Goal: Task Accomplishment & Management: Complete application form

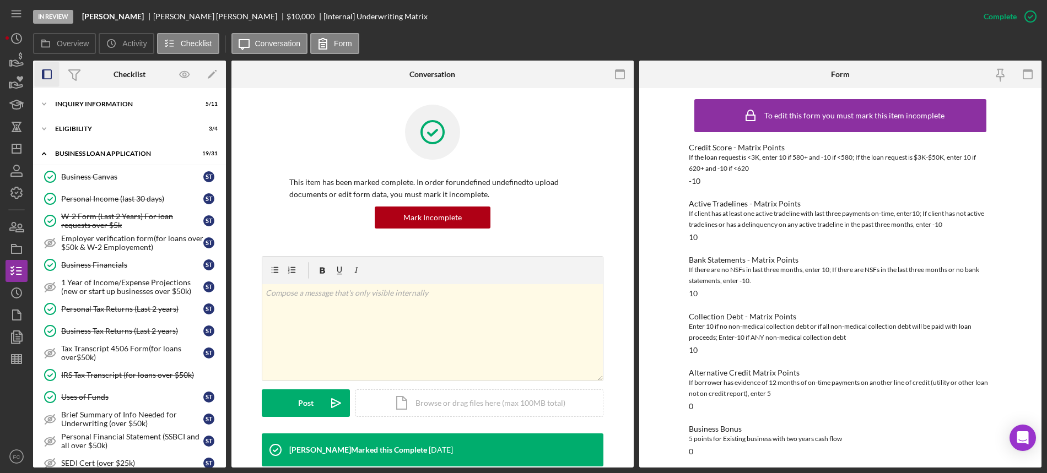
scroll to position [467, 0]
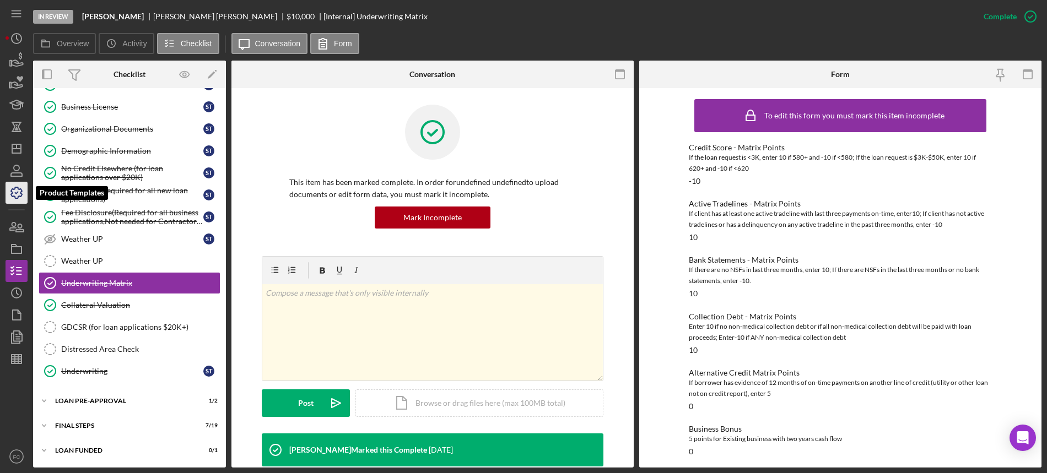
click at [18, 186] on icon "button" at bounding box center [17, 193] width 28 height 28
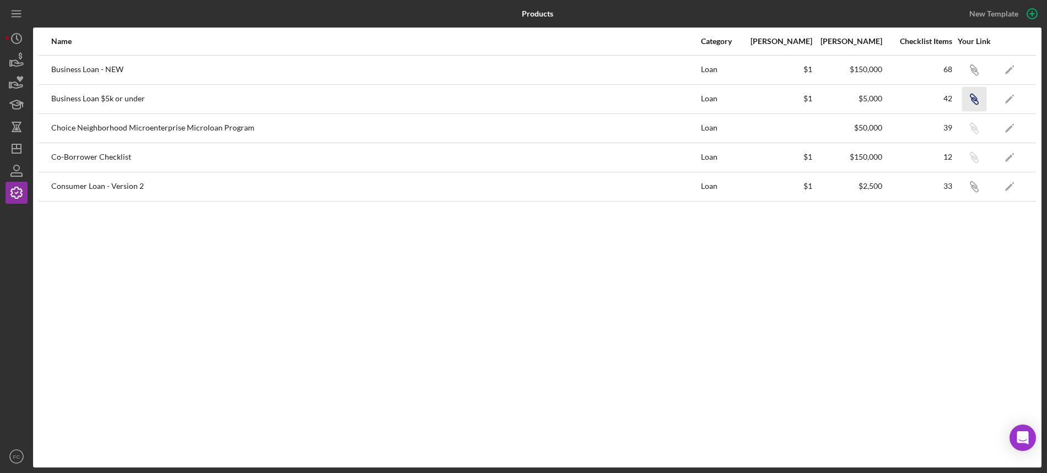
click at [977, 98] on icon "button" at bounding box center [973, 97] width 7 height 7
click at [18, 147] on icon "Icon/Dashboard" at bounding box center [17, 149] width 28 height 28
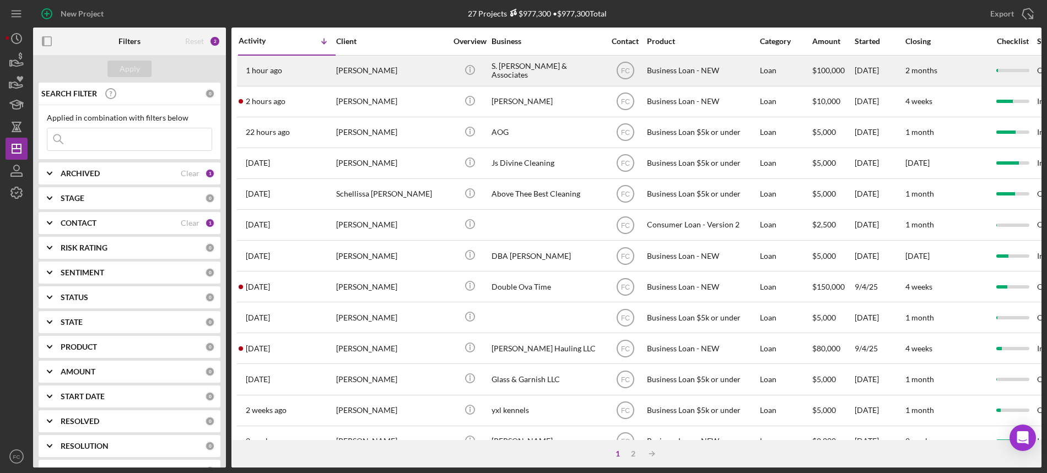
click at [307, 67] on div "1 hour ago [PERSON_NAME]" at bounding box center [287, 70] width 96 height 29
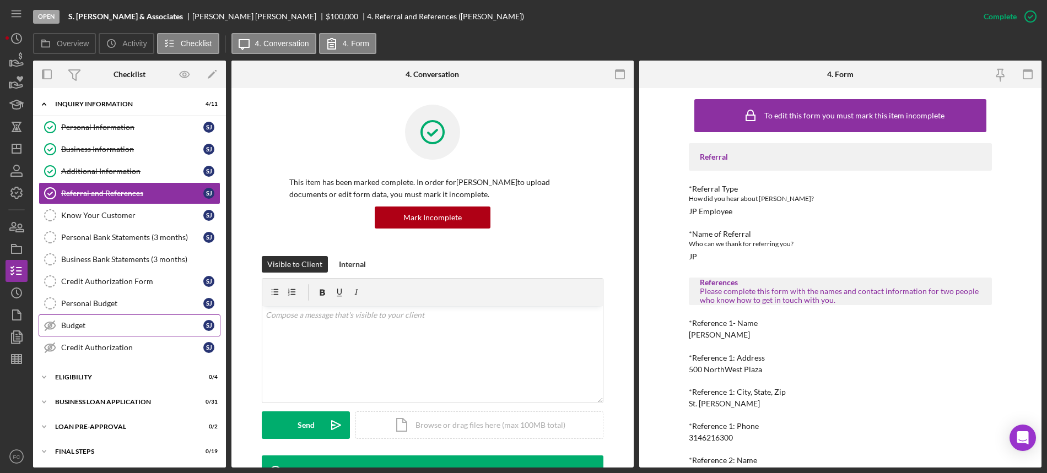
click at [87, 326] on div "Budget" at bounding box center [132, 325] width 142 height 9
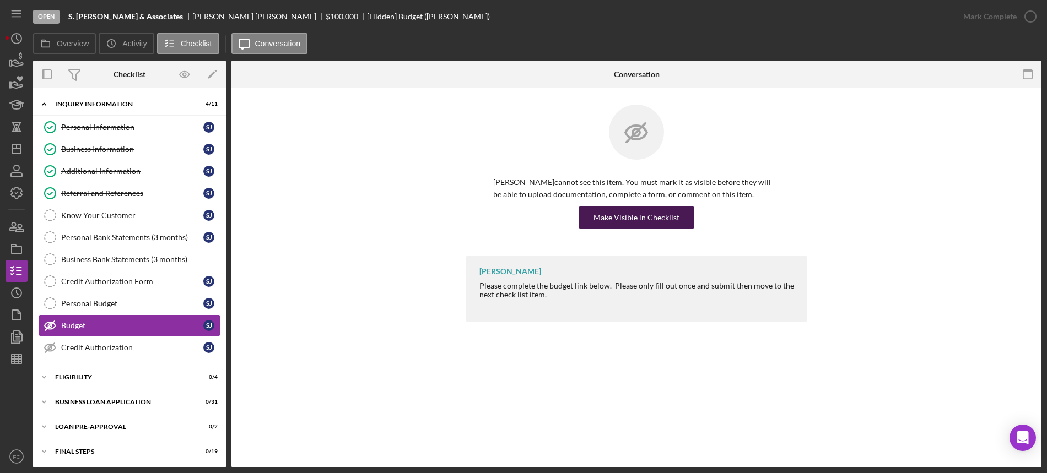
click at [611, 213] on div "Make Visible in Checklist" at bounding box center [637, 218] width 86 height 22
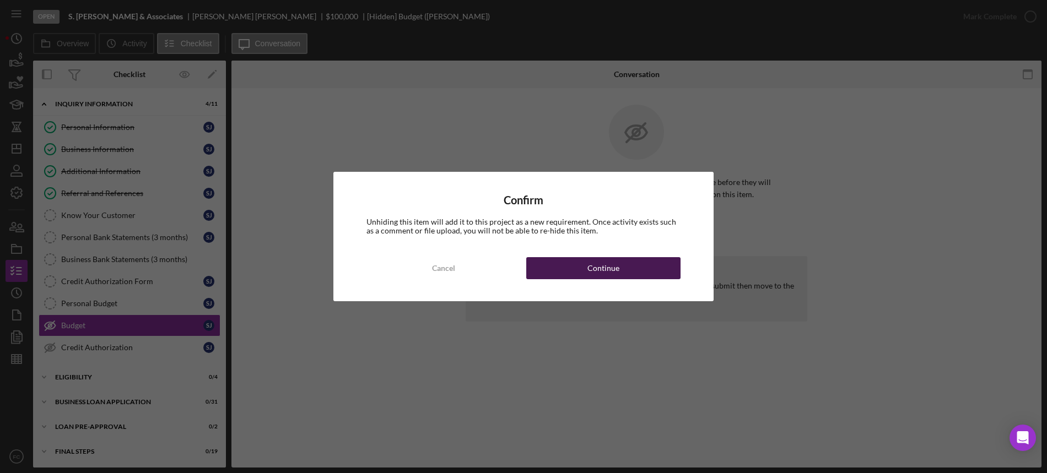
click at [574, 269] on button "Continue" at bounding box center [603, 268] width 154 height 22
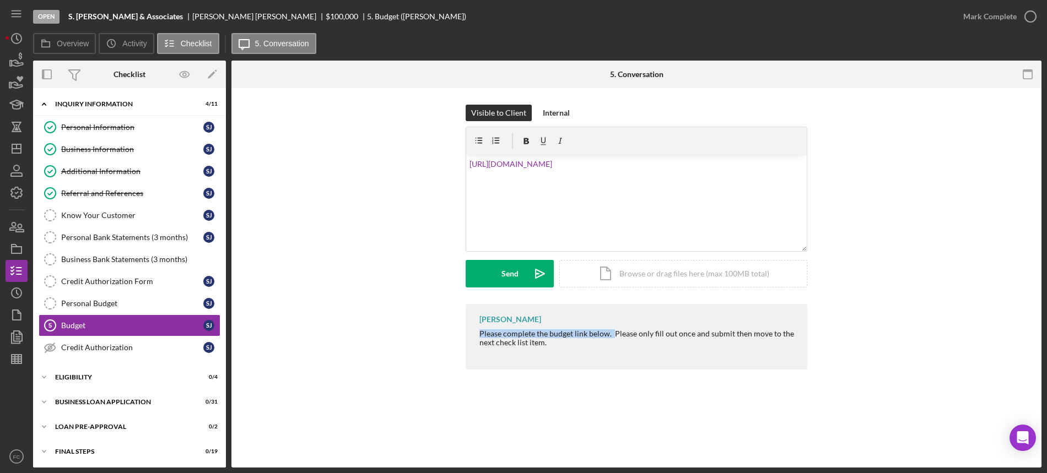
drag, startPoint x: 476, startPoint y: 337, endPoint x: 613, endPoint y: 335, distance: 137.2
click at [613, 335] on div "[PERSON_NAME] Please complete the budget link below. Please only fill out once …" at bounding box center [637, 337] width 342 height 66
copy div "Please complete the budget link below."
click at [468, 162] on div "v Color teal Color pink Remove color Add row above Add row below Add column bef…" at bounding box center [636, 203] width 341 height 96
click at [467, 159] on div "v Color teal Color pink Remove color Add row above Add row below Add column bef…" at bounding box center [636, 203] width 341 height 96
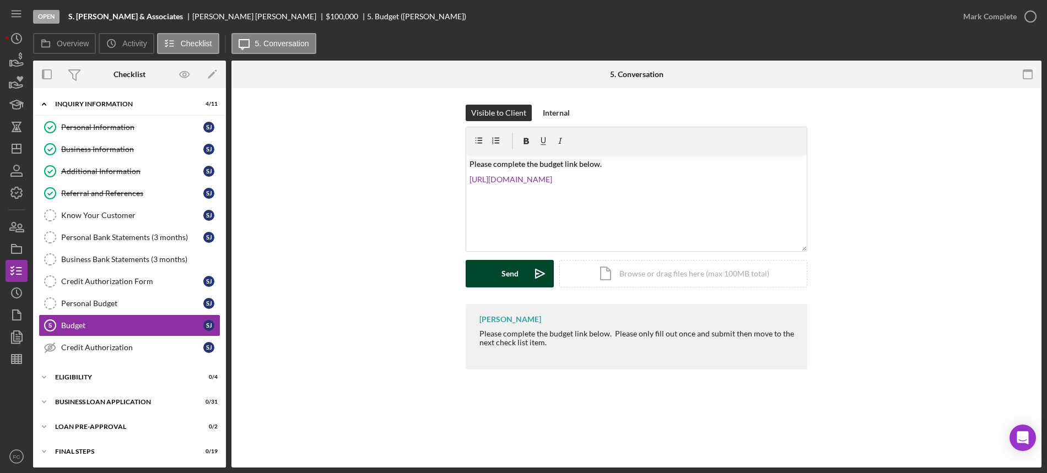
click at [494, 268] on button "Send Icon/icon-invite-send" at bounding box center [510, 274] width 88 height 28
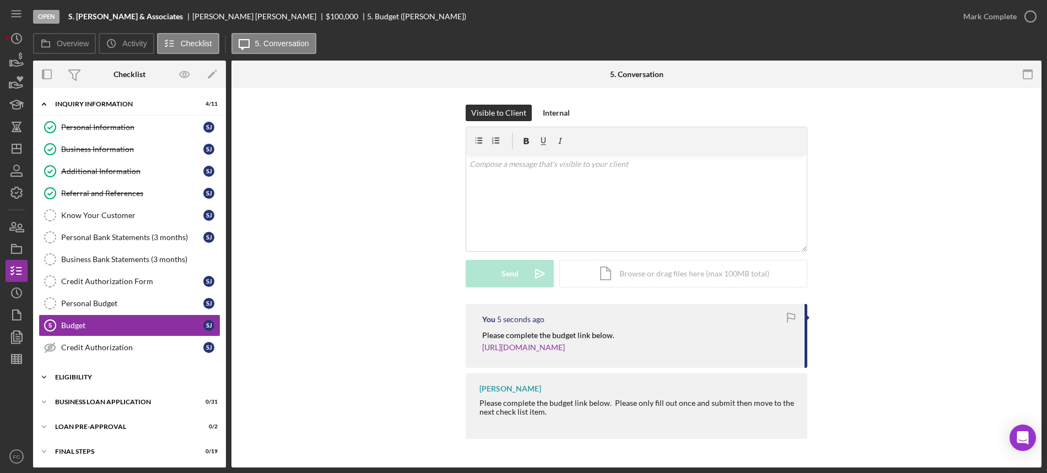
click at [123, 376] on div "ELIGIBILITY" at bounding box center [133, 377] width 157 height 7
click at [125, 396] on div "Credit Report" at bounding box center [132, 400] width 142 height 9
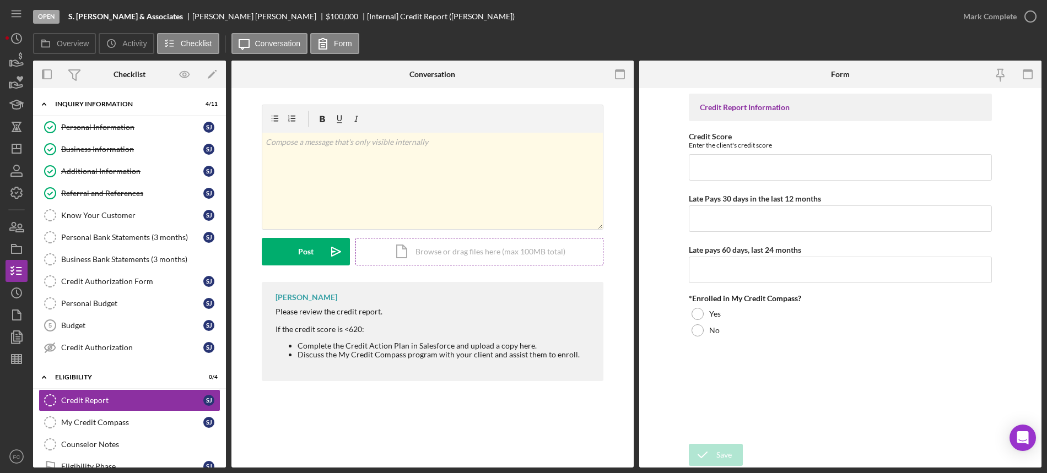
click at [431, 245] on div "Icon/Document Browse or drag files here (max 100MB total) Tap to choose files o…" at bounding box center [479, 252] width 248 height 28
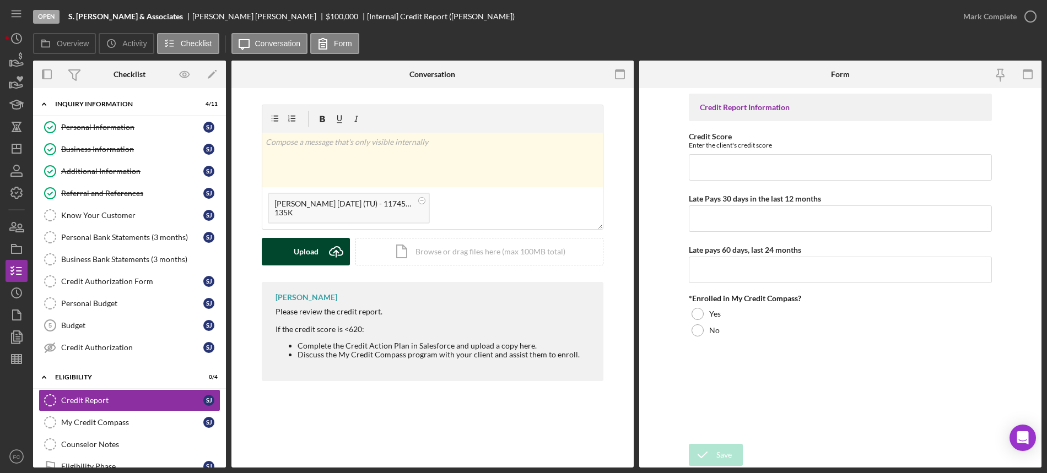
click at [319, 251] on button "Upload Icon/Upload" at bounding box center [306, 252] width 88 height 28
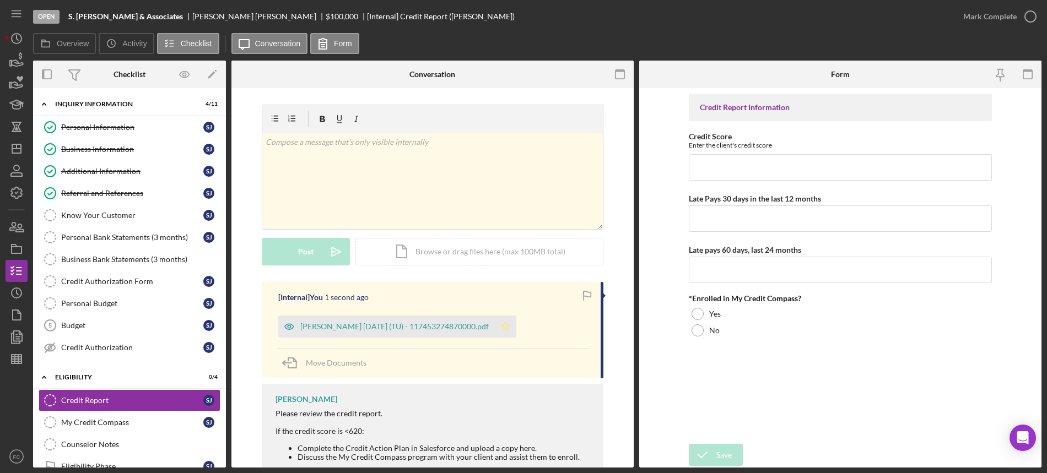
click at [510, 322] on icon "Icon/Star" at bounding box center [505, 327] width 22 height 22
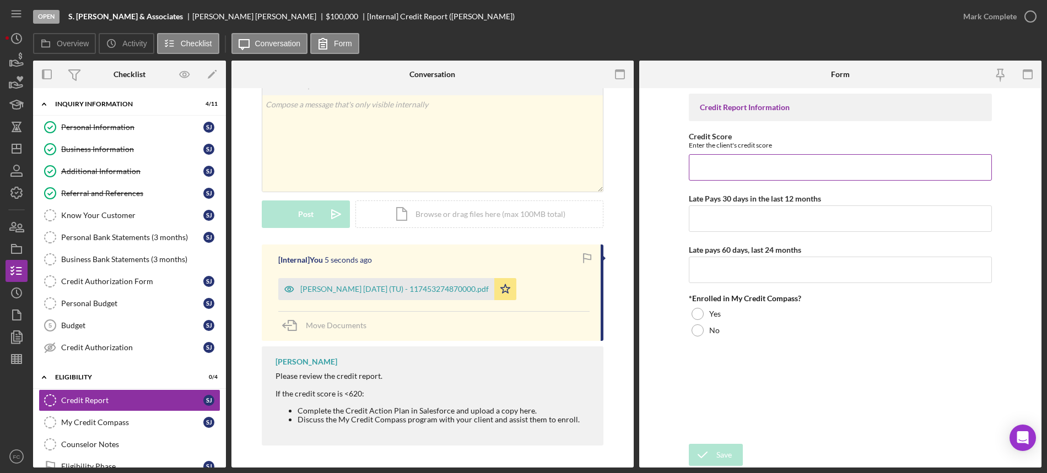
click at [703, 166] on input "Credit Score" at bounding box center [840, 167] width 303 height 26
type input "746"
click at [742, 223] on input "Late Pays 30 days in the last 12 months" at bounding box center [840, 219] width 303 height 26
type input "0"
click at [717, 267] on input "Late pays 60 days, last 24 months" at bounding box center [840, 270] width 303 height 26
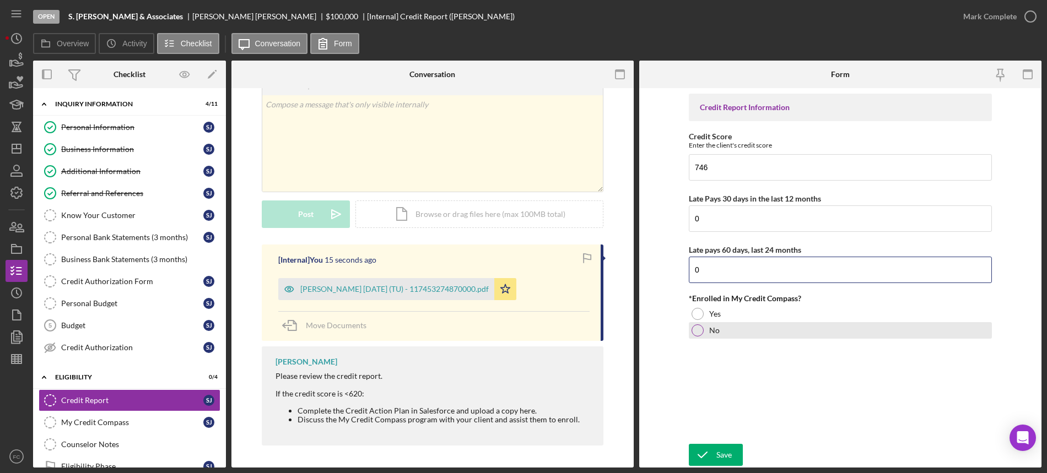
type input "0"
click at [700, 332] on div at bounding box center [698, 331] width 12 height 12
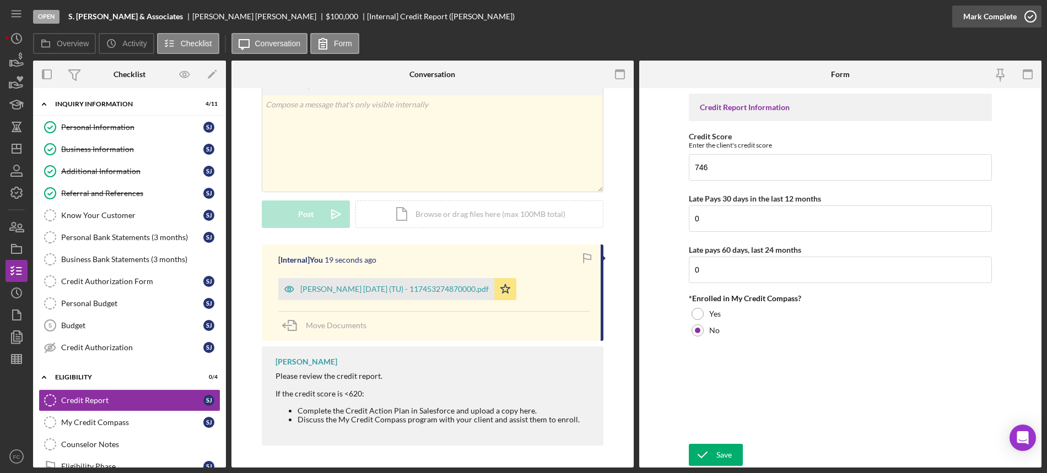
click at [1031, 16] on icon "button" at bounding box center [1031, 17] width 28 height 28
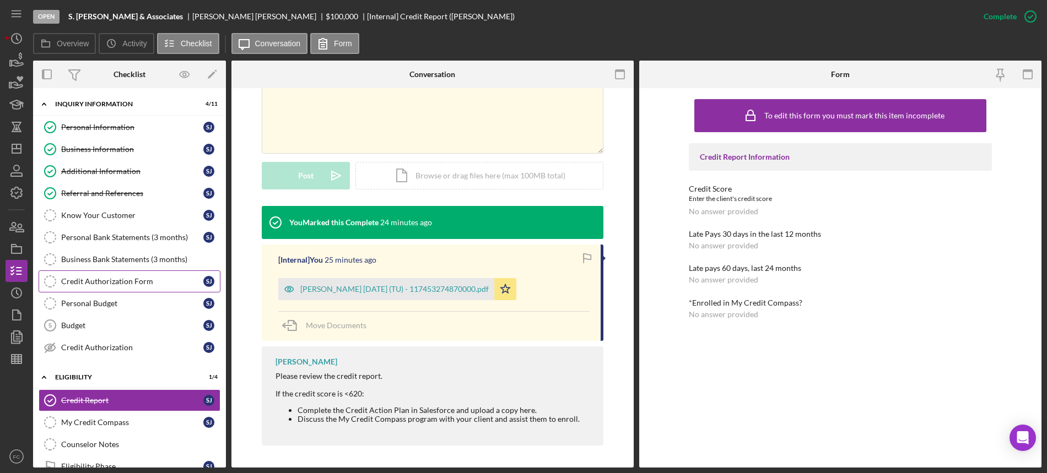
scroll to position [120, 0]
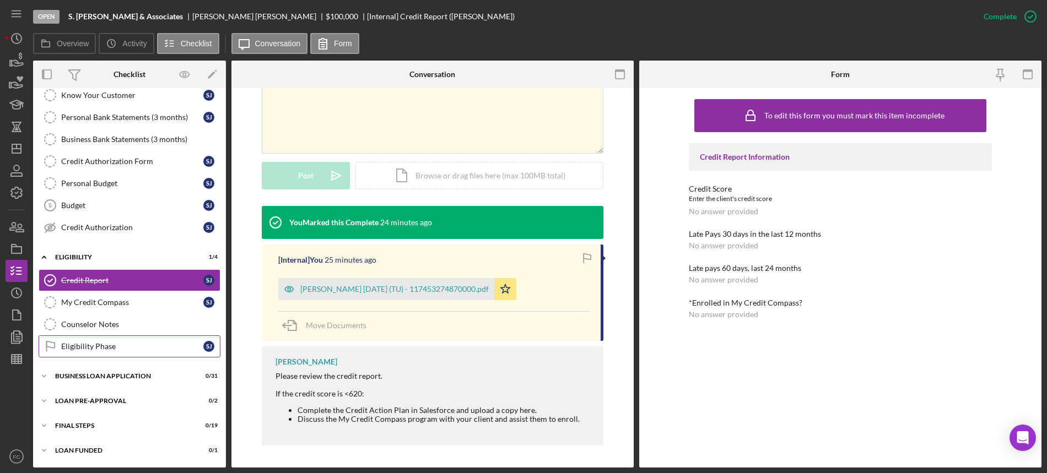
click at [107, 343] on div "Eligibility Phase" at bounding box center [132, 346] width 142 height 9
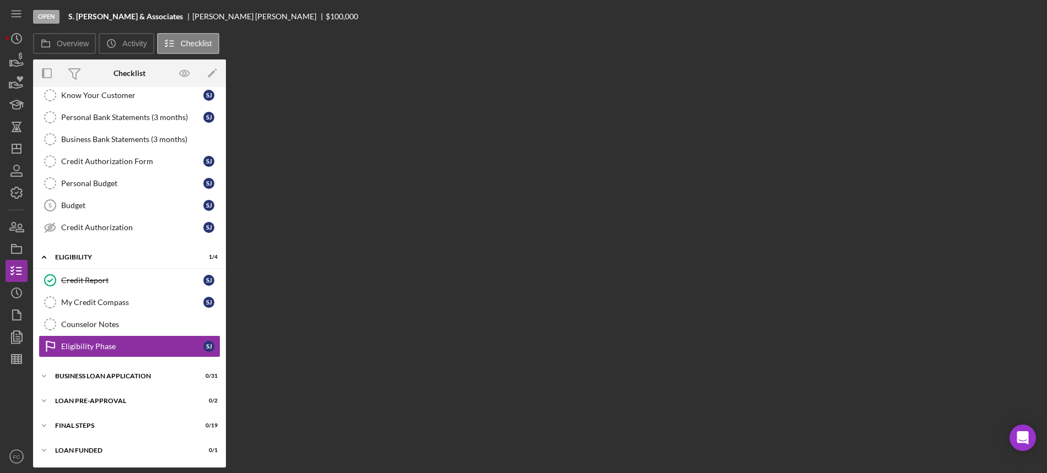
scroll to position [120, 0]
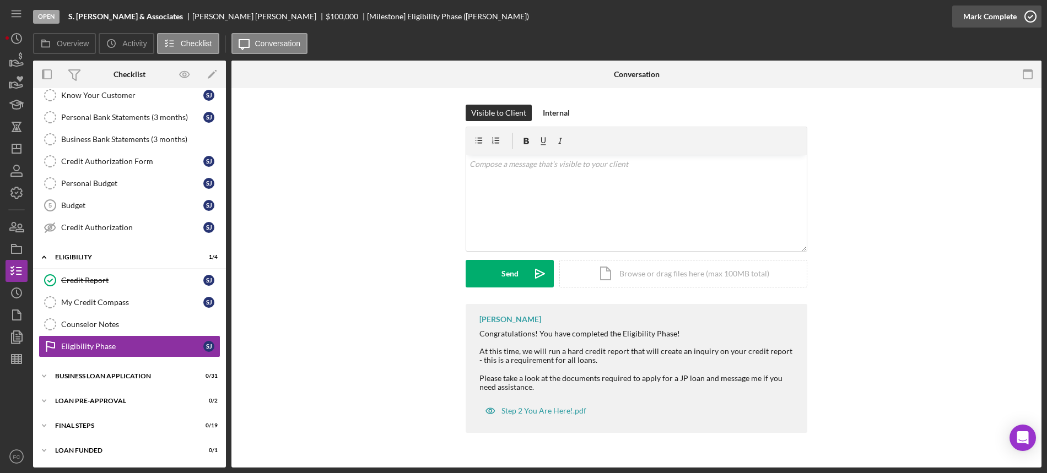
click at [1030, 17] on icon "button" at bounding box center [1031, 17] width 28 height 28
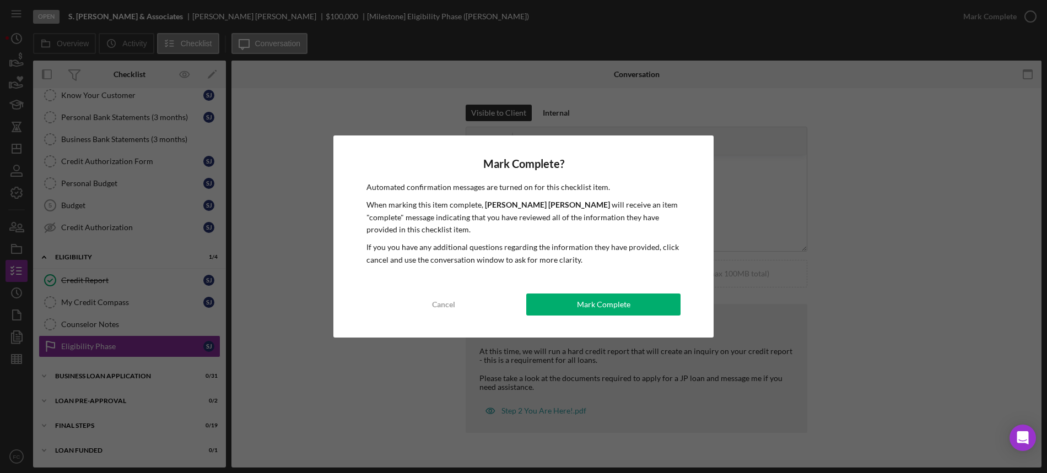
click at [557, 301] on button "Mark Complete" at bounding box center [603, 305] width 154 height 22
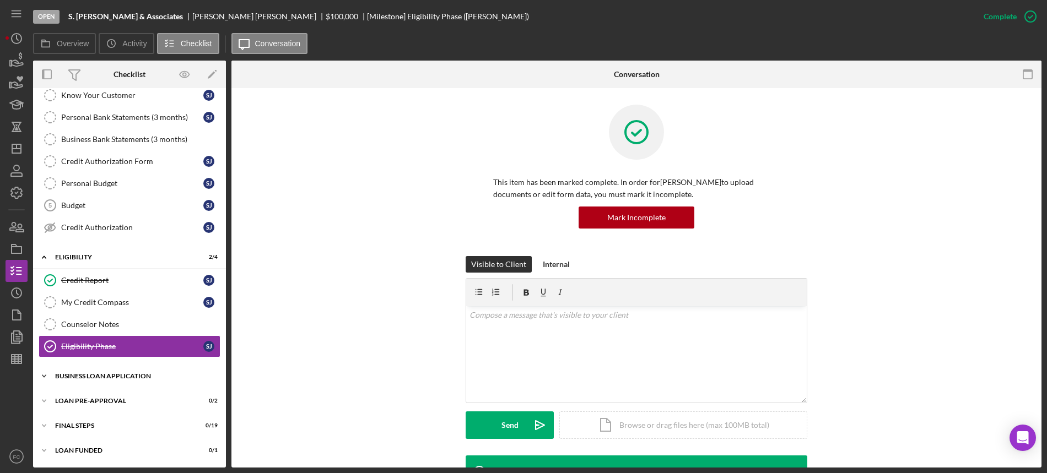
click at [72, 381] on div "Icon/Expander BUSINESS LOAN APPLICATION 0 / 31" at bounding box center [129, 376] width 193 height 22
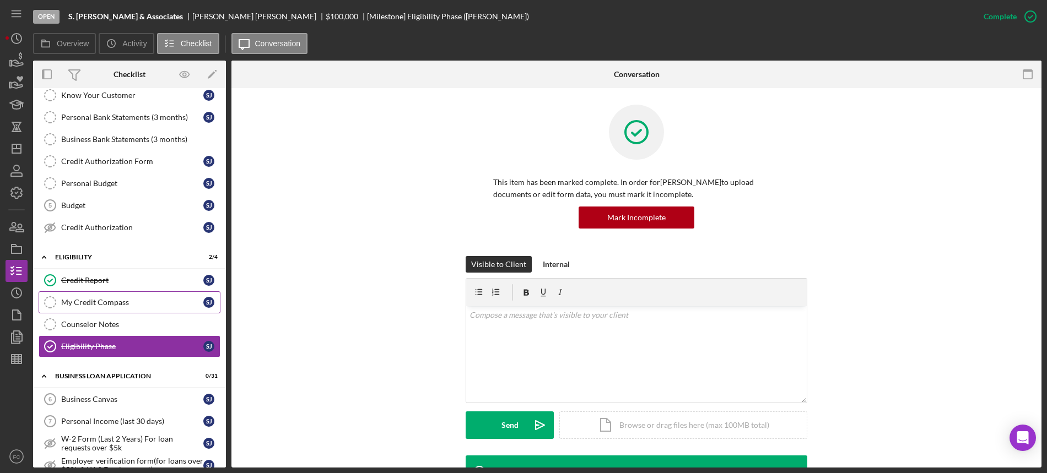
scroll to position [189, 0]
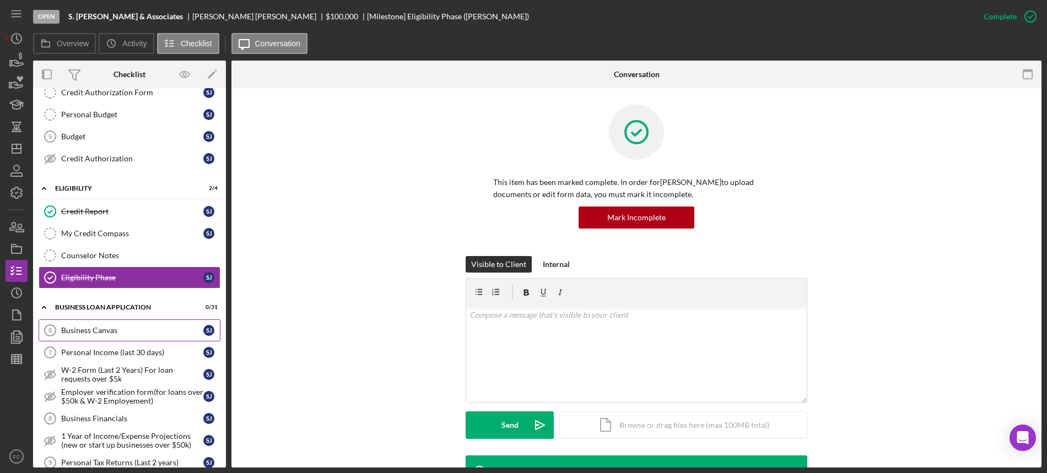
click at [89, 335] on div "Business Canvas" at bounding box center [132, 330] width 142 height 9
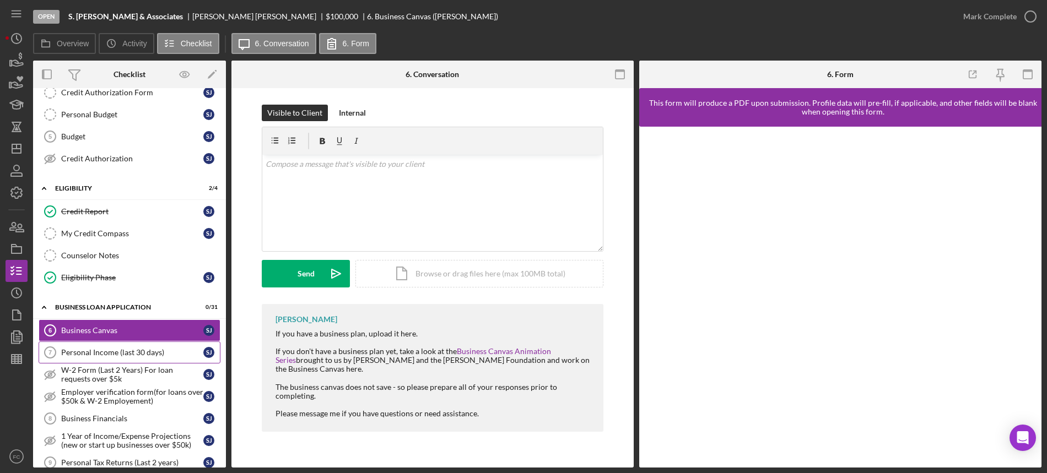
click at [87, 354] on div "Personal Income (last 30 days)" at bounding box center [132, 352] width 142 height 9
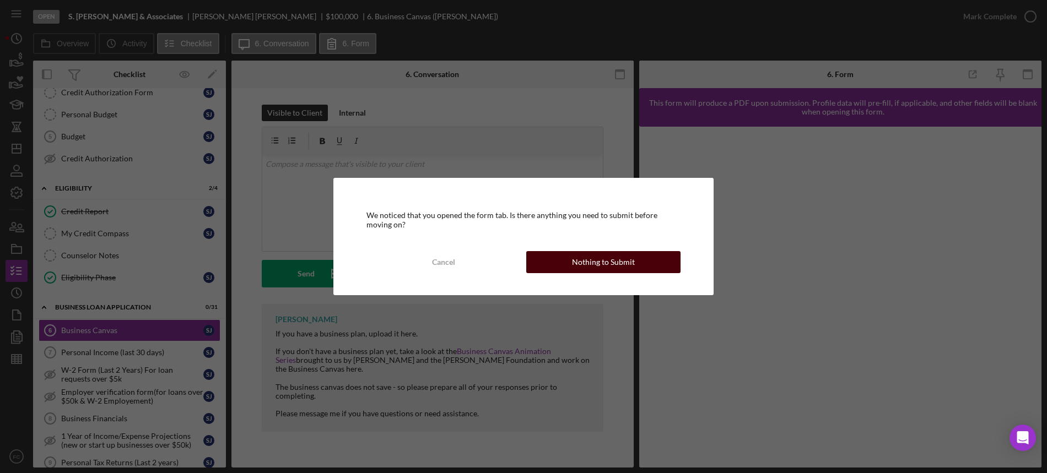
click at [561, 264] on button "Nothing to Submit" at bounding box center [603, 262] width 154 height 22
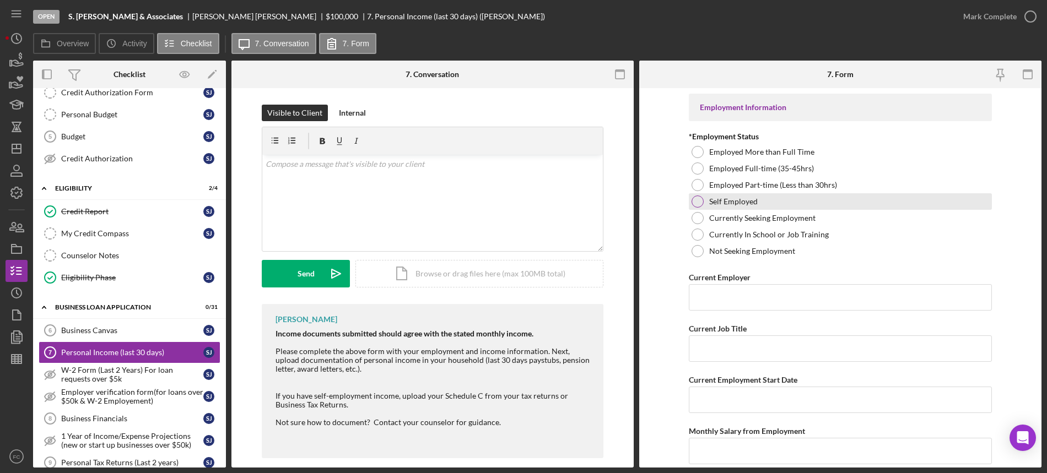
click at [699, 204] on div at bounding box center [698, 202] width 12 height 12
click at [711, 301] on input "Current Employer" at bounding box center [840, 297] width 303 height 26
click at [709, 339] on input "Current Job Title" at bounding box center [840, 349] width 303 height 26
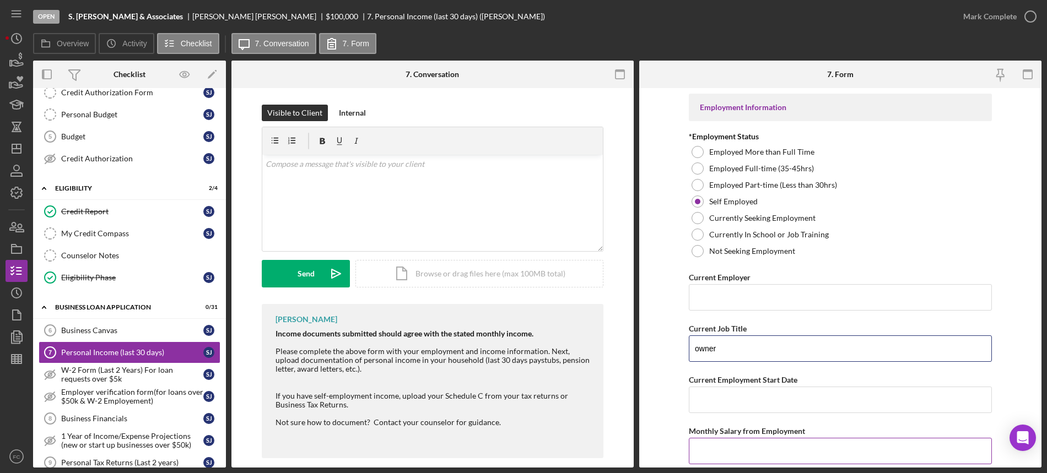
scroll to position [69, 0]
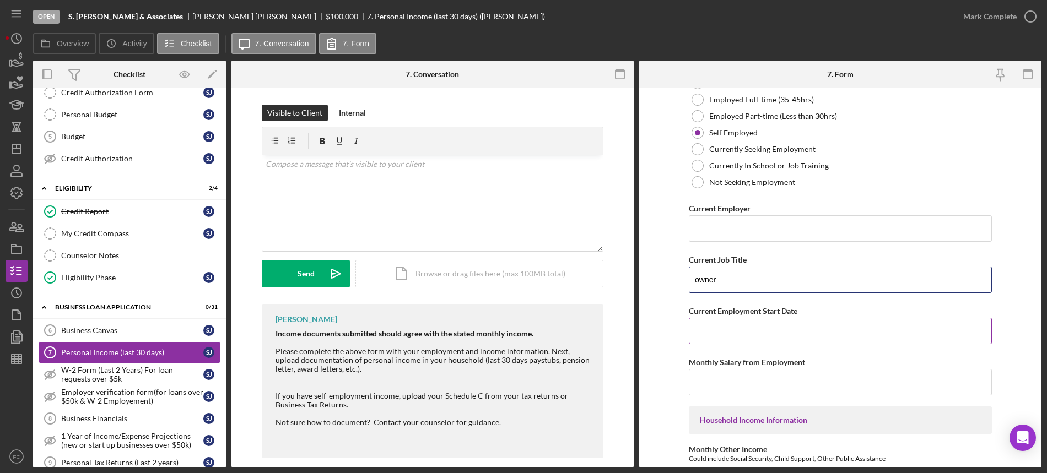
type input "owner"
click at [725, 336] on input "Current Employment Start Date" at bounding box center [840, 331] width 303 height 26
type input "01/01/2000"
click at [722, 384] on input "Monthly Salary from Employment" at bounding box center [840, 382] width 303 height 26
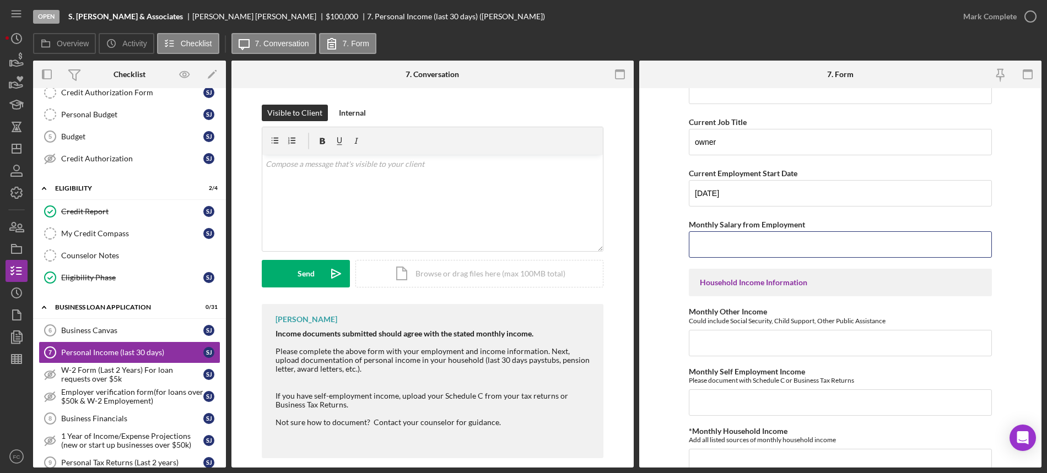
scroll to position [276, 0]
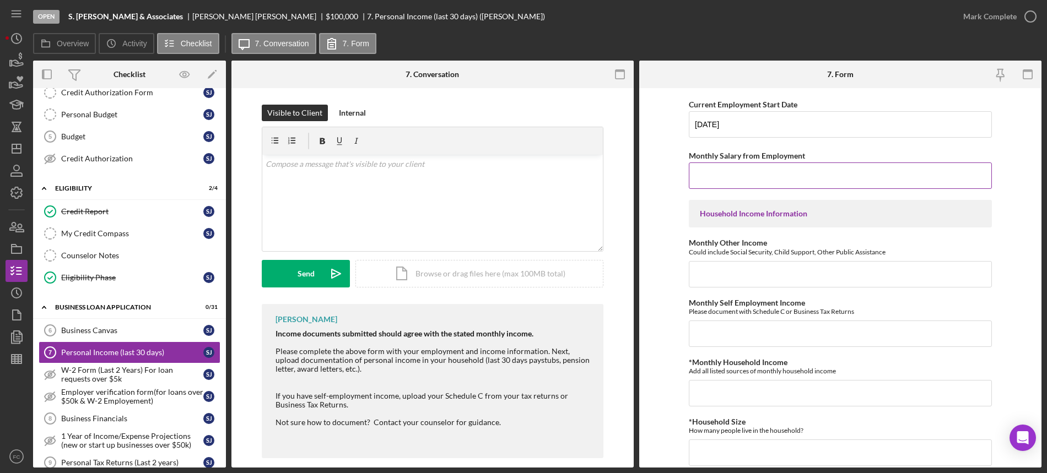
click at [710, 174] on input "Monthly Salary from Employment" at bounding box center [840, 176] width 303 height 26
type input "$1,800"
click at [748, 281] on input "Monthly Other Income" at bounding box center [840, 274] width 303 height 26
type input "$850"
click at [764, 330] on input "Monthly Self Employment Income" at bounding box center [840, 334] width 303 height 26
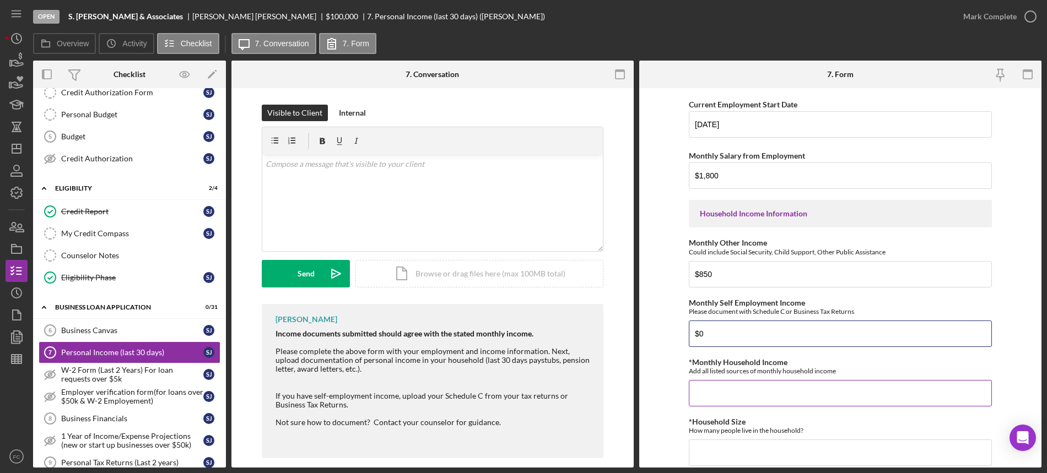
type input "$0"
click at [757, 389] on input "*Monthly Household Income" at bounding box center [840, 393] width 303 height 26
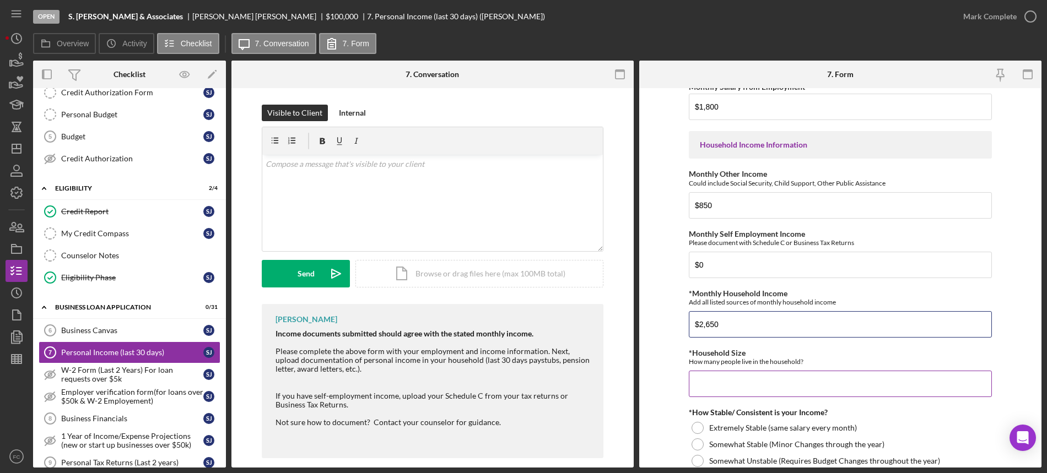
type input "$2,650"
click at [725, 382] on input "*Household Size" at bounding box center [840, 384] width 303 height 26
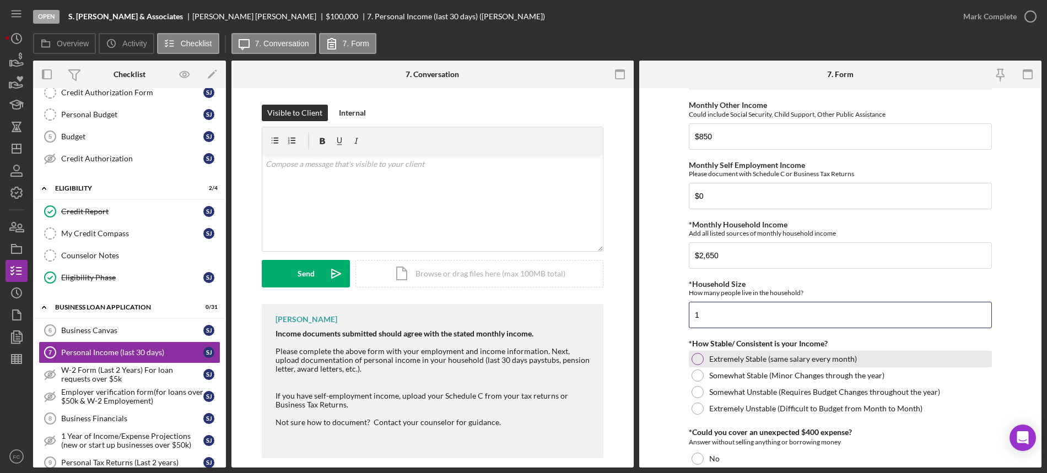
type input "1"
click at [702, 358] on div "Extremely Stable (same salary every month)" at bounding box center [840, 359] width 303 height 17
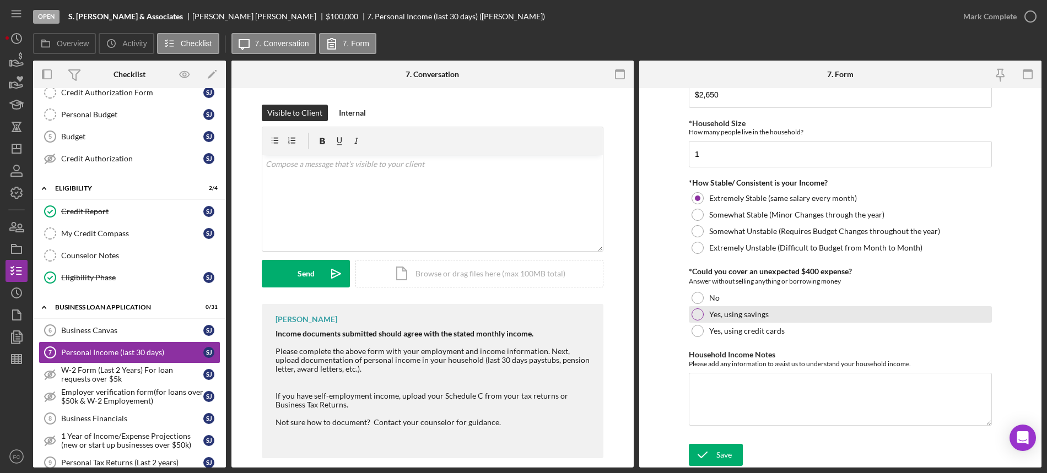
click at [695, 313] on div at bounding box center [698, 315] width 12 height 12
click at [706, 447] on icon "submit" at bounding box center [703, 455] width 28 height 28
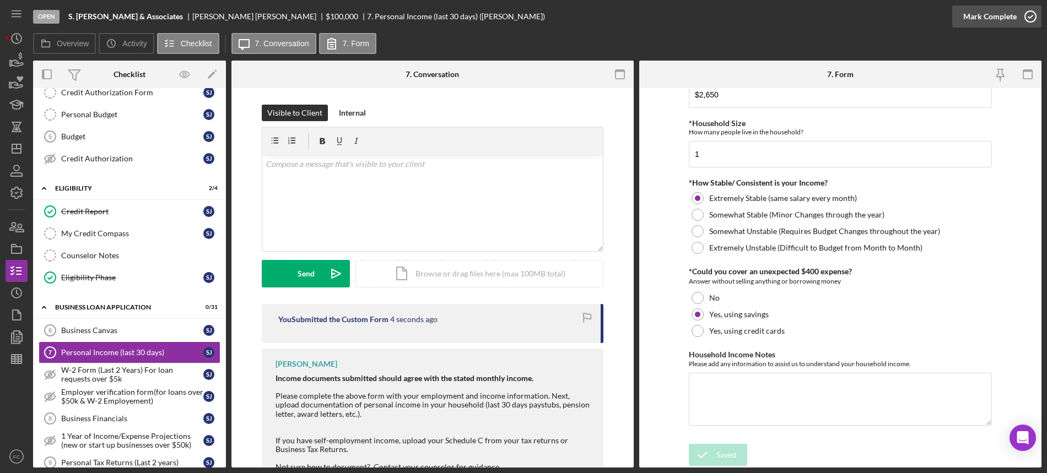
click at [1032, 10] on icon "button" at bounding box center [1031, 17] width 28 height 28
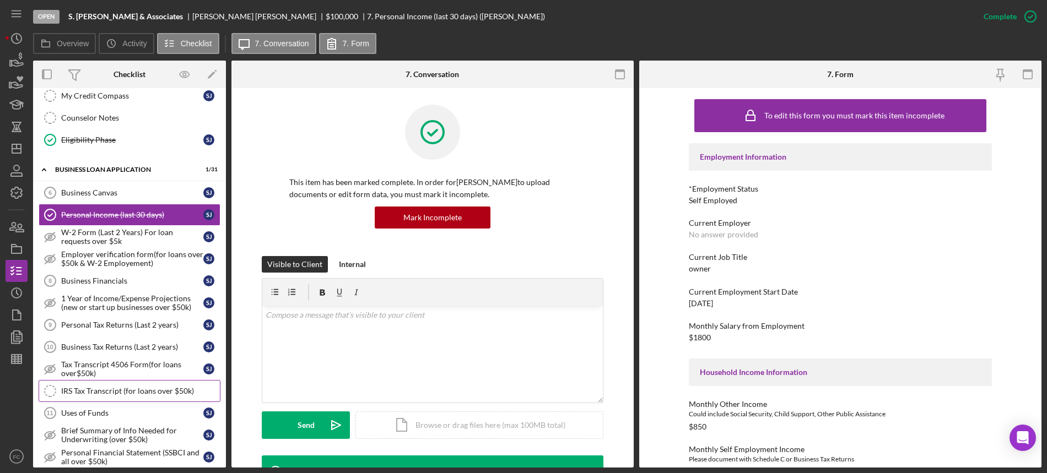
scroll to position [396, 0]
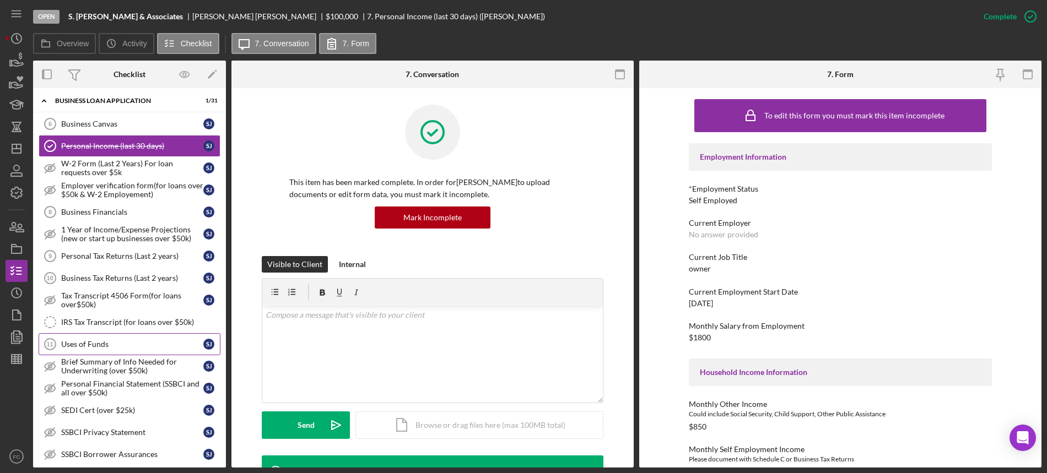
click at [110, 342] on div "Uses of Funds" at bounding box center [132, 344] width 142 height 9
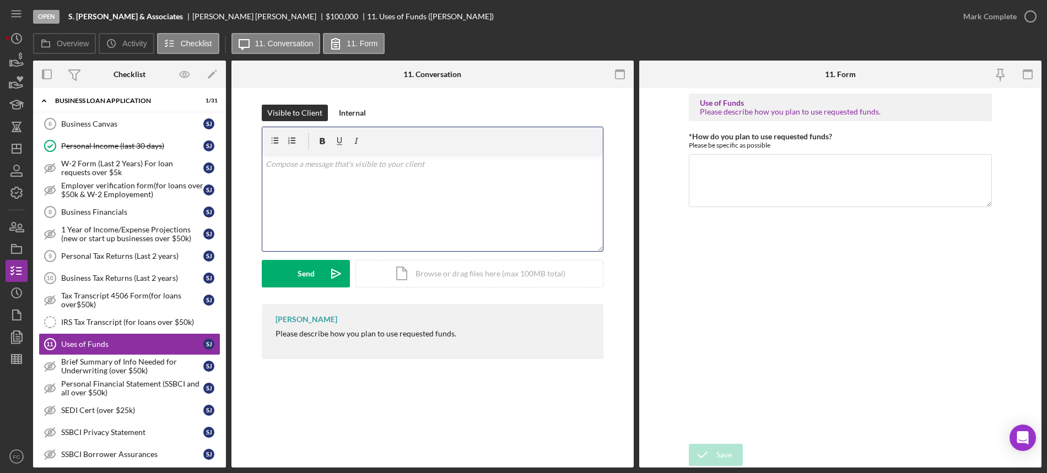
click at [452, 196] on div "v Color teal Color pink Remove color Add row above Add row below Add column bef…" at bounding box center [432, 203] width 341 height 96
click at [735, 181] on textarea "*How do you plan to use requested funds?" at bounding box center [840, 180] width 303 height 53
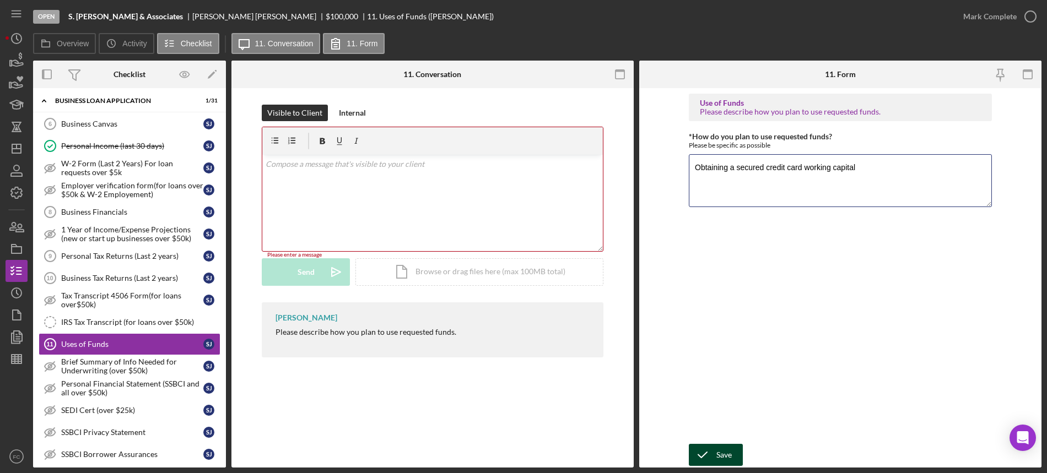
type textarea "Obtaining a secured credit card working capital"
click at [725, 455] on div "Save" at bounding box center [723, 455] width 15 height 22
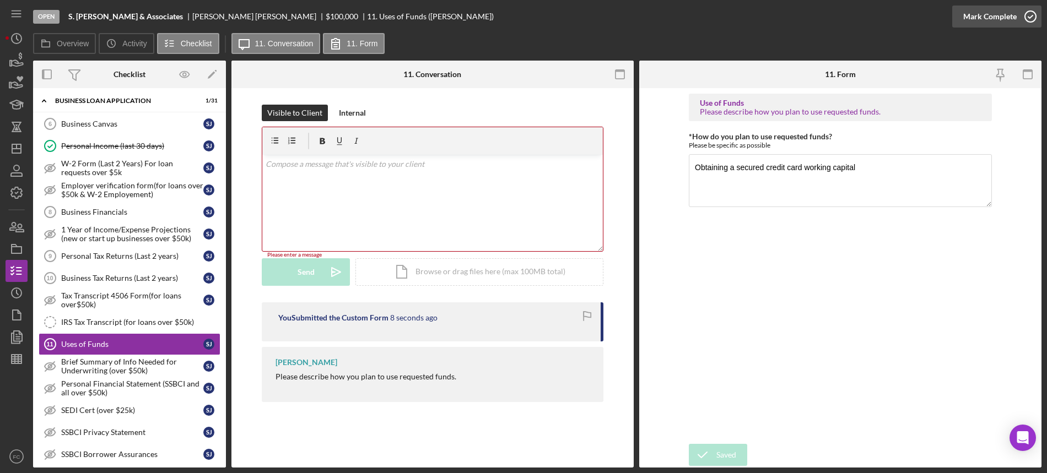
click at [1034, 13] on icon "button" at bounding box center [1031, 17] width 28 height 28
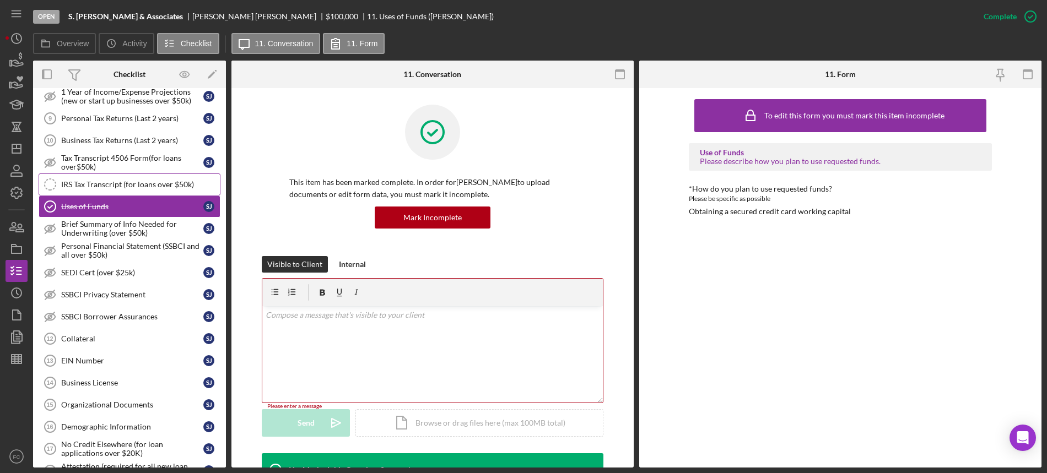
scroll to position [602, 0]
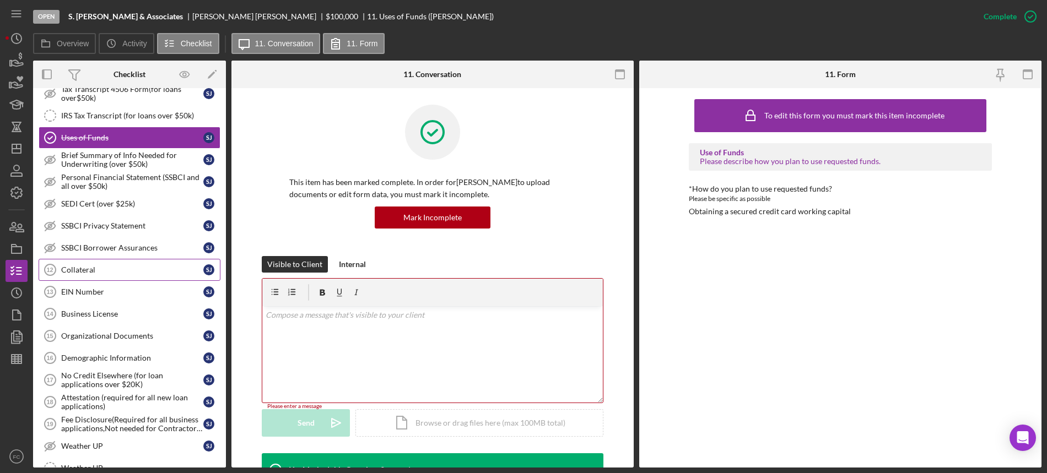
click at [96, 271] on div "Collateral" at bounding box center [132, 270] width 142 height 9
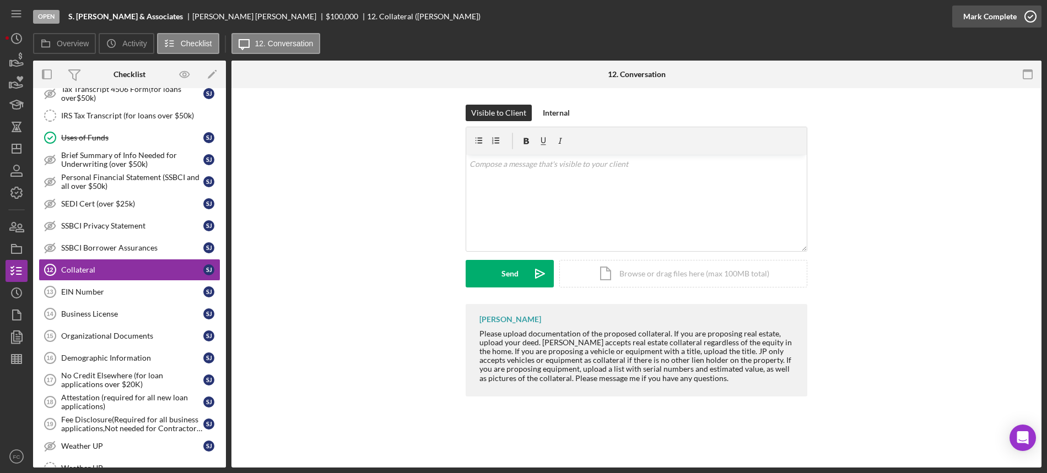
click at [1029, 15] on icon "button" at bounding box center [1031, 17] width 28 height 28
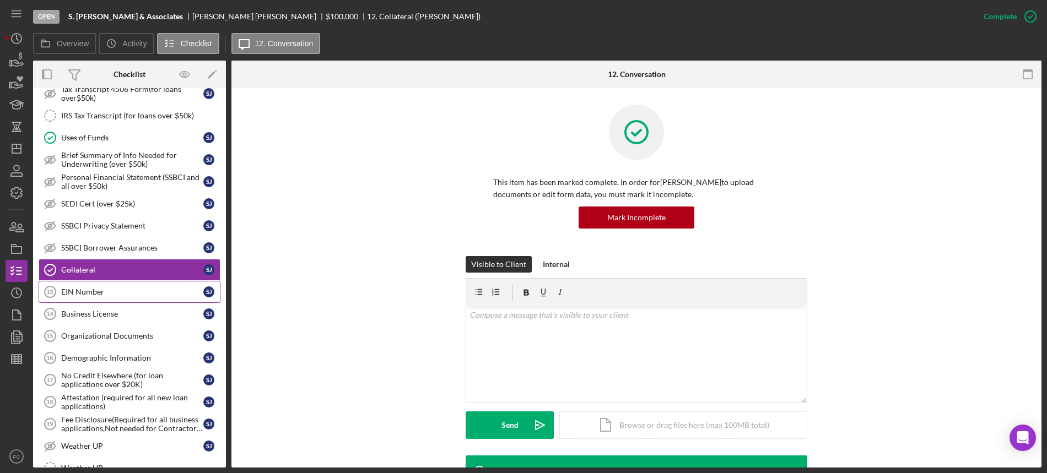
click at [84, 290] on div "EIN Number" at bounding box center [132, 292] width 142 height 9
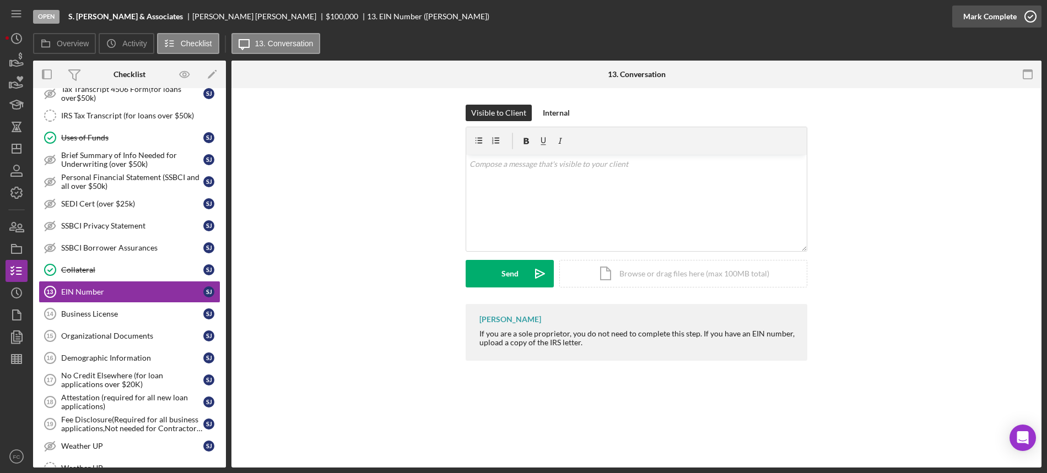
click at [1031, 12] on icon "button" at bounding box center [1031, 17] width 28 height 28
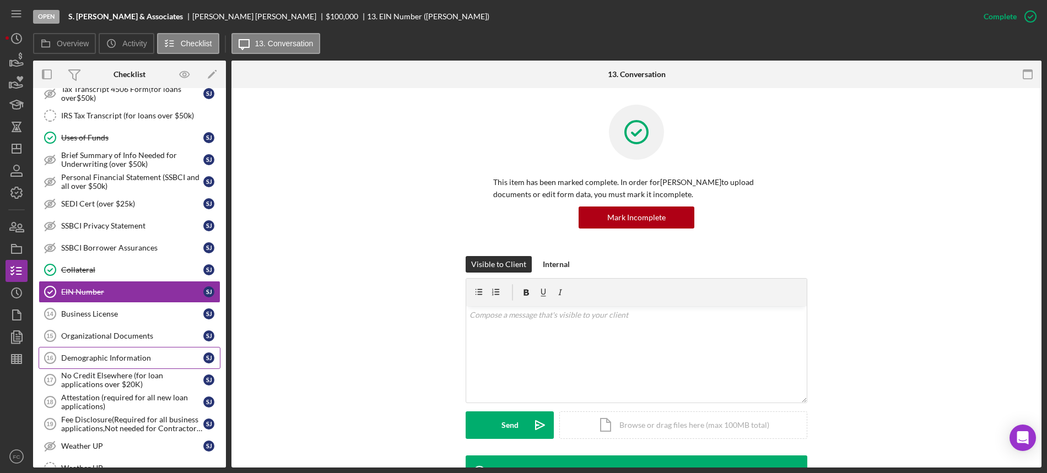
click at [100, 355] on div "Demographic Information" at bounding box center [132, 358] width 142 height 9
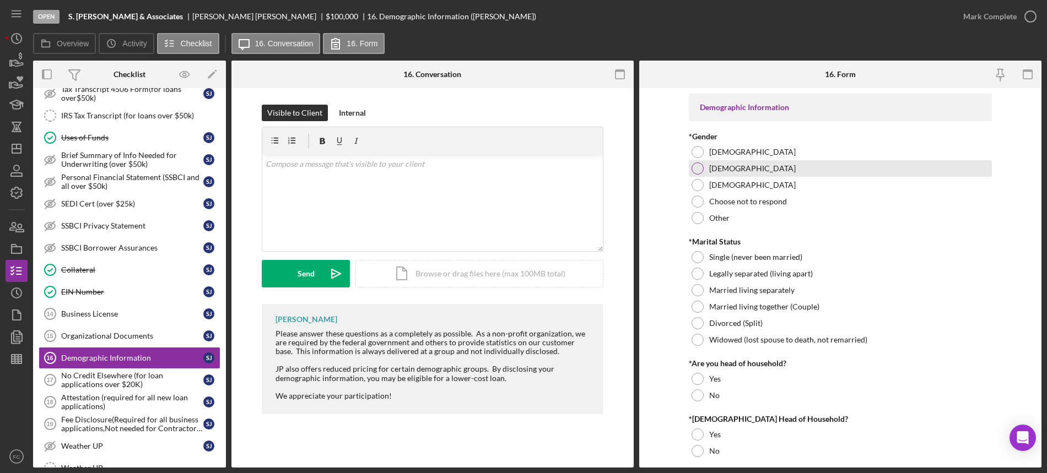
click at [697, 169] on div at bounding box center [698, 169] width 12 height 12
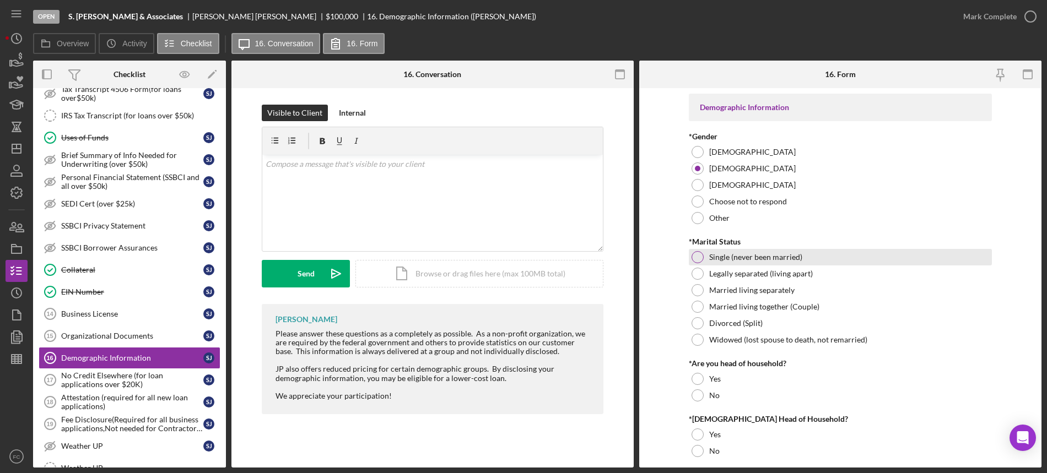
click at [695, 252] on div at bounding box center [698, 257] width 12 height 12
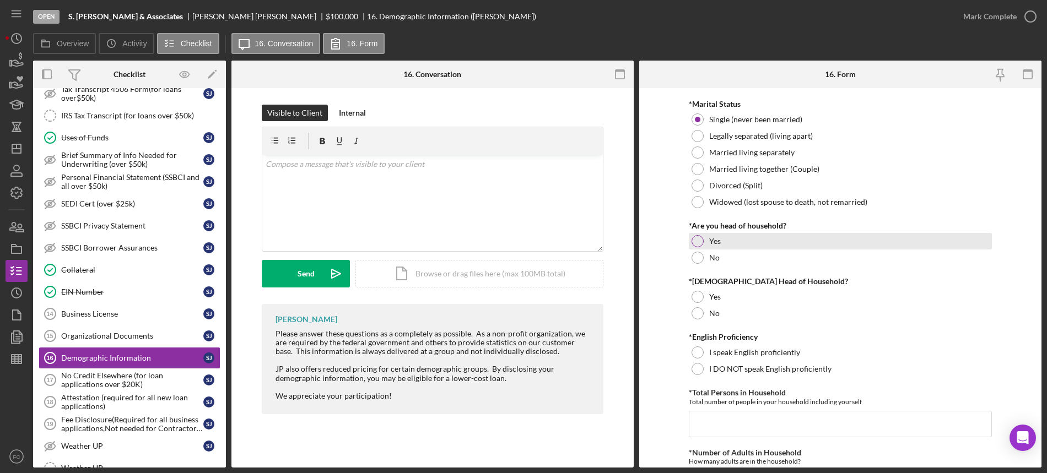
click at [697, 244] on div at bounding box center [698, 241] width 12 height 12
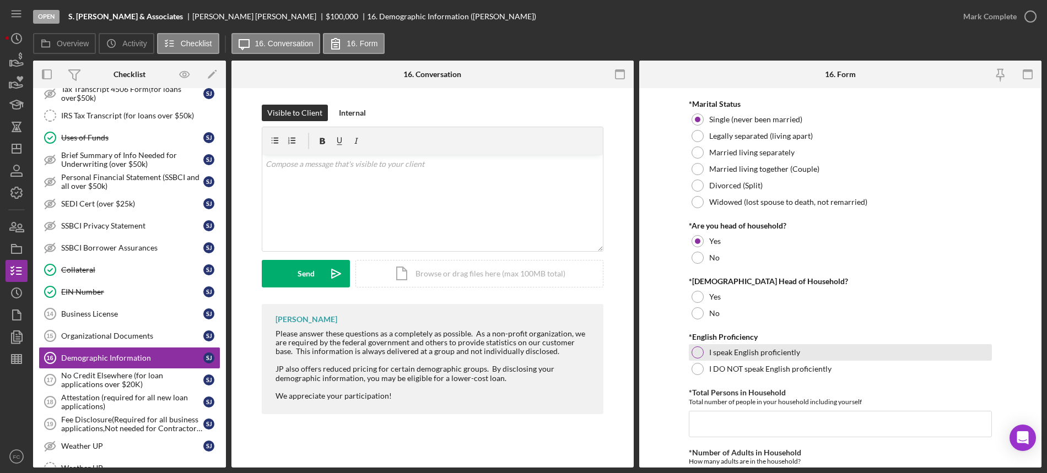
scroll to position [207, 0]
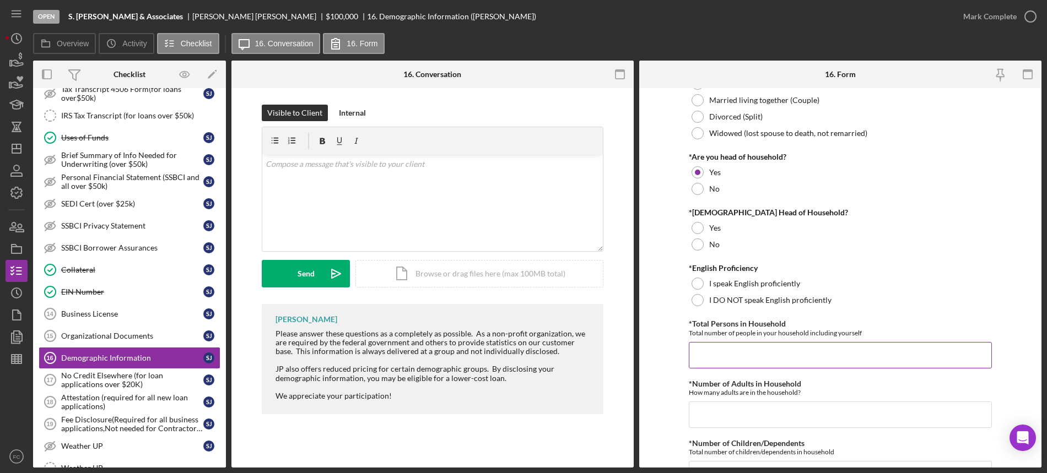
click at [709, 360] on input "*Total Persons in Household" at bounding box center [840, 355] width 303 height 26
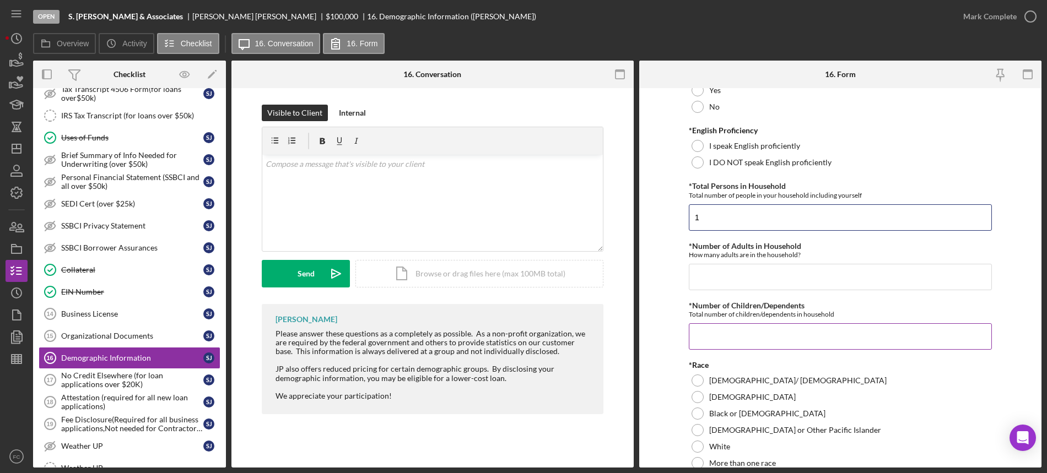
scroll to position [413, 0]
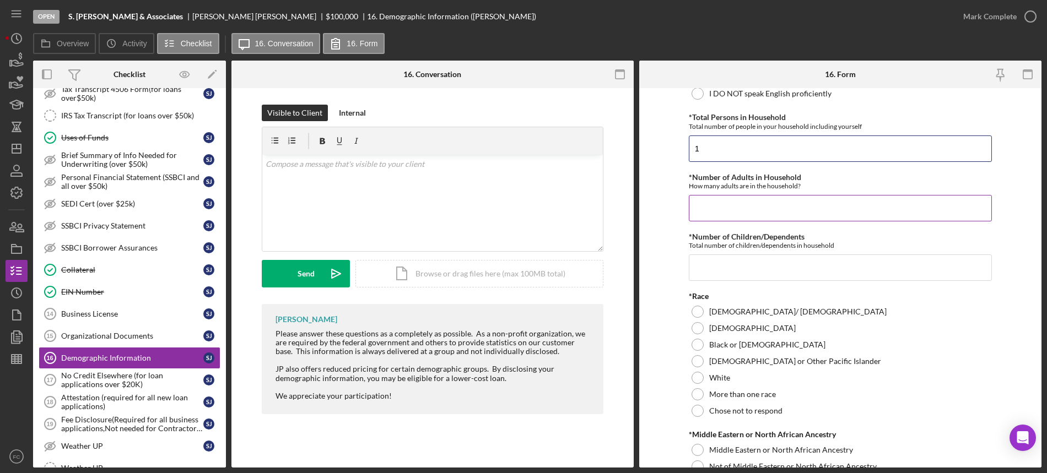
type input "1"
click at [724, 204] on input "*Number of Adults in Household" at bounding box center [840, 208] width 303 height 26
type input "1"
click at [729, 265] on input "*Number of Children/Dependents" at bounding box center [840, 268] width 303 height 26
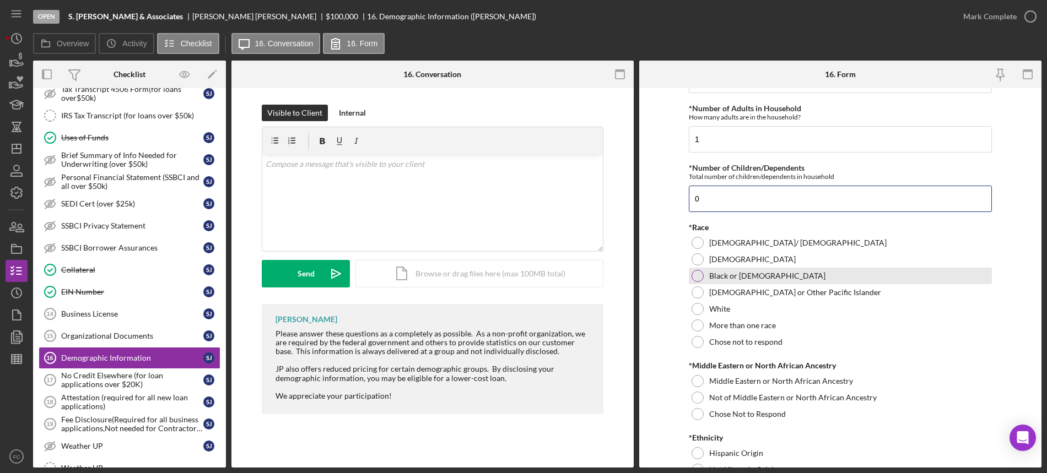
type input "0"
click at [697, 276] on div at bounding box center [698, 276] width 12 height 12
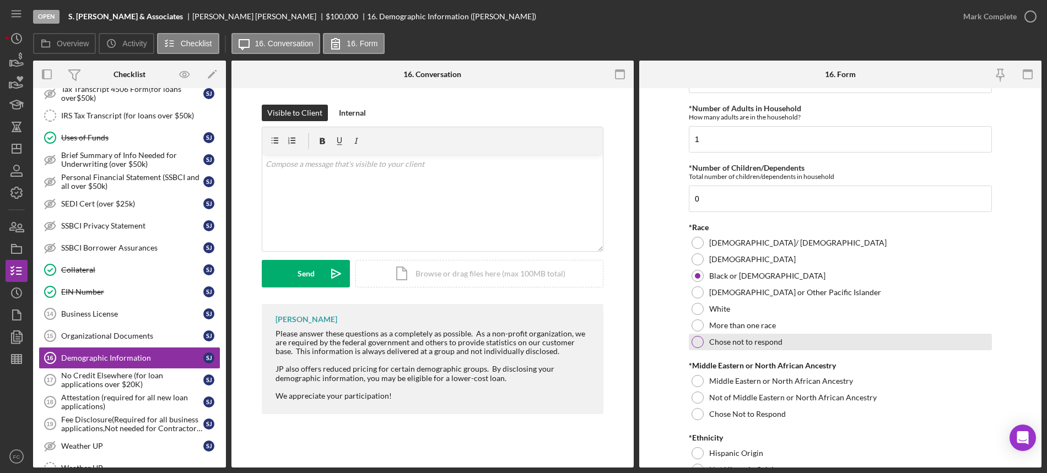
scroll to position [551, 0]
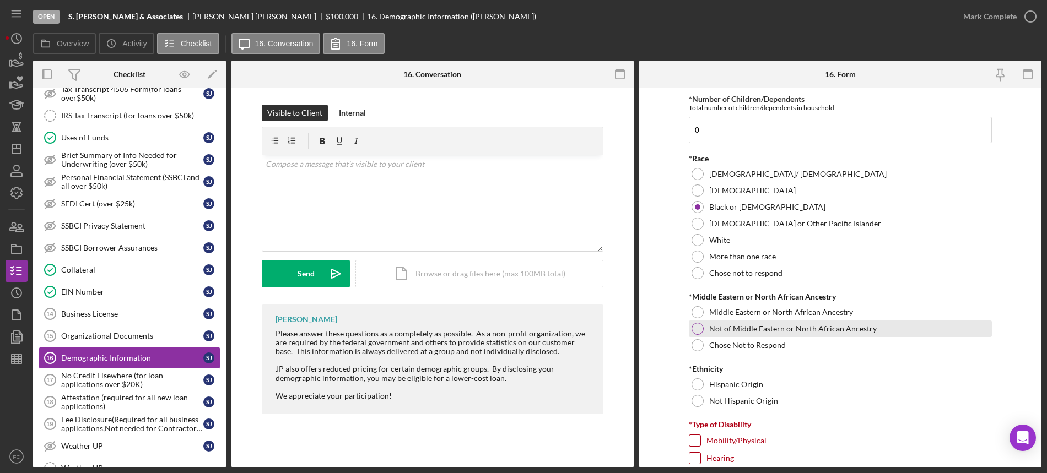
drag, startPoint x: 694, startPoint y: 329, endPoint x: 707, endPoint y: 312, distance: 20.9
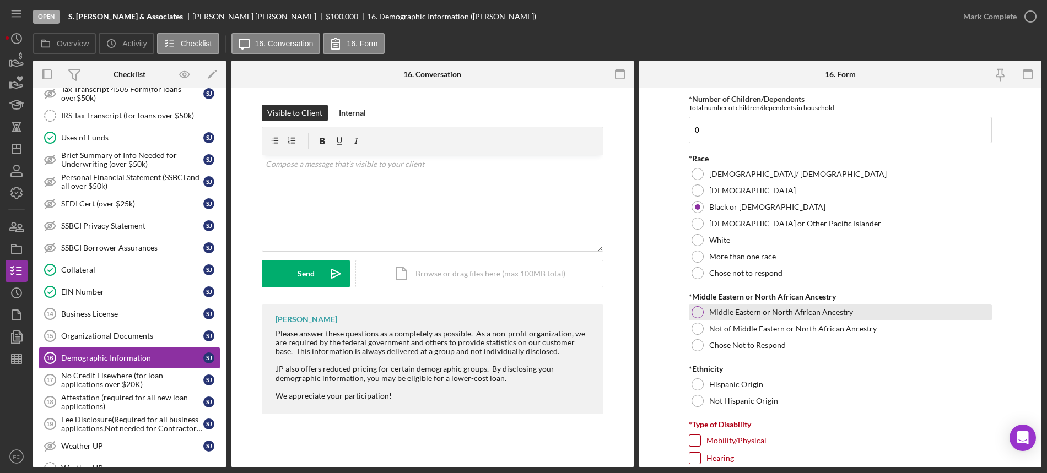
click at [696, 328] on div at bounding box center [698, 329] width 12 height 12
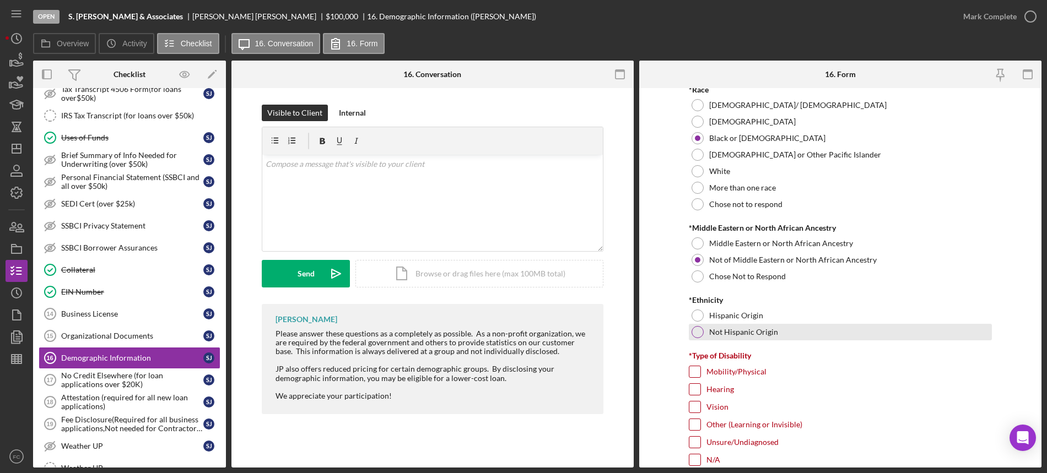
click at [695, 330] on div at bounding box center [698, 332] width 12 height 12
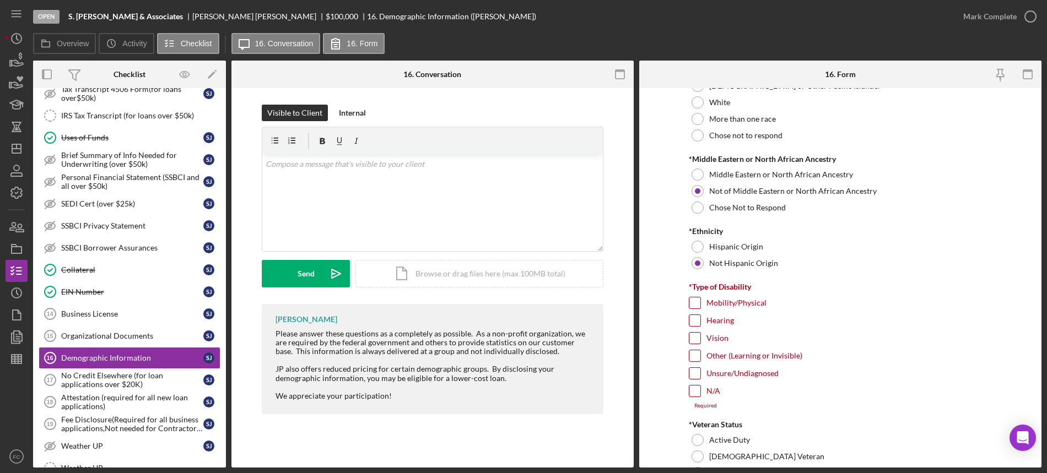
click at [693, 304] on input "Mobility/Physical" at bounding box center [694, 303] width 11 height 11
checkbox input "true"
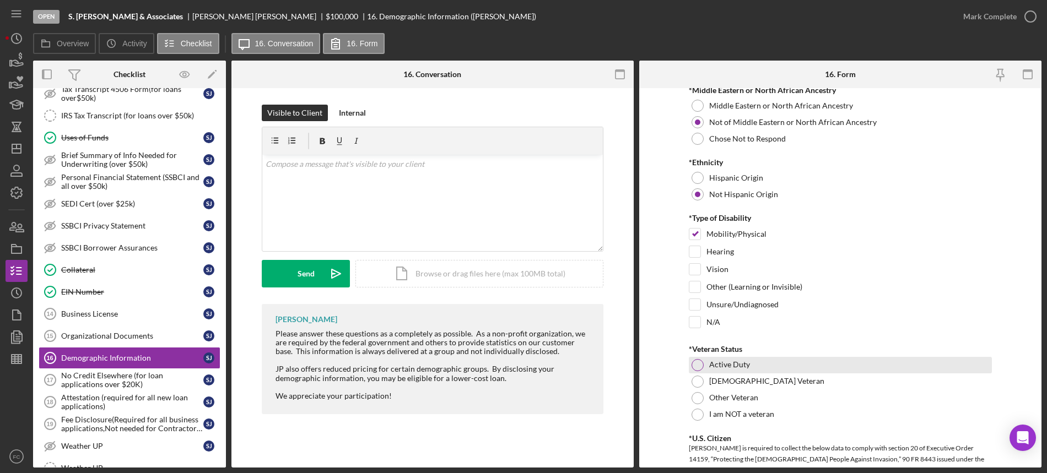
scroll to position [827, 0]
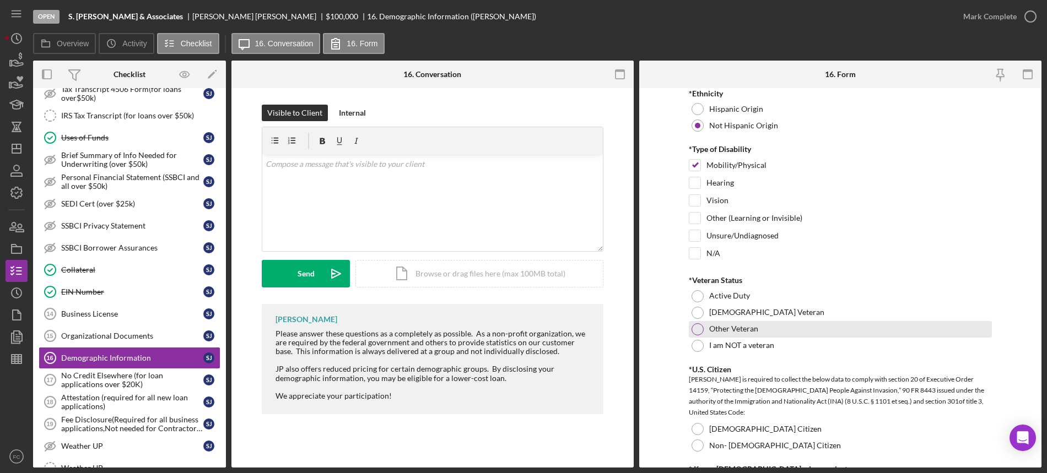
click at [698, 328] on div at bounding box center [698, 329] width 12 height 12
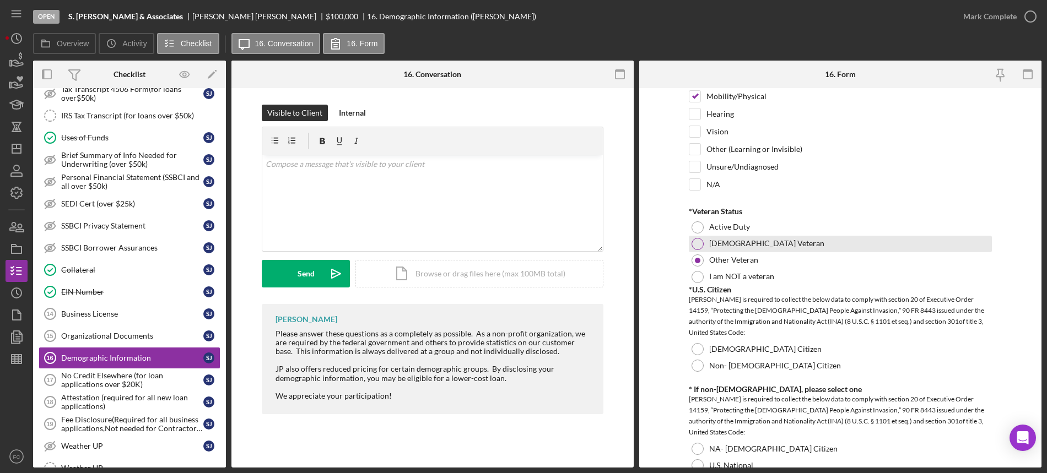
scroll to position [964, 0]
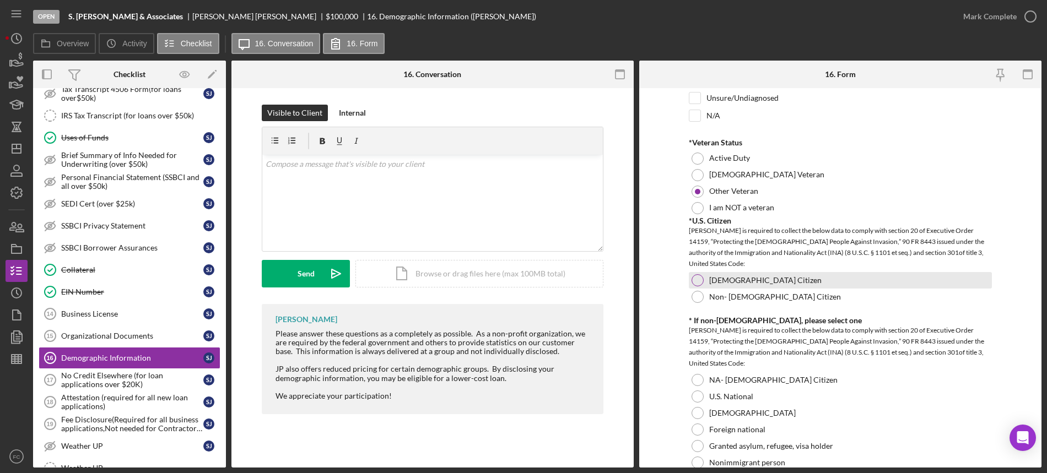
click at [698, 280] on div at bounding box center [698, 280] width 12 height 12
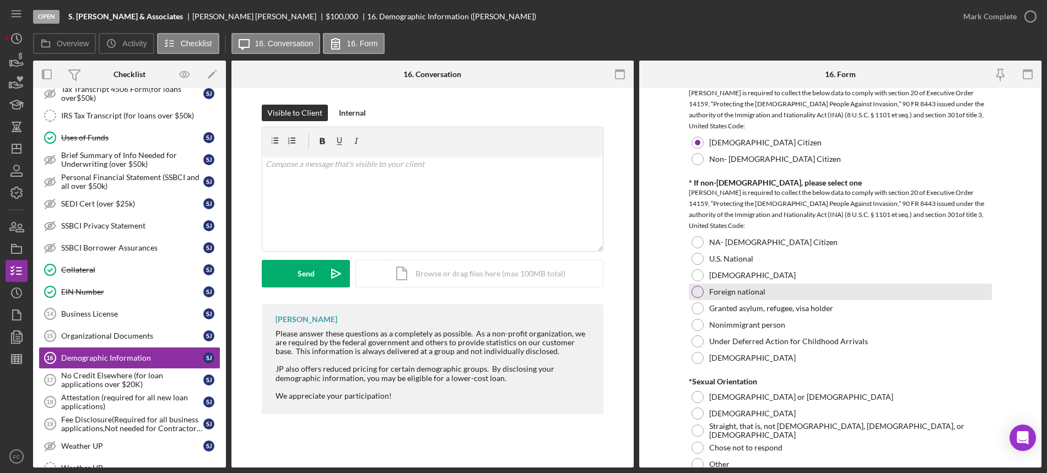
scroll to position [1240, 0]
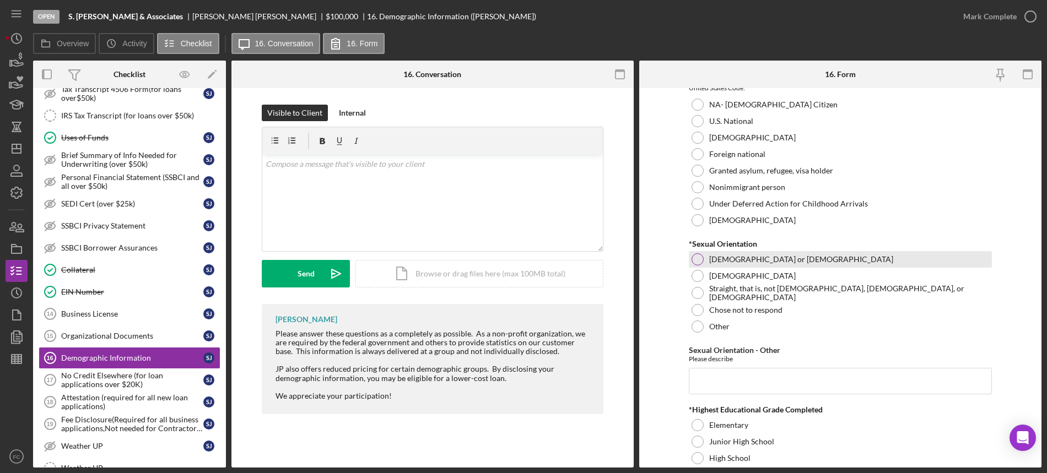
click at [695, 264] on div at bounding box center [698, 260] width 12 height 12
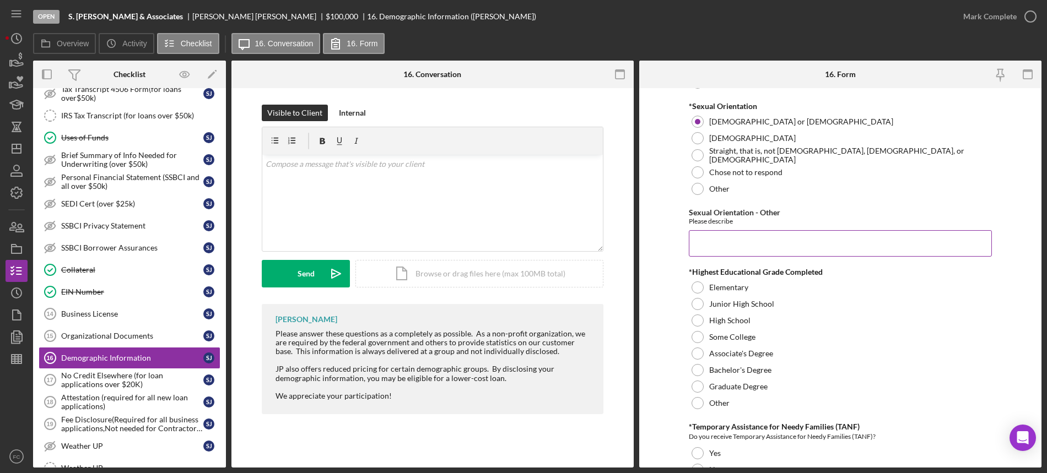
scroll to position [1447, 0]
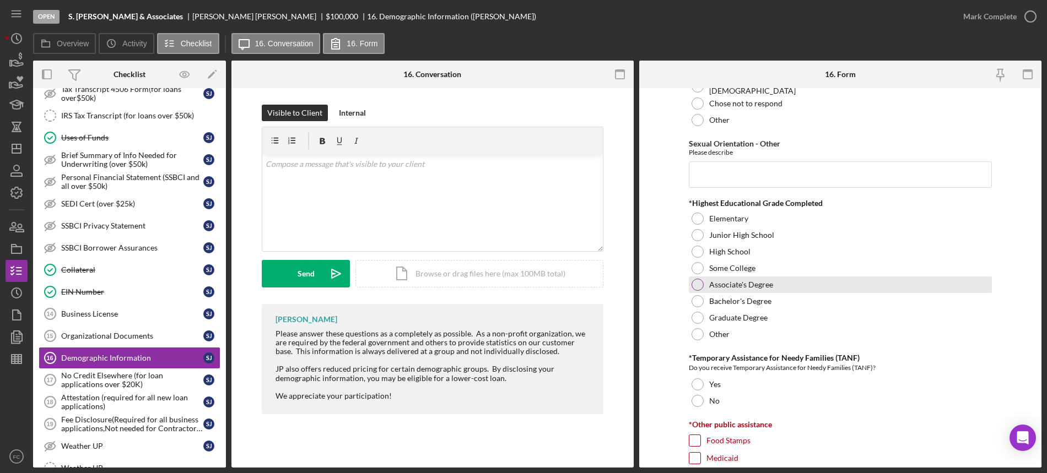
click at [694, 283] on div at bounding box center [698, 285] width 12 height 12
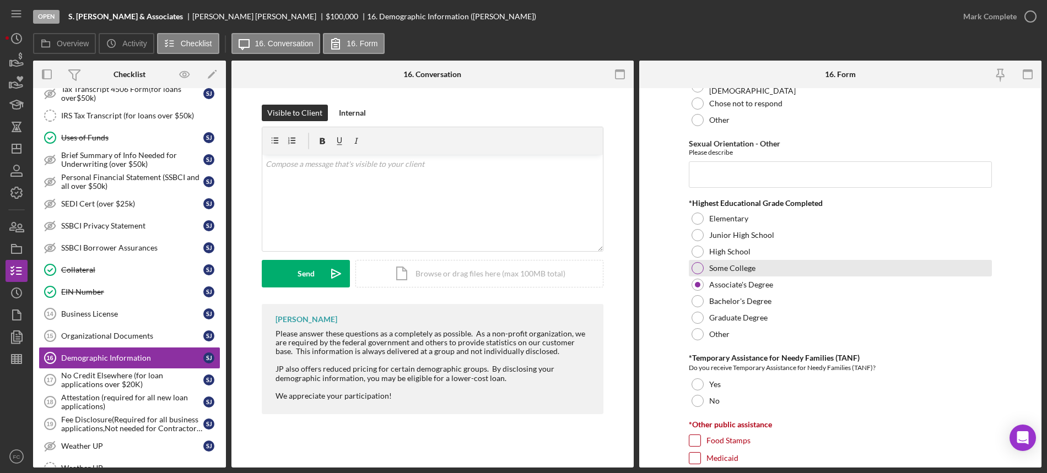
scroll to position [1584, 0]
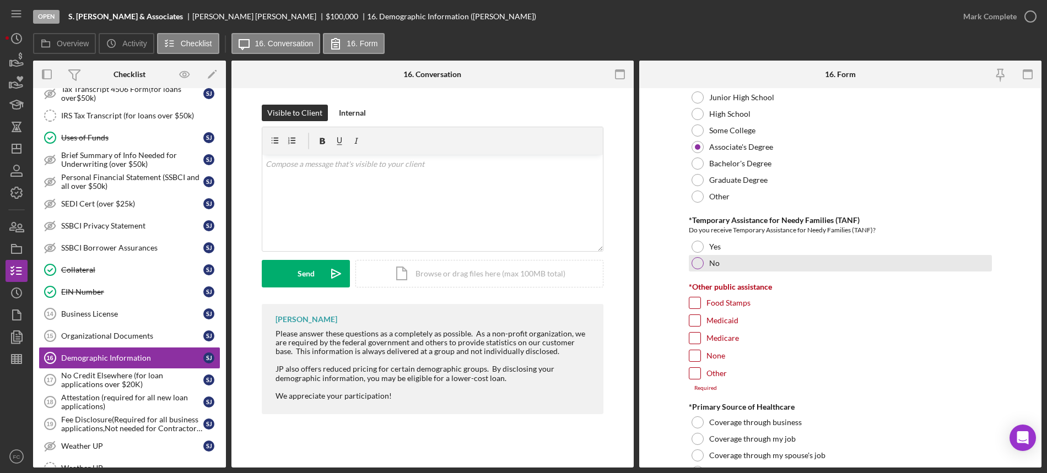
click at [694, 265] on div at bounding box center [698, 263] width 12 height 12
click at [693, 304] on input "Food Stamps" at bounding box center [694, 303] width 11 height 11
checkbox input "true"
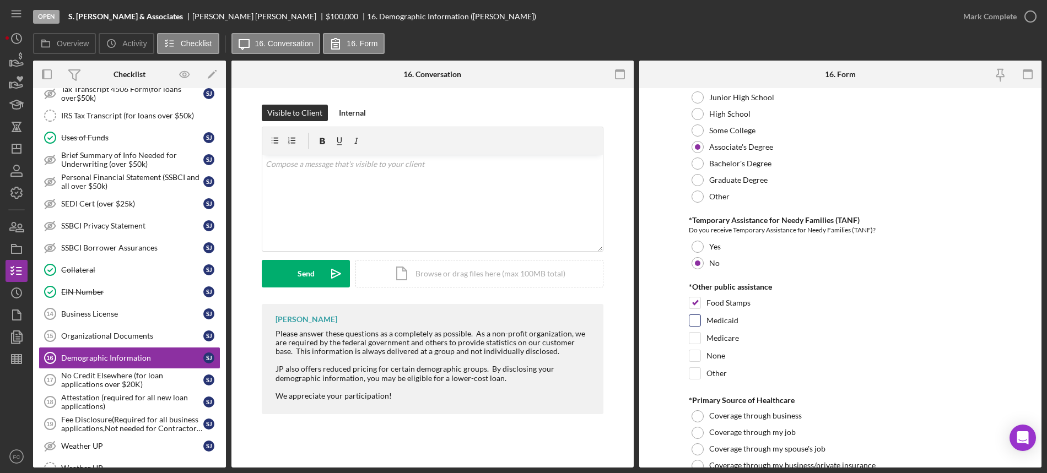
click at [693, 315] on input "Medicaid" at bounding box center [694, 320] width 11 height 11
checkbox input "true"
click at [693, 332] on div at bounding box center [695, 338] width 12 height 12
click at [693, 334] on input "Medicare" at bounding box center [694, 338] width 11 height 11
checkbox input "true"
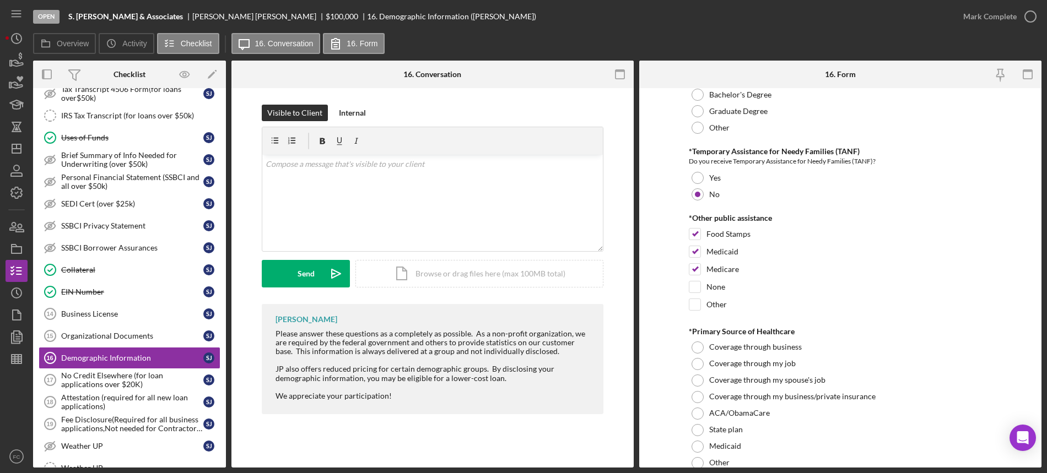
scroll to position [1722, 0]
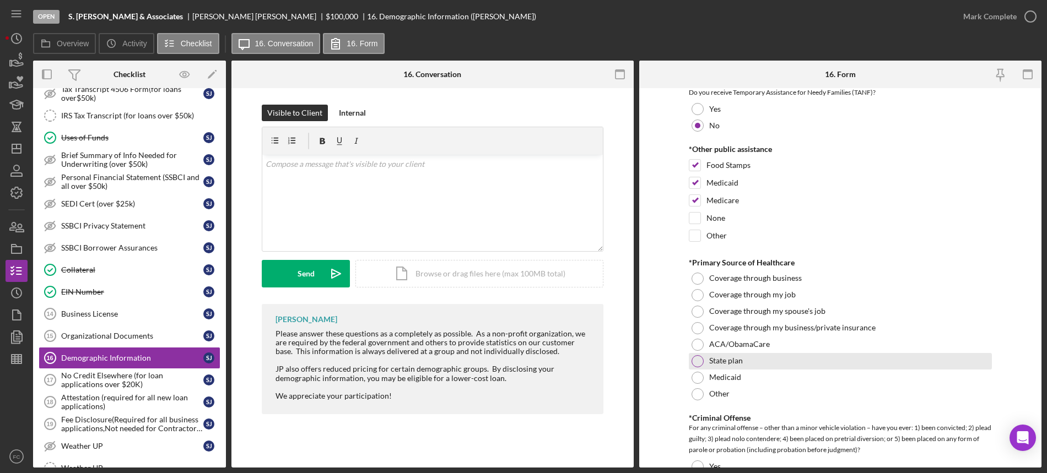
click at [697, 357] on div at bounding box center [698, 361] width 12 height 12
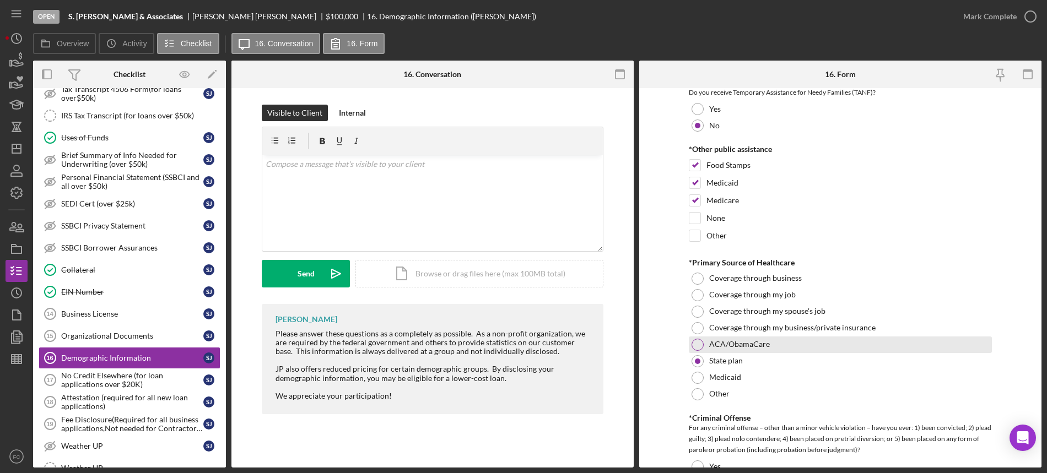
scroll to position [1860, 0]
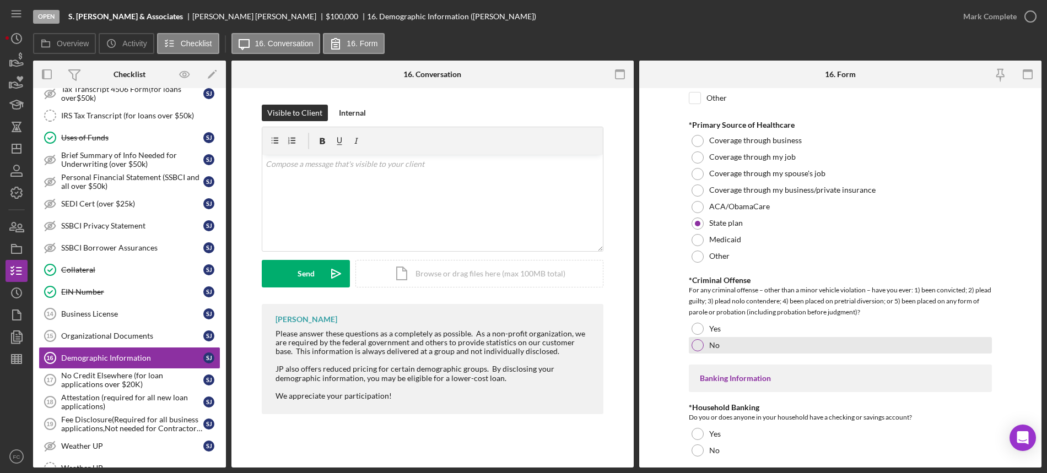
drag, startPoint x: 696, startPoint y: 342, endPoint x: 702, endPoint y: 341, distance: 6.2
click at [696, 342] on div at bounding box center [698, 345] width 12 height 12
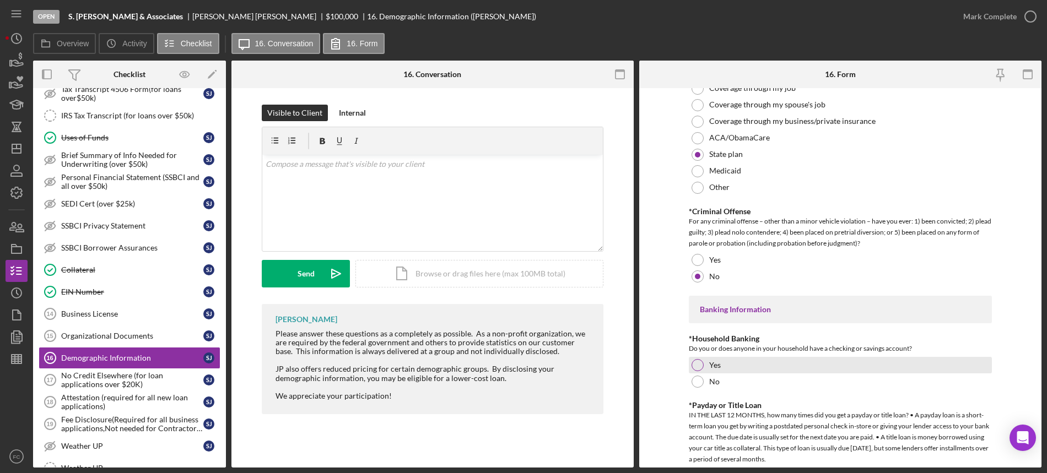
click at [699, 360] on div at bounding box center [698, 365] width 12 height 12
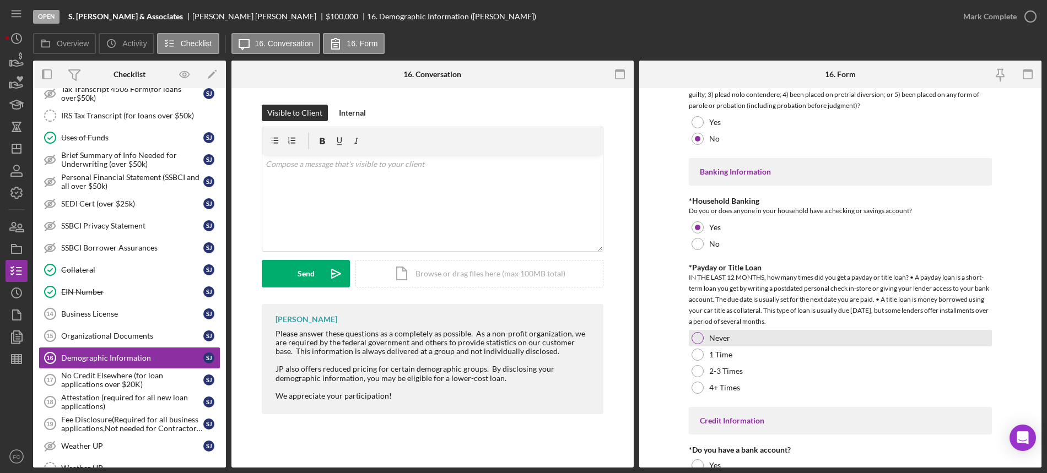
click at [696, 336] on div at bounding box center [698, 338] width 12 height 12
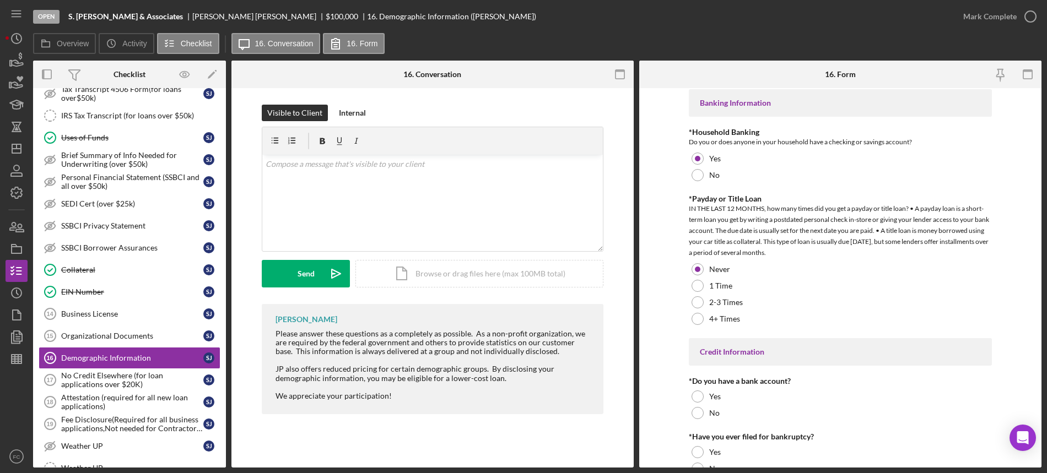
scroll to position [2184, 0]
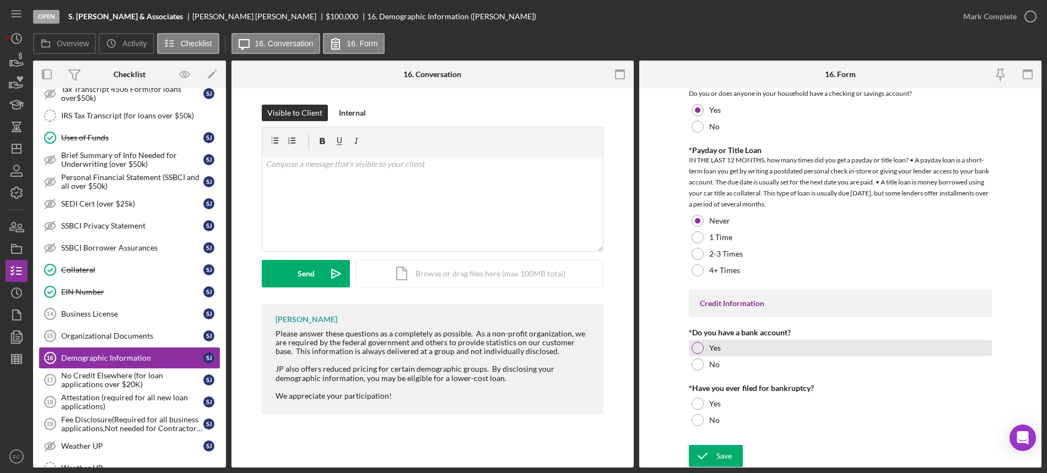
click at [696, 346] on div at bounding box center [698, 348] width 12 height 12
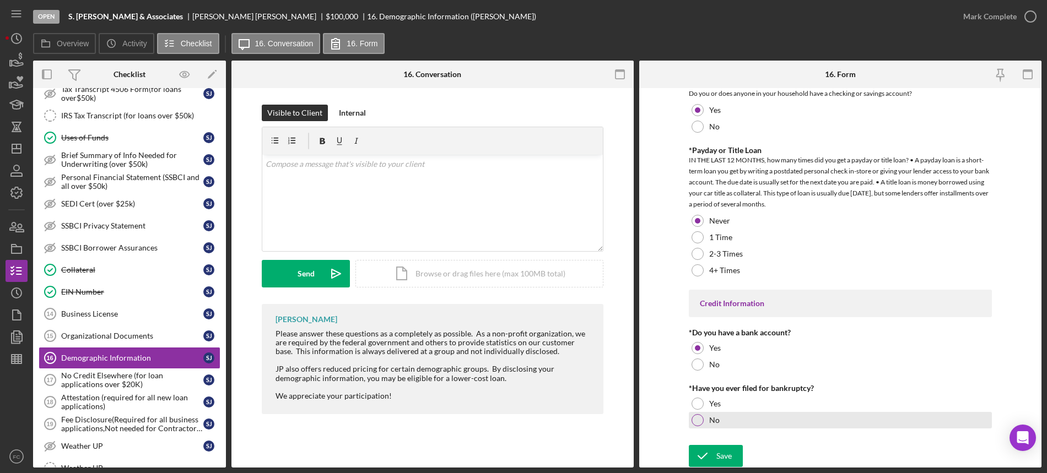
click at [695, 419] on div at bounding box center [698, 420] width 12 height 12
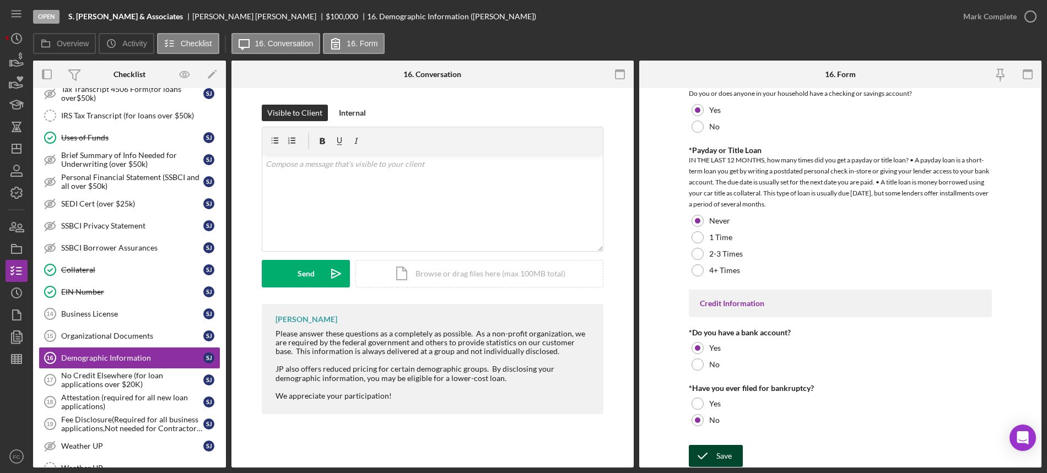
click at [704, 451] on icon "submit" at bounding box center [703, 457] width 28 height 28
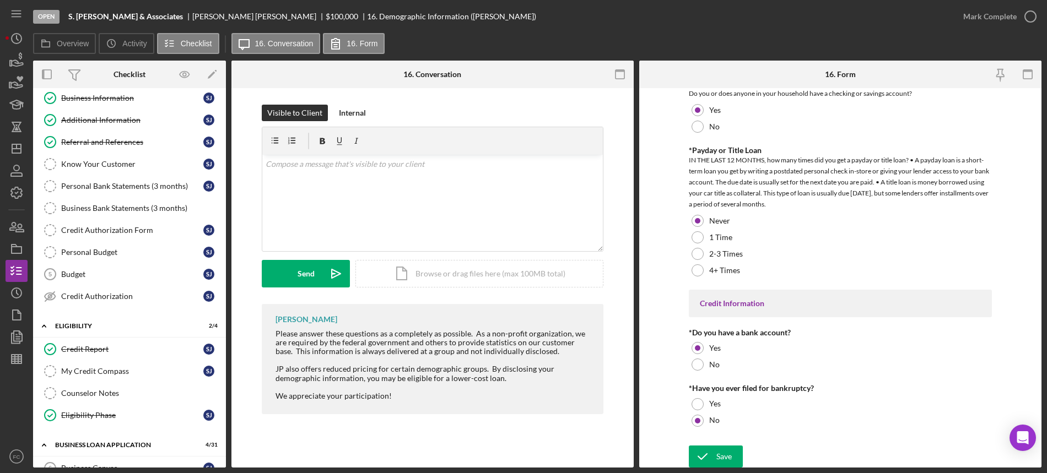
scroll to position [0, 0]
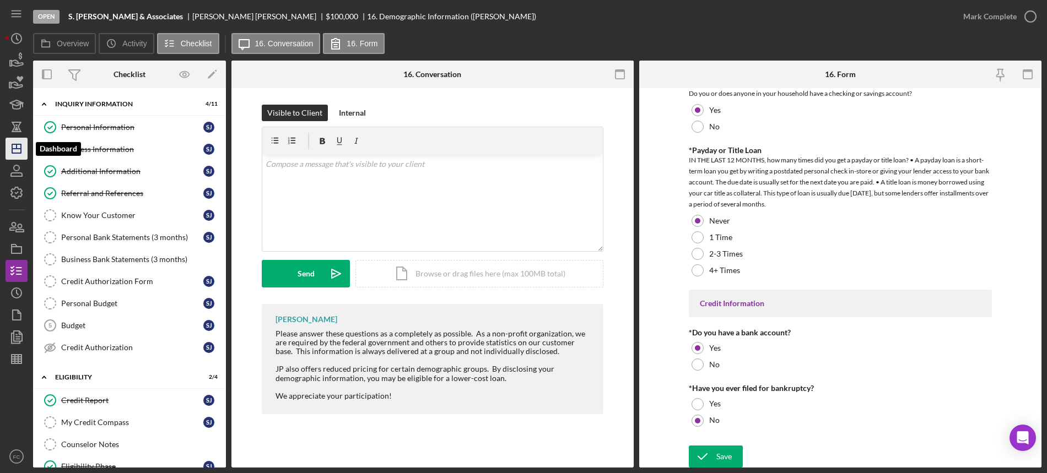
click at [13, 144] on polygon "button" at bounding box center [16, 148] width 9 height 9
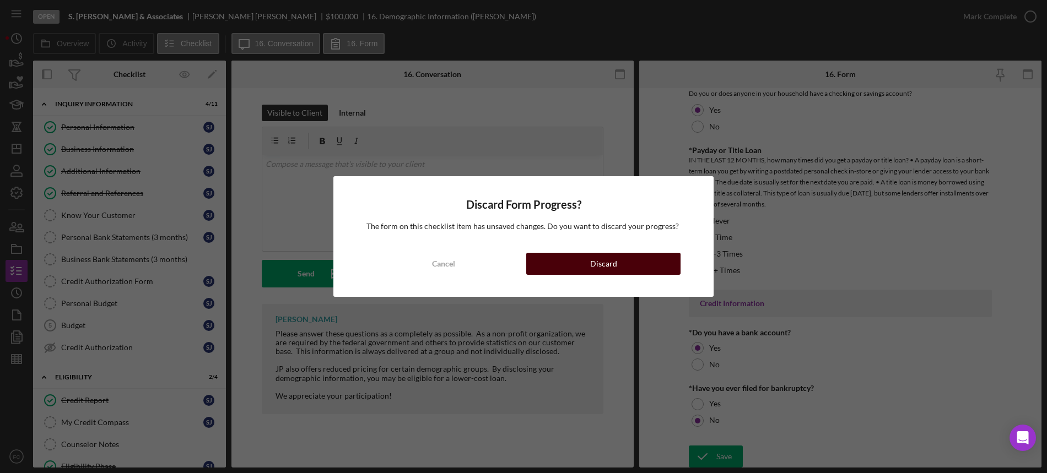
click at [556, 270] on button "Discard" at bounding box center [603, 264] width 154 height 22
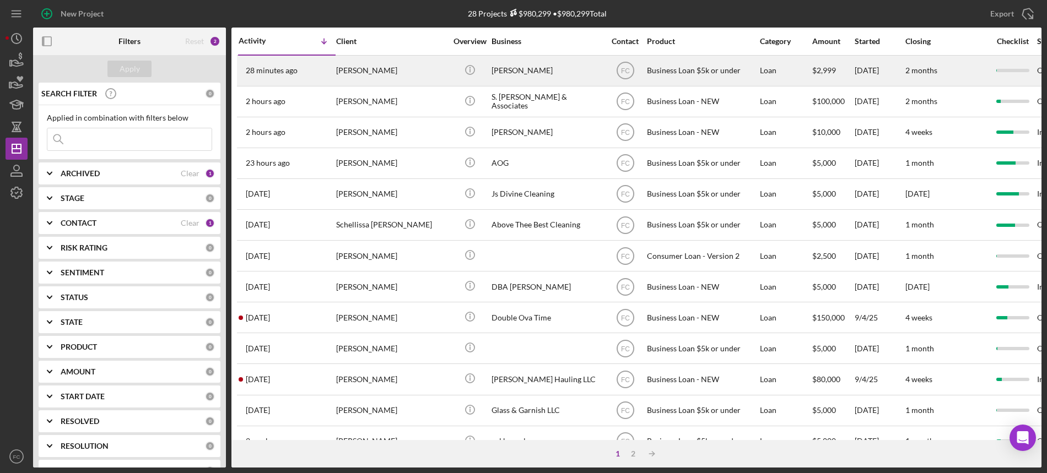
click at [397, 73] on div "Marshall Moss" at bounding box center [391, 70] width 110 height 29
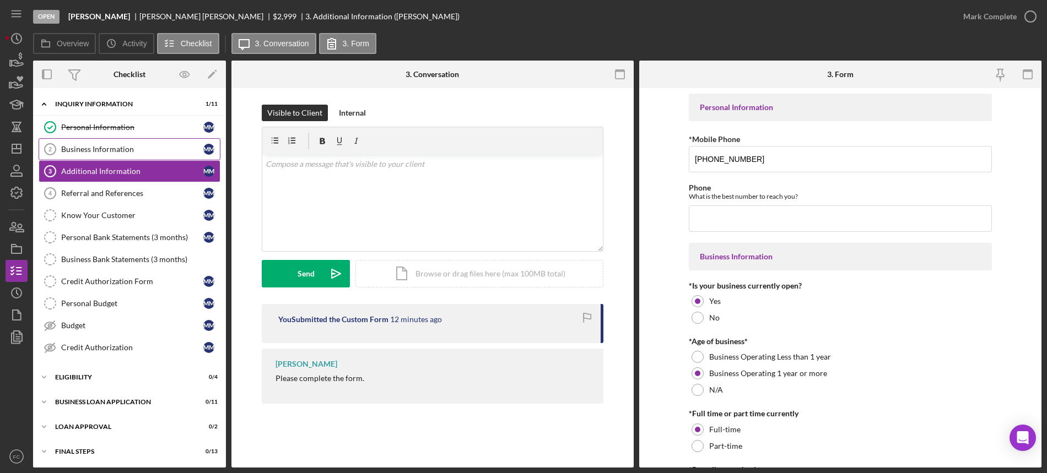
click at [95, 147] on div "Business Information" at bounding box center [132, 149] width 142 height 9
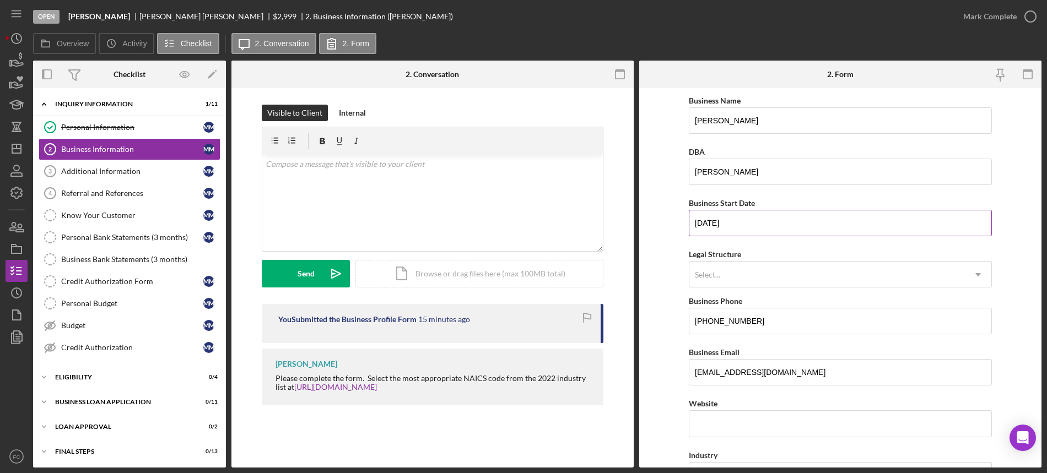
scroll to position [69, 0]
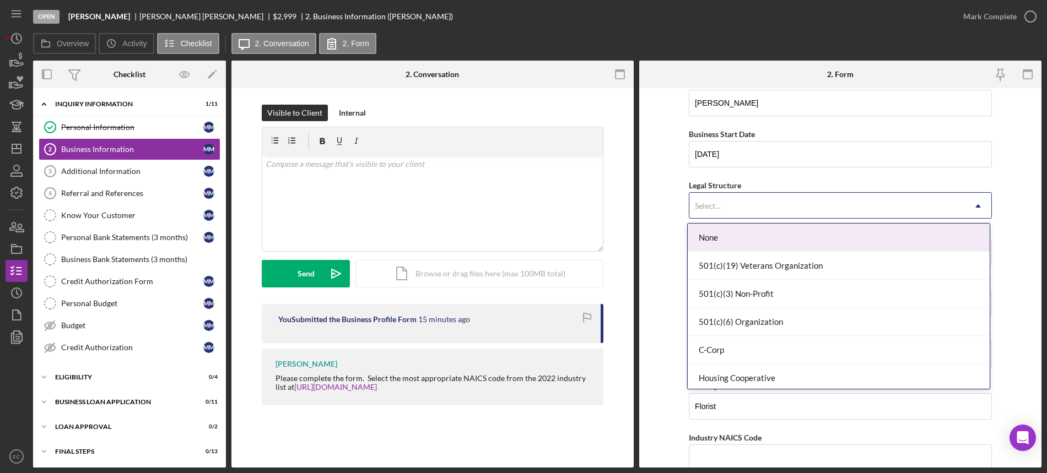
click at [735, 202] on div "Select..." at bounding box center [827, 205] width 276 height 25
click at [708, 235] on div "None" at bounding box center [839, 238] width 302 height 28
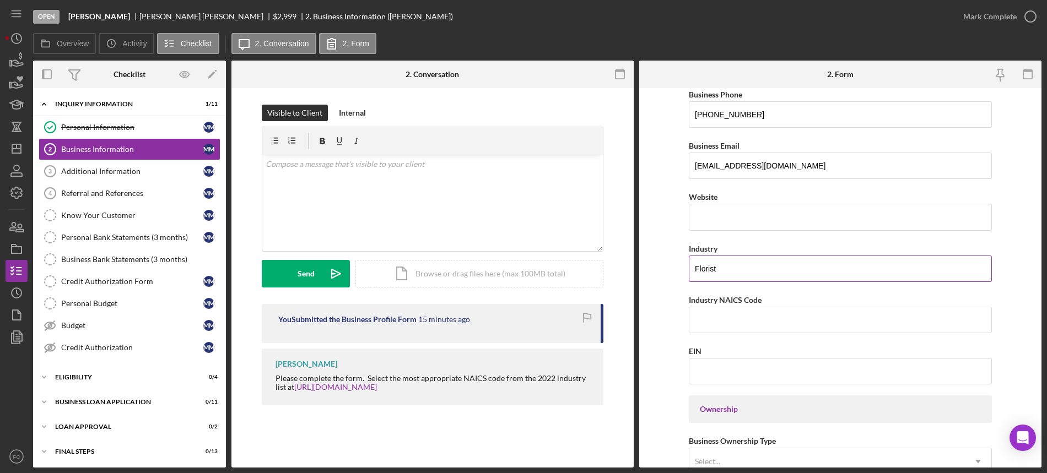
scroll to position [276, 0]
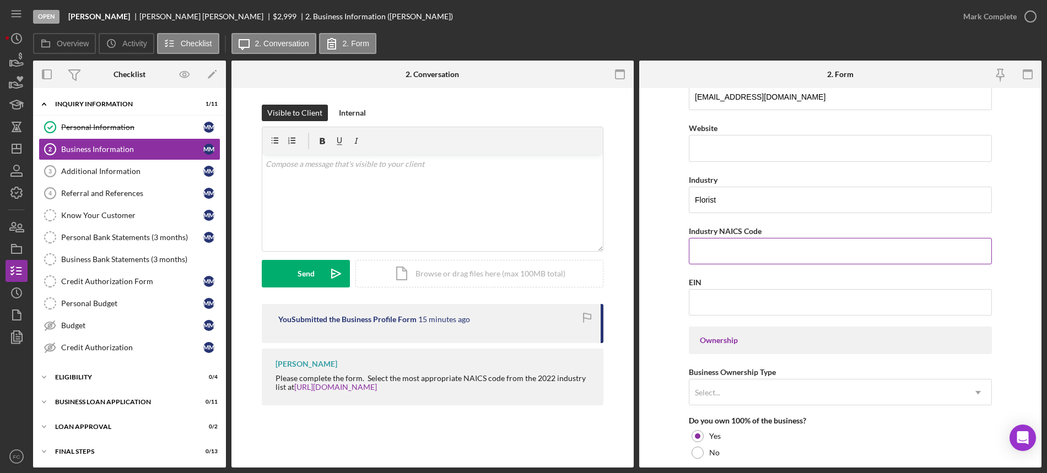
click at [722, 253] on input "Industry NAICS Code" at bounding box center [840, 251] width 303 height 26
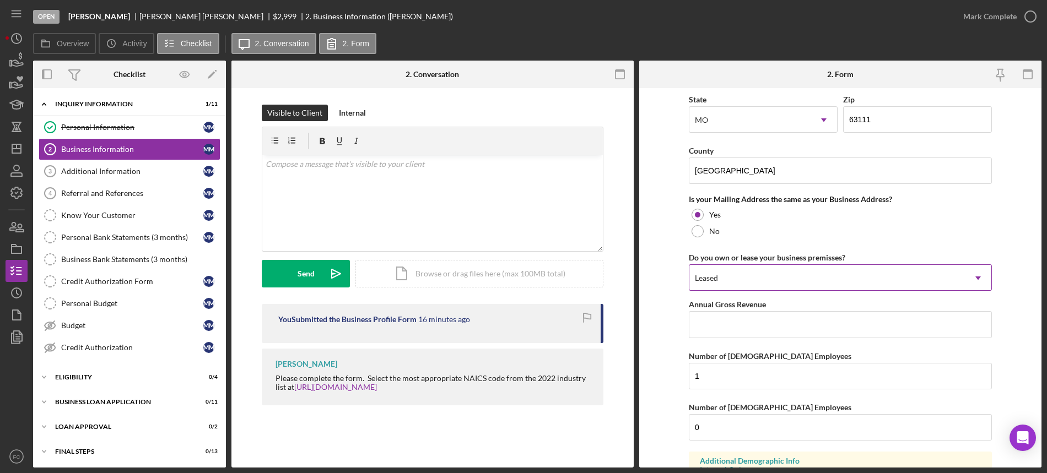
scroll to position [844, 0]
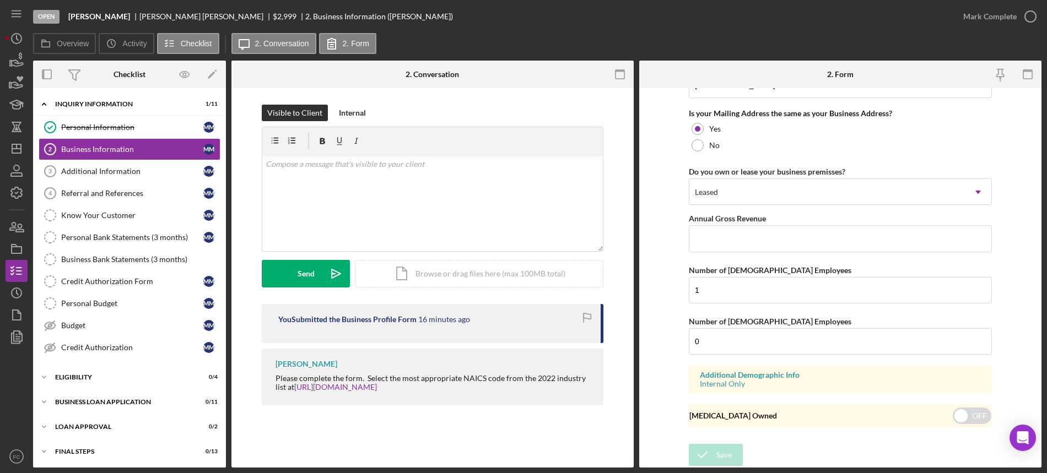
click at [655, 305] on form "Business Name Marshall Moss DBA Marshall Moss Business Start Date 11/01/2000 Le…" at bounding box center [840, 278] width 402 height 380
click at [1036, 17] on icon "button" at bounding box center [1031, 17] width 28 height 28
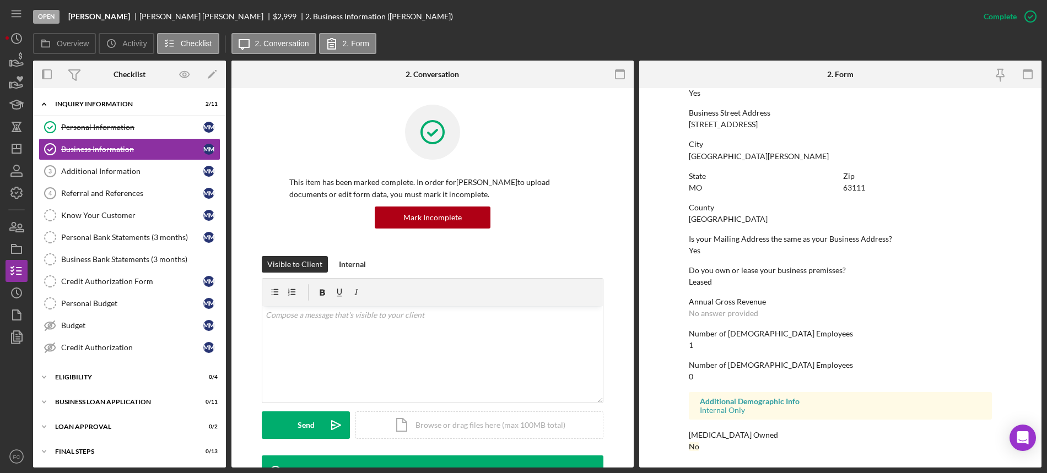
scroll to position [451, 0]
click at [111, 176] on link "Additional Information 3 Additional Information M M" at bounding box center [130, 171] width 182 height 22
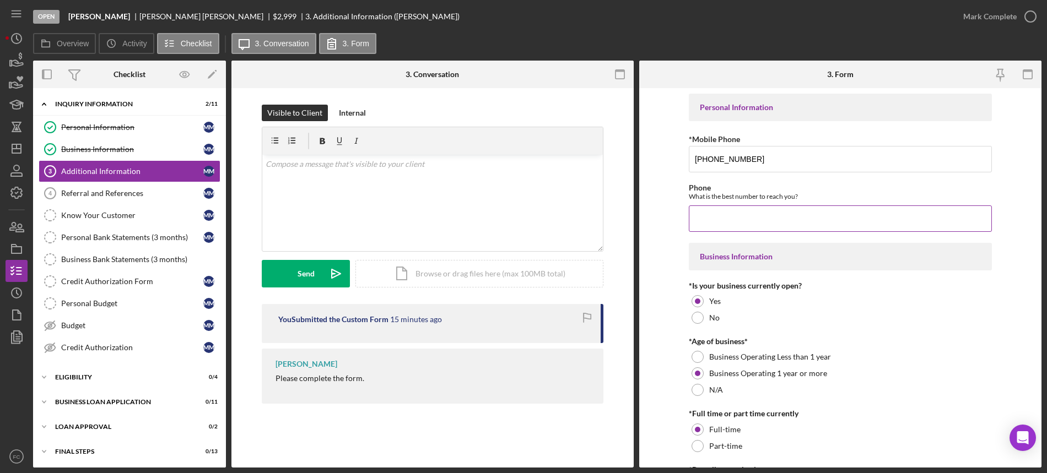
click at [766, 217] on input "Phone" at bounding box center [840, 219] width 303 height 26
drag, startPoint x: 694, startPoint y: 157, endPoint x: 750, endPoint y: 161, distance: 55.8
click at [750, 161] on input "(314) 374-4078" at bounding box center [840, 159] width 303 height 26
paste input "(314) 374-4078"
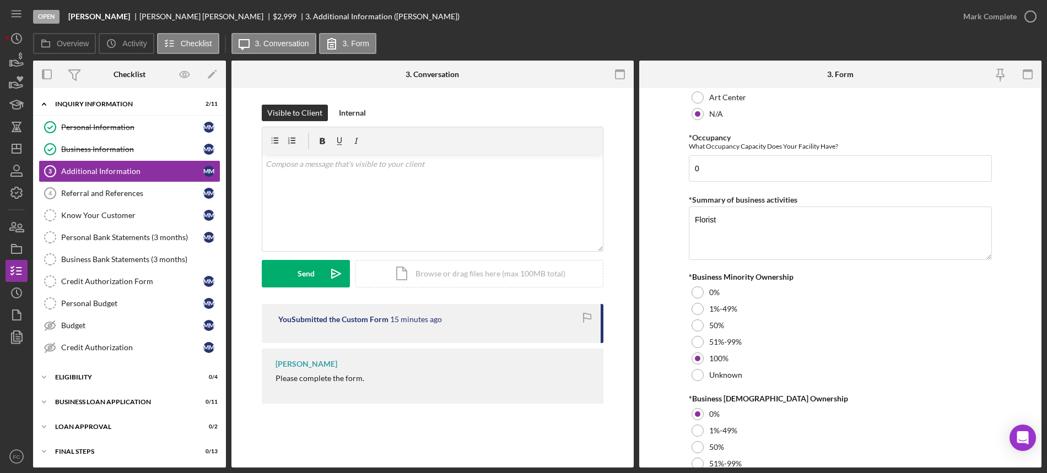
scroll to position [1249, 0]
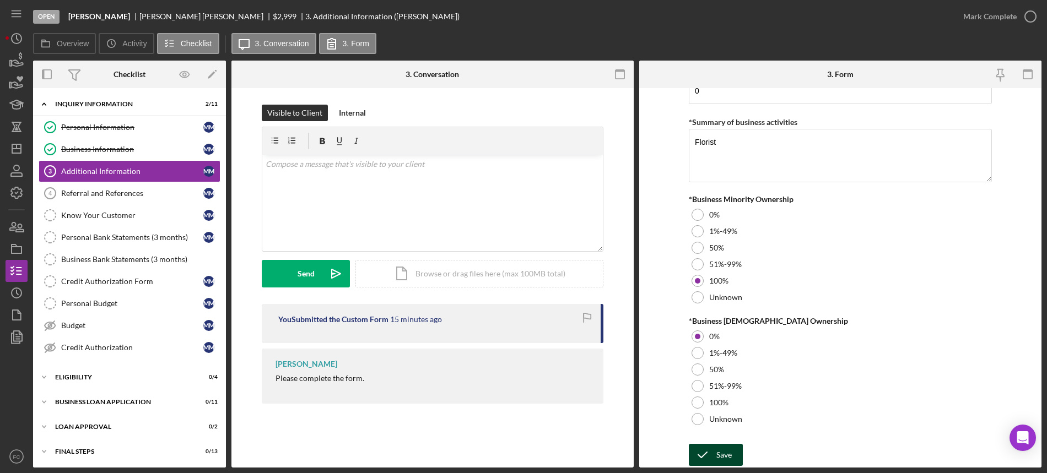
type input "(314) 374-4078"
click at [709, 453] on icon "submit" at bounding box center [703, 455] width 28 height 28
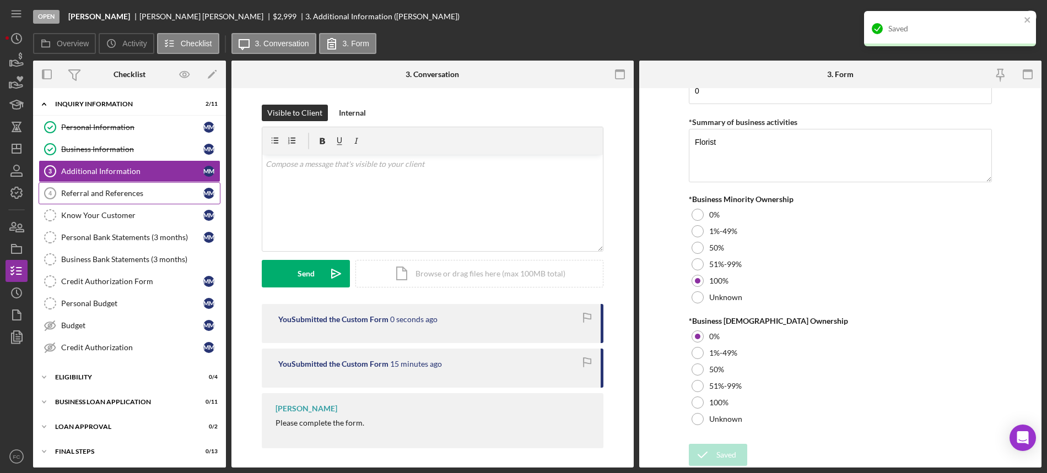
click at [127, 189] on div "Referral and References" at bounding box center [132, 193] width 142 height 9
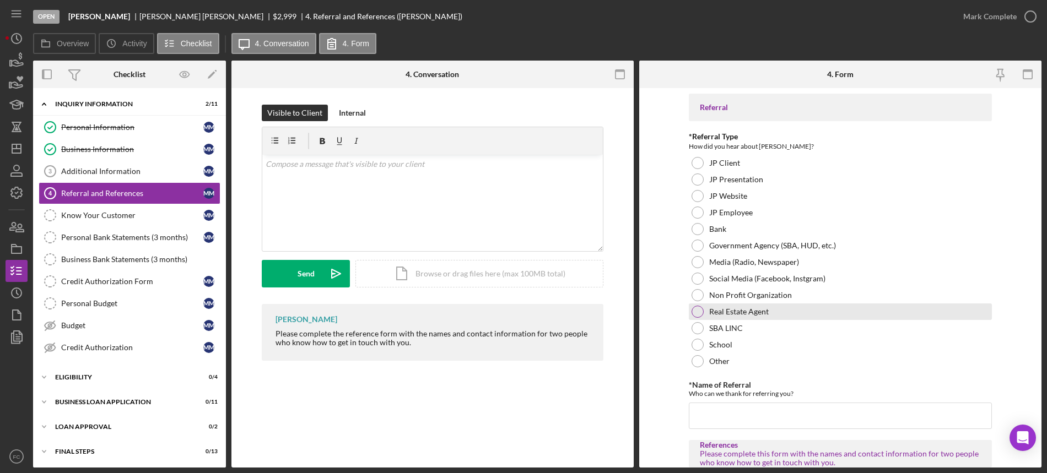
click at [696, 313] on div at bounding box center [698, 312] width 12 height 12
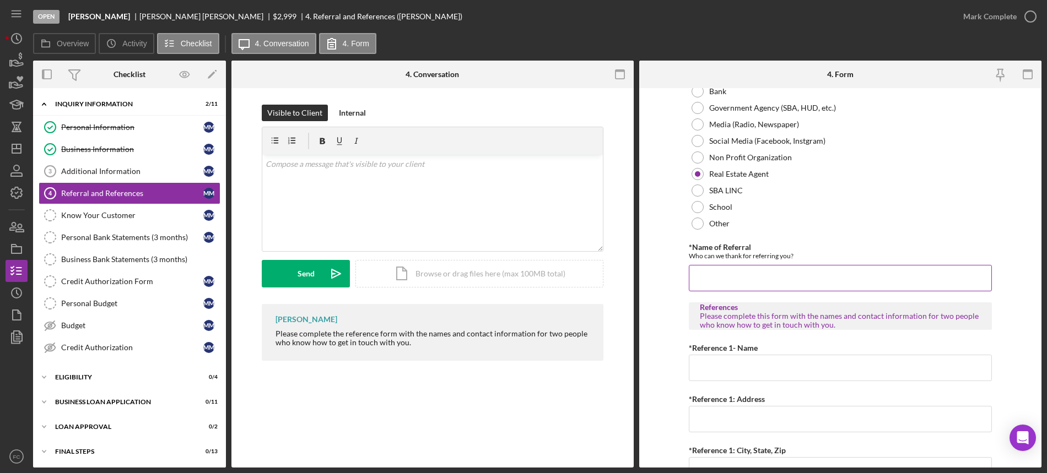
click at [712, 265] on input "*Name of Referral" at bounding box center [840, 278] width 303 height 26
click at [713, 268] on input "*Name of Referral" at bounding box center [840, 278] width 303 height 26
type input "Matt Wunderlich"
click at [717, 365] on input "*Reference 1- Name" at bounding box center [840, 368] width 303 height 26
type input "Gwenn Taylor"
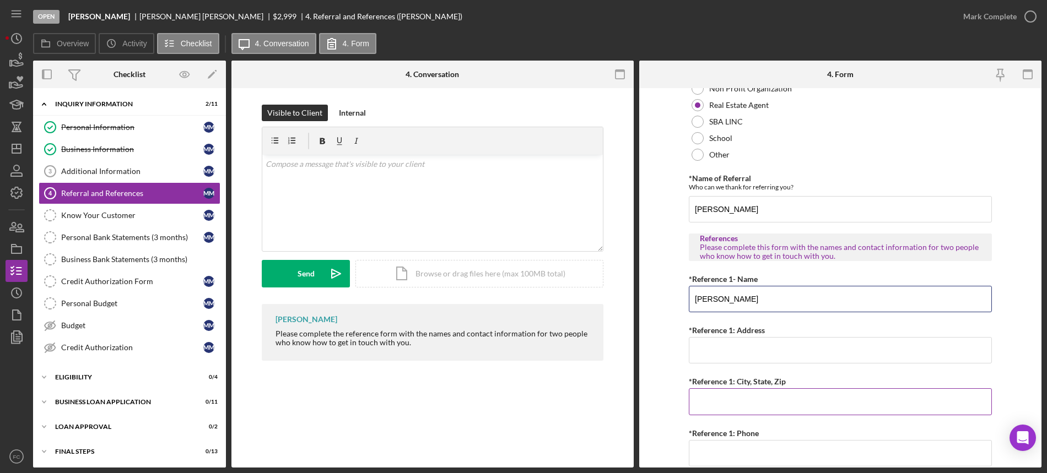
scroll to position [276, 0]
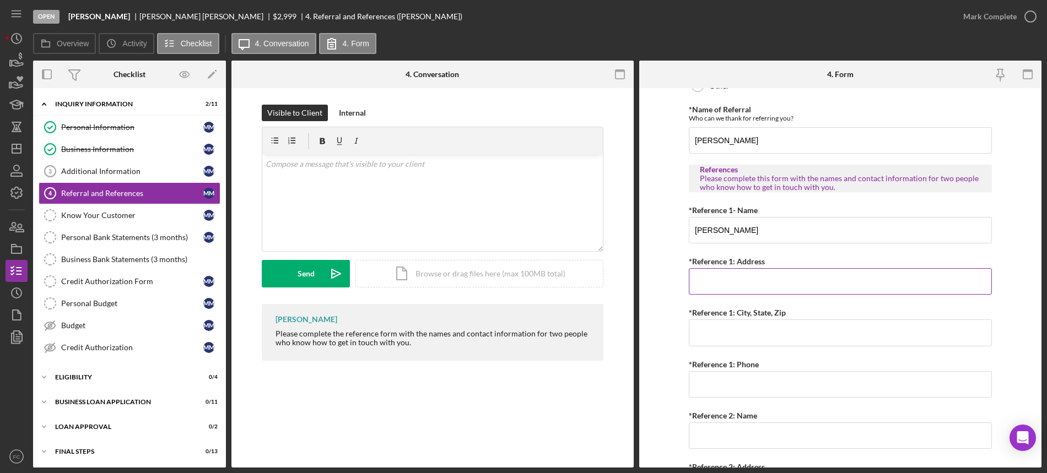
click at [717, 273] on input "*Reference 1: Address" at bounding box center [840, 281] width 303 height 26
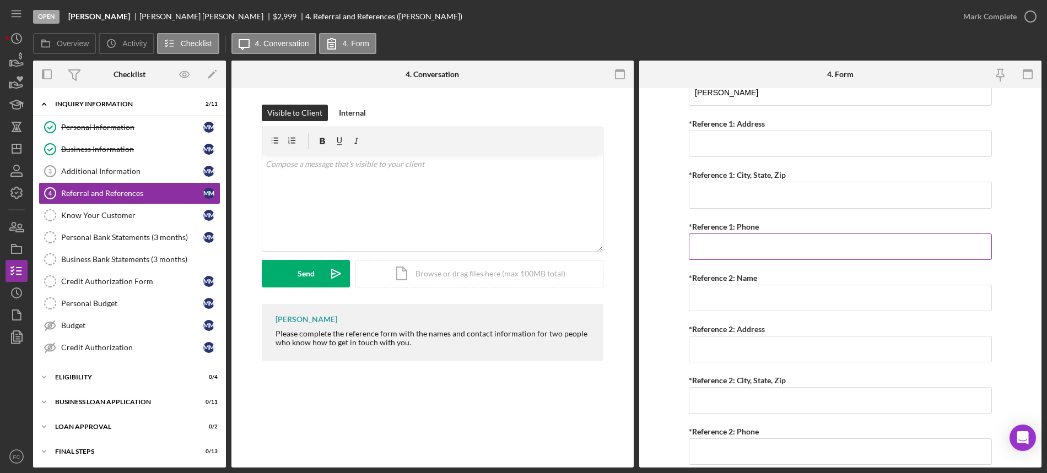
click at [700, 250] on input "*Reference 1: Phone" at bounding box center [840, 247] width 303 height 26
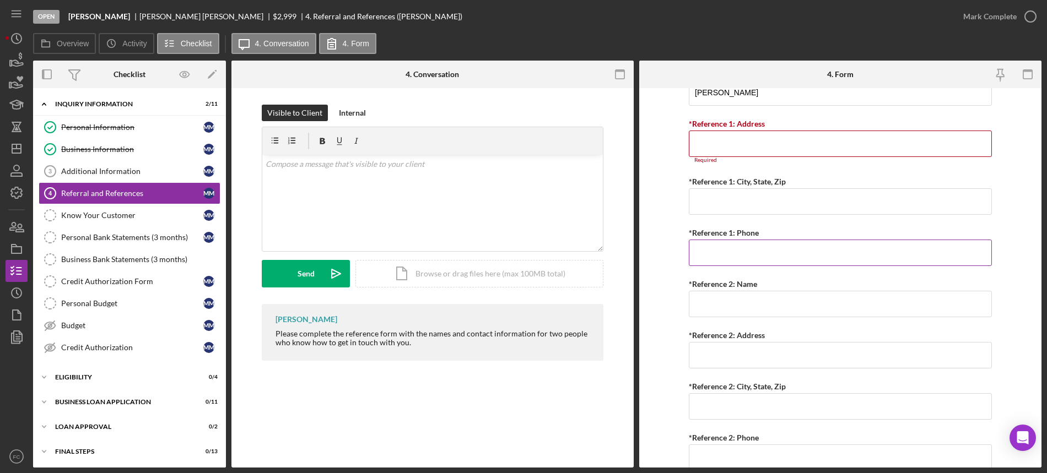
type input "(314) 484-9821"
click at [722, 311] on input "*Reference 2: Name" at bounding box center [840, 304] width 303 height 26
type input "Marva Robinson"
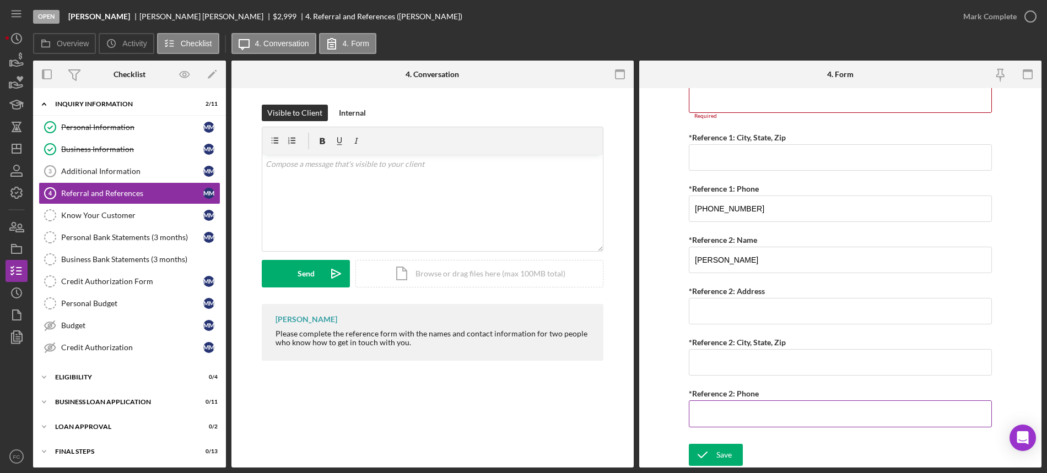
click at [711, 410] on input "*Reference 2: Phone" at bounding box center [840, 414] width 303 height 26
type input "(314) 322-7847"
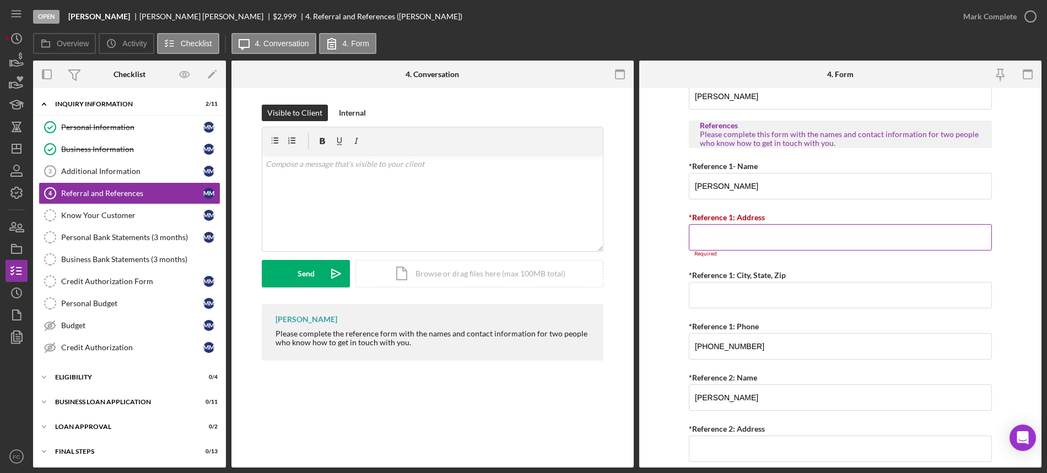
click at [721, 242] on input "*Reference 1: Address" at bounding box center [840, 237] width 303 height 26
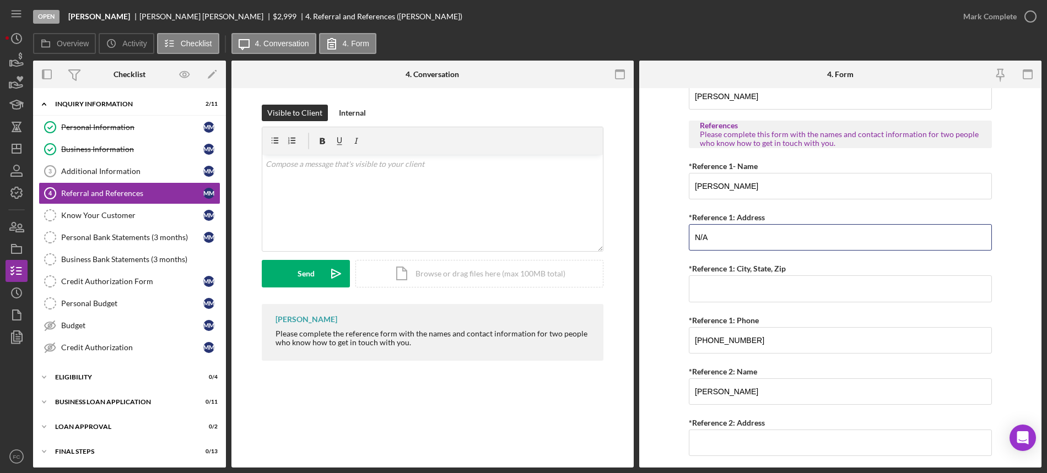
scroll to position [451, 0]
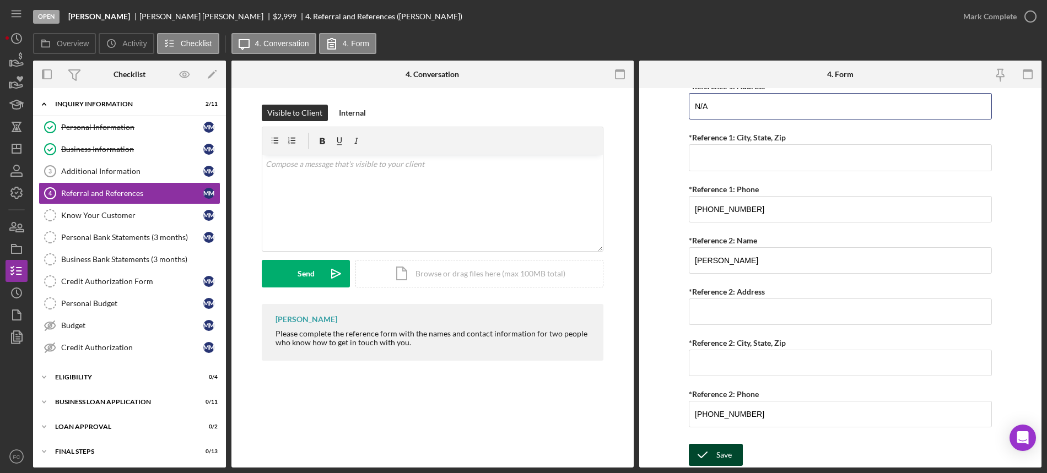
type input "N/A"
click at [709, 459] on icon "submit" at bounding box center [703, 455] width 28 height 28
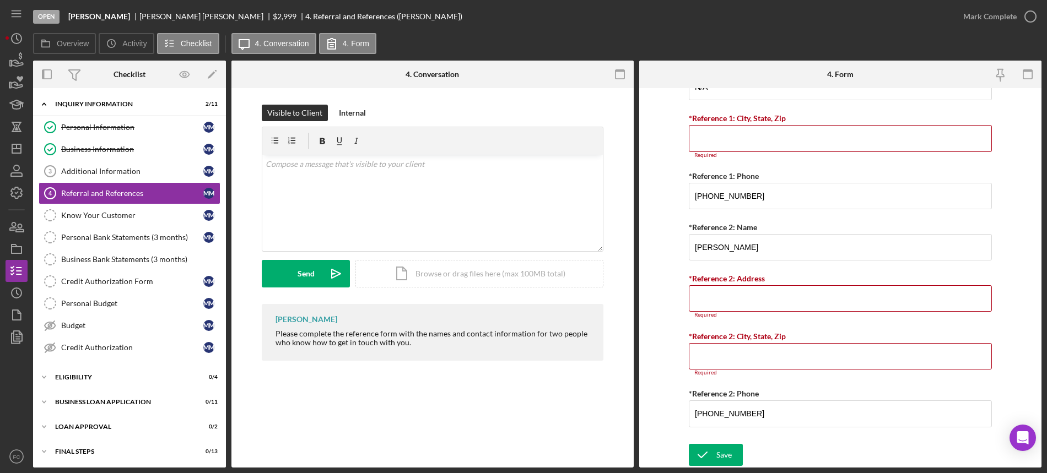
scroll to position [401, 0]
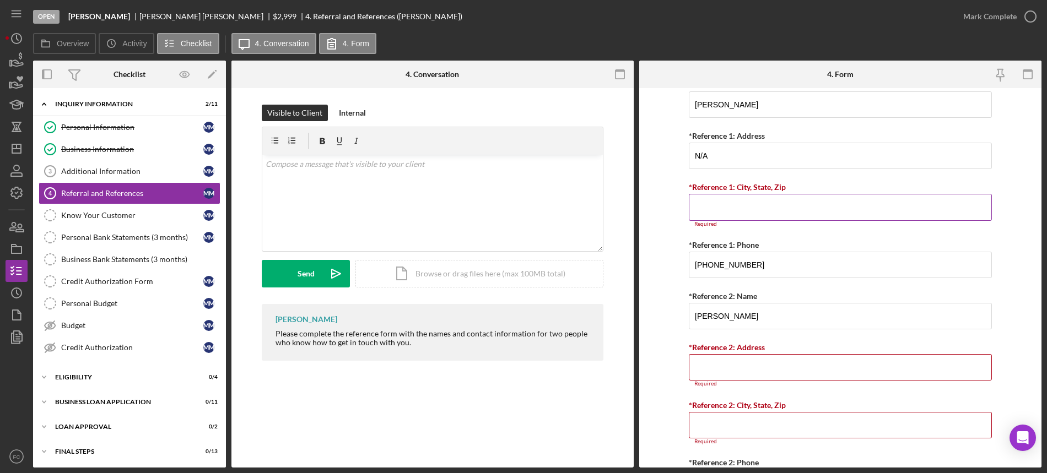
click at [722, 206] on input "*Reference 1: City, State, Zip" at bounding box center [840, 207] width 303 height 26
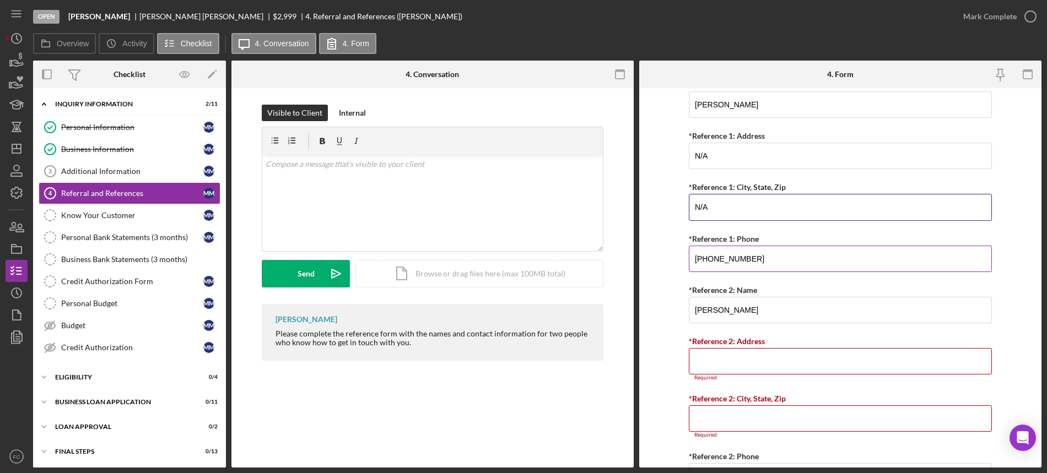
scroll to position [463, 0]
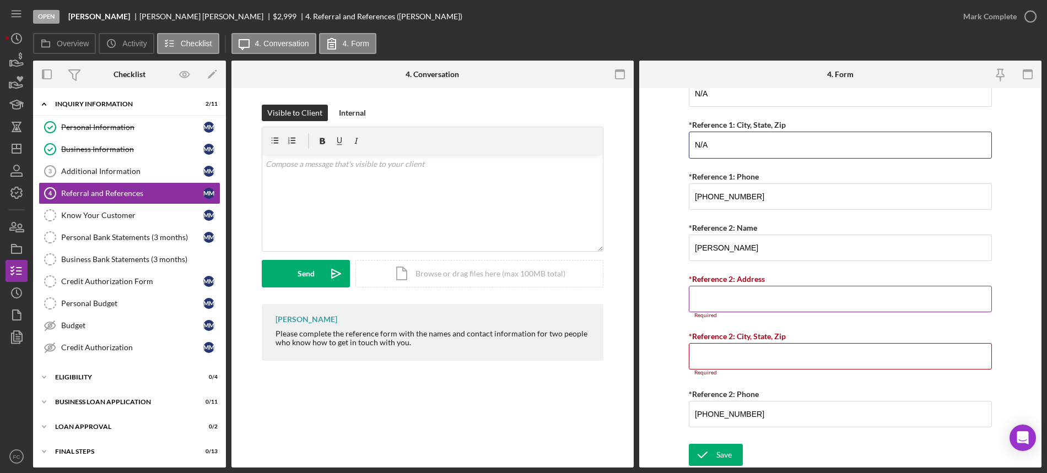
type input "N/A"
click at [729, 303] on input "*Reference 2: Address" at bounding box center [840, 299] width 303 height 26
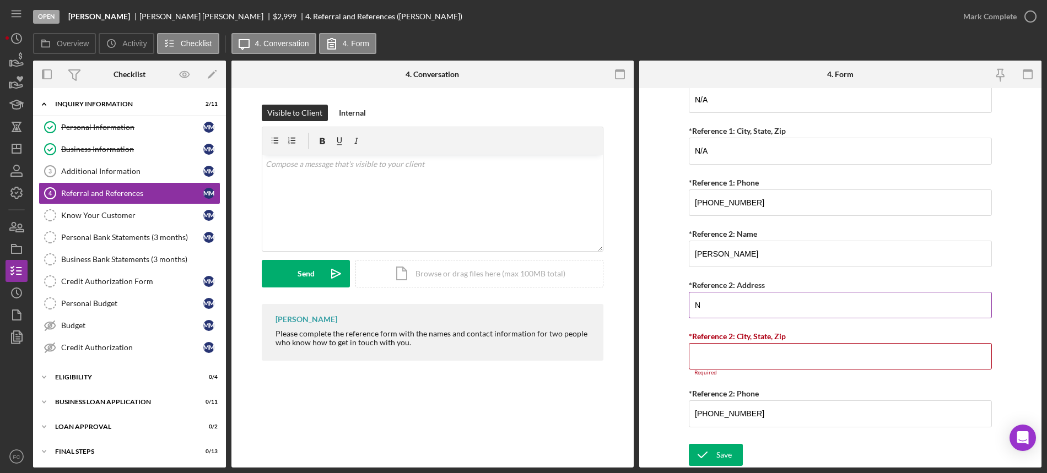
scroll to position [457, 0]
type input "N/A"
click at [718, 350] on input "*Reference 2: City, State, Zip" at bounding box center [840, 356] width 303 height 26
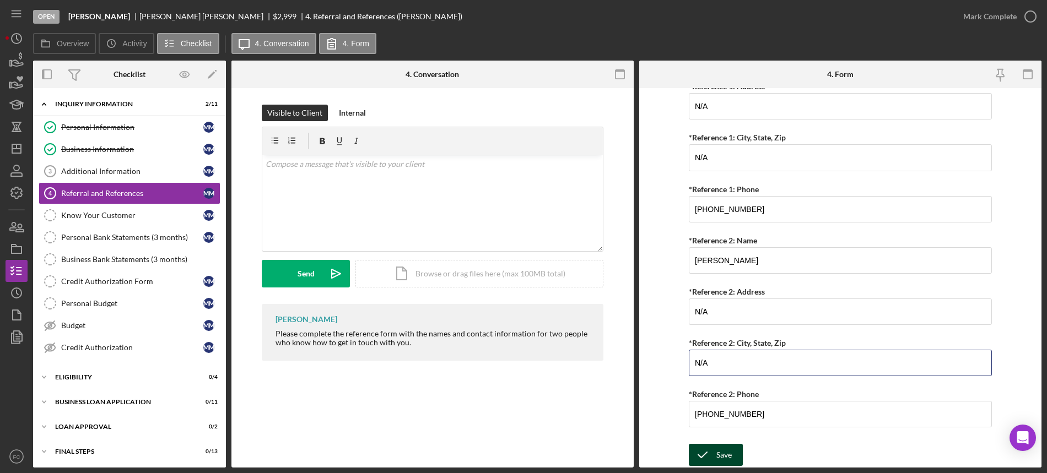
type input "N/A"
click at [713, 452] on icon "submit" at bounding box center [703, 455] width 28 height 28
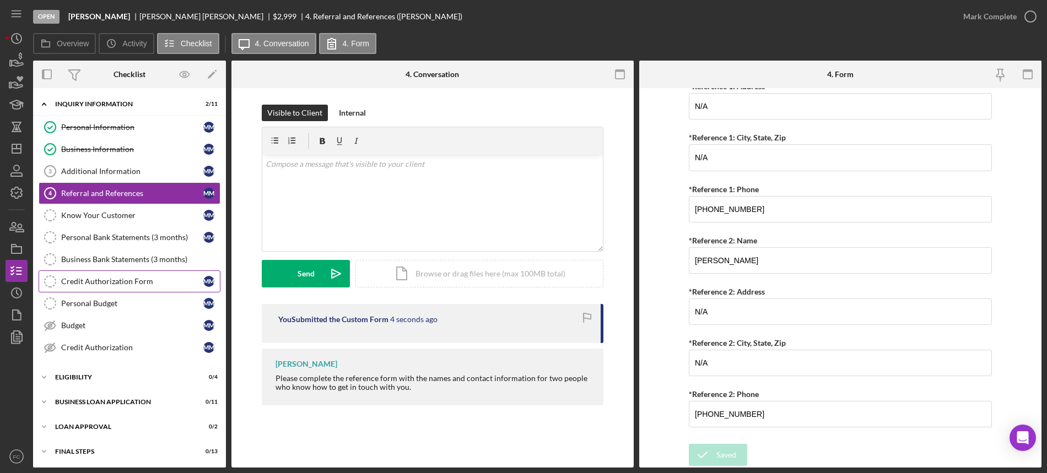
scroll to position [26, 0]
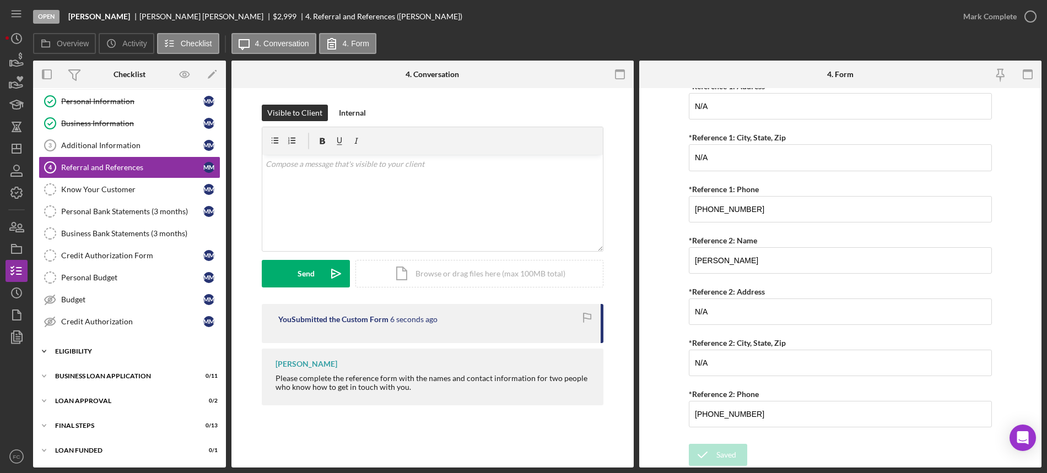
click at [95, 356] on div "Icon/Expander Eligibility 0 / 4" at bounding box center [129, 352] width 193 height 22
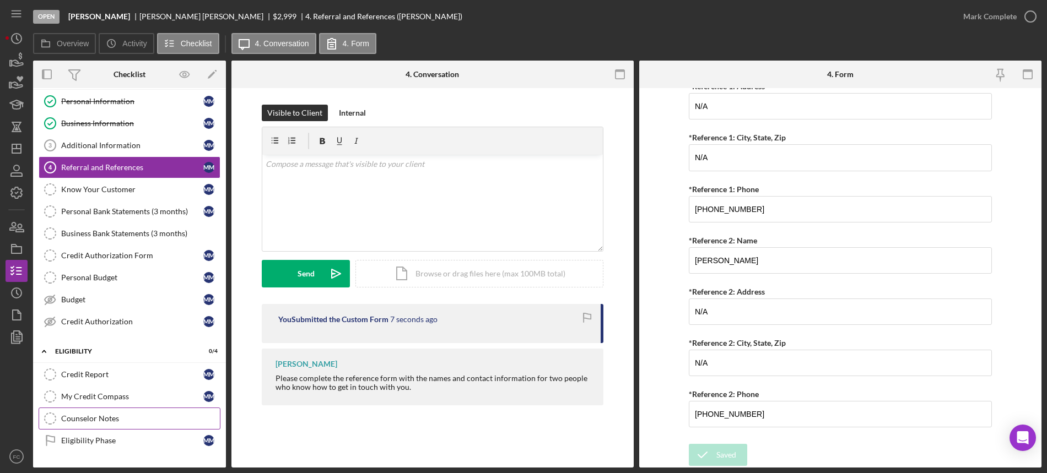
scroll to position [95, 0]
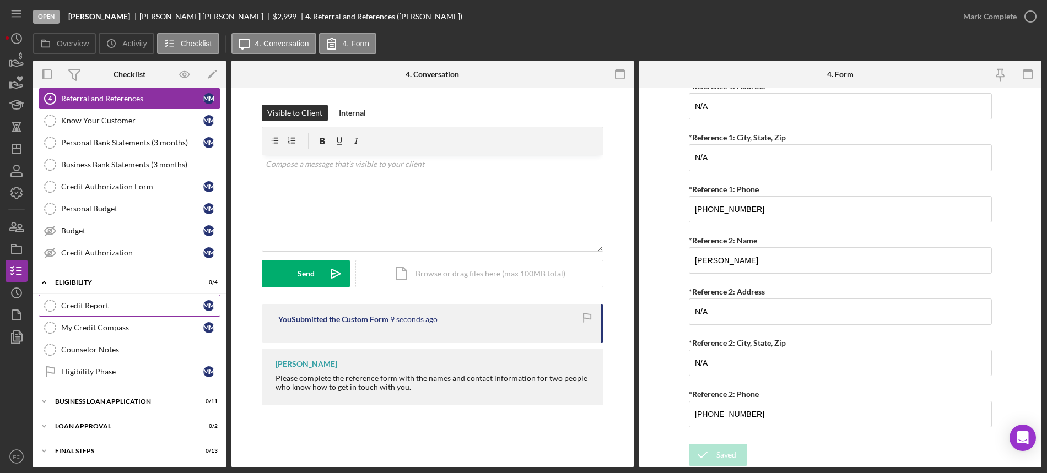
click at [118, 300] on link "Credit Report Credit Report M M" at bounding box center [130, 306] width 182 height 22
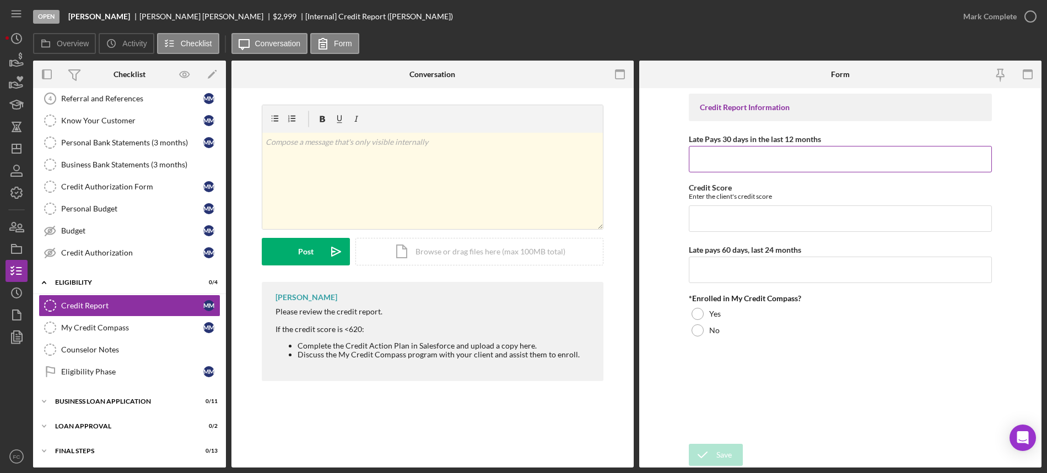
click at [714, 159] on input "Late Pays 30 days in the last 12 months" at bounding box center [840, 159] width 303 height 26
type input "0"
click at [705, 220] on input "Credit Score" at bounding box center [840, 219] width 303 height 26
type input "0"
click at [699, 269] on input "Late pays 60 days, last 24 months" at bounding box center [840, 270] width 303 height 26
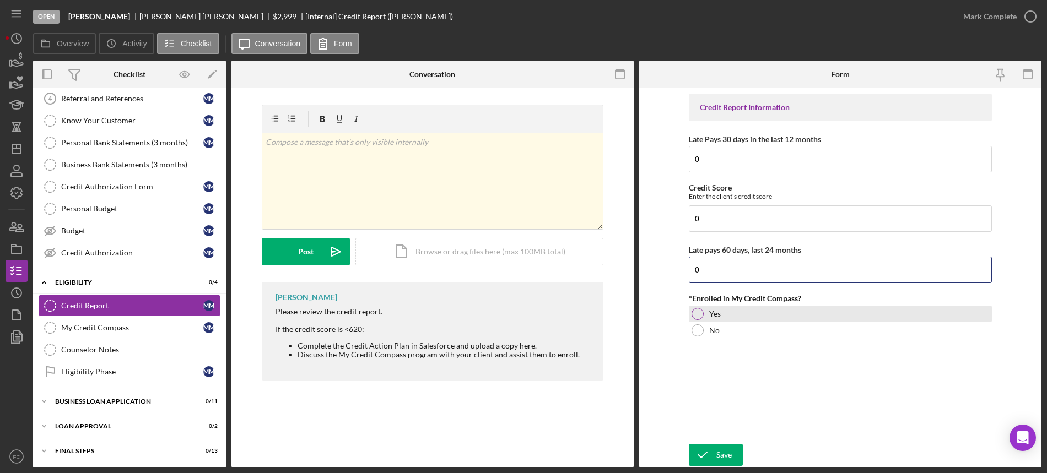
type input "0"
click at [694, 312] on div at bounding box center [698, 314] width 12 height 12
click at [707, 456] on icon "submit" at bounding box center [703, 455] width 28 height 28
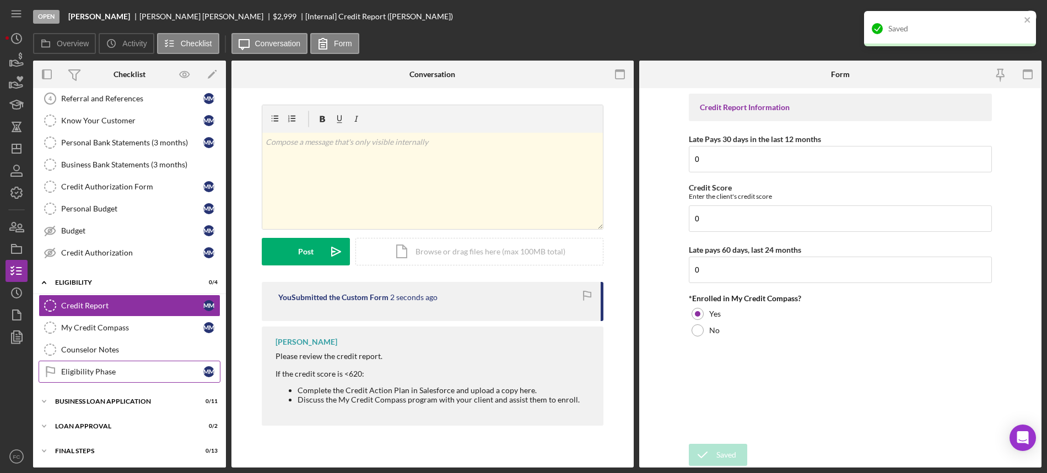
click at [112, 379] on link "Eligibility Phase Eligibility Phase M M" at bounding box center [130, 372] width 182 height 22
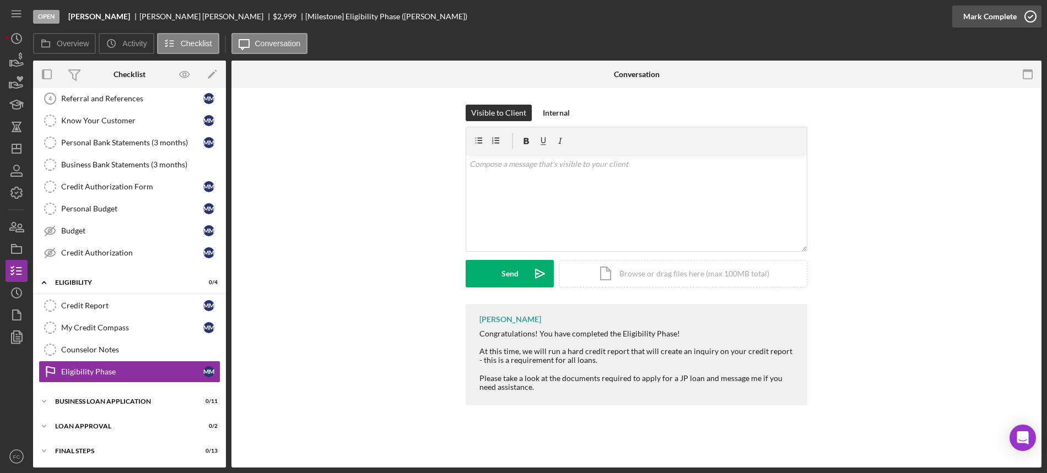
click at [1033, 16] on icon "button" at bounding box center [1031, 17] width 28 height 28
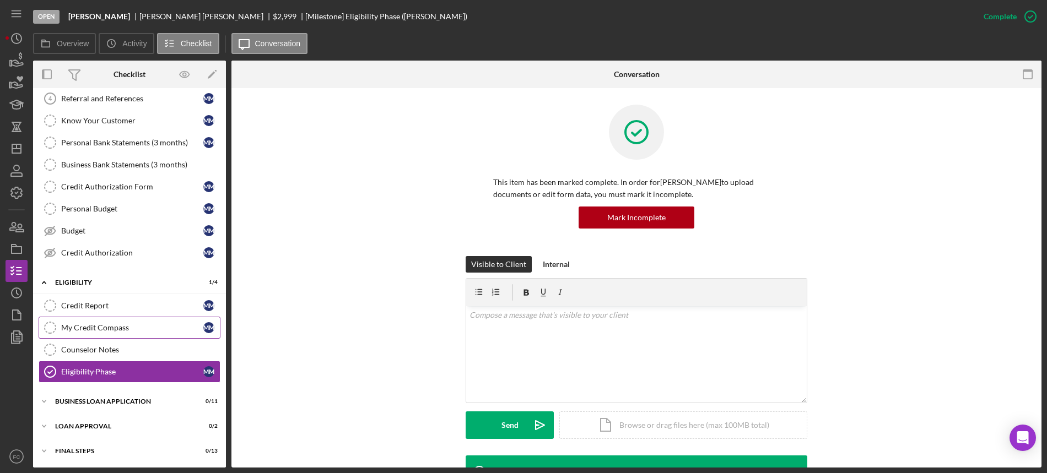
scroll to position [120, 0]
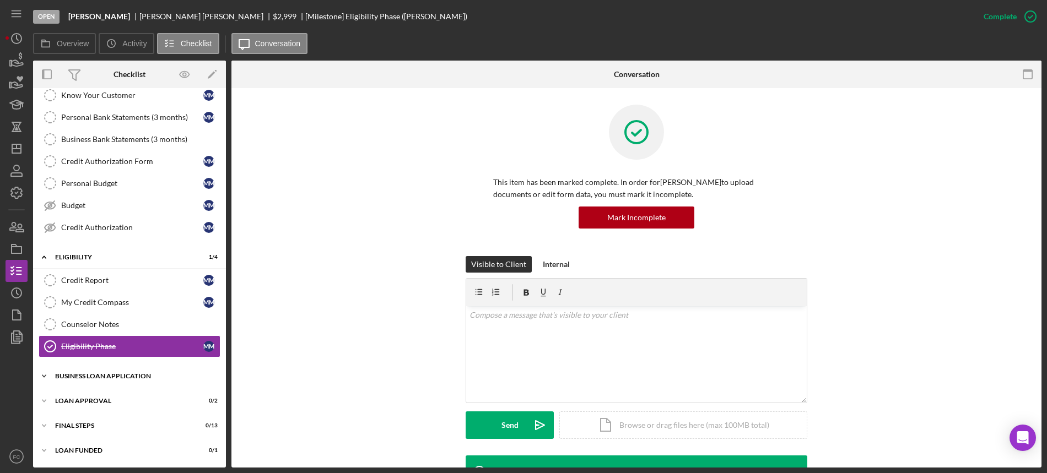
click at [90, 378] on div "BUSINESS LOAN APPLICATION" at bounding box center [133, 376] width 157 height 7
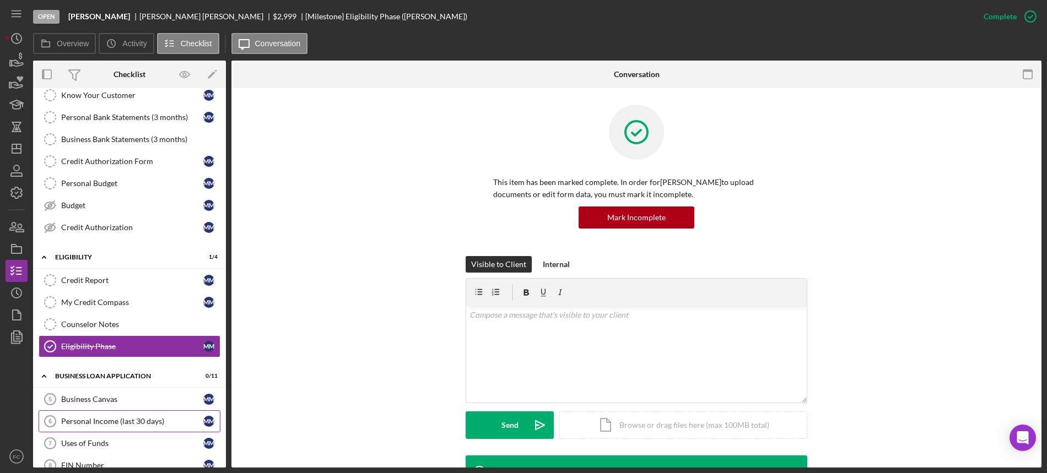
scroll to position [189, 0]
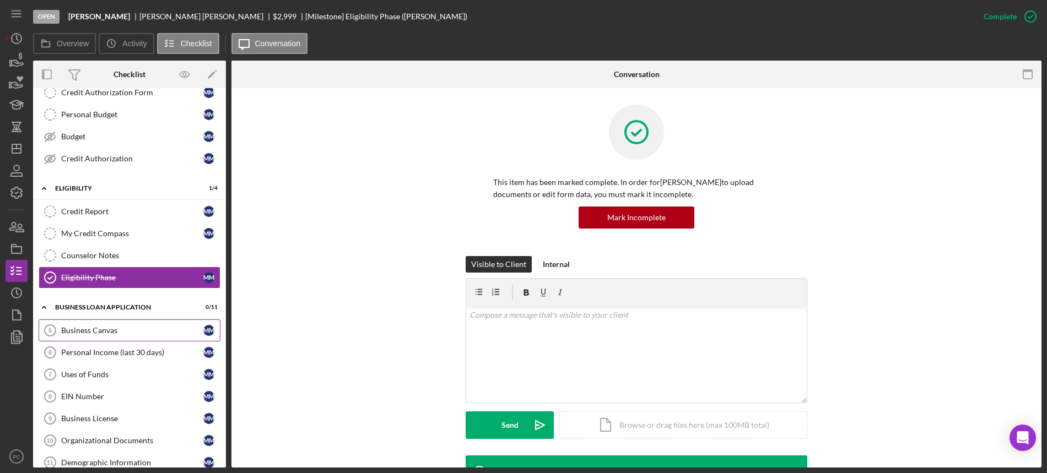
click at [117, 332] on div "Business Canvas" at bounding box center [132, 330] width 142 height 9
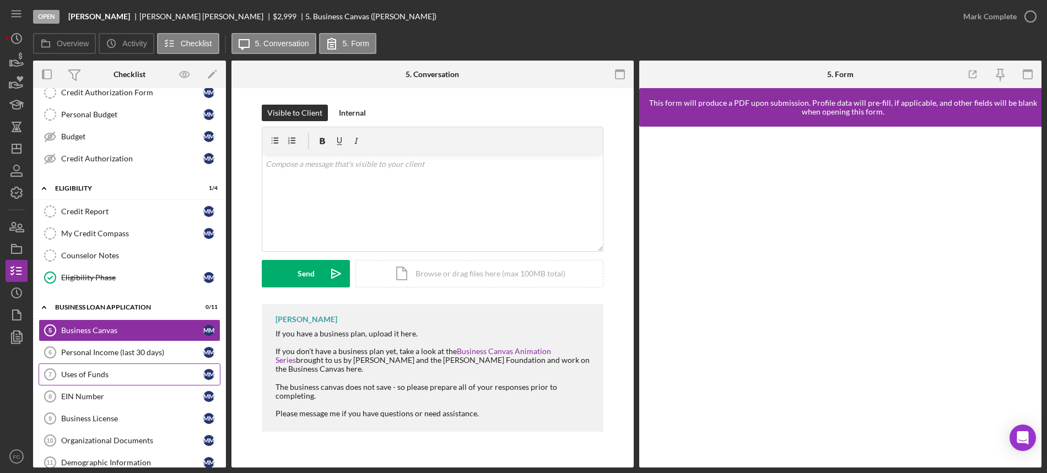
click at [80, 365] on link "Uses of Funds 7 Uses of Funds M M" at bounding box center [130, 375] width 182 height 22
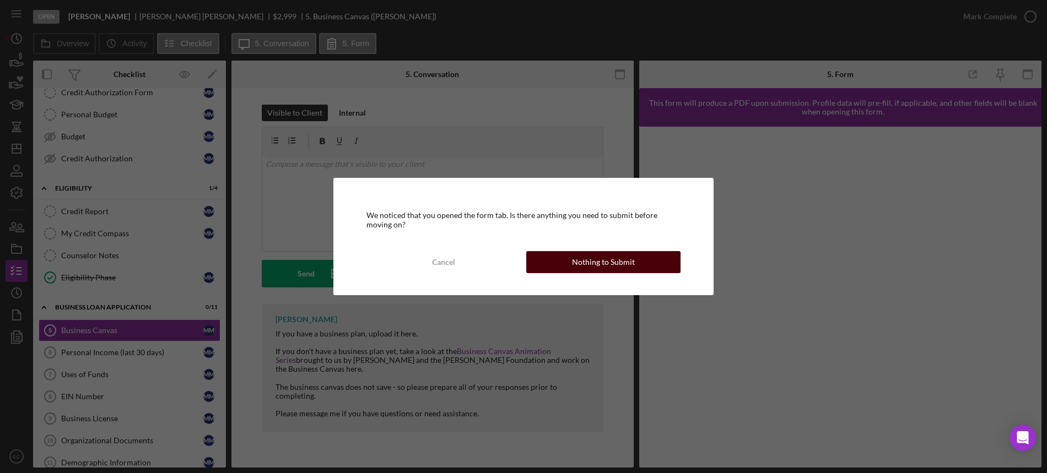
click at [568, 262] on button "Nothing to Submit" at bounding box center [603, 262] width 154 height 22
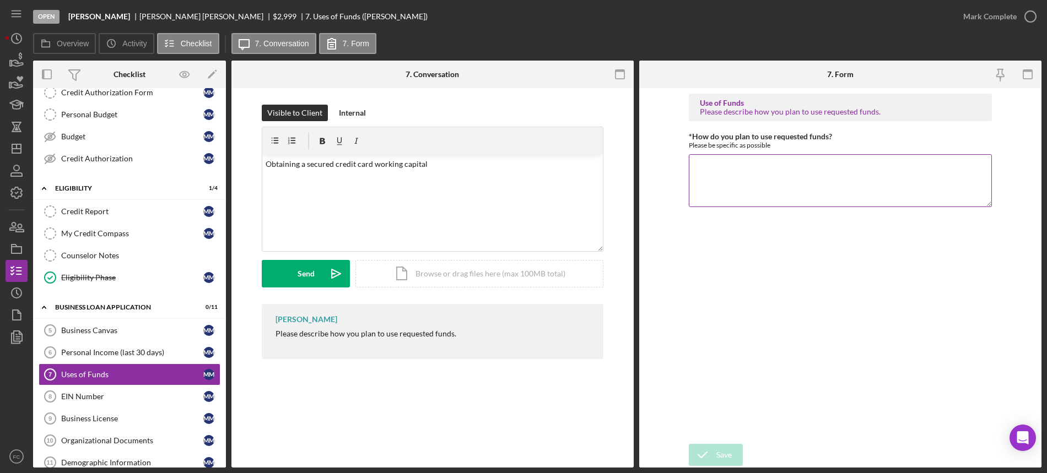
click at [748, 180] on textarea "*How do you plan to use requested funds?" at bounding box center [840, 180] width 303 height 53
paste textarea "Obtaining a secured credit card working capital"
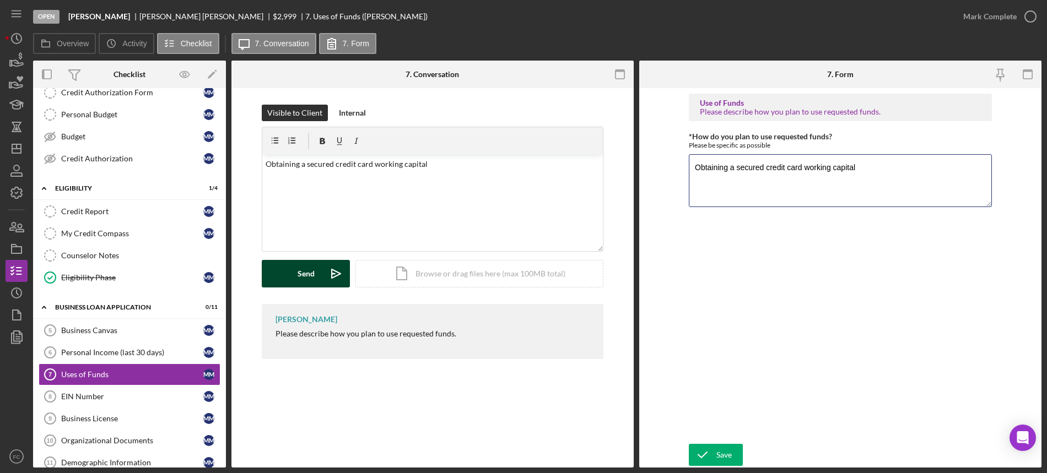
type textarea "Obtaining a secured credit card working capital"
click at [306, 276] on div "Send" at bounding box center [306, 274] width 17 height 28
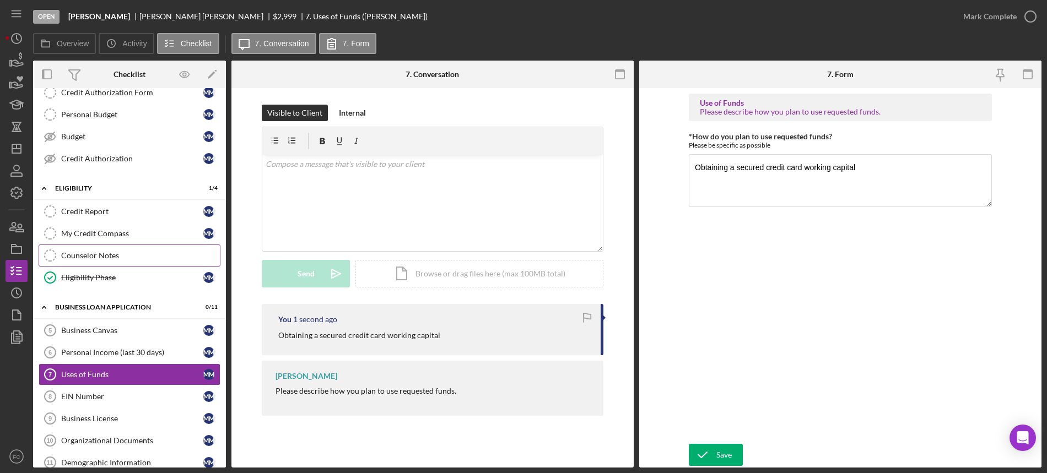
scroll to position [258, 0]
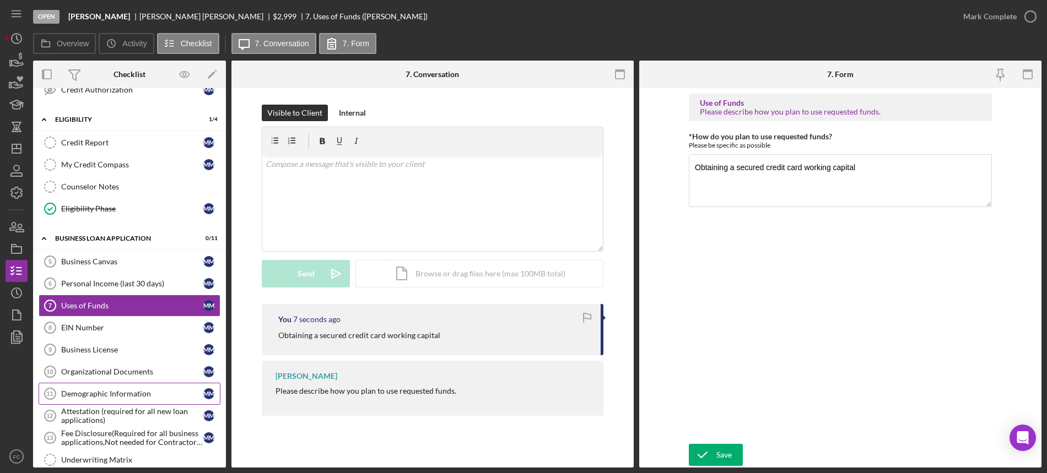
click at [94, 392] on div "Demographic Information" at bounding box center [132, 394] width 142 height 9
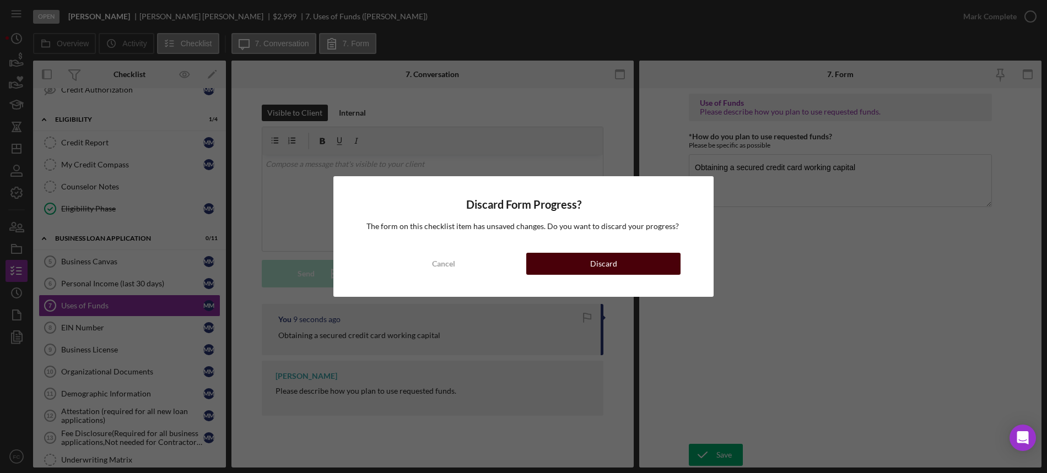
click at [584, 265] on button "Discard" at bounding box center [603, 264] width 154 height 22
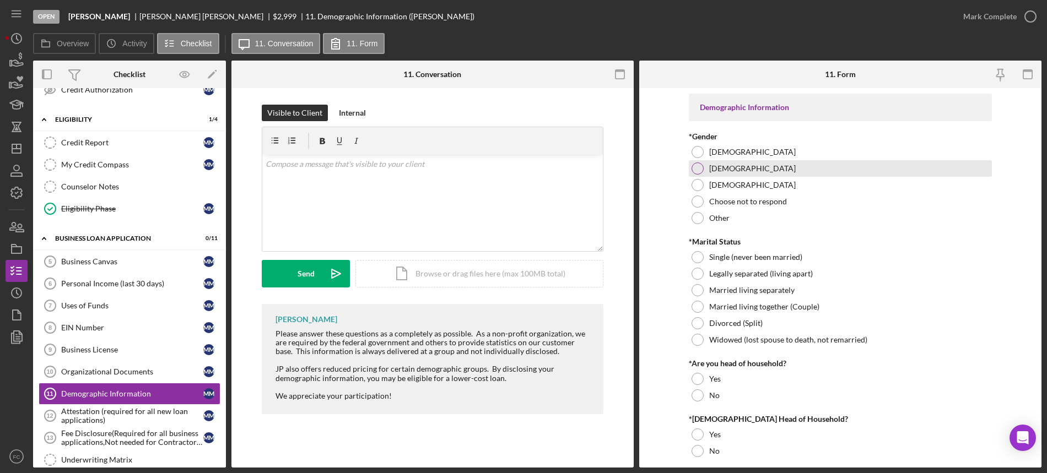
click at [697, 163] on div at bounding box center [698, 169] width 12 height 12
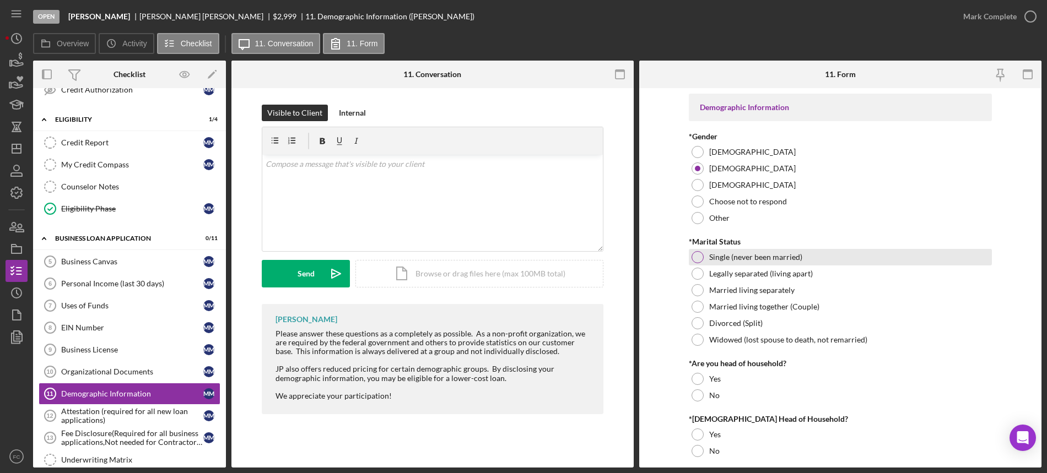
click at [698, 262] on div at bounding box center [698, 257] width 12 height 12
drag, startPoint x: 693, startPoint y: 378, endPoint x: 693, endPoint y: 369, distance: 8.8
click at [693, 376] on div at bounding box center [698, 379] width 12 height 12
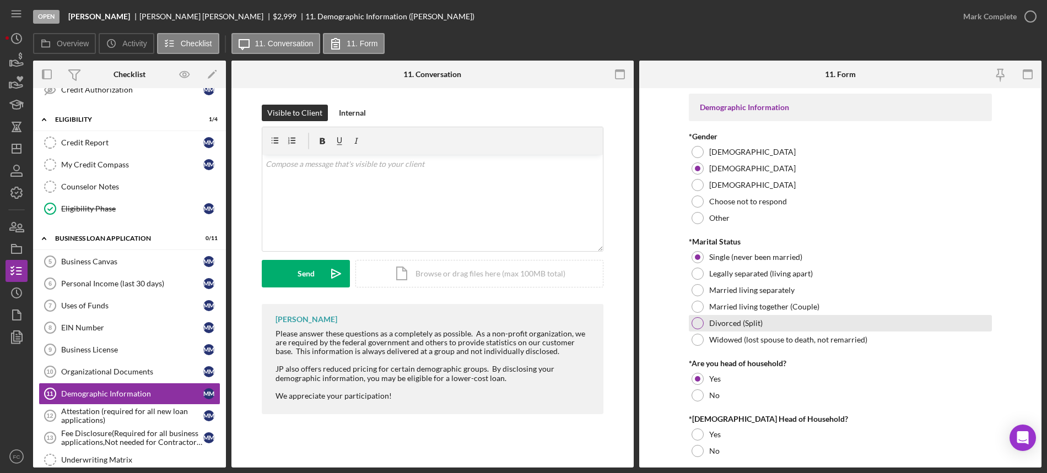
scroll to position [138, 0]
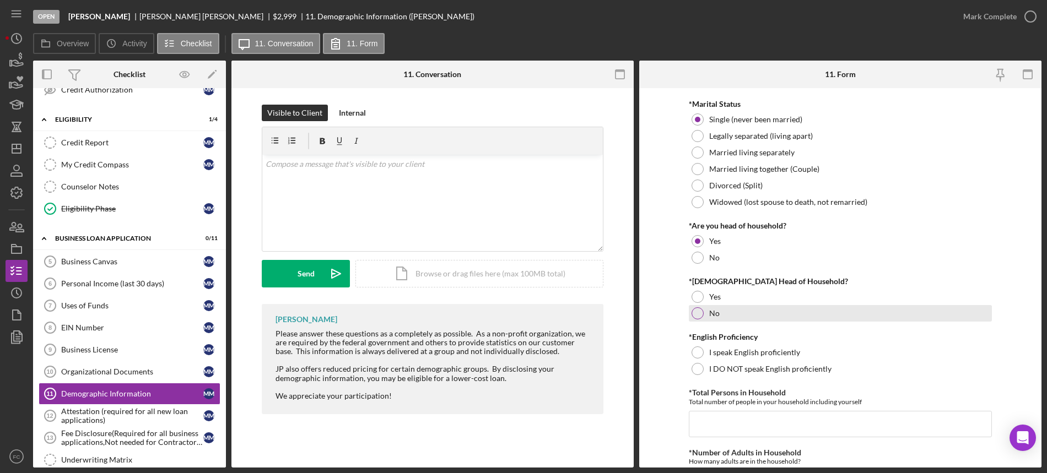
click at [696, 312] on div at bounding box center [698, 314] width 12 height 12
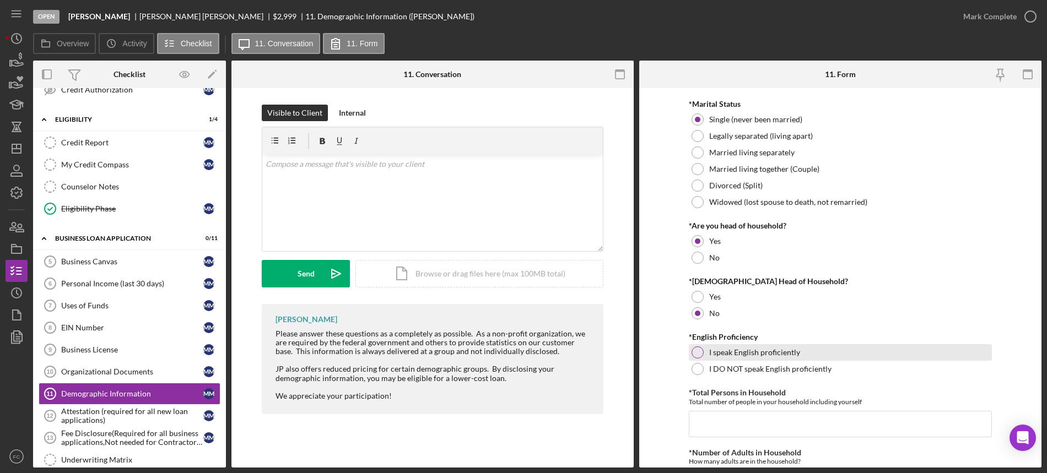
click at [694, 348] on div at bounding box center [698, 353] width 12 height 12
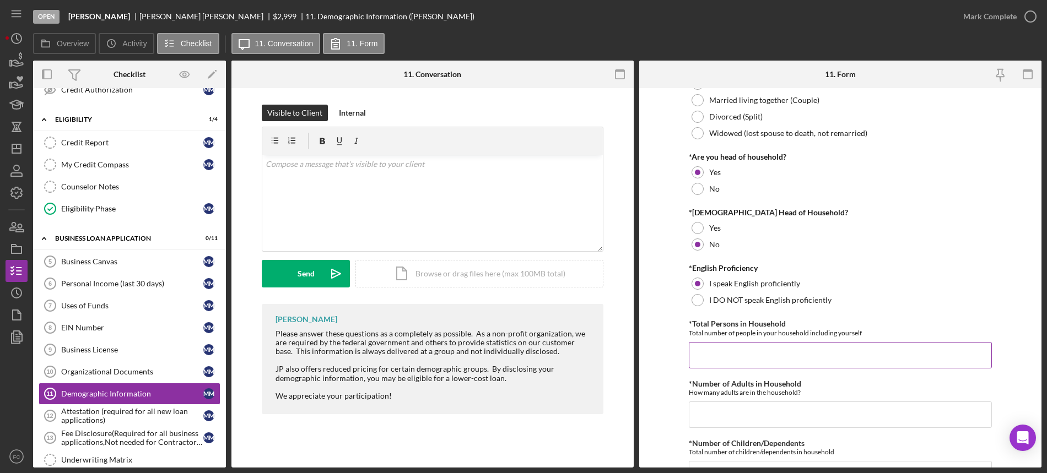
click at [709, 358] on input "*Total Persons in Household" at bounding box center [840, 355] width 303 height 26
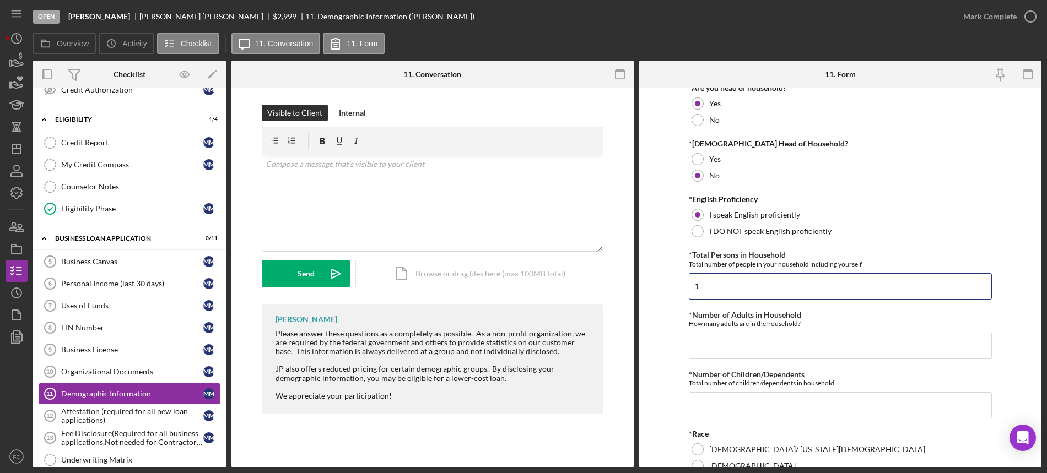
scroll to position [344, 0]
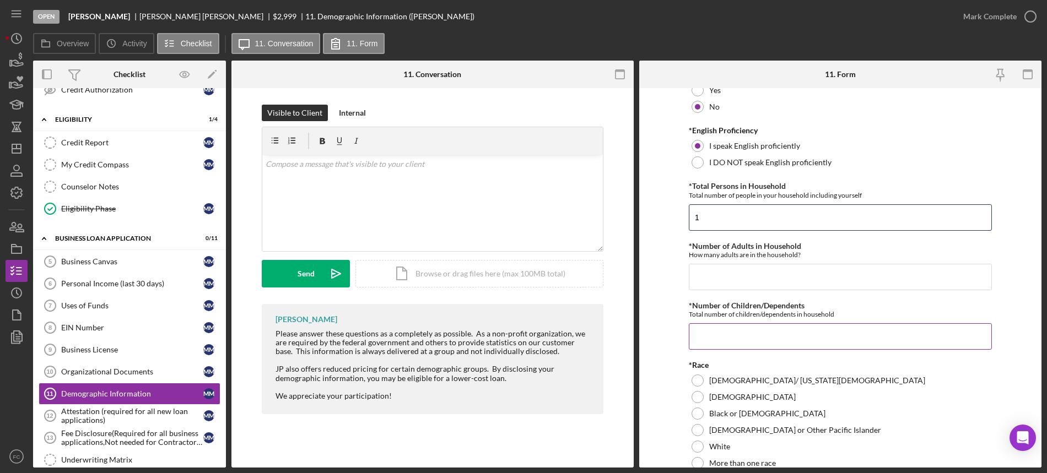
type input "1"
click at [714, 330] on input "*Number of Children/Dependents" at bounding box center [840, 336] width 303 height 26
type input "0"
click at [697, 414] on div at bounding box center [698, 414] width 12 height 12
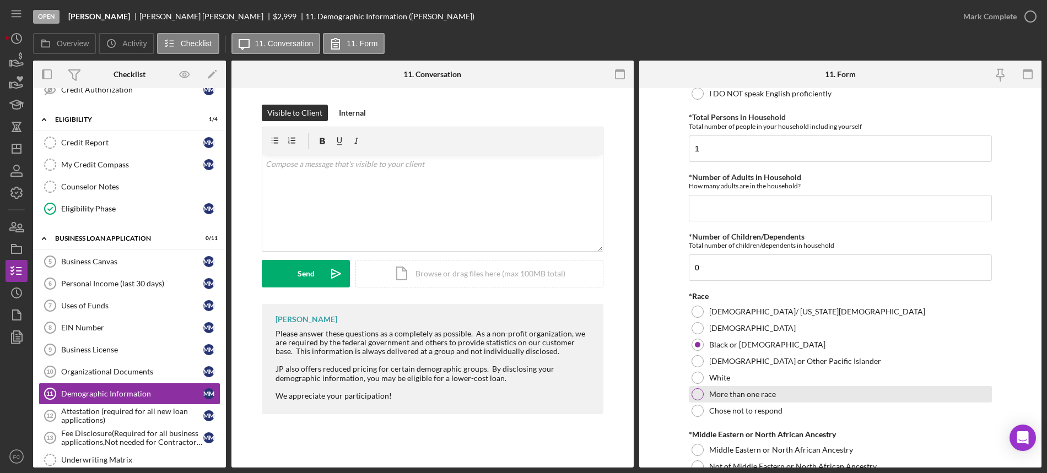
scroll to position [551, 0]
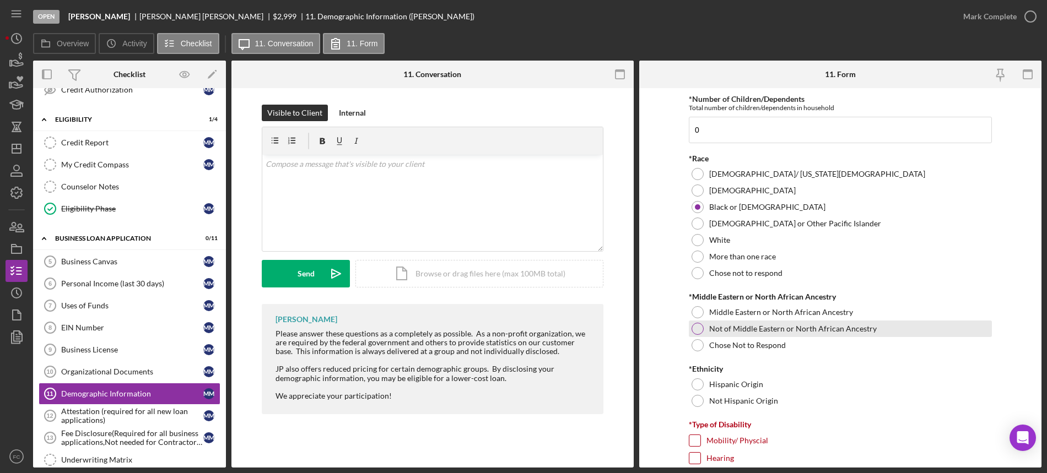
click at [696, 333] on div at bounding box center [698, 329] width 12 height 12
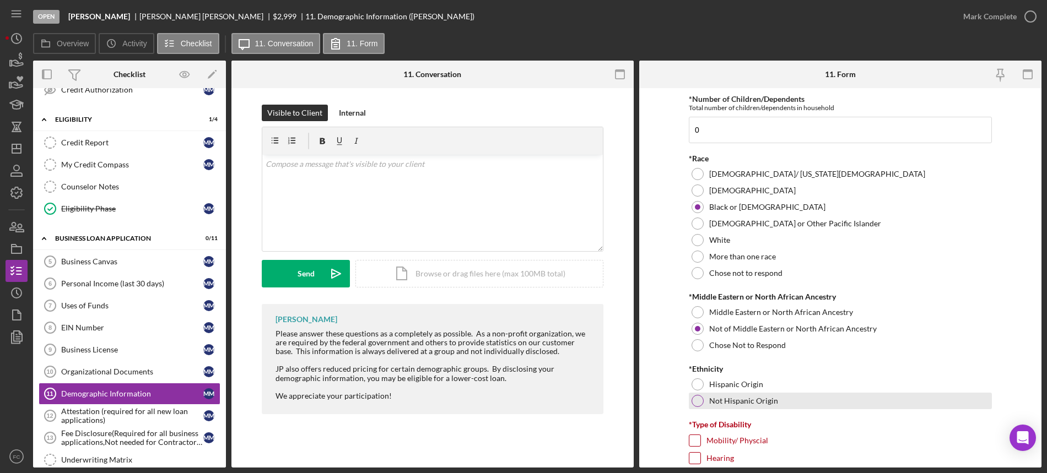
scroll to position [620, 0]
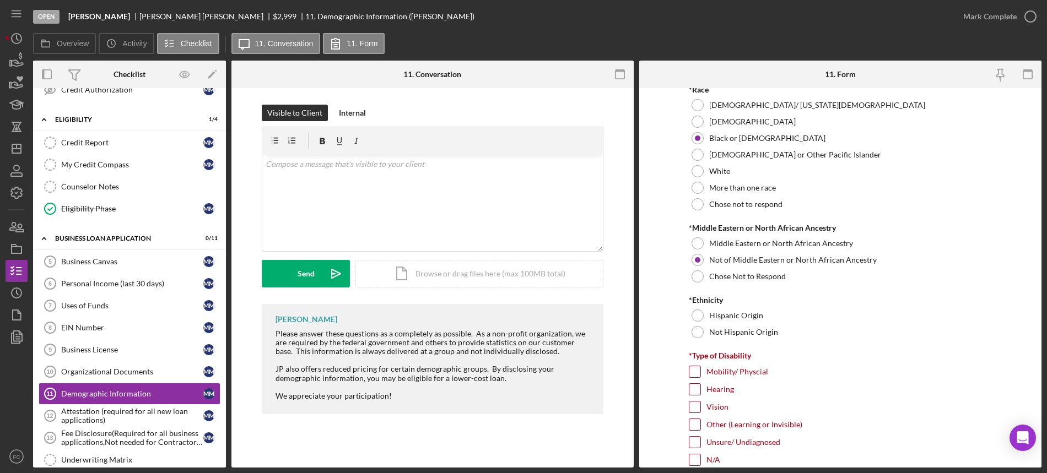
click at [692, 376] on input "Mobility/ Physcial" at bounding box center [694, 371] width 11 height 11
checkbox input "true"
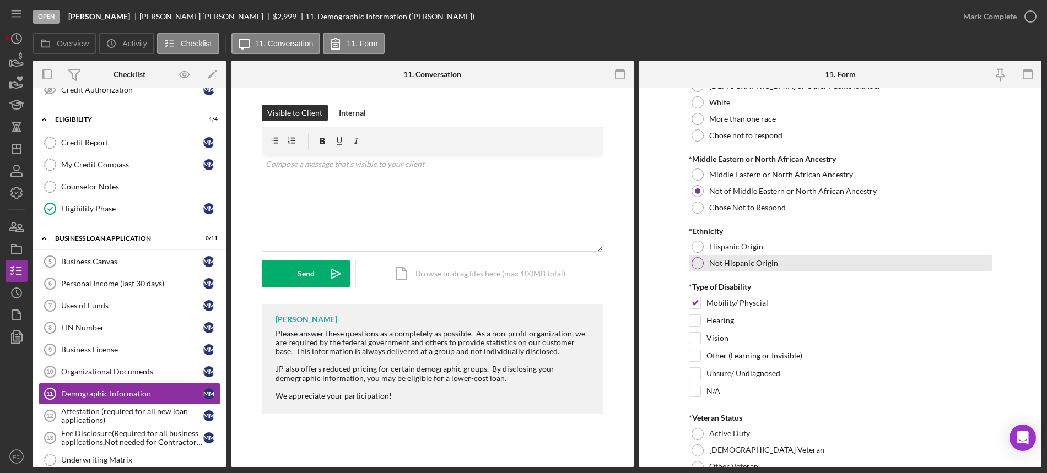
click at [700, 260] on div at bounding box center [698, 263] width 12 height 12
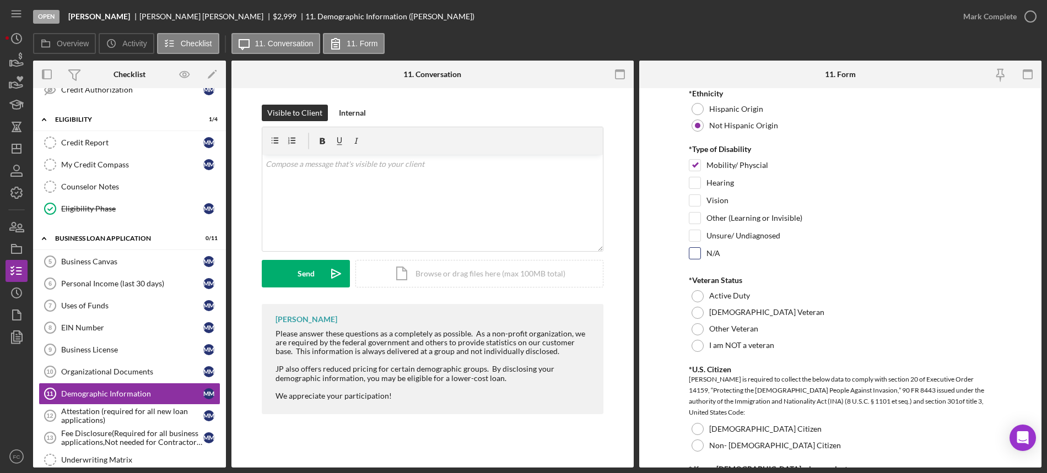
scroll to position [896, 0]
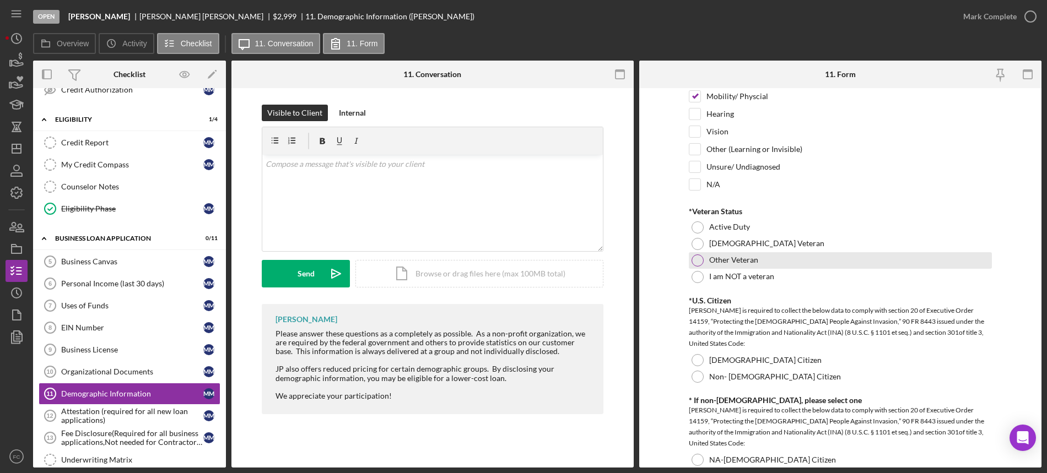
click at [699, 263] on div at bounding box center [698, 261] width 12 height 12
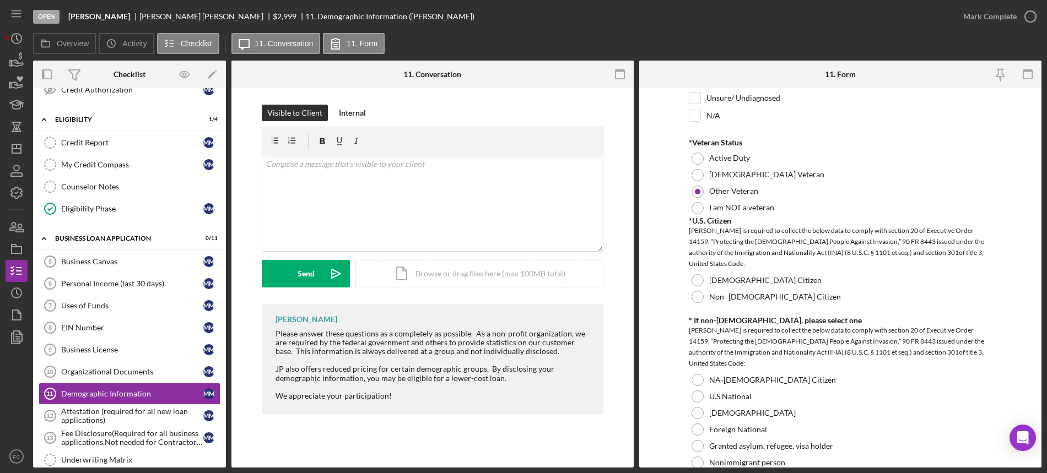
scroll to position [1033, 0]
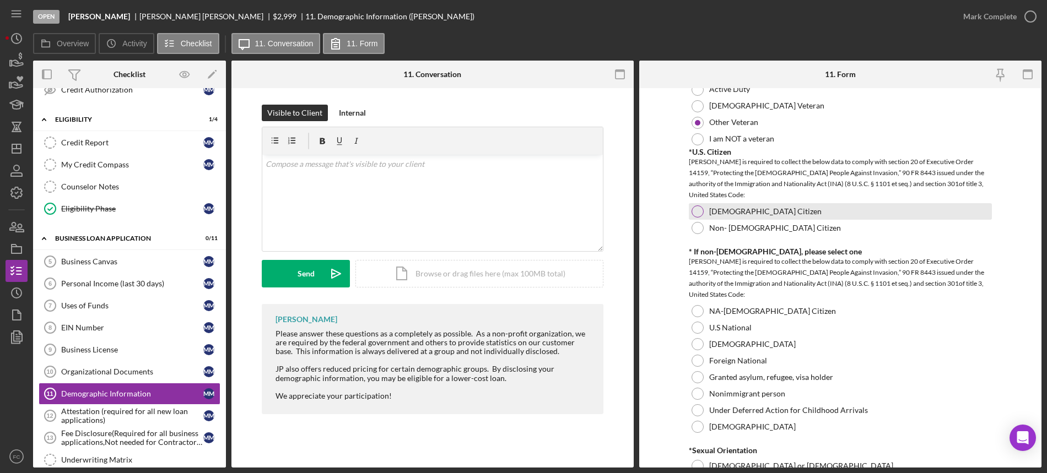
click at [696, 204] on div "US Citizen" at bounding box center [840, 211] width 303 height 17
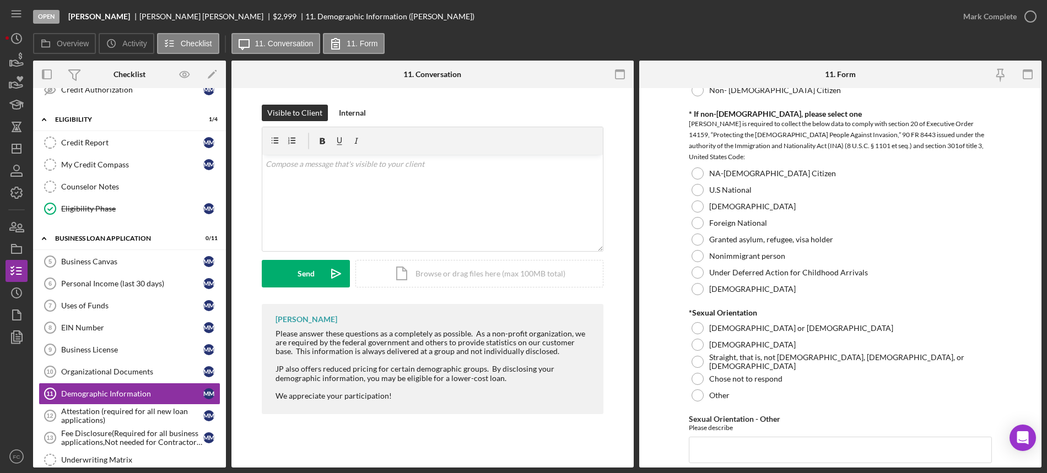
scroll to position [1240, 0]
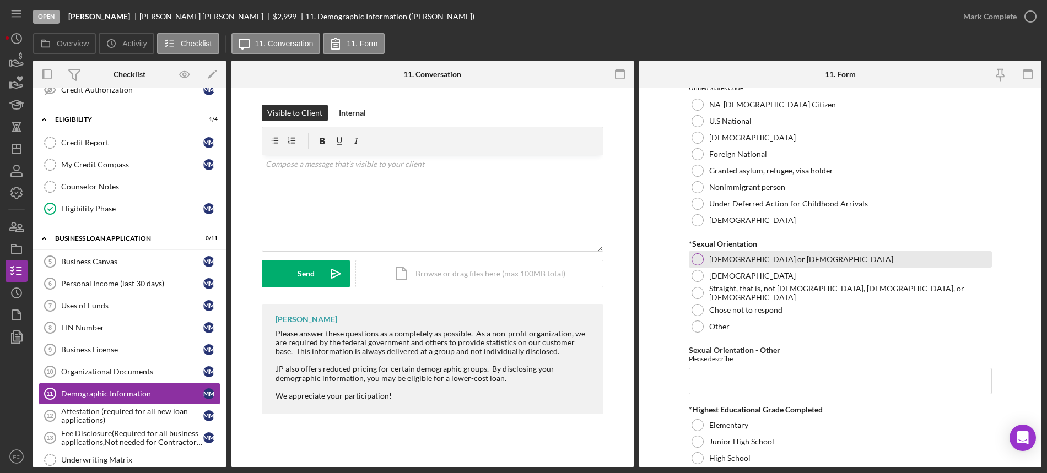
click at [698, 255] on div at bounding box center [698, 260] width 12 height 12
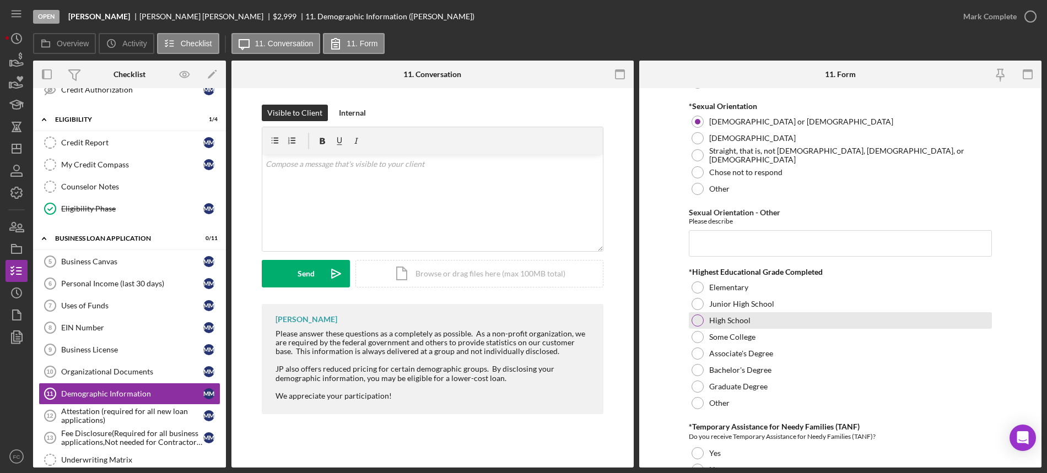
scroll to position [1447, 0]
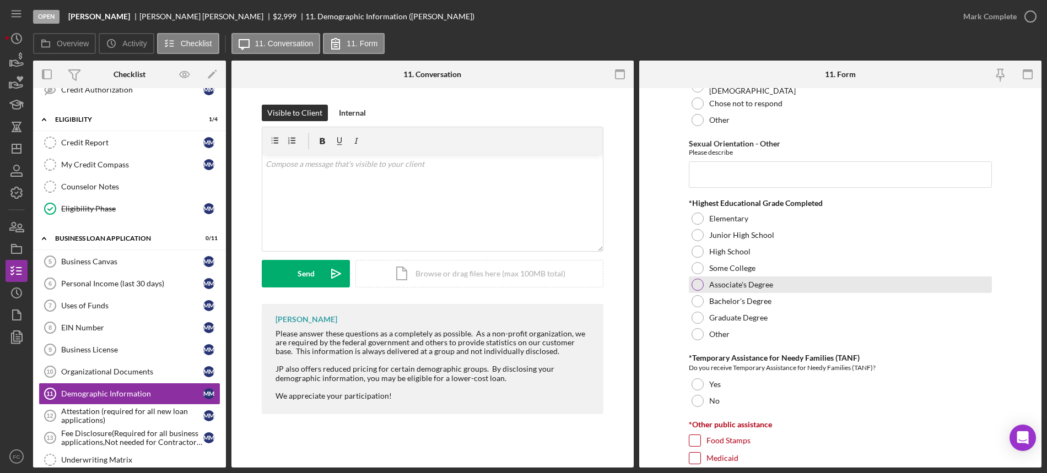
click at [693, 289] on div "Associate's Degree" at bounding box center [840, 285] width 303 height 17
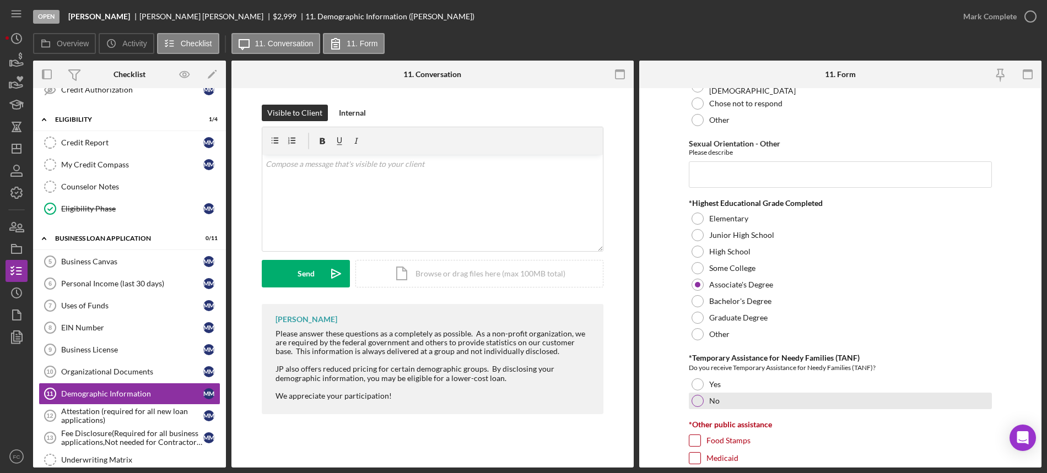
scroll to position [1584, 0]
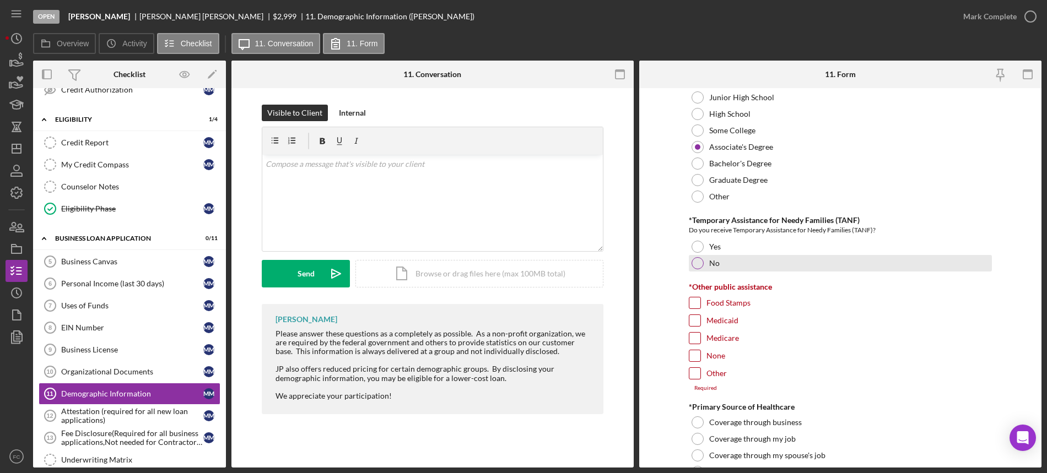
click at [699, 258] on div at bounding box center [698, 263] width 12 height 12
click at [697, 301] on input "Food Stamps" at bounding box center [694, 303] width 11 height 11
checkbox input "true"
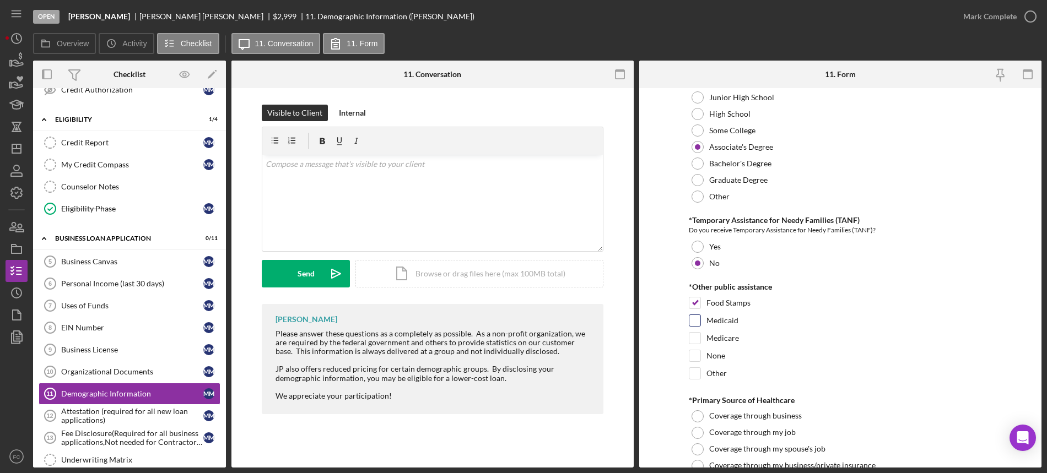
click at [695, 319] on input "Medicaid" at bounding box center [694, 320] width 11 height 11
checkbox input "true"
click at [694, 338] on input "Medicare" at bounding box center [694, 338] width 11 height 11
checkbox input "true"
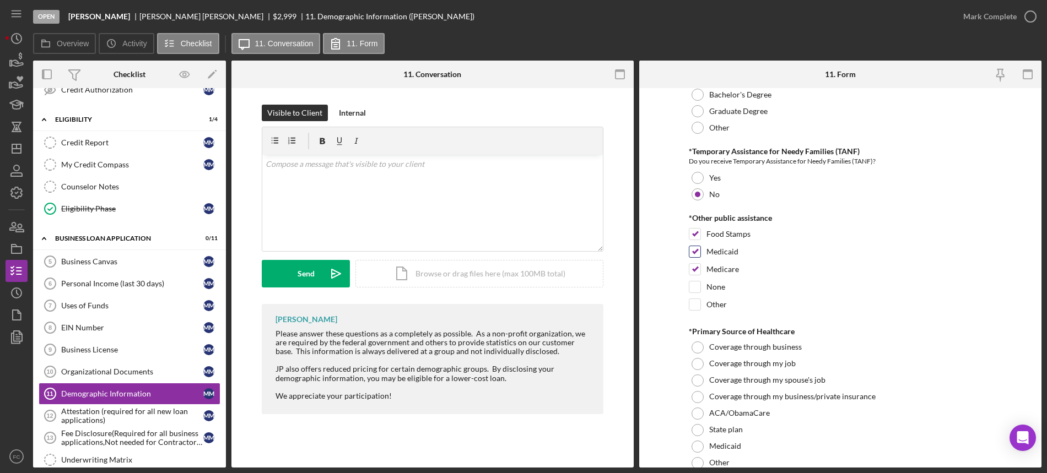
scroll to position [1791, 0]
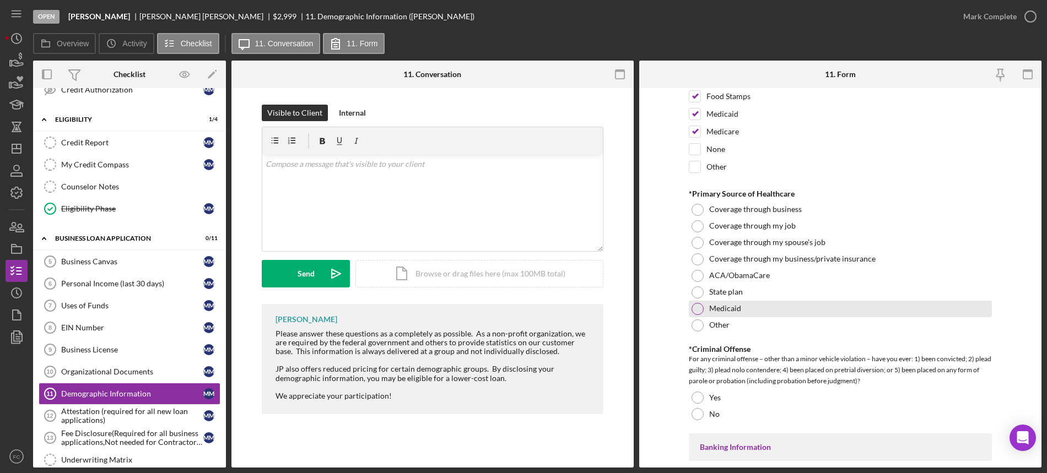
click at [697, 306] on div at bounding box center [698, 309] width 12 height 12
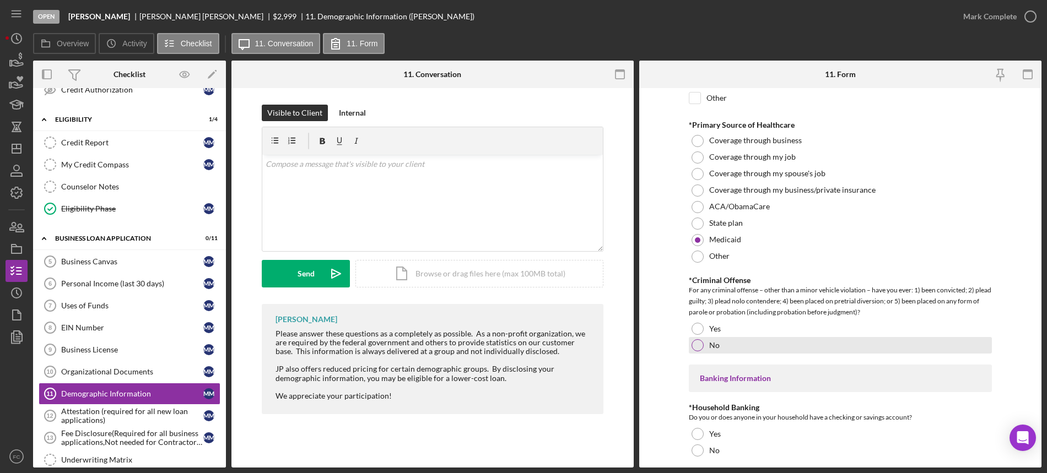
drag, startPoint x: 694, startPoint y: 343, endPoint x: 692, endPoint y: 336, distance: 7.4
click at [693, 344] on div at bounding box center [698, 345] width 12 height 12
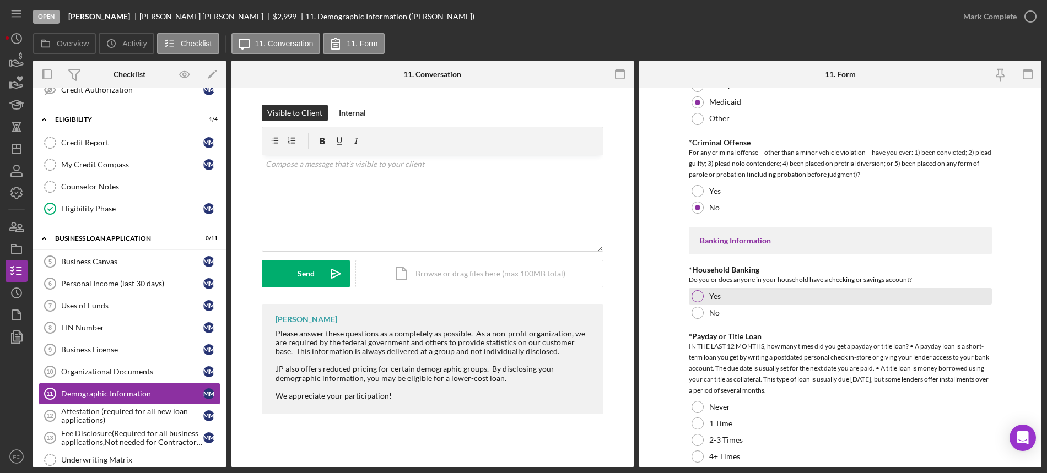
click at [697, 299] on div at bounding box center [698, 296] width 12 height 12
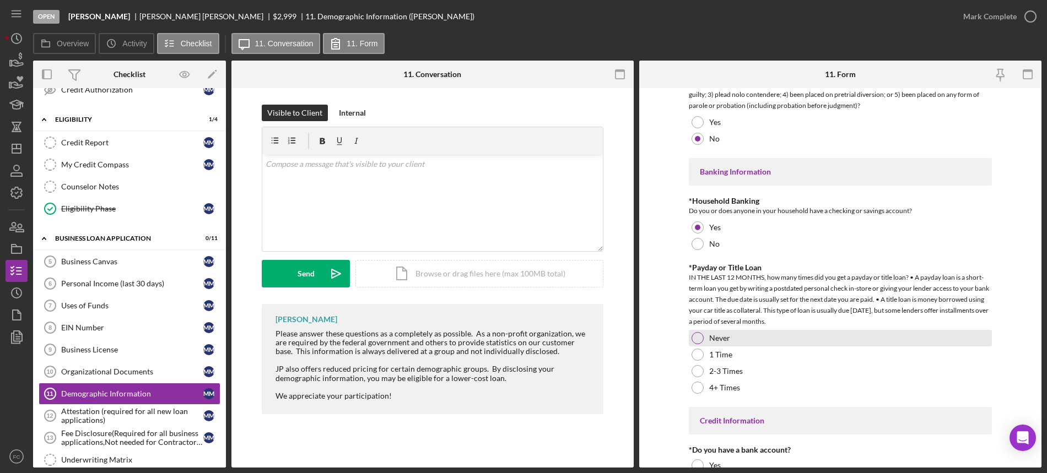
drag, startPoint x: 696, startPoint y: 337, endPoint x: 698, endPoint y: 331, distance: 7.0
click at [698, 332] on div at bounding box center [698, 338] width 12 height 12
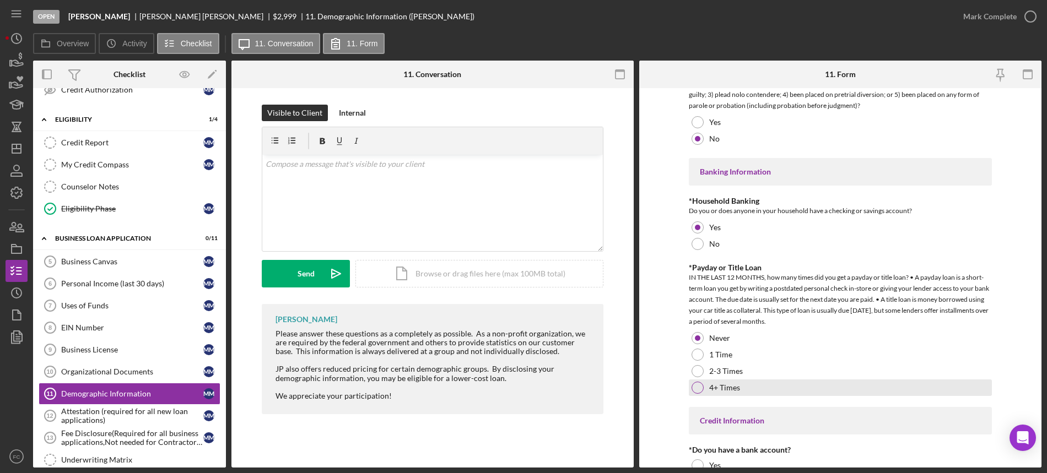
scroll to position [2184, 0]
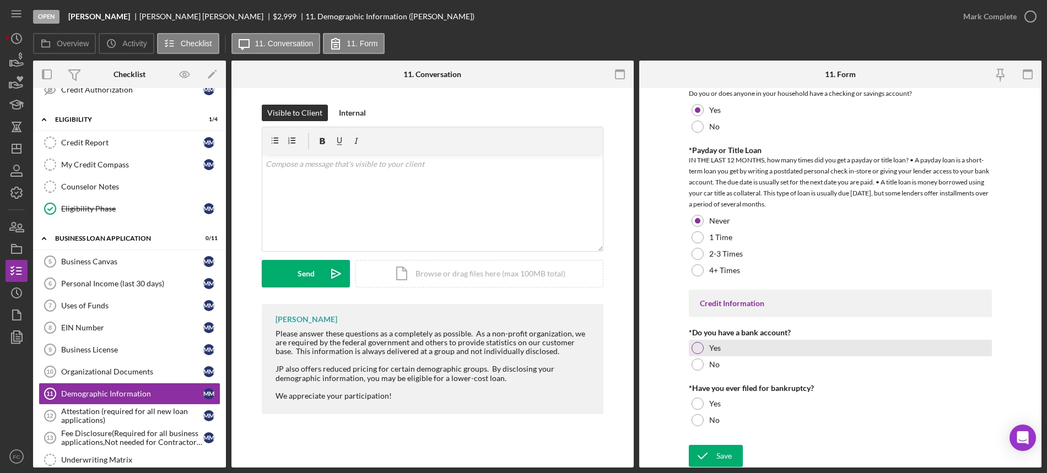
click at [694, 345] on div at bounding box center [698, 348] width 12 height 12
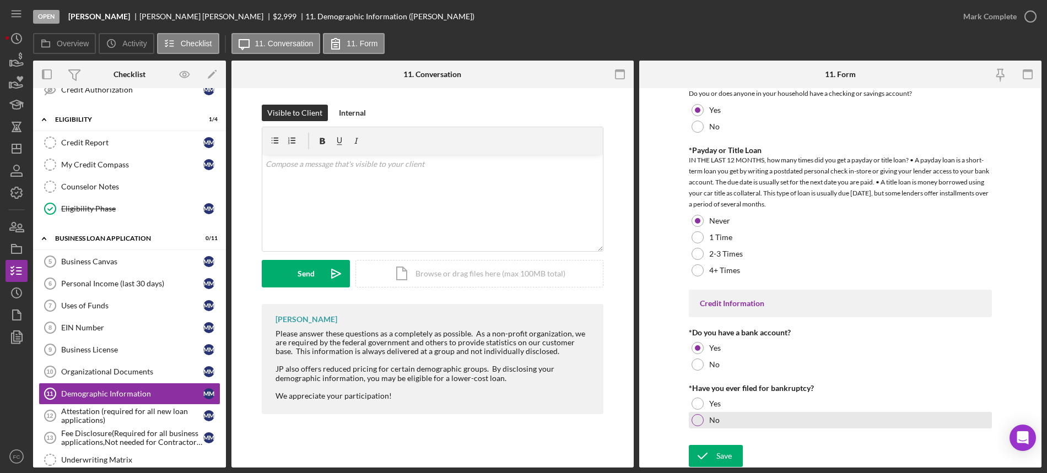
click at [693, 414] on div at bounding box center [698, 420] width 12 height 12
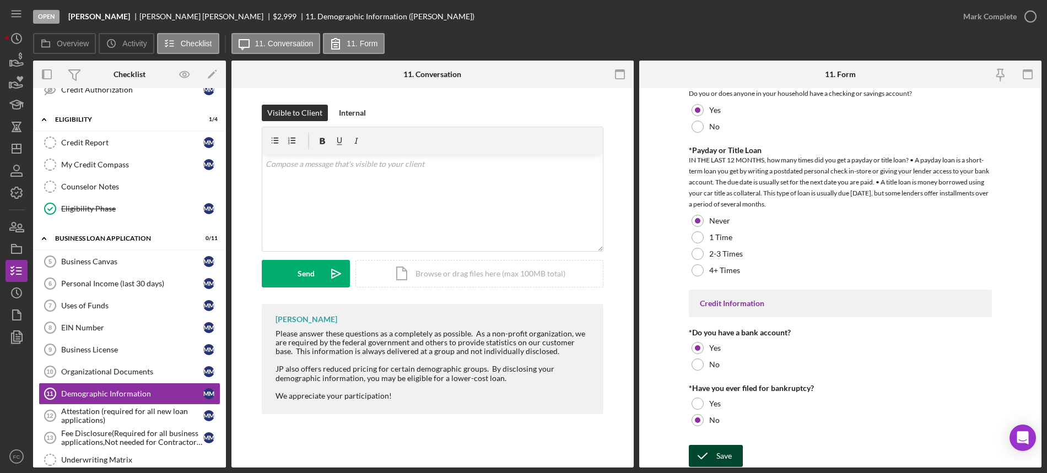
click at [711, 449] on icon "submit" at bounding box center [703, 457] width 28 height 28
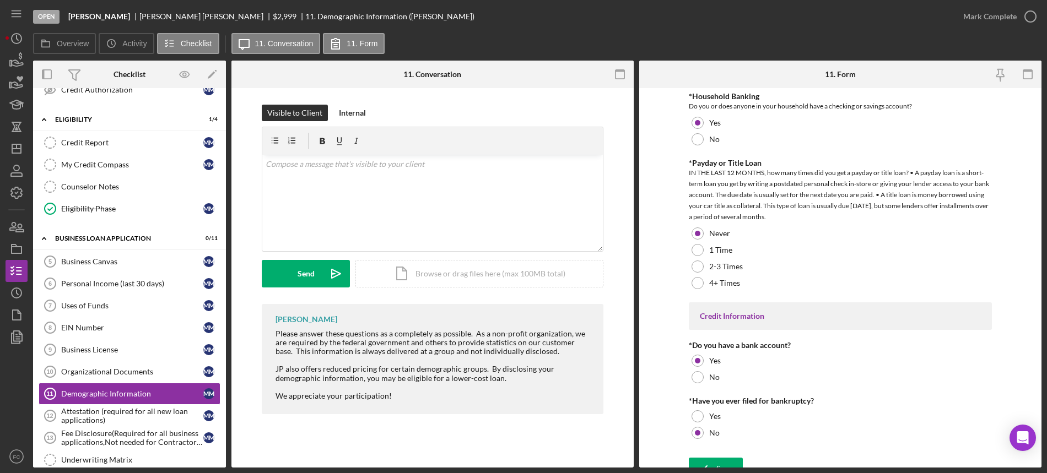
scroll to position [498, 0]
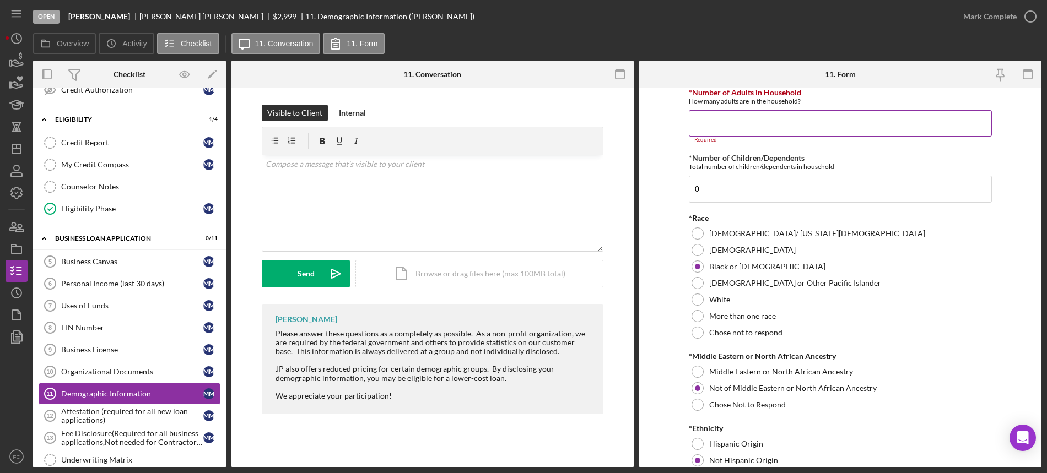
click at [711, 127] on input "*Number of Adults in Household" at bounding box center [840, 123] width 303 height 26
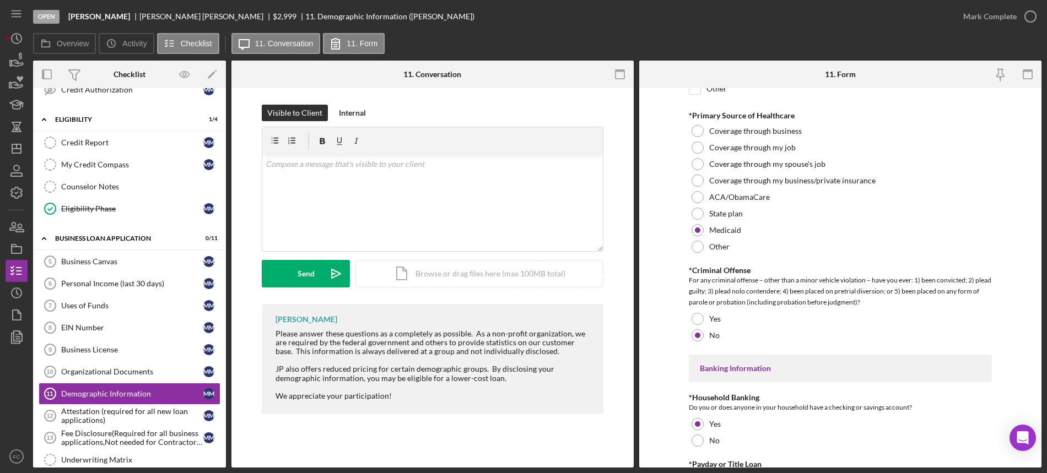
scroll to position [2190, 0]
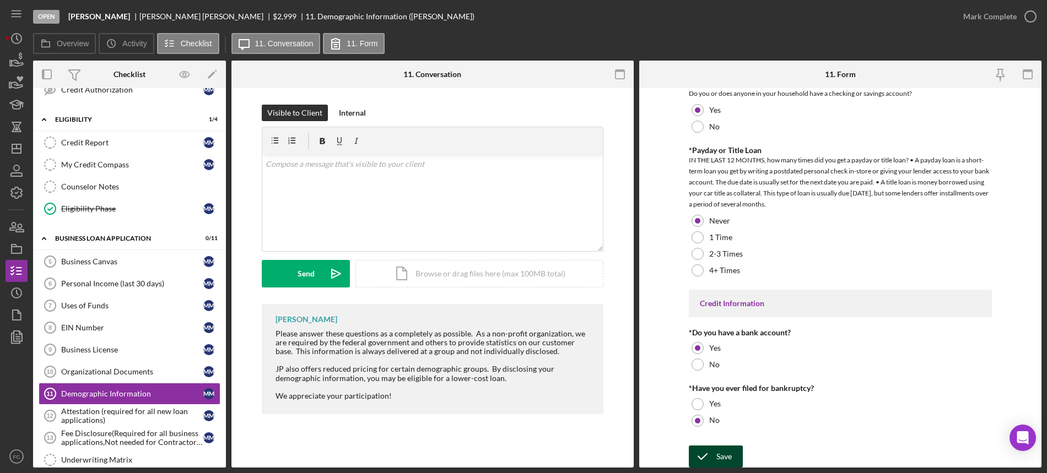
type input "1"
click at [722, 452] on div "Save" at bounding box center [723, 457] width 15 height 22
click at [713, 452] on icon "submit" at bounding box center [703, 457] width 28 height 28
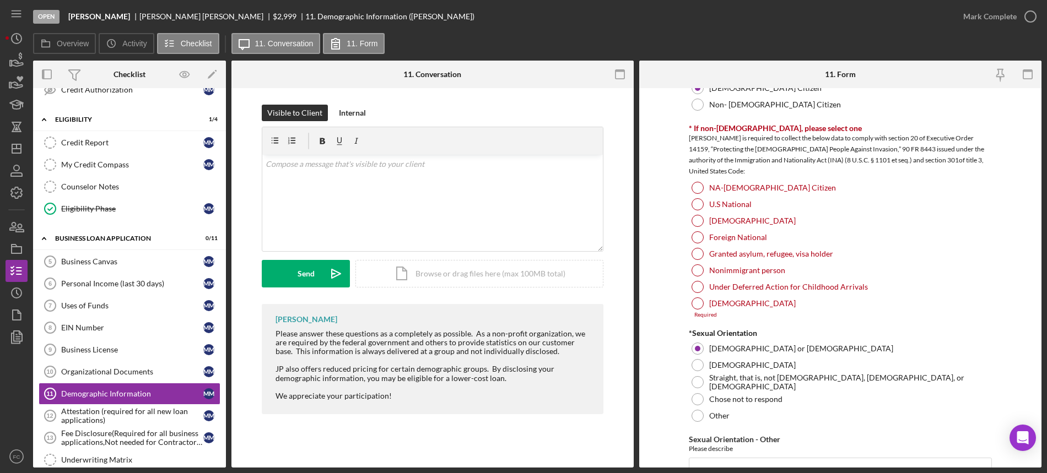
scroll to position [950, 0]
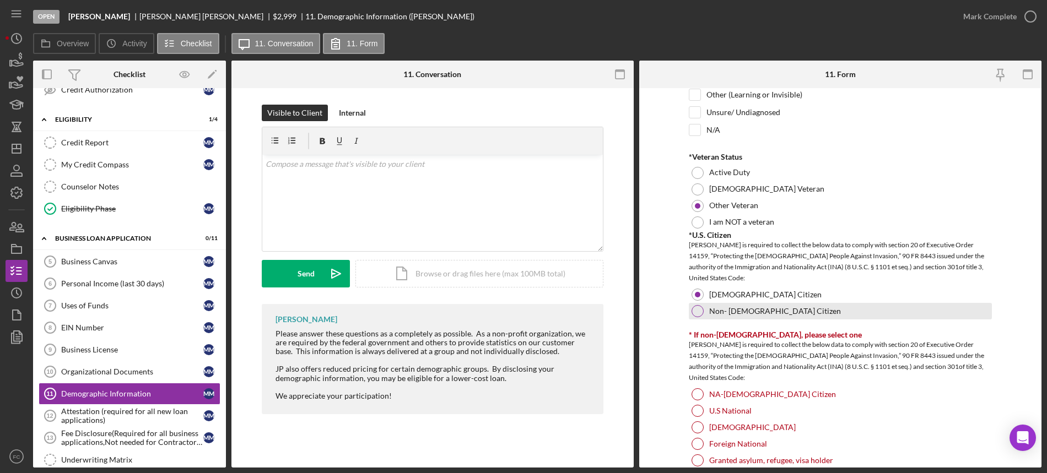
click at [697, 316] on div at bounding box center [698, 311] width 12 height 12
click at [698, 293] on div at bounding box center [698, 295] width 12 height 12
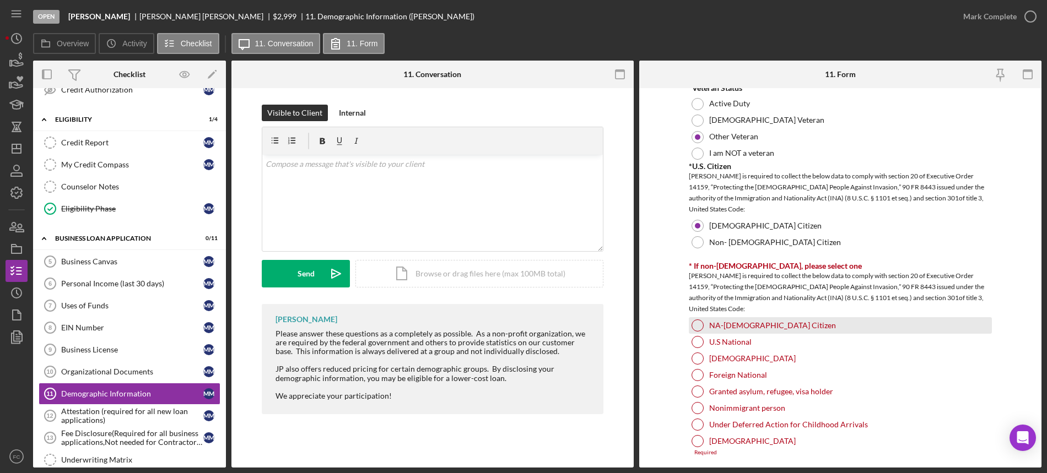
click at [689, 322] on div "NA-US Citizen" at bounding box center [840, 325] width 303 height 17
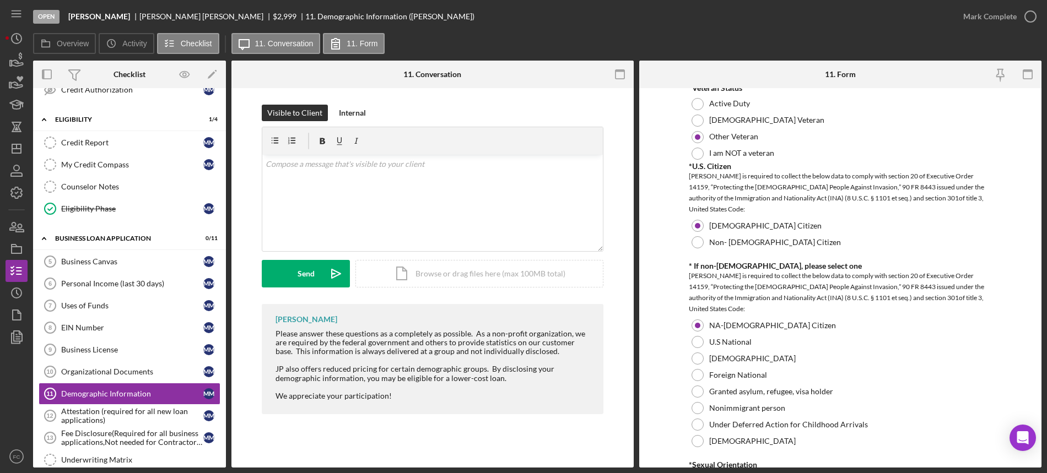
scroll to position [1157, 0]
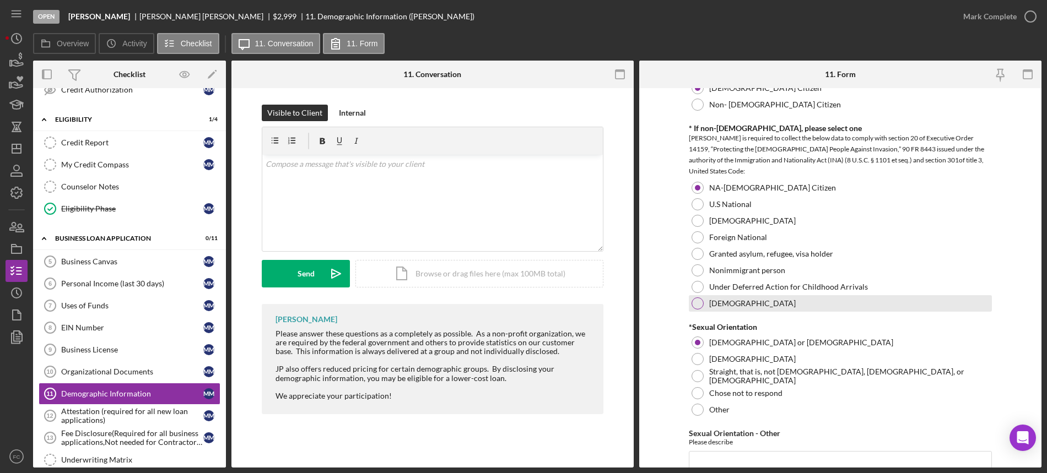
click at [702, 306] on div "Undocumented Alien" at bounding box center [840, 303] width 303 height 17
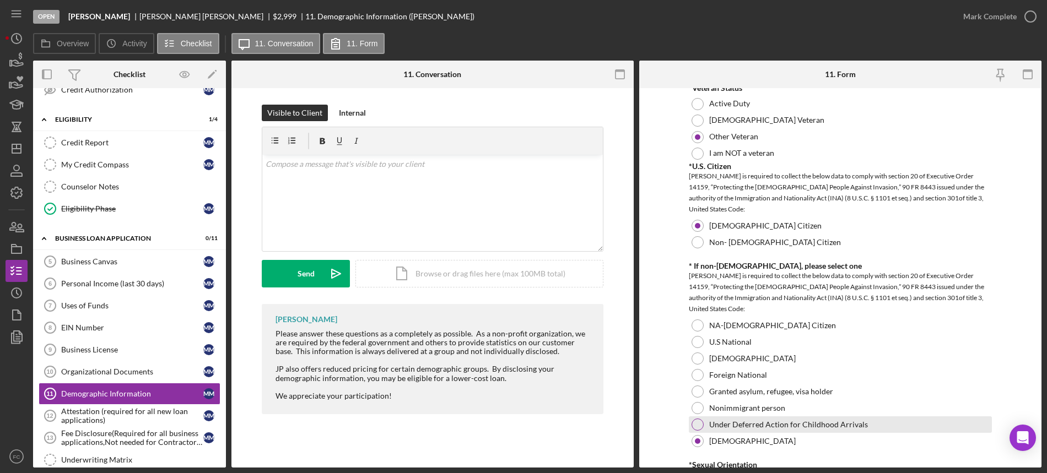
scroll to position [950, 0]
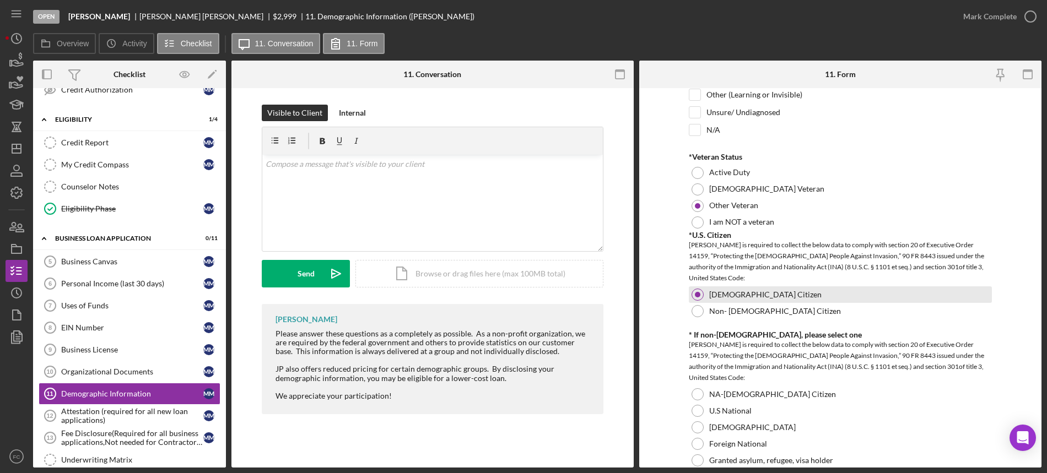
click at [698, 293] on div at bounding box center [698, 295] width 6 height 6
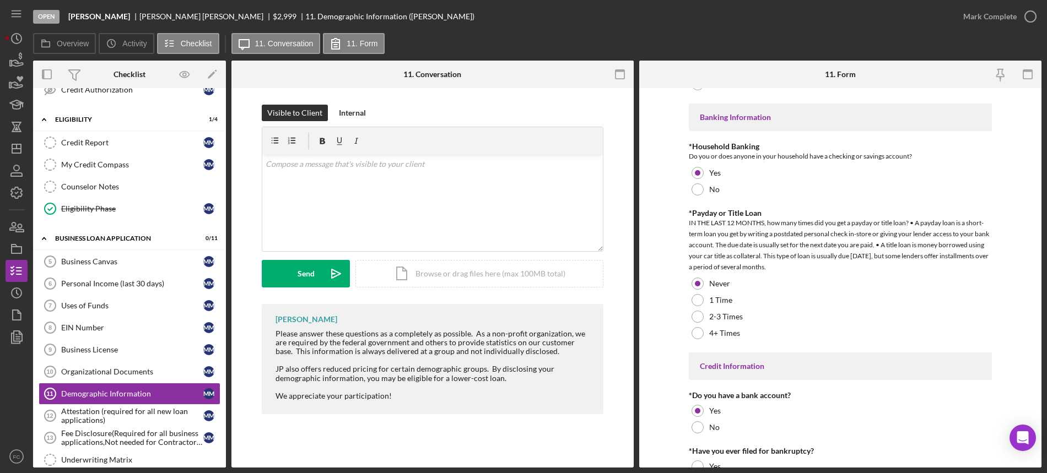
scroll to position [2184, 0]
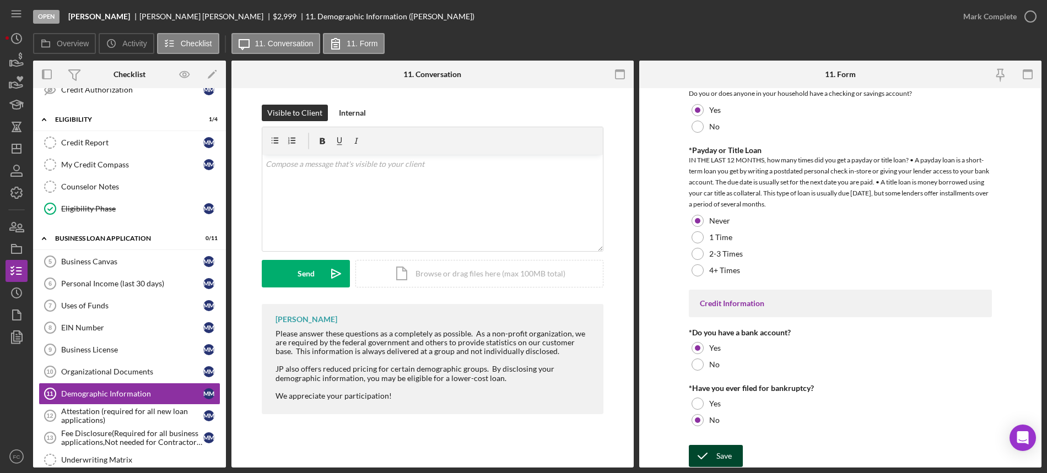
click at [716, 447] on div "Save" at bounding box center [723, 456] width 15 height 22
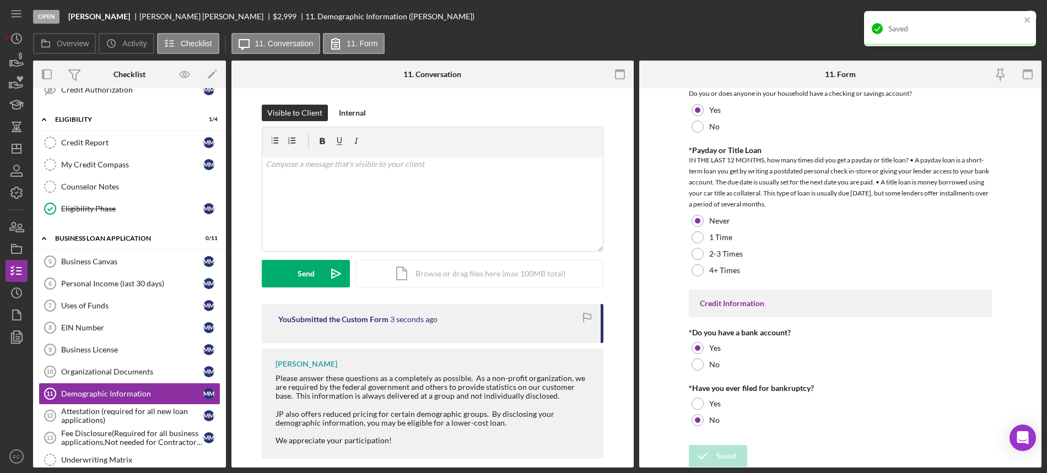
click at [1023, 23] on div "Saved" at bounding box center [946, 29] width 155 height 18
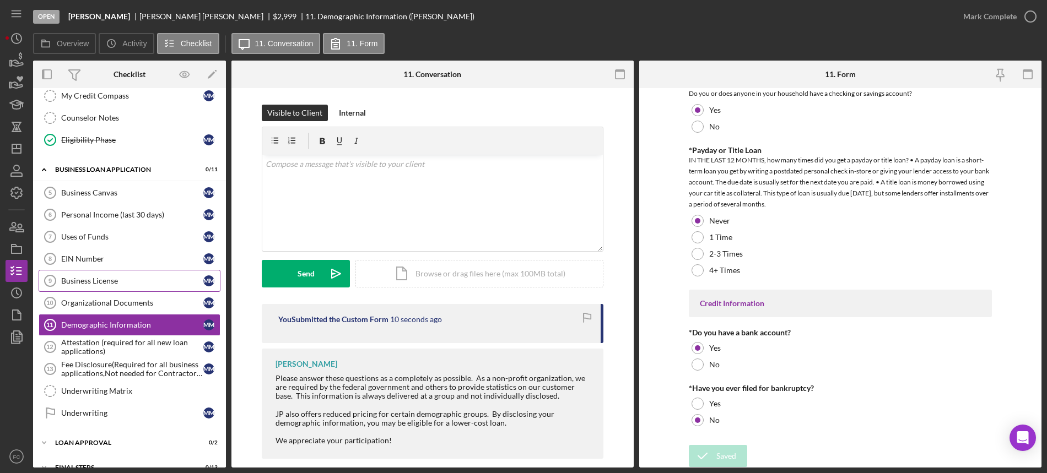
scroll to position [369, 0]
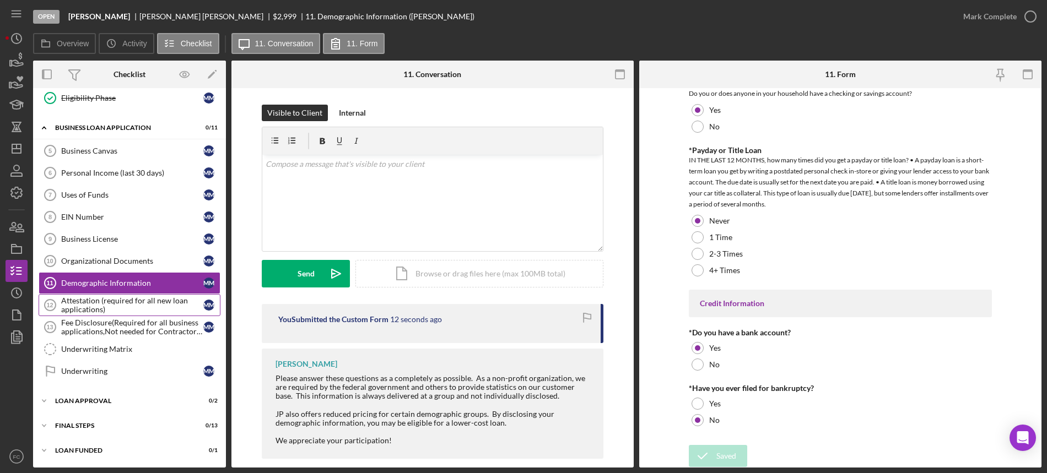
click at [137, 300] on div "Attestation (required for all new loan applications)" at bounding box center [132, 305] width 142 height 18
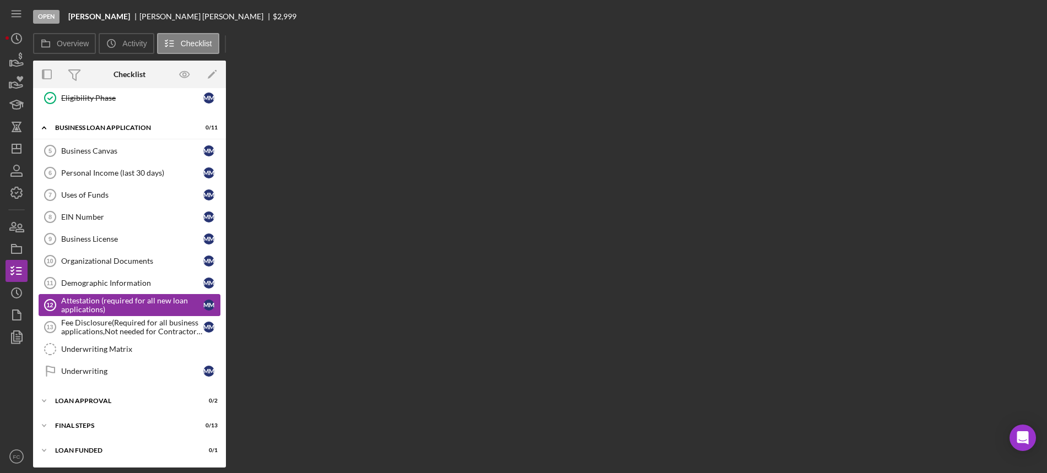
scroll to position [369, 0]
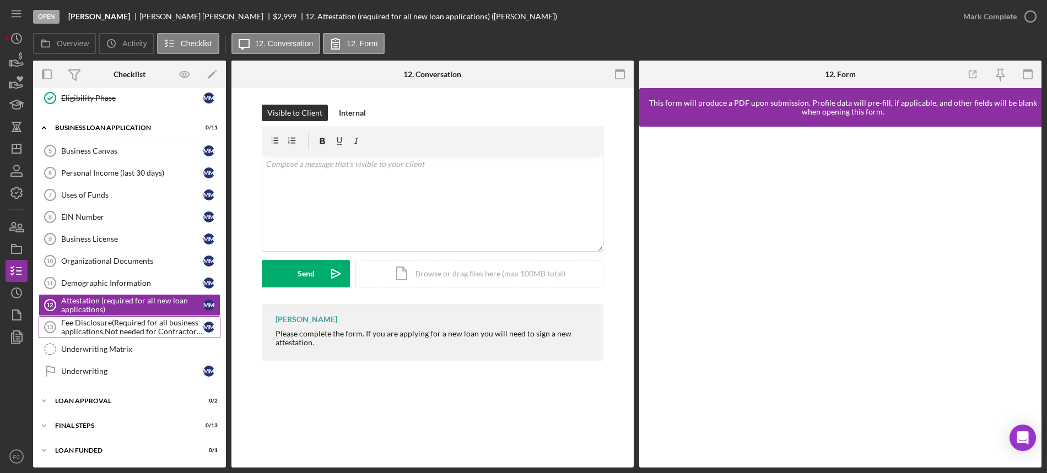
click at [139, 327] on div "Fee Disclosure(Required for all business applications,Not needed for Contractor…" at bounding box center [132, 328] width 142 height 18
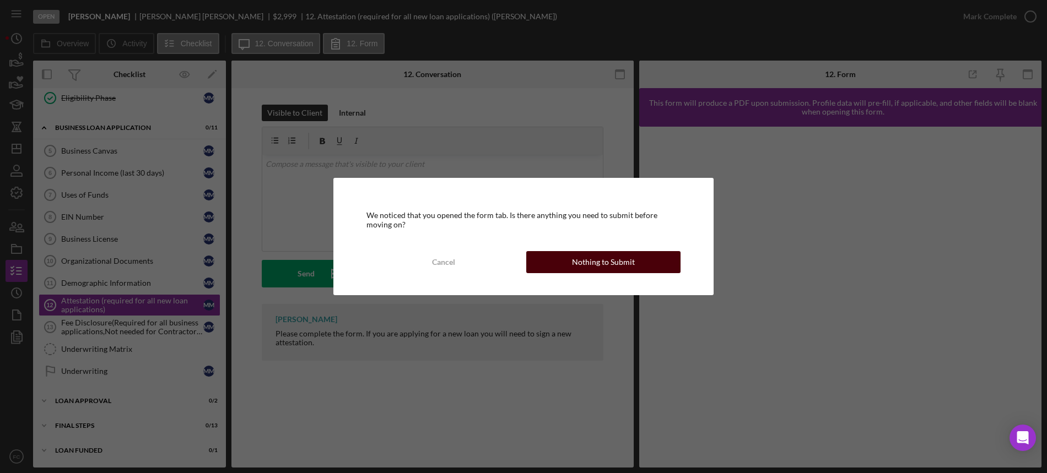
click at [549, 261] on button "Nothing to Submit" at bounding box center [603, 262] width 154 height 22
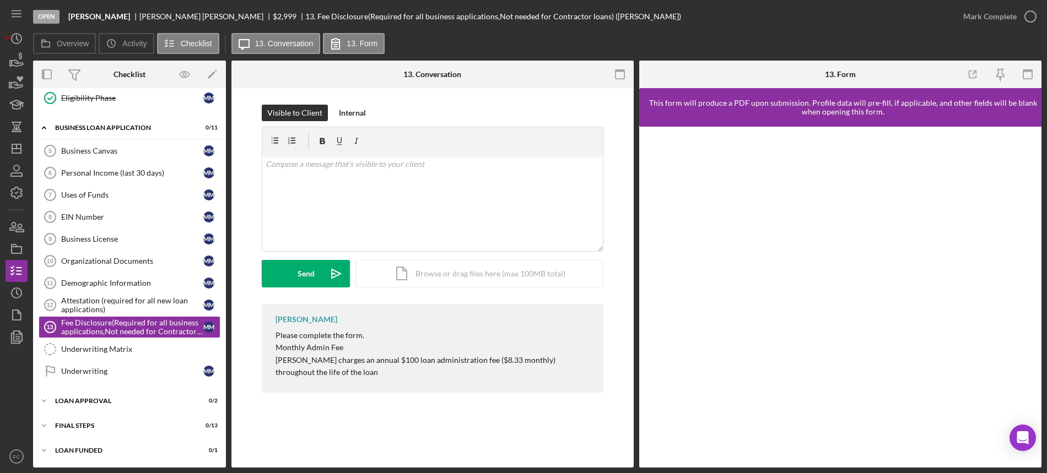
scroll to position [369, 0]
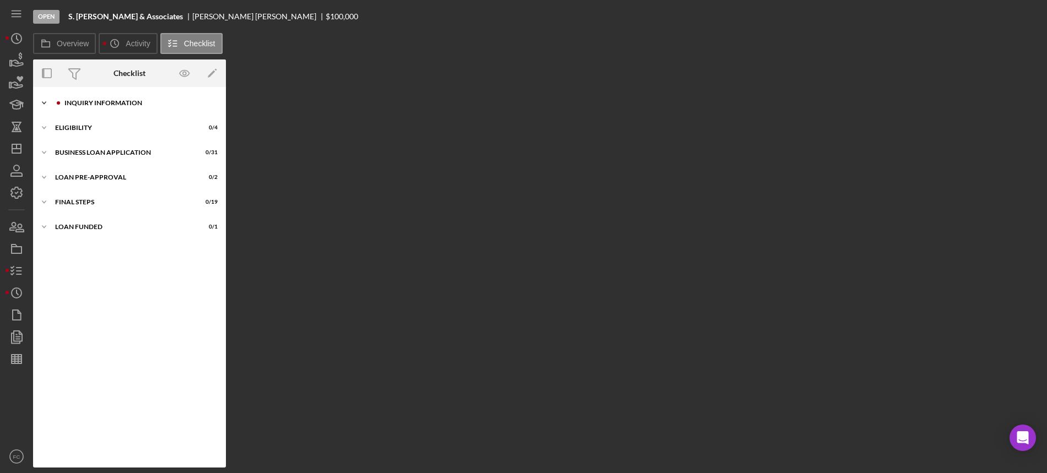
click at [82, 111] on div "Icon/Expander INQUIRY INFORMATION 0 / 11" at bounding box center [129, 103] width 193 height 22
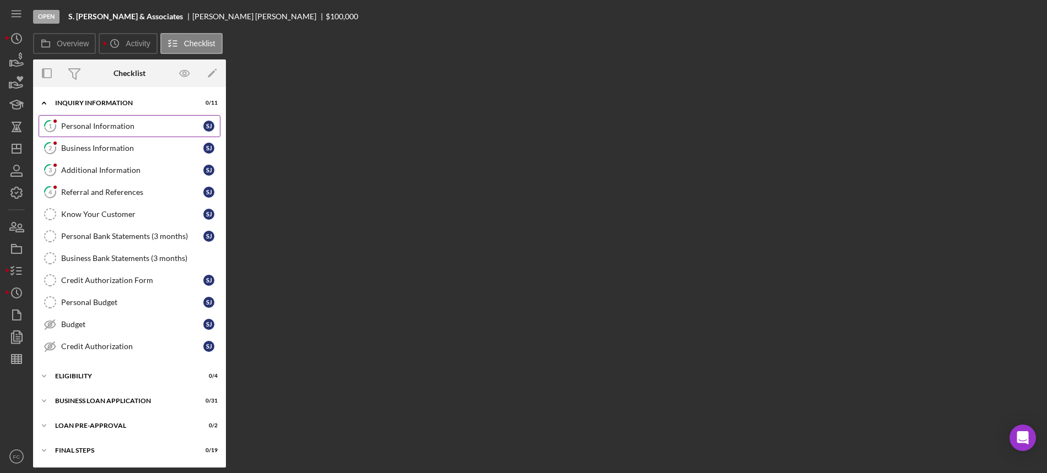
click at [80, 122] on div "Personal Information" at bounding box center [132, 126] width 142 height 9
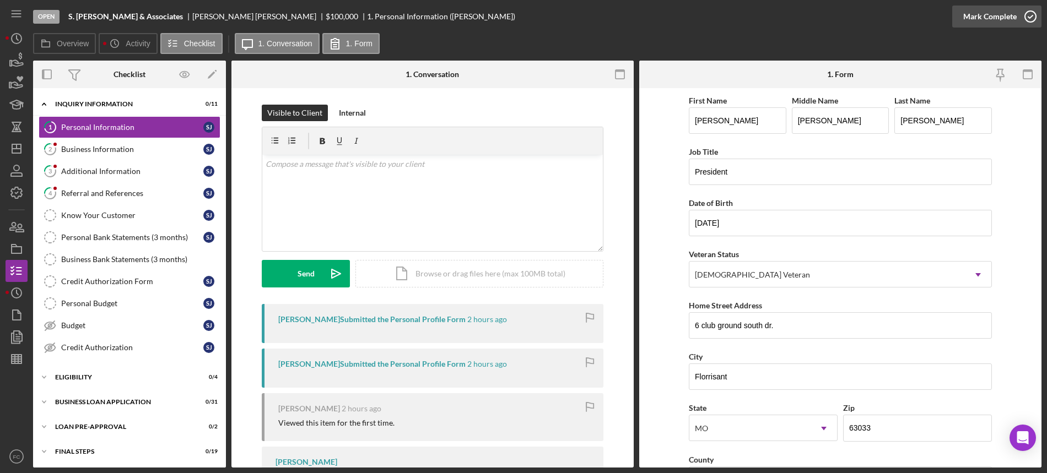
click at [1031, 15] on icon "button" at bounding box center [1031, 17] width 28 height 28
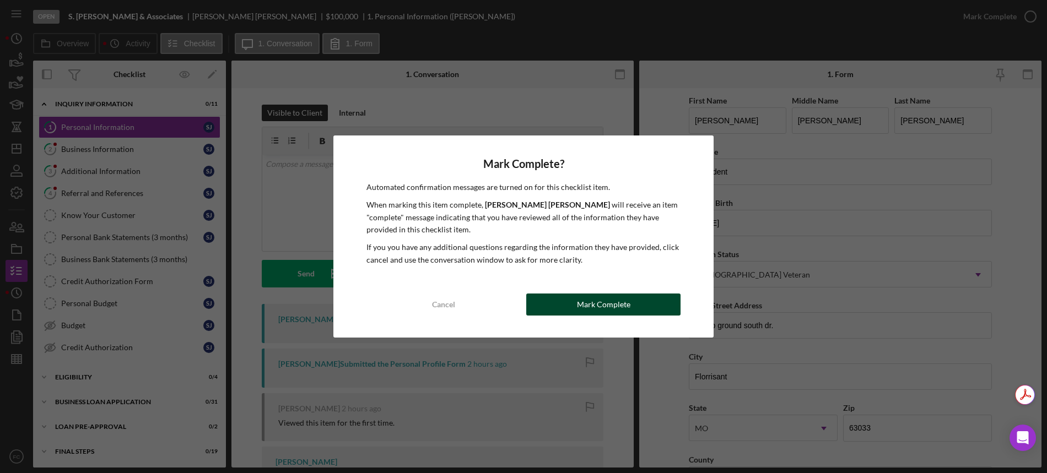
click at [596, 303] on div "Mark Complete" at bounding box center [603, 305] width 53 height 22
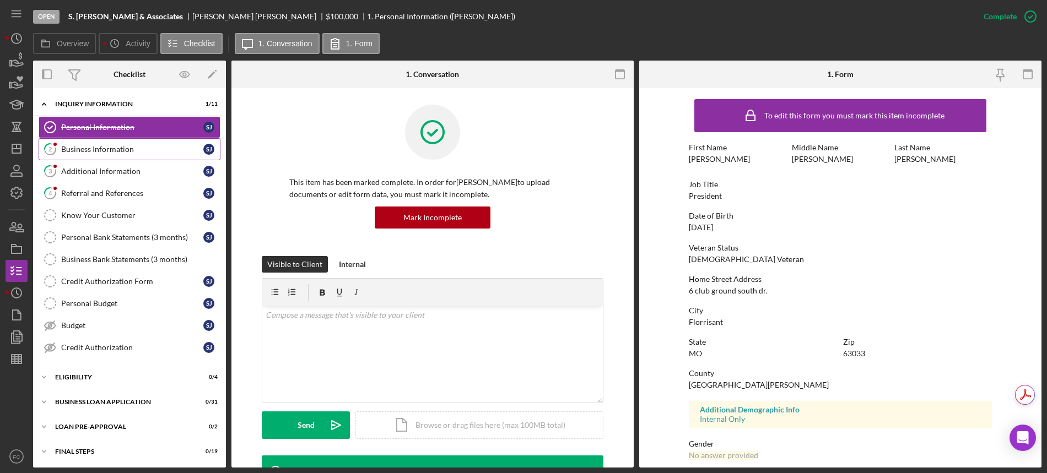
click at [66, 148] on div "Business Information" at bounding box center [132, 149] width 142 height 9
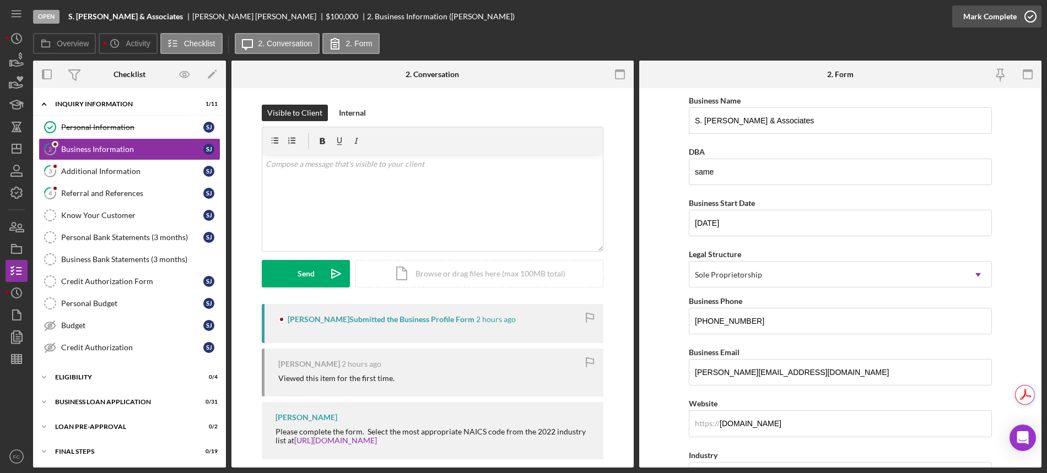
click at [1026, 11] on icon "button" at bounding box center [1031, 17] width 28 height 28
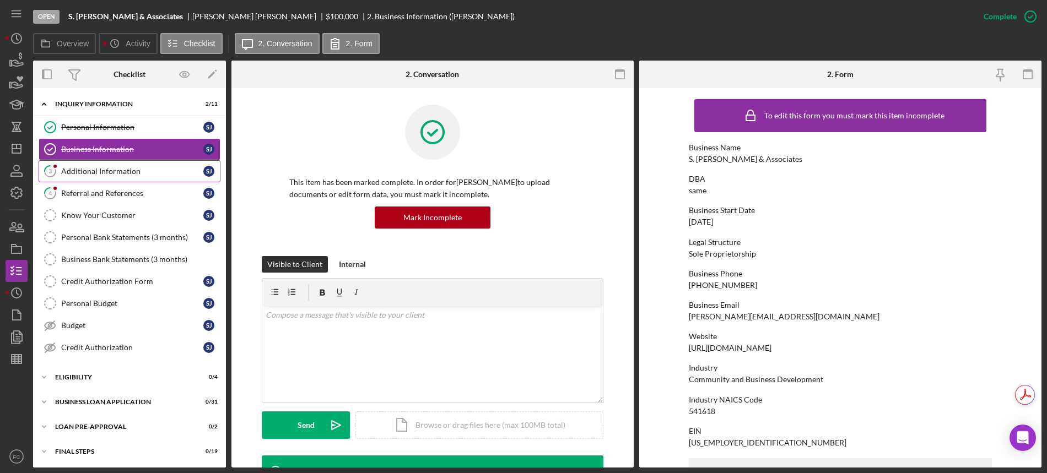
click at [91, 165] on link "3 Additional Information S J" at bounding box center [130, 171] width 182 height 22
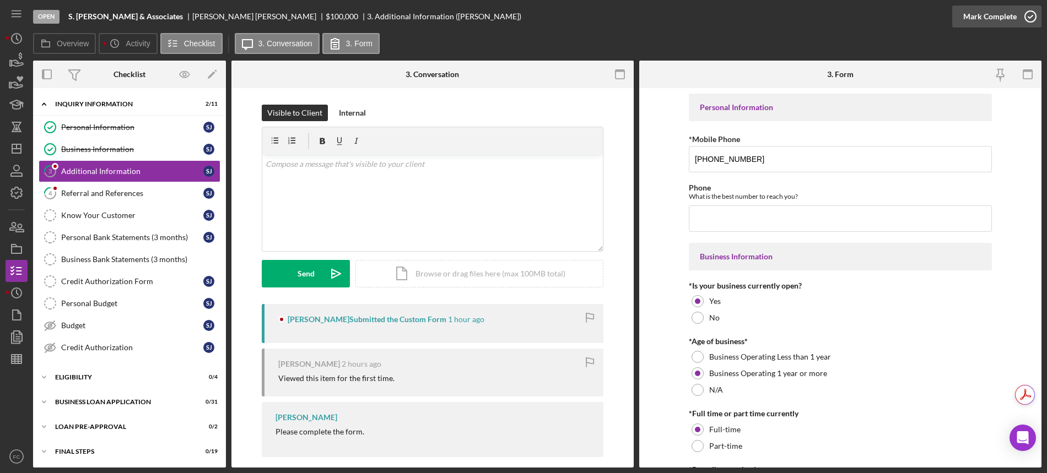
click at [1033, 13] on icon "button" at bounding box center [1031, 17] width 28 height 28
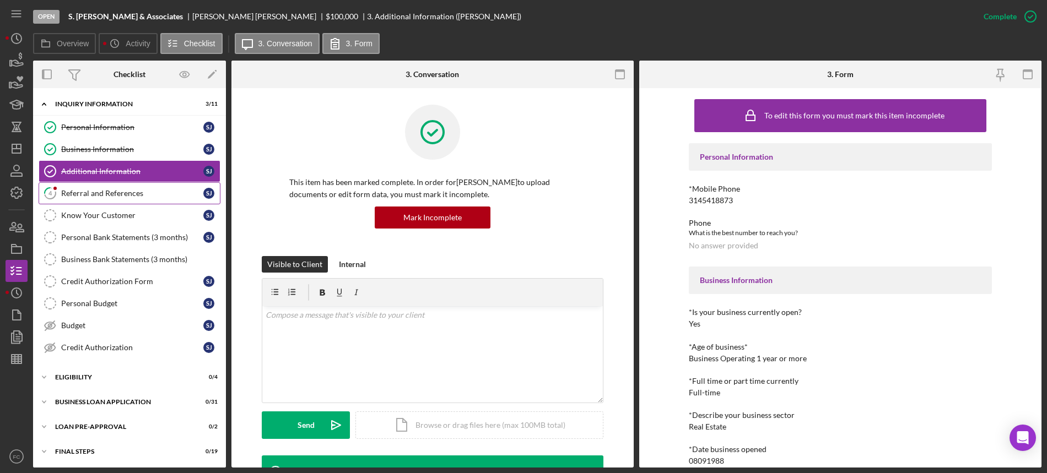
click at [72, 189] on div "Referral and References" at bounding box center [132, 193] width 142 height 9
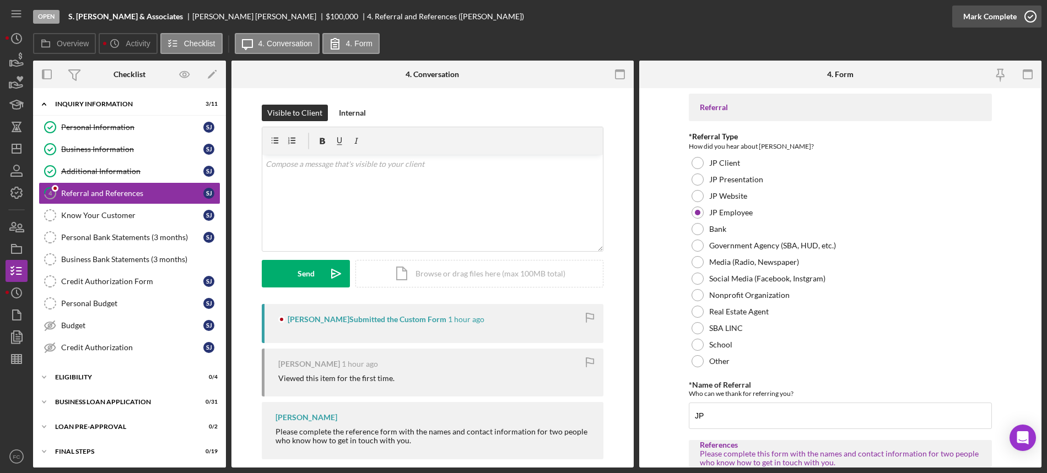
click at [1033, 12] on icon "button" at bounding box center [1031, 17] width 28 height 28
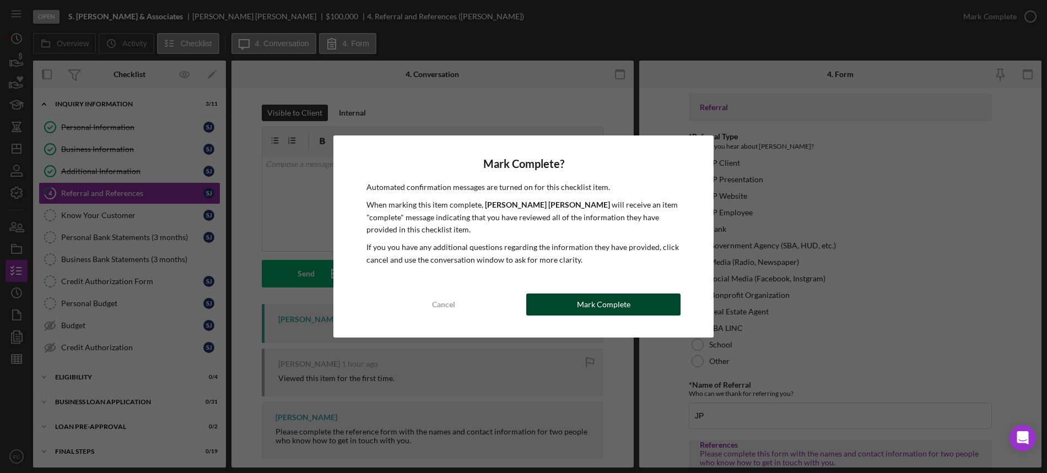
click at [553, 308] on button "Mark Complete" at bounding box center [603, 305] width 154 height 22
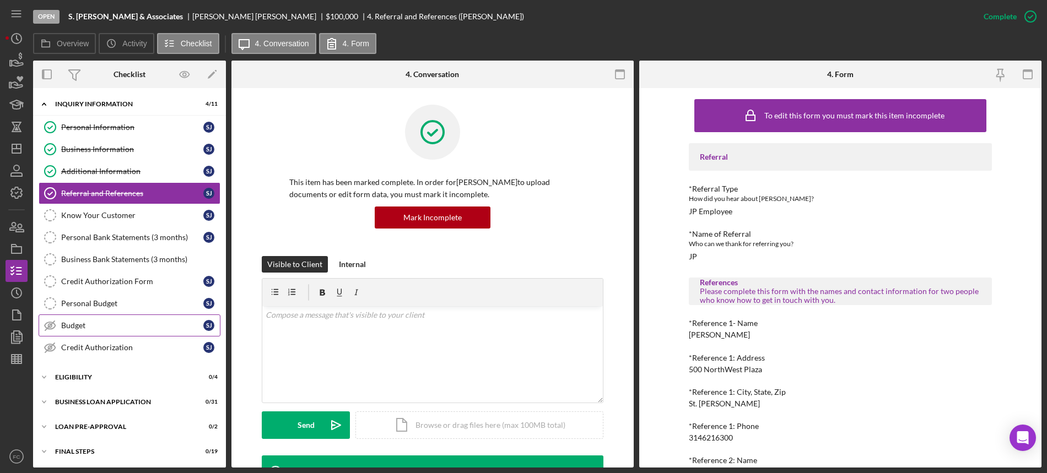
click at [87, 326] on div "Budget" at bounding box center [132, 325] width 142 height 9
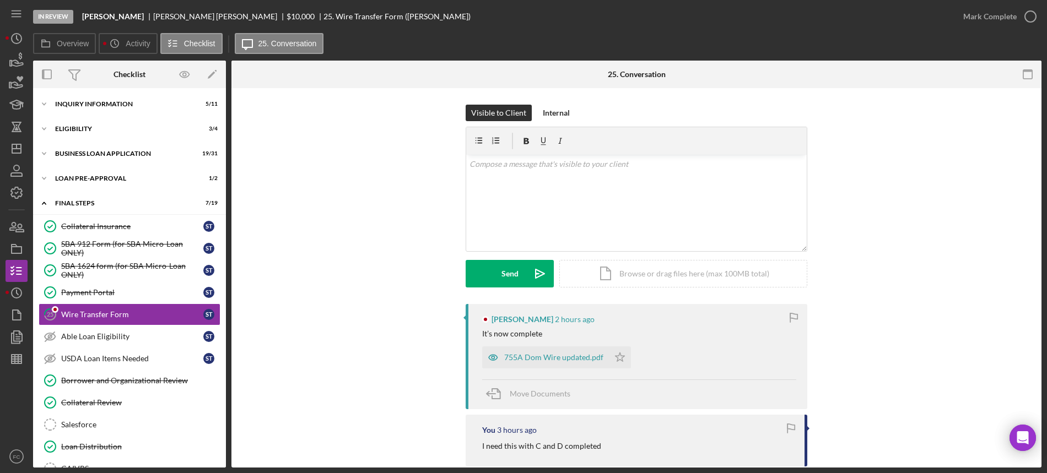
scroll to position [37, 0]
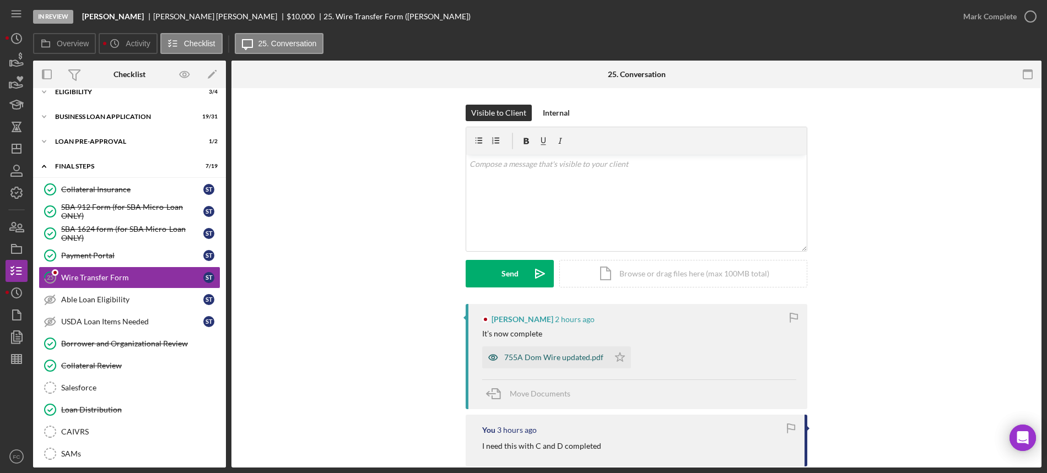
click at [531, 359] on div "755A Dom Wire updated.pdf" at bounding box center [553, 357] width 99 height 9
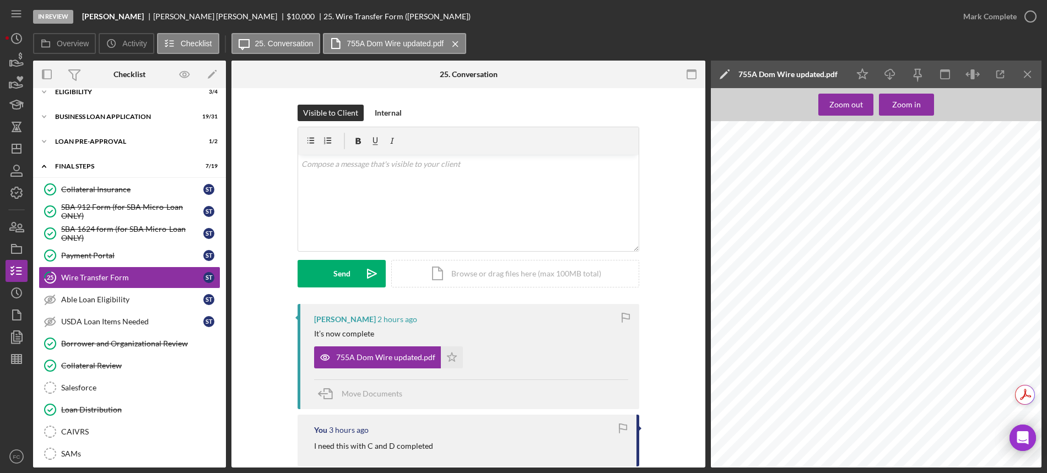
scroll to position [69, 0]
click at [331, 184] on div "v Color teal Color pink Remove color Add row above Add row below Add column bef…" at bounding box center [468, 203] width 341 height 96
click at [321, 274] on button "Send Icon/icon-invite-send" at bounding box center [342, 274] width 88 height 28
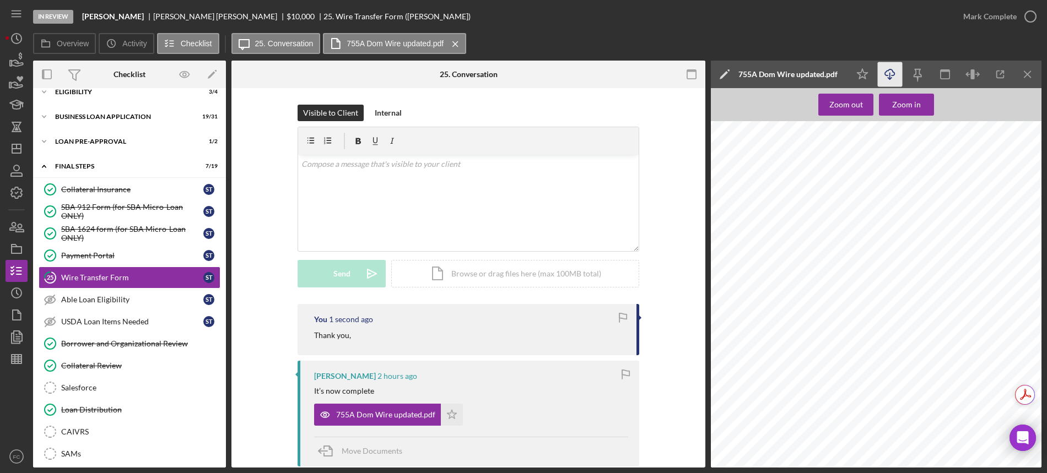
click at [893, 82] on icon "Icon/Download" at bounding box center [890, 74] width 25 height 25
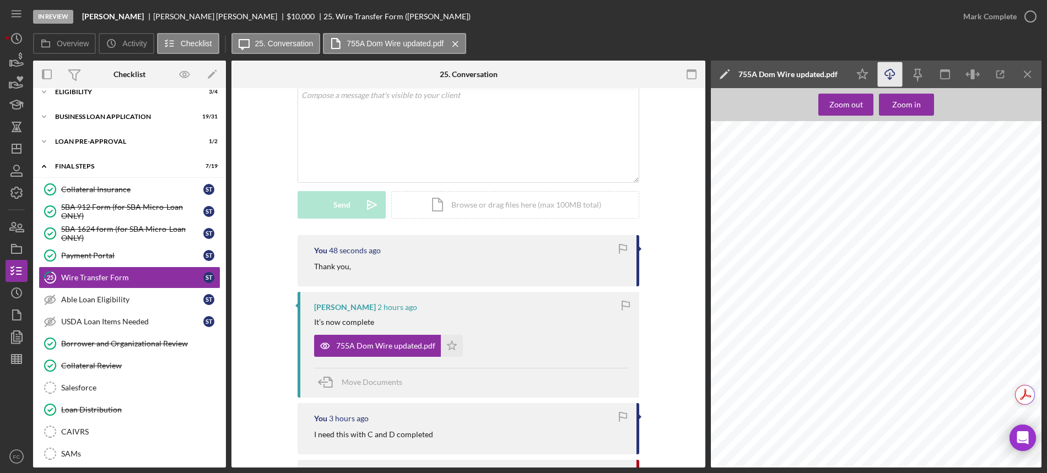
scroll to position [138, 0]
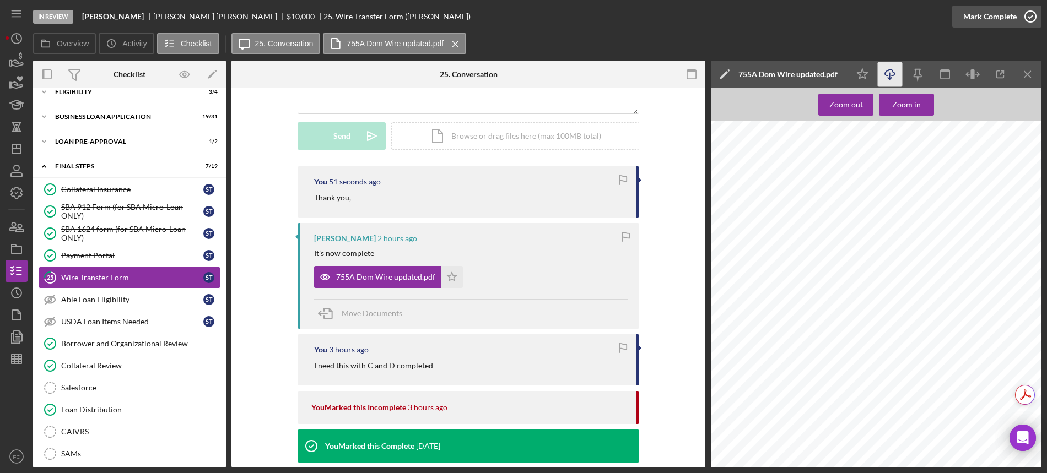
click at [1034, 18] on icon "button" at bounding box center [1031, 17] width 28 height 28
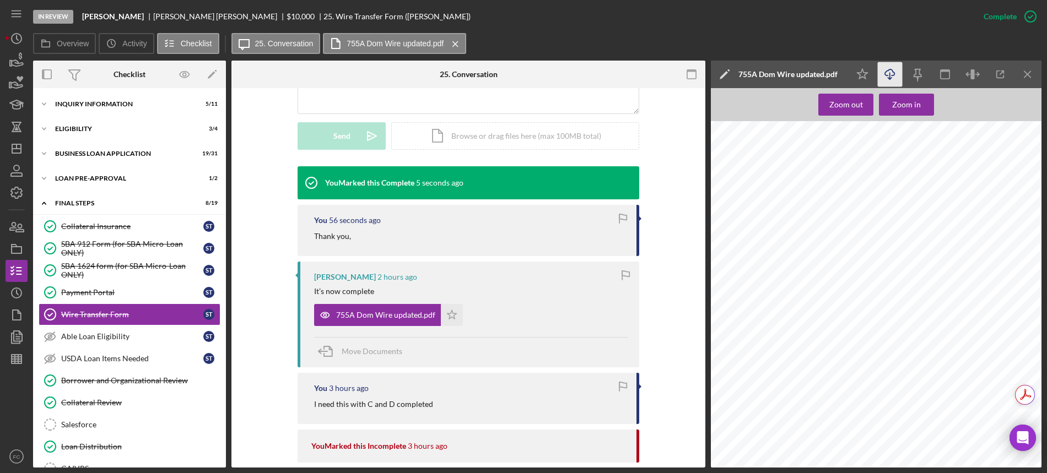
scroll to position [0, 0]
click at [19, 150] on icon "Icon/Dashboard" at bounding box center [17, 149] width 28 height 28
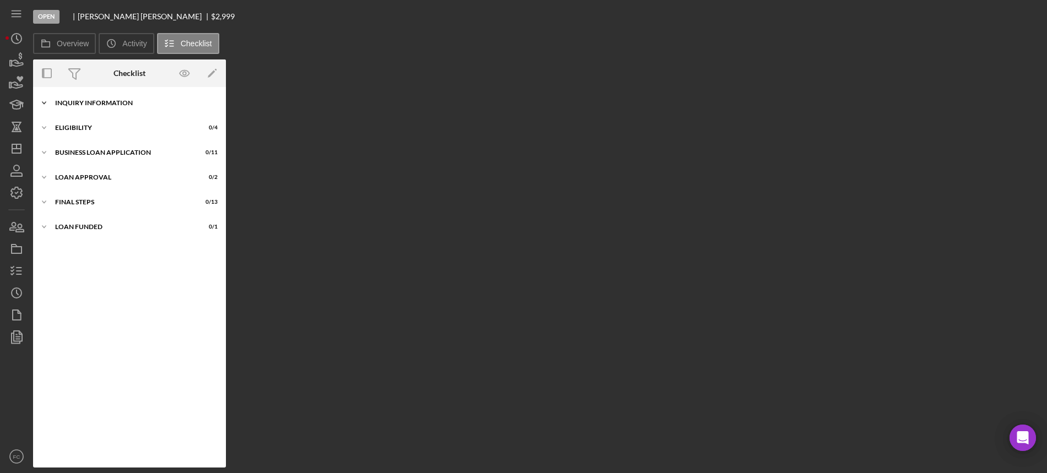
click at [81, 101] on div "INQUIRY INFORMATION" at bounding box center [133, 103] width 157 height 7
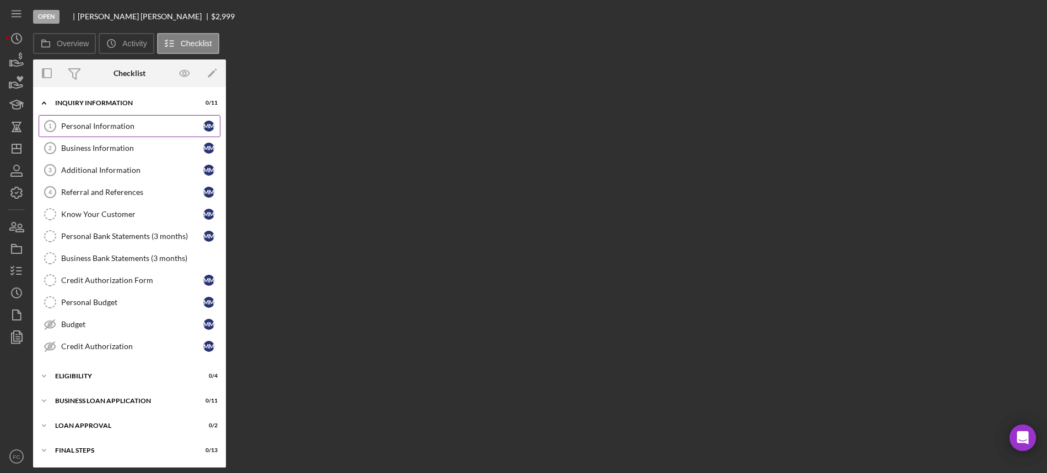
click at [77, 131] on link "Personal Information 1 Personal Information M M" at bounding box center [130, 126] width 182 height 22
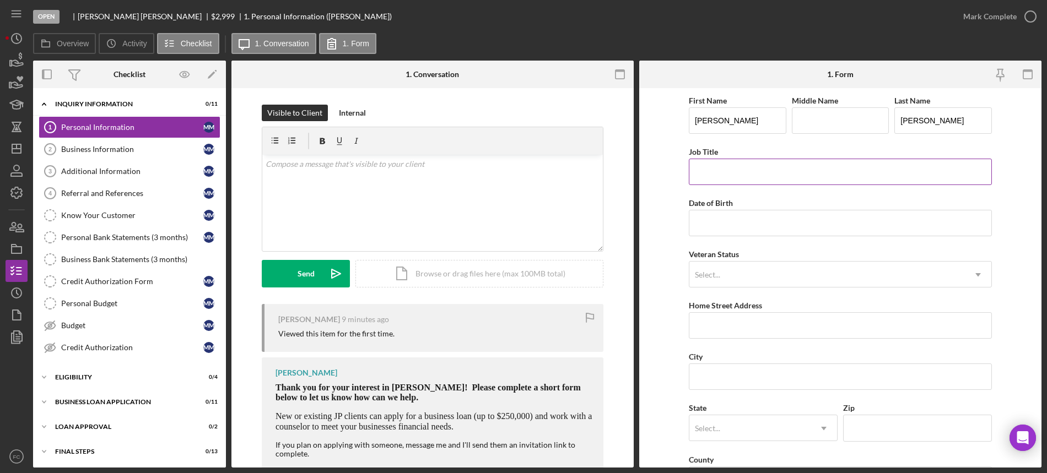
click at [725, 173] on input "Job Title" at bounding box center [840, 172] width 303 height 26
type input "Owner"
click at [721, 229] on input "Date of Birth" at bounding box center [840, 223] width 303 height 26
type input "12/14/1959"
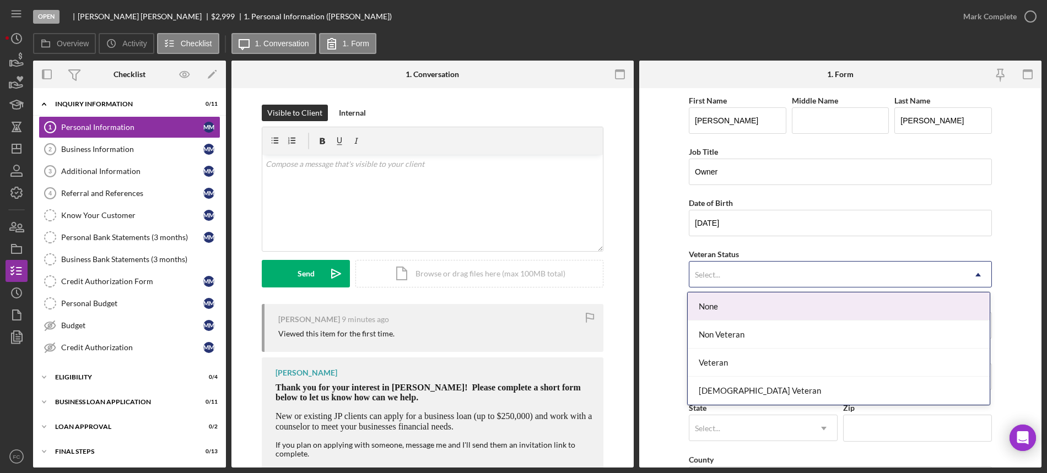
click at [727, 271] on div "Select..." at bounding box center [827, 274] width 276 height 25
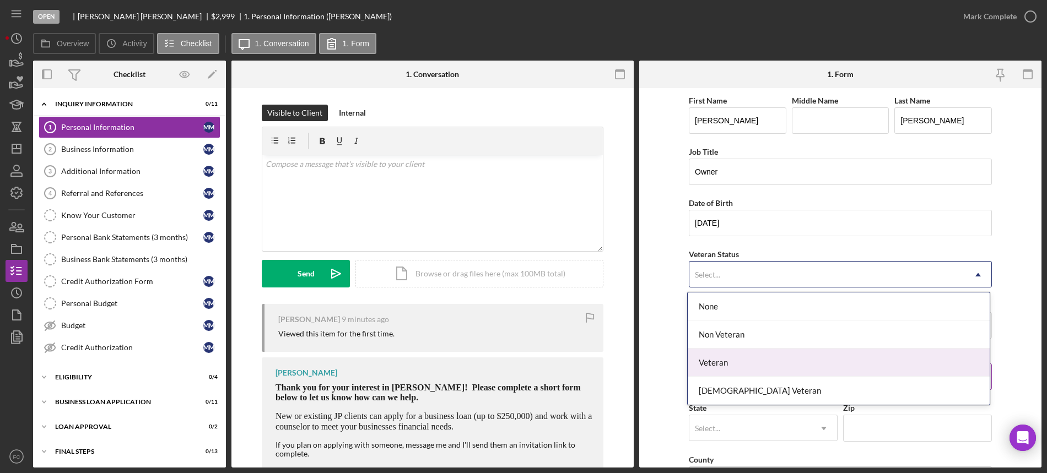
click at [722, 364] on div "Veteran" at bounding box center [839, 363] width 302 height 28
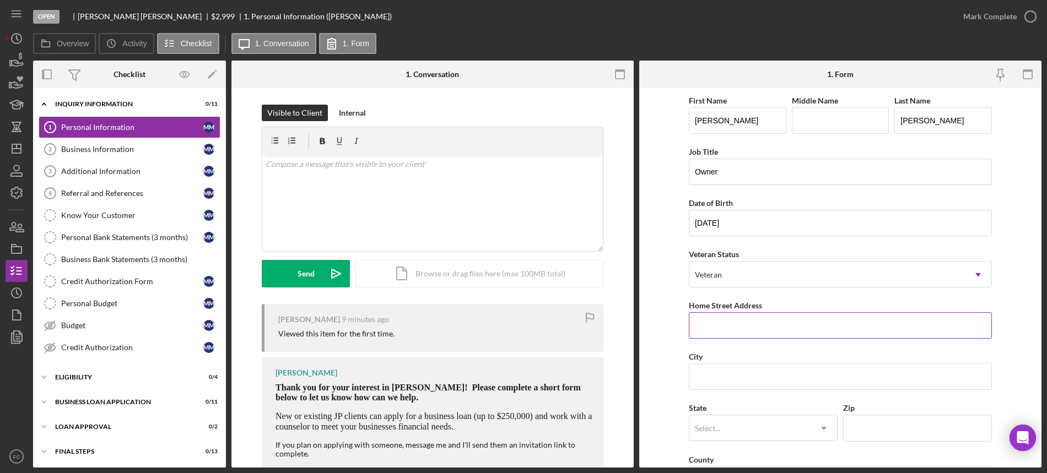
click at [728, 331] on input "Home Street Address" at bounding box center [840, 325] width 303 height 26
type input "7609 S Broadway"
click at [724, 372] on input "City" at bounding box center [840, 377] width 303 height 26
type input "St. Louis"
click at [722, 425] on div "Select..." at bounding box center [749, 428] width 121 height 25
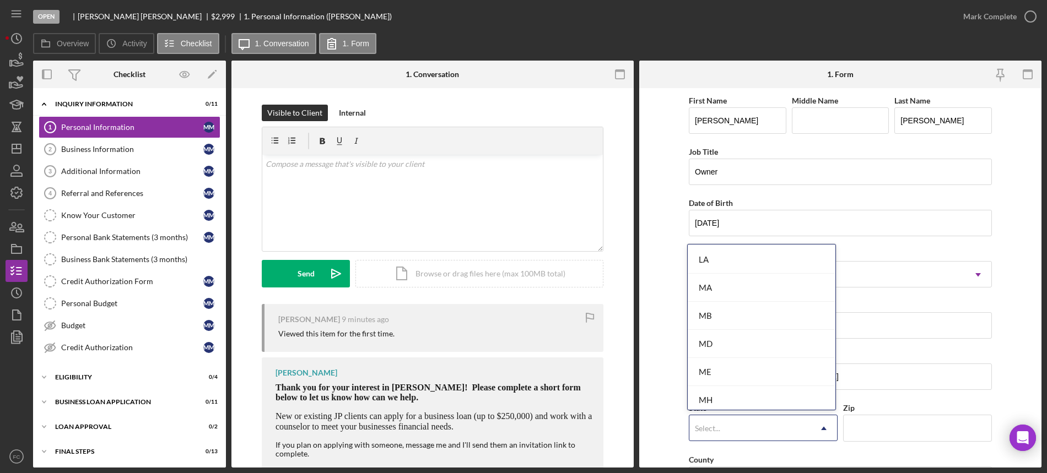
scroll to position [896, 0]
click at [735, 346] on div "MO" at bounding box center [762, 347] width 148 height 28
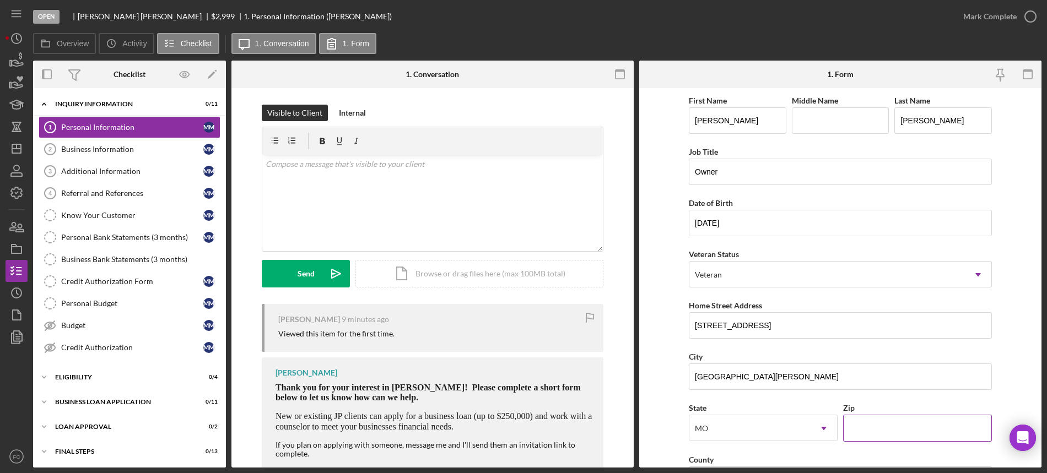
click at [894, 430] on input "Zip" at bounding box center [917, 428] width 149 height 26
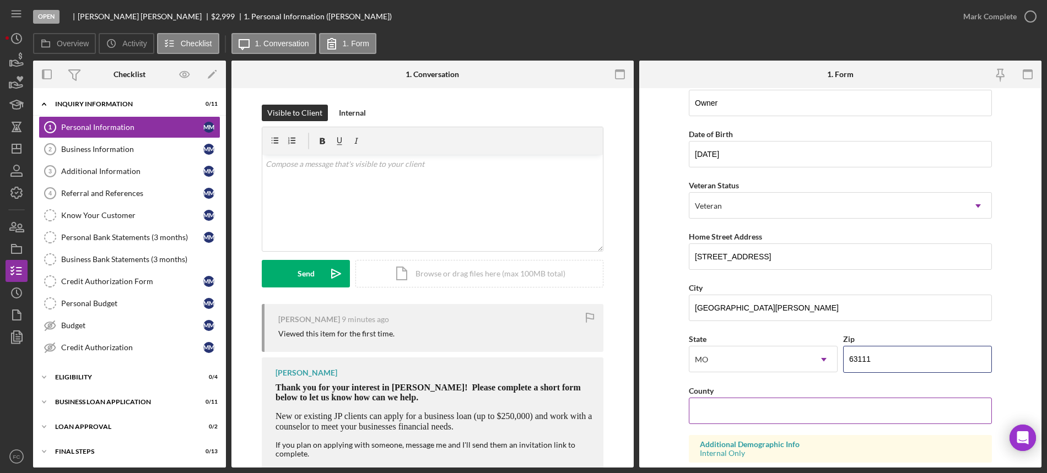
type input "63111"
click at [726, 398] on input "County" at bounding box center [840, 411] width 303 height 26
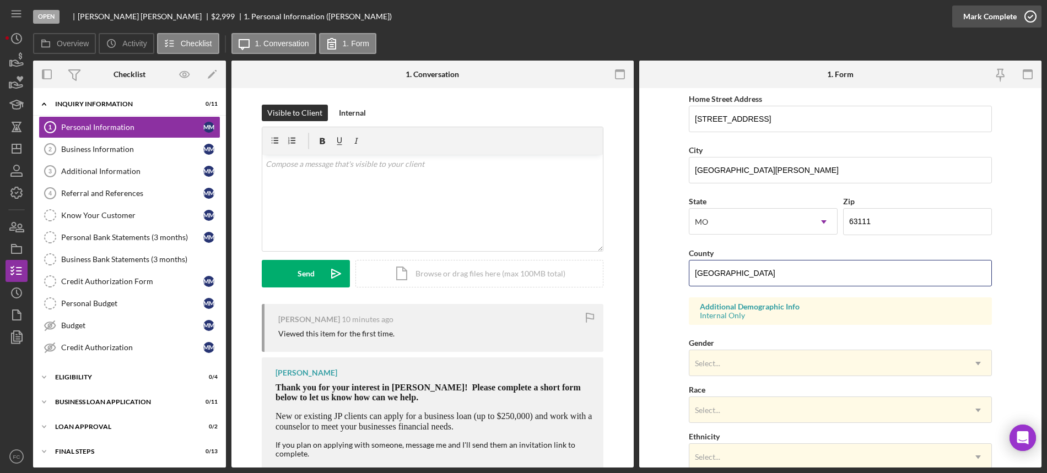
type input "St. Louis City"
click at [1028, 14] on icon "button" at bounding box center [1031, 17] width 28 height 28
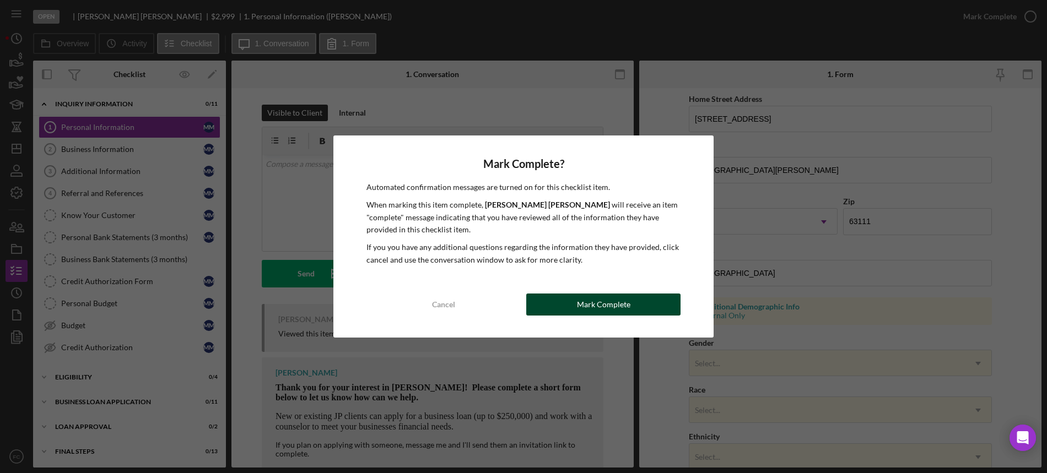
click at [553, 301] on button "Mark Complete" at bounding box center [603, 305] width 154 height 22
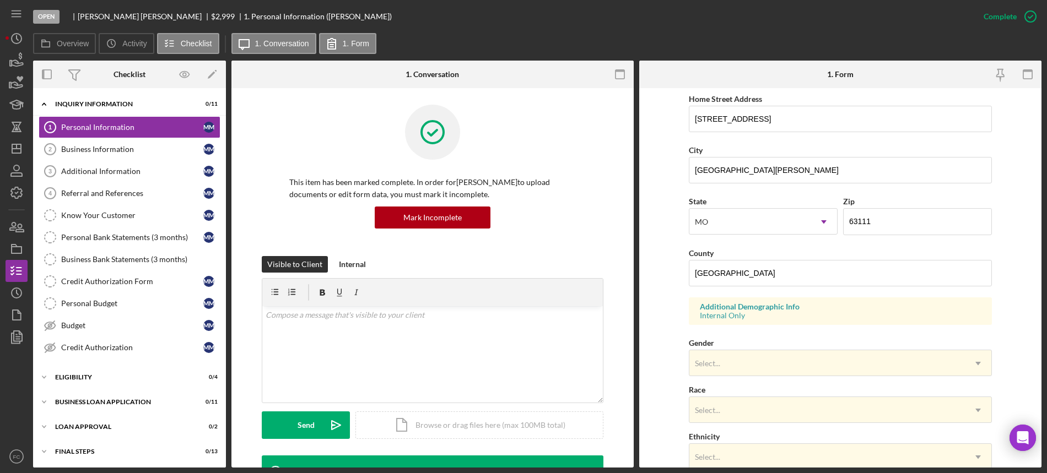
scroll to position [134, 0]
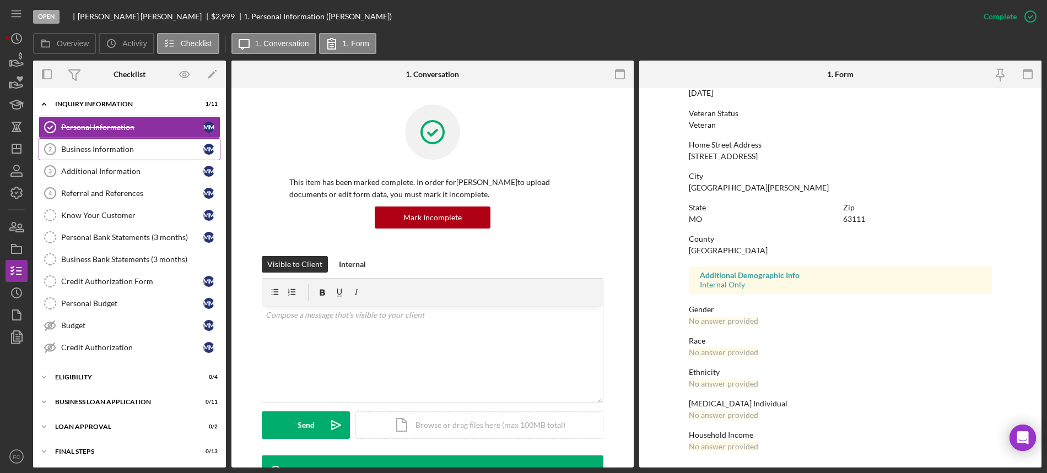
click at [116, 149] on div "Business Information" at bounding box center [132, 149] width 142 height 9
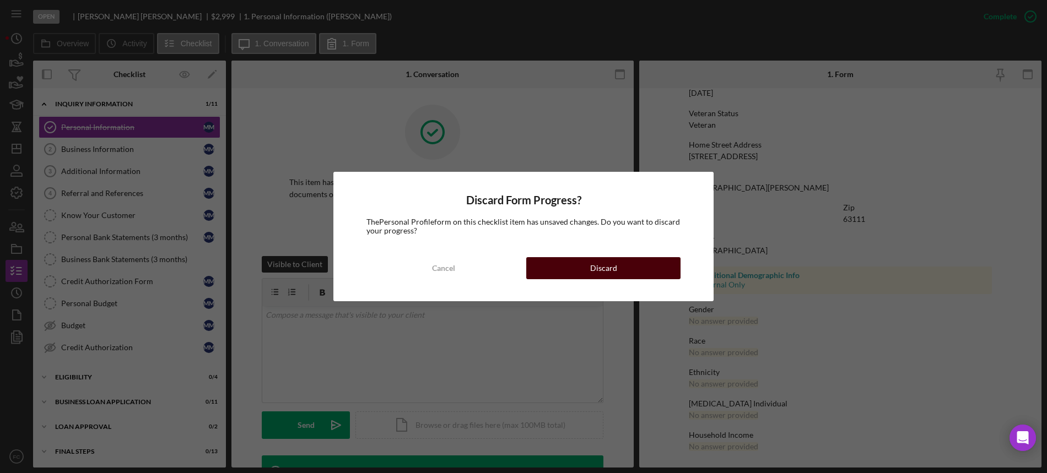
click at [576, 267] on button "Discard" at bounding box center [603, 268] width 154 height 22
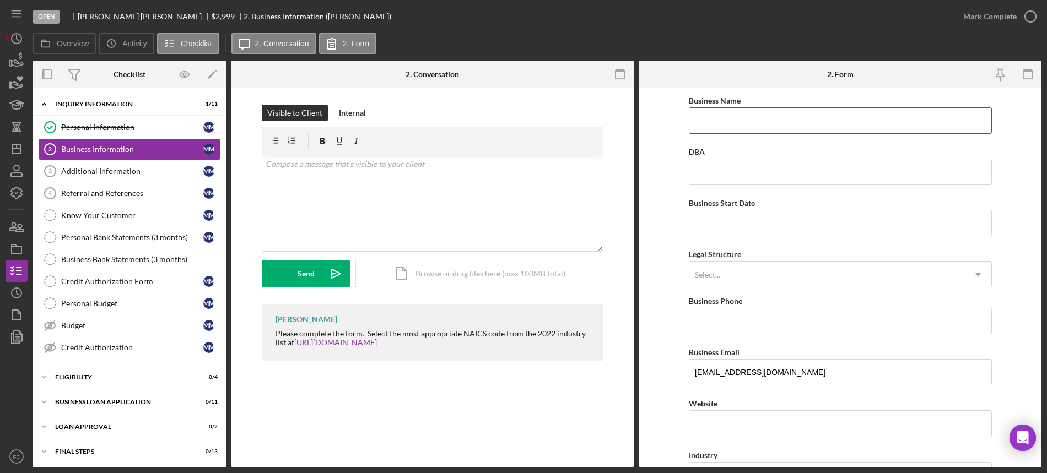
click at [712, 123] on input "Business Name" at bounding box center [840, 120] width 303 height 26
click at [705, 176] on input "DBA" at bounding box center [840, 172] width 303 height 26
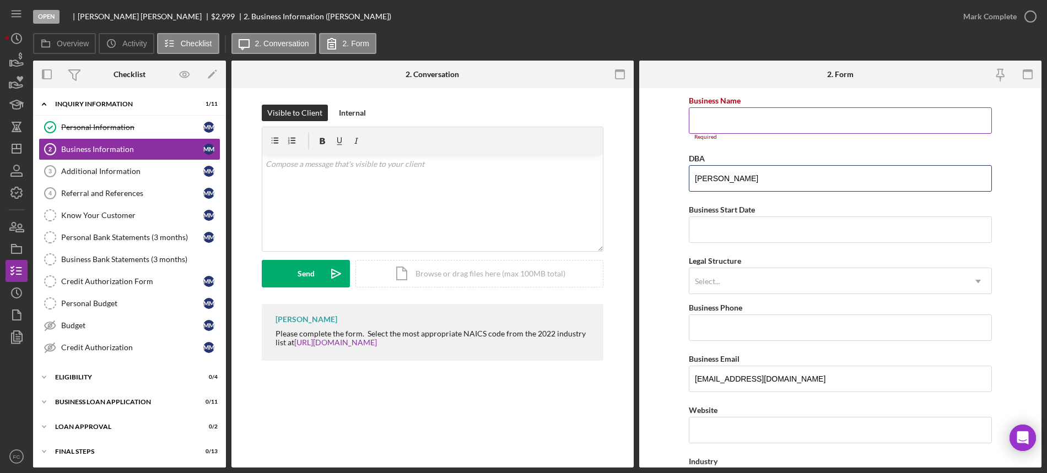
type input "Marshall Moss"
click at [735, 127] on input "Business Name" at bounding box center [840, 120] width 303 height 26
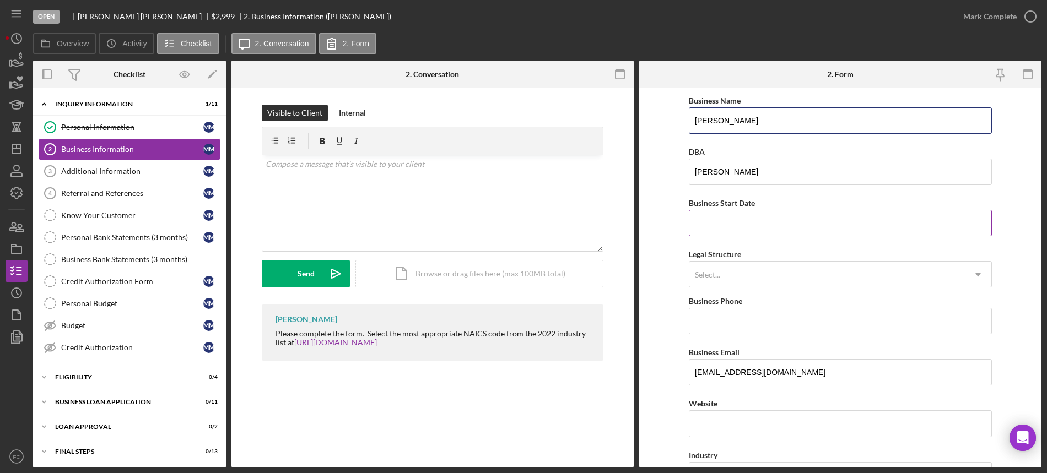
type input "Marshall Moss"
click at [708, 220] on input "Business Start Date" at bounding box center [840, 223] width 303 height 26
type input "11/01/2000"
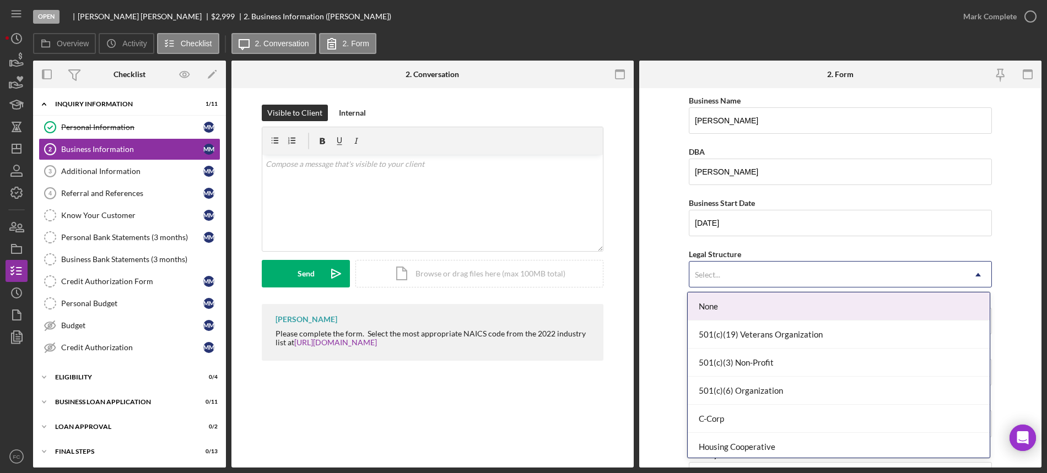
click at [714, 274] on div "Select..." at bounding box center [707, 275] width 25 height 9
click at [722, 299] on div "None" at bounding box center [839, 307] width 302 height 28
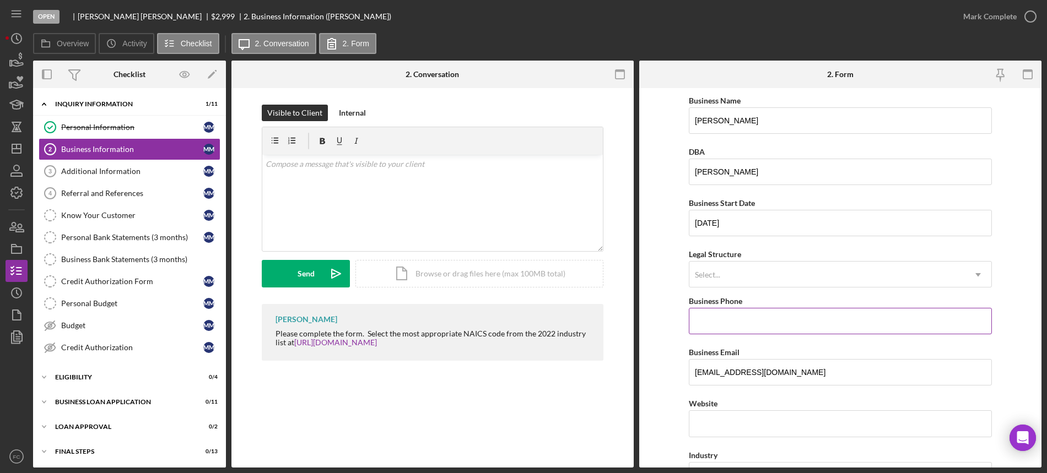
click at [717, 328] on input "Business Phone" at bounding box center [840, 321] width 303 height 26
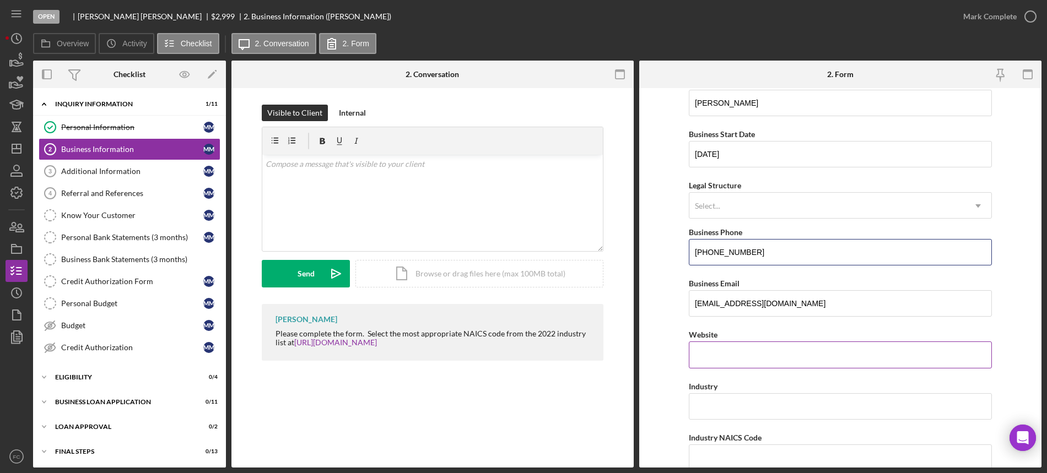
type input "(314) 374-4078"
click at [720, 359] on input "Website" at bounding box center [840, 355] width 303 height 26
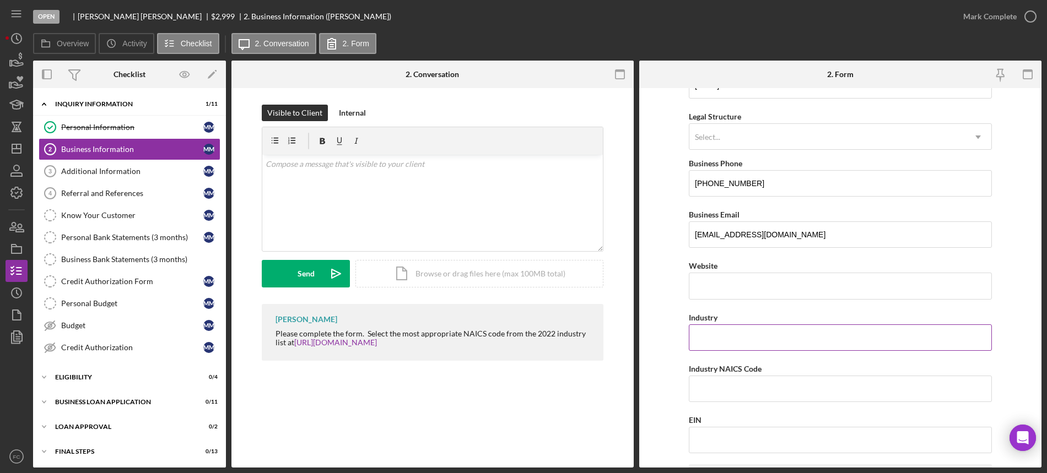
click at [720, 341] on input "Industry" at bounding box center [840, 338] width 303 height 26
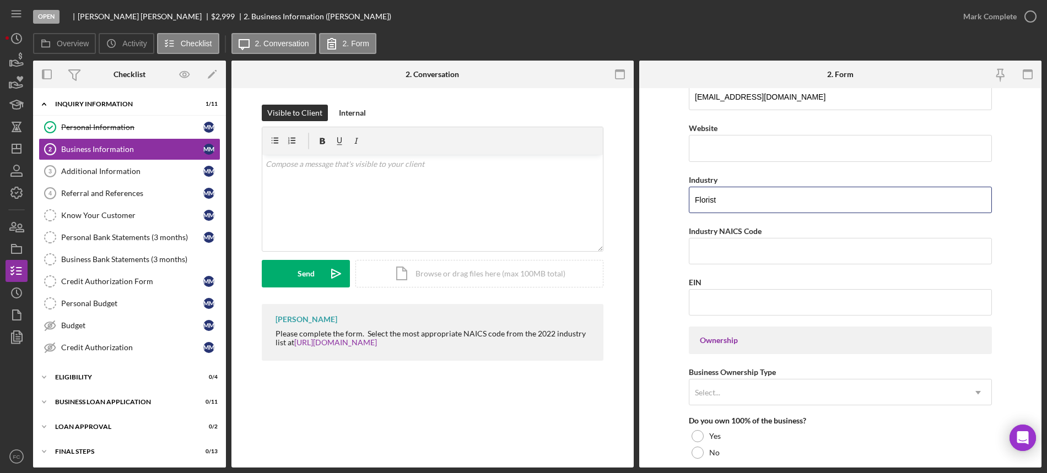
scroll to position [344, 0]
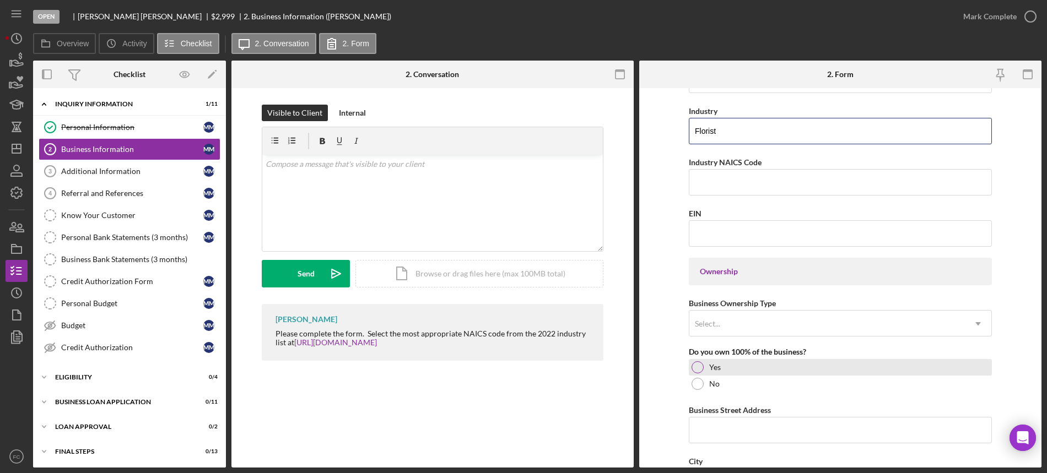
type input "Florist"
click at [699, 363] on div at bounding box center [698, 368] width 12 height 12
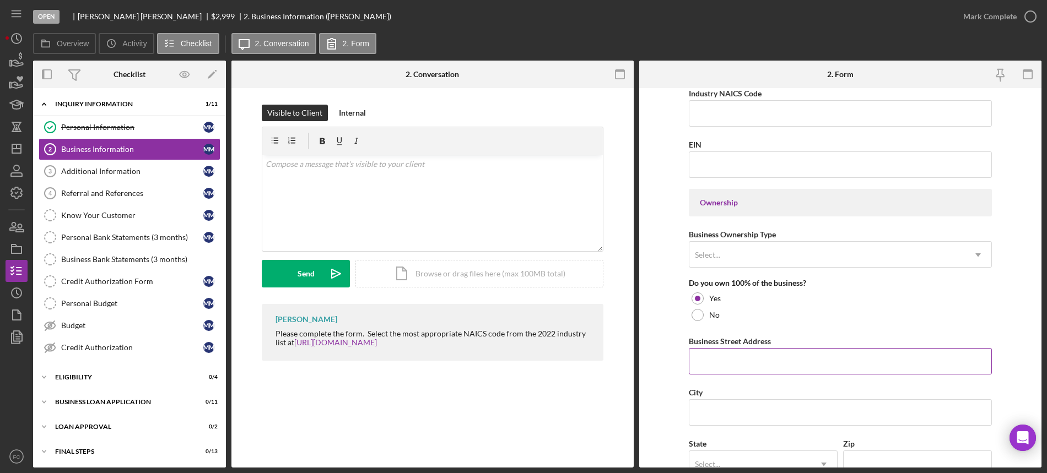
click at [711, 362] on input "Business Street Address" at bounding box center [840, 361] width 303 height 26
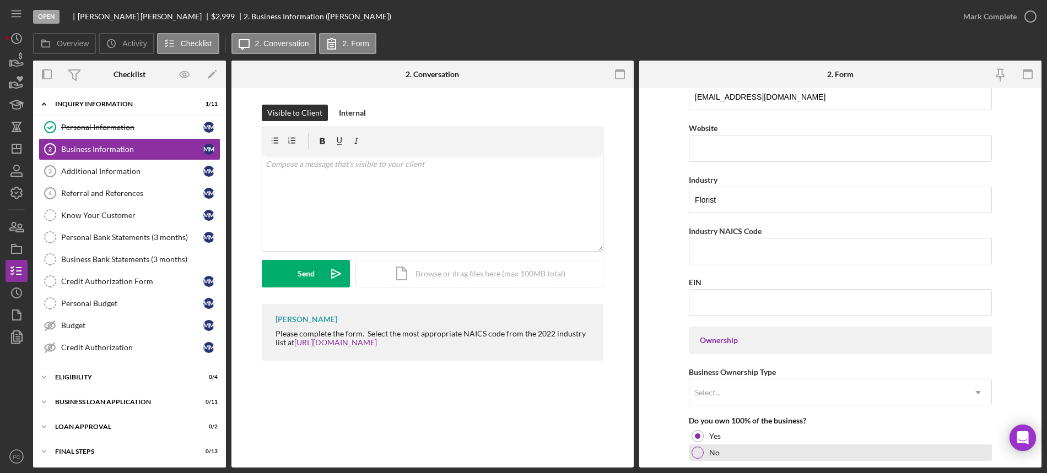
scroll to position [344, 0]
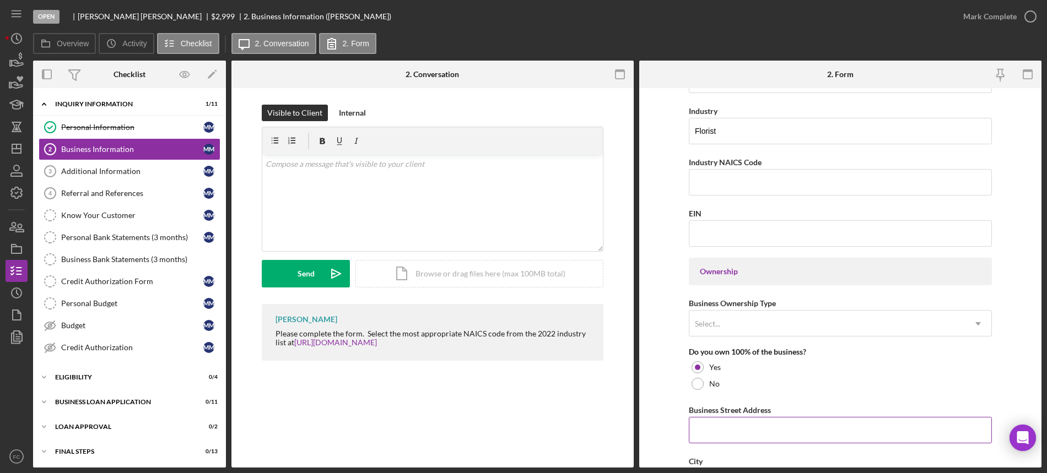
click at [699, 432] on input "Business Street Address" at bounding box center [840, 430] width 303 height 26
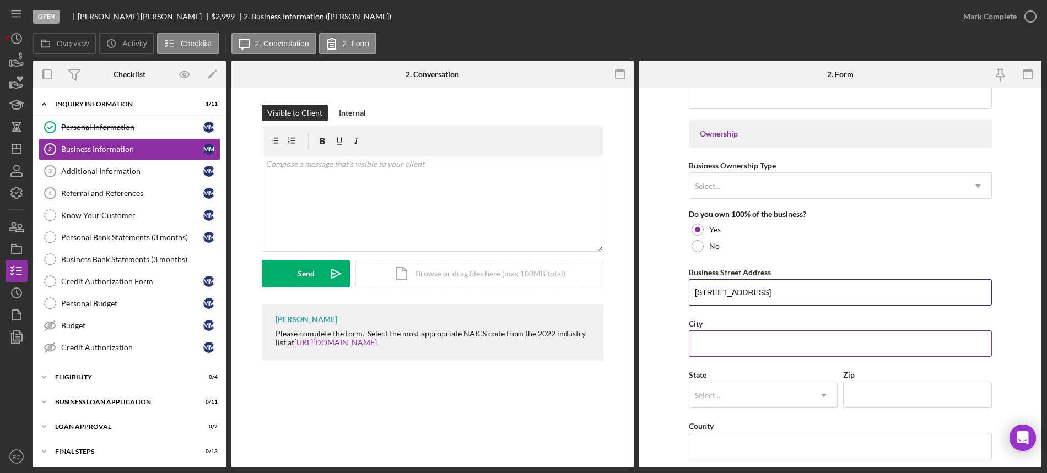
type input "7609 S Broadway"
click at [730, 342] on input "City" at bounding box center [840, 344] width 303 height 26
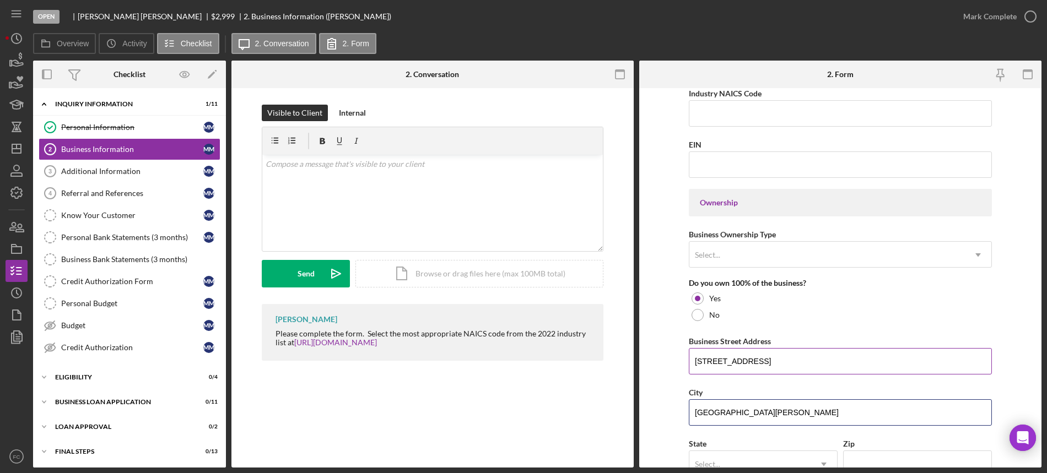
scroll to position [551, 0]
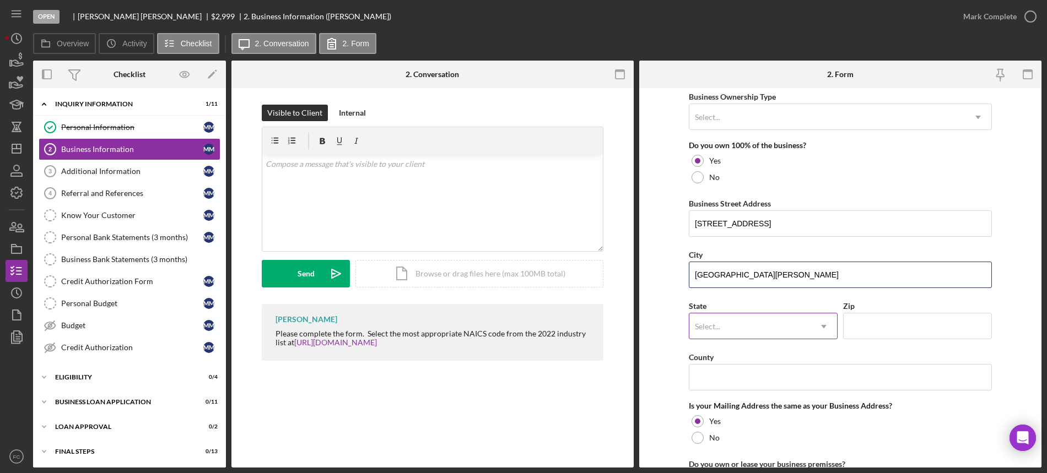
type input "St. Louis"
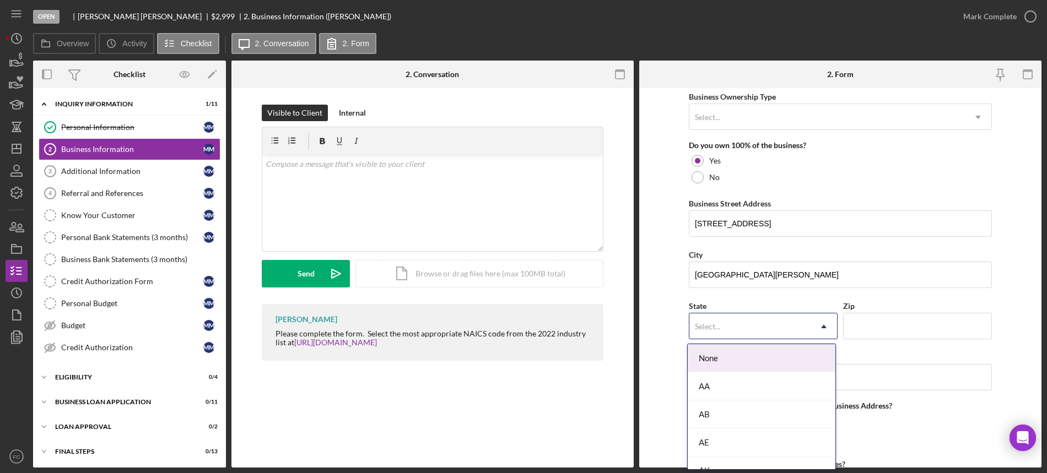
click at [737, 322] on div "Select..." at bounding box center [749, 326] width 121 height 25
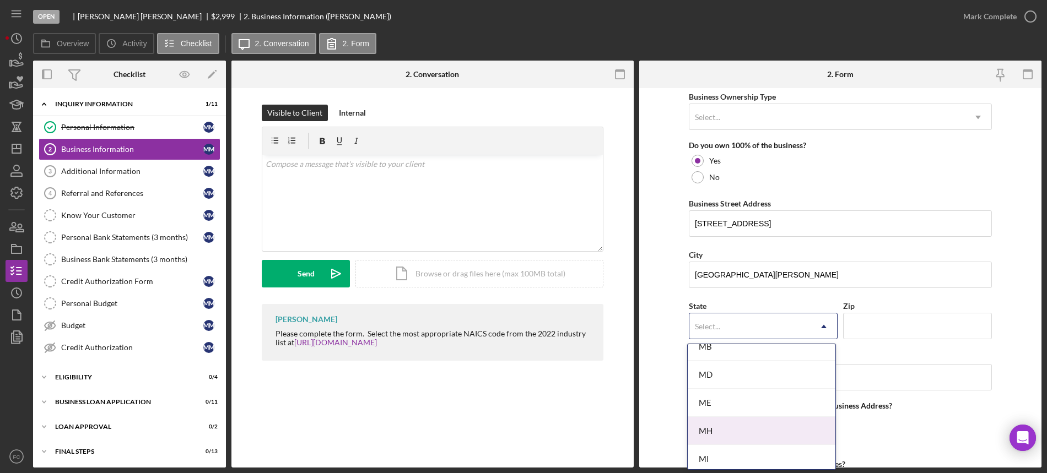
scroll to position [896, 0]
click at [721, 449] on div "MO" at bounding box center [762, 447] width 148 height 28
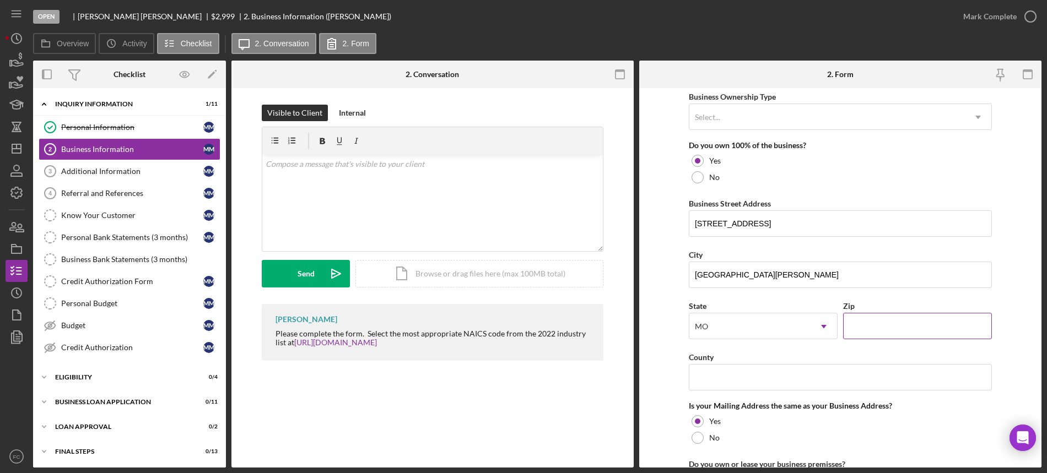
click at [869, 318] on input "Zip" at bounding box center [917, 326] width 149 height 26
type input "63111"
click at [734, 378] on input "County" at bounding box center [840, 377] width 303 height 26
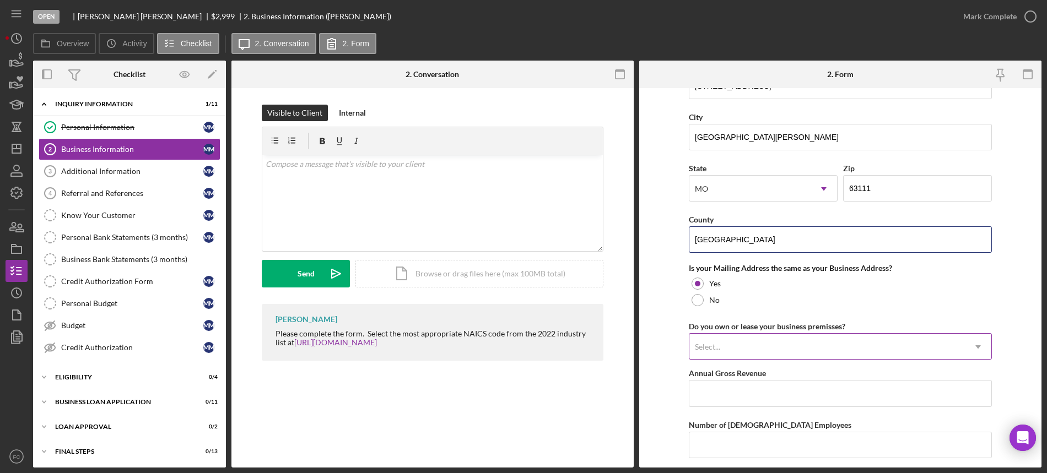
scroll to position [758, 0]
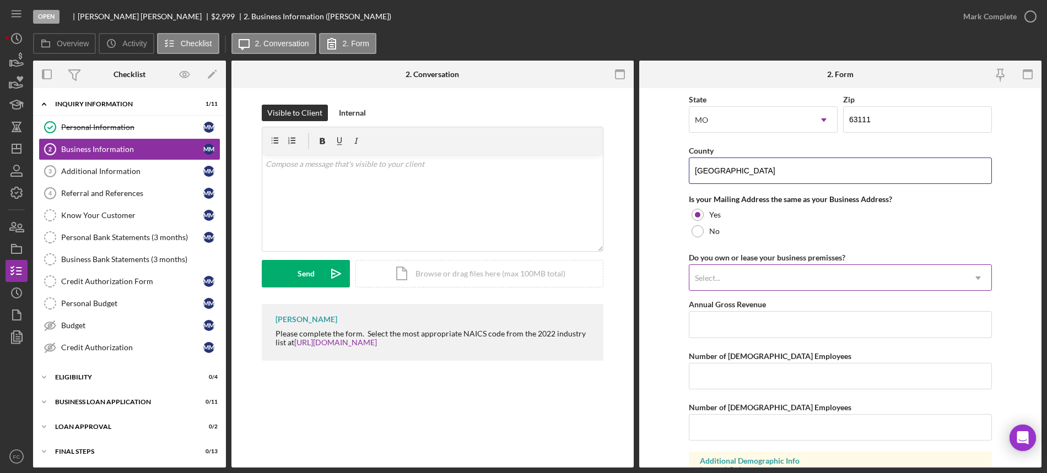
type input "St. Louis City"
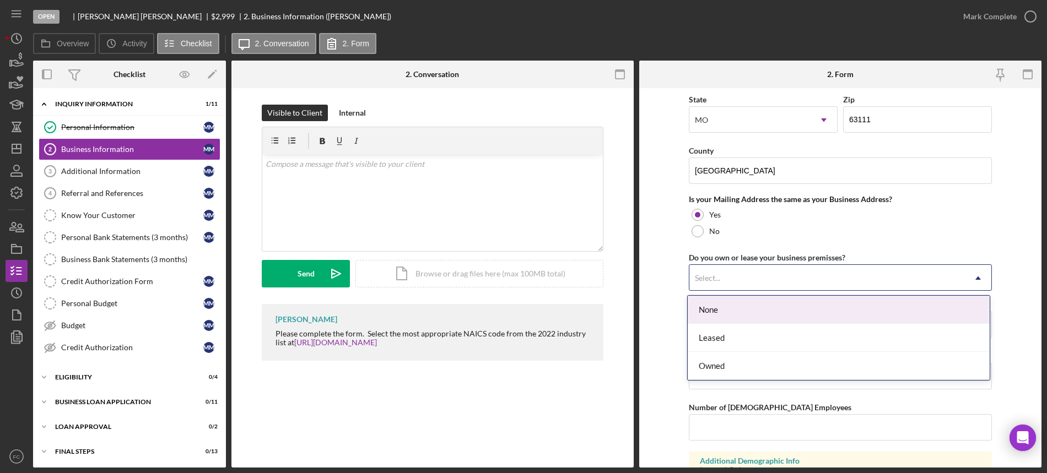
click at [736, 280] on div "Select..." at bounding box center [827, 278] width 276 height 25
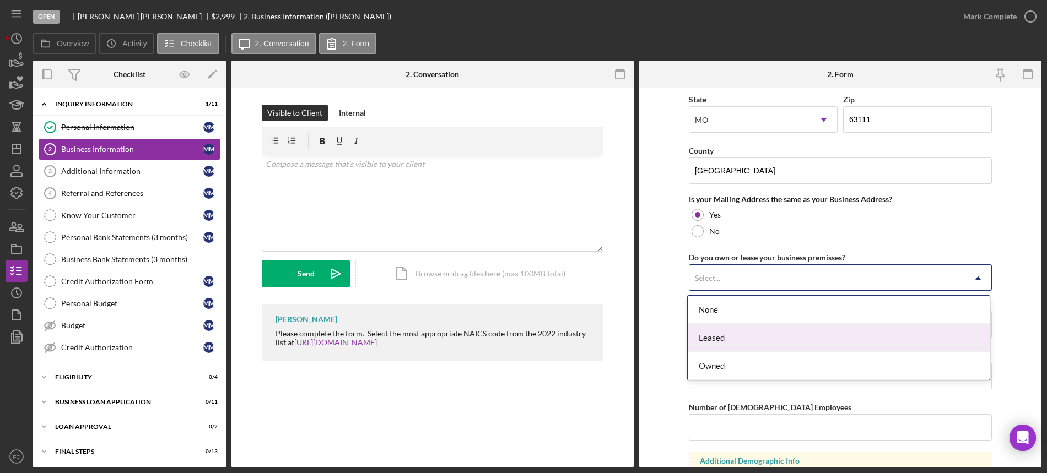
click at [718, 336] on div "Leased" at bounding box center [839, 338] width 302 height 28
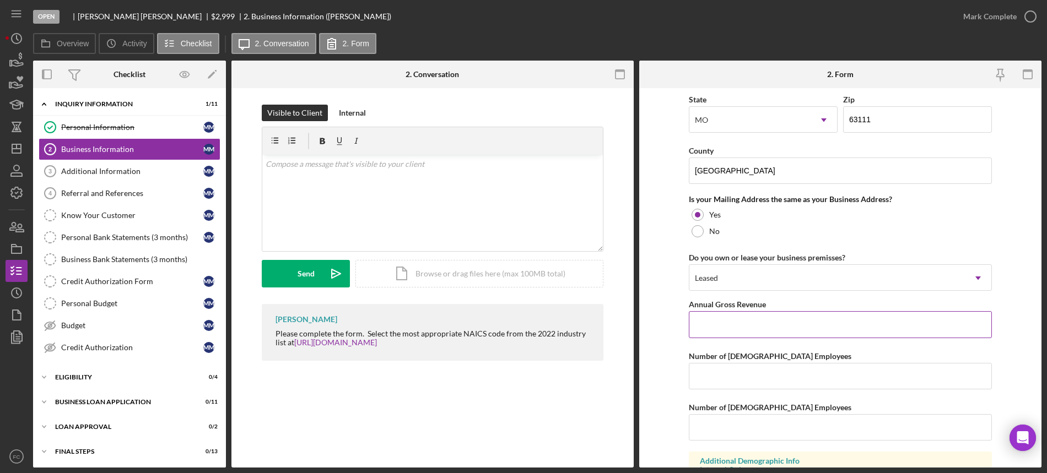
click at [734, 325] on input "Annual Gross Revenue" at bounding box center [840, 324] width 303 height 26
click at [722, 369] on input "Number of [DEMOGRAPHIC_DATA] Employees" at bounding box center [840, 376] width 303 height 26
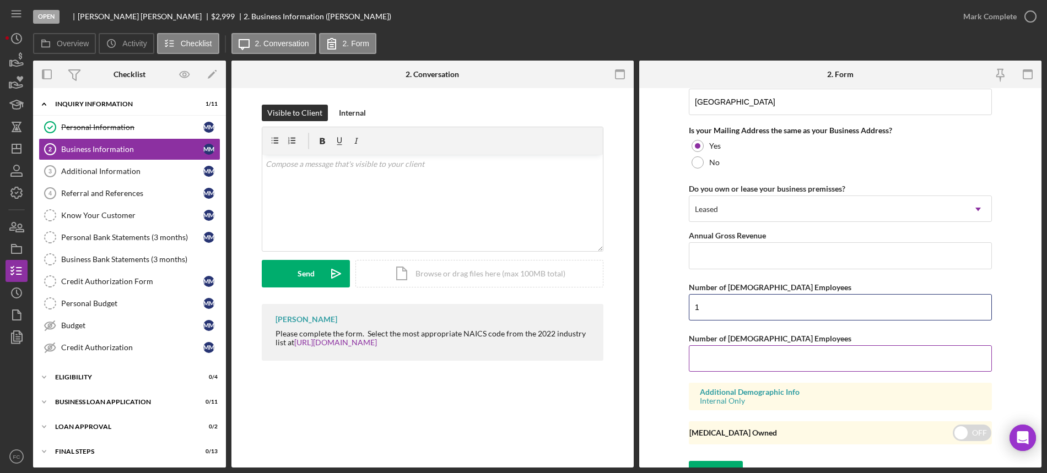
type input "1"
click at [720, 366] on input "Number of [DEMOGRAPHIC_DATA] Employees" at bounding box center [840, 359] width 303 height 26
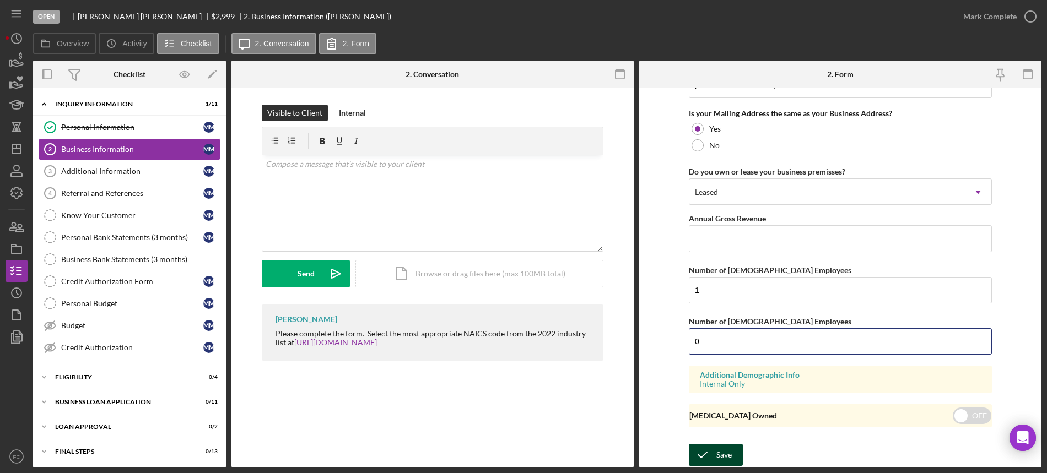
type input "0"
click at [711, 450] on icon "submit" at bounding box center [703, 455] width 28 height 28
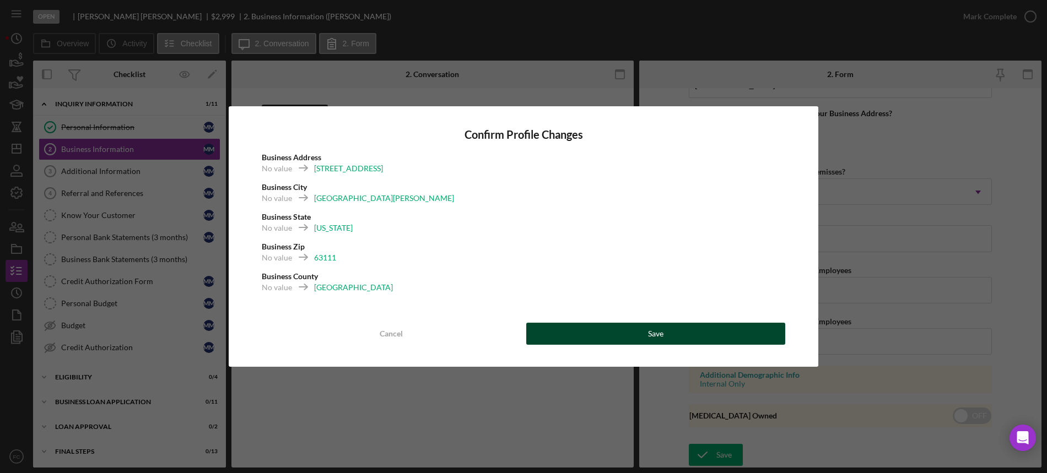
click at [655, 333] on div "Save" at bounding box center [655, 334] width 15 height 22
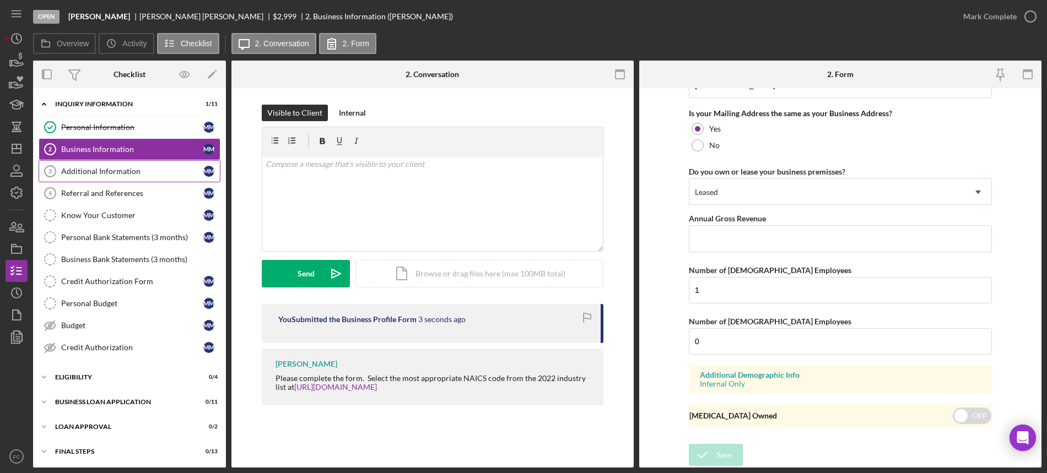
click at [105, 171] on div "Additional Information" at bounding box center [132, 171] width 142 height 9
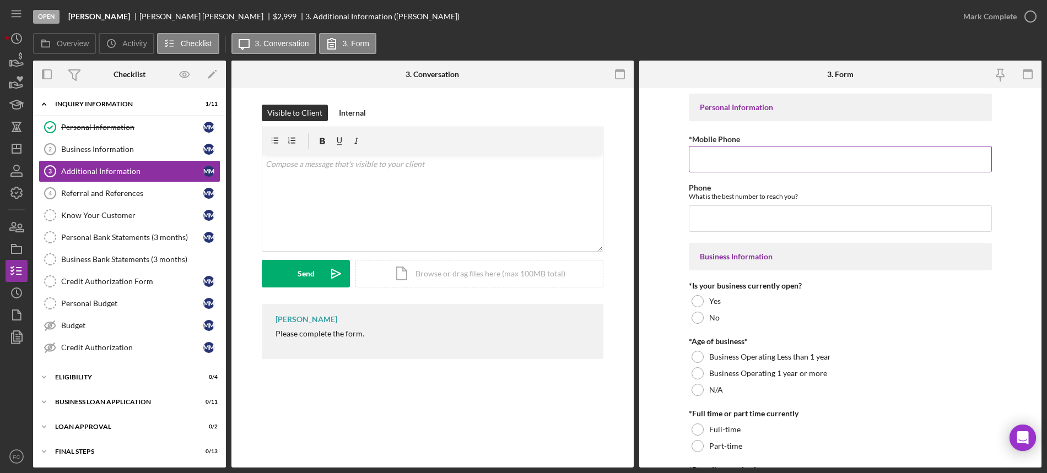
click at [735, 165] on input "*Mobile Phone" at bounding box center [840, 159] width 303 height 26
type input "(314) 374-4078"
click at [723, 215] on input "Phone" at bounding box center [840, 219] width 303 height 26
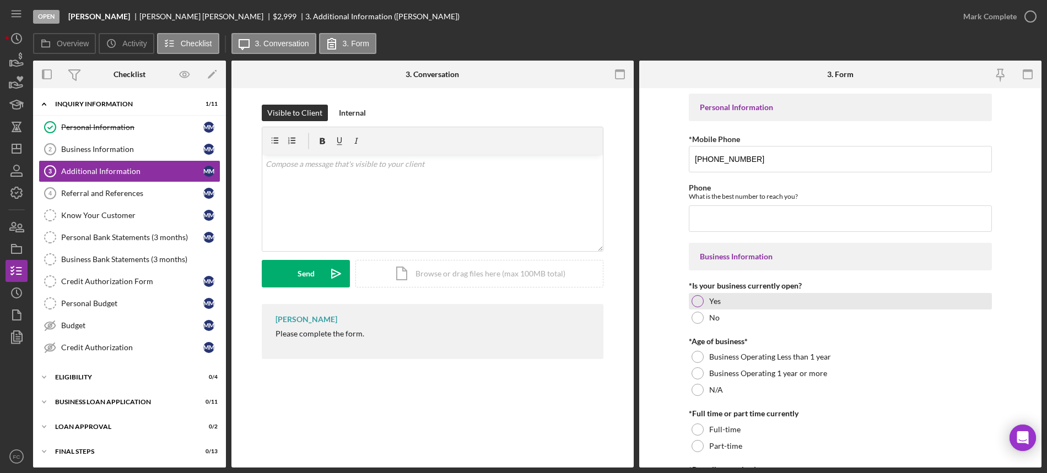
click at [698, 305] on div at bounding box center [698, 301] width 12 height 12
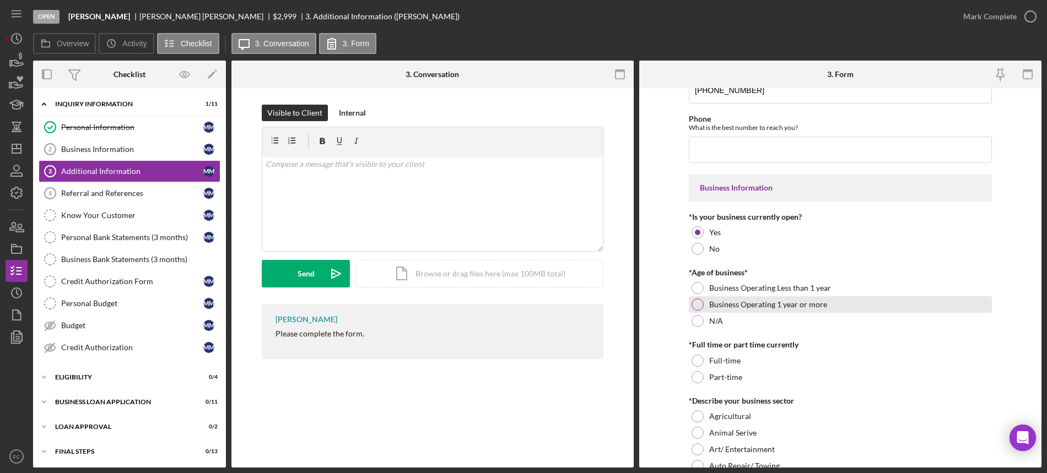
click at [694, 301] on div at bounding box center [698, 305] width 12 height 12
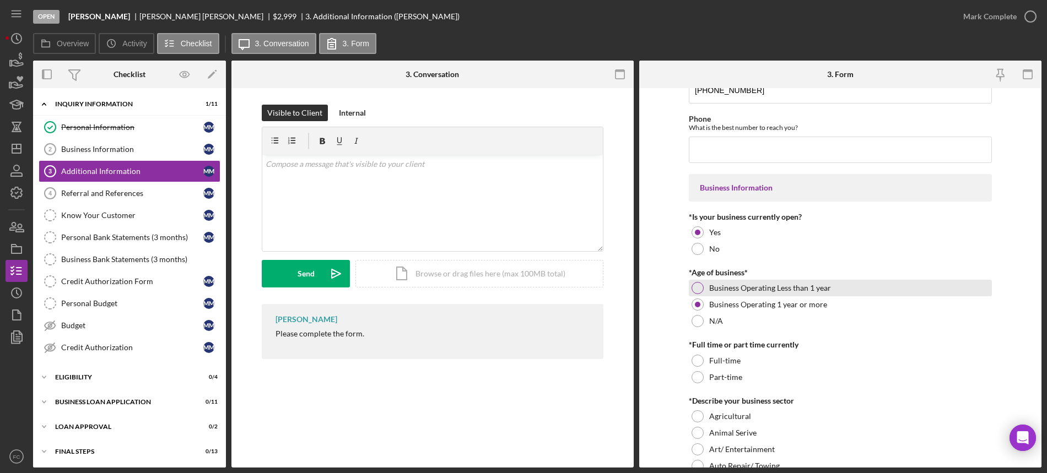
scroll to position [138, 0]
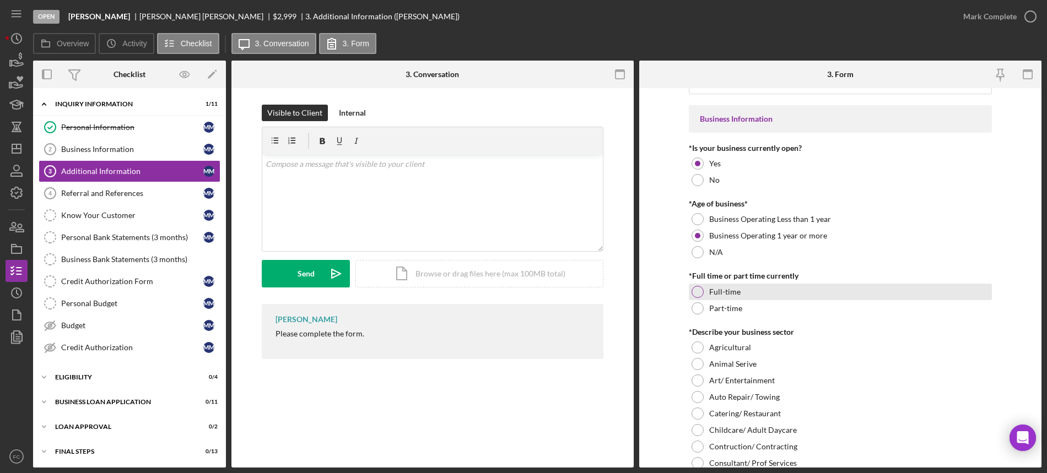
click at [692, 289] on div at bounding box center [698, 292] width 12 height 12
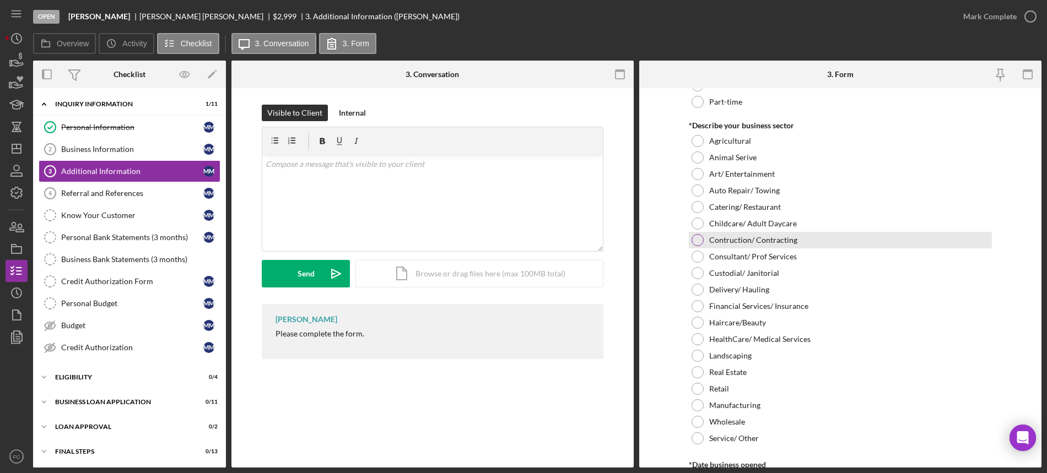
scroll to position [413, 0]
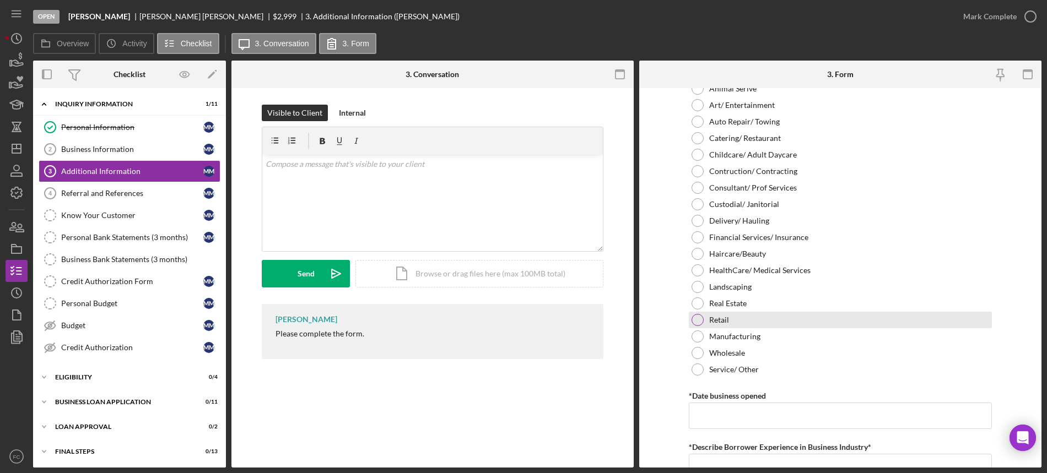
click at [695, 320] on div at bounding box center [698, 320] width 12 height 12
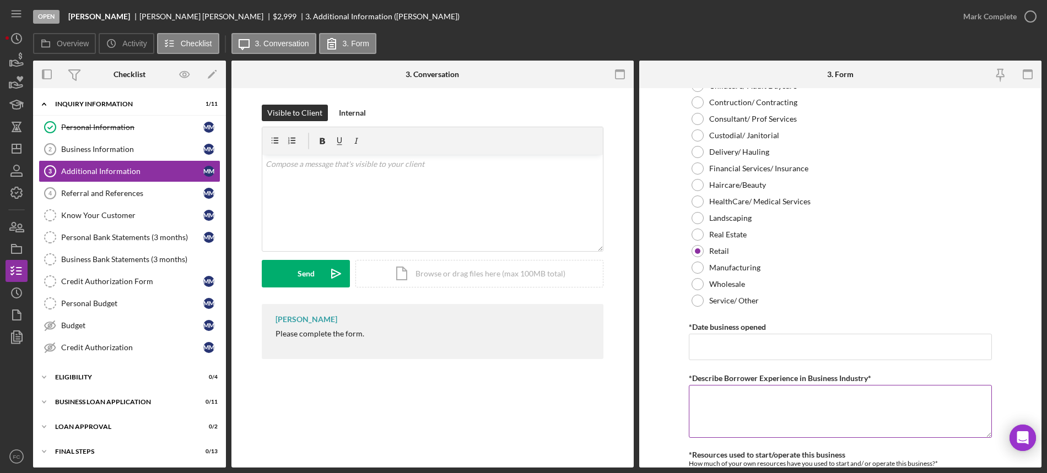
scroll to position [551, 0]
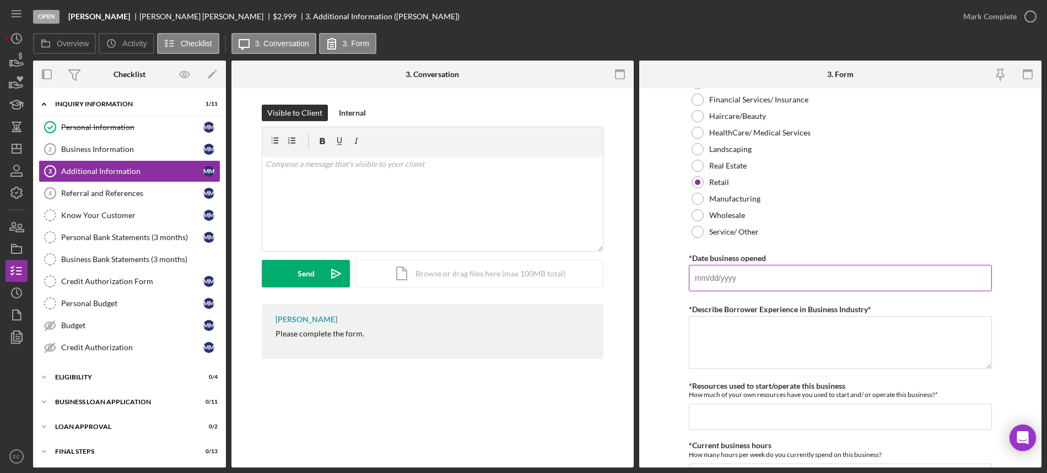
click at [724, 283] on input "*Date business opened" at bounding box center [840, 278] width 303 height 26
type input "01/01/2000"
click at [715, 344] on textarea "*Describe Borrower Experience in Business Industry*" at bounding box center [840, 342] width 303 height 53
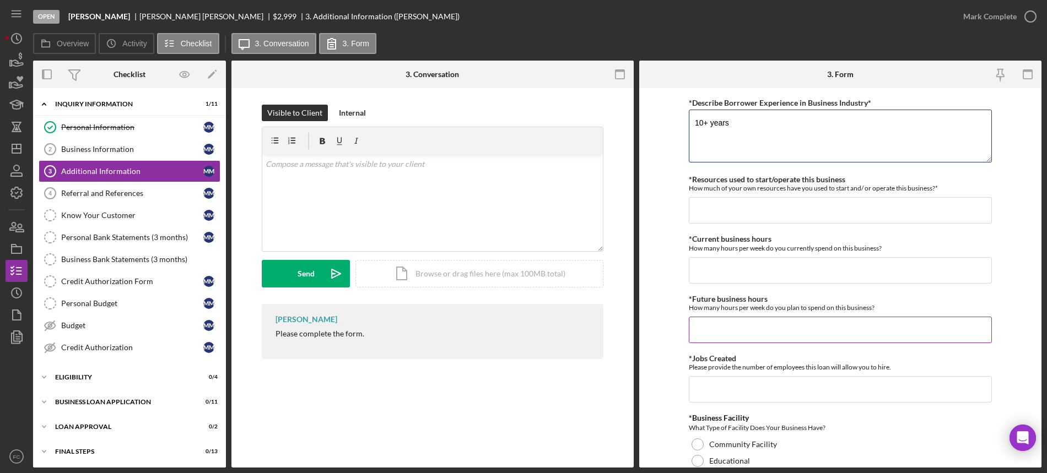
scroll to position [827, 0]
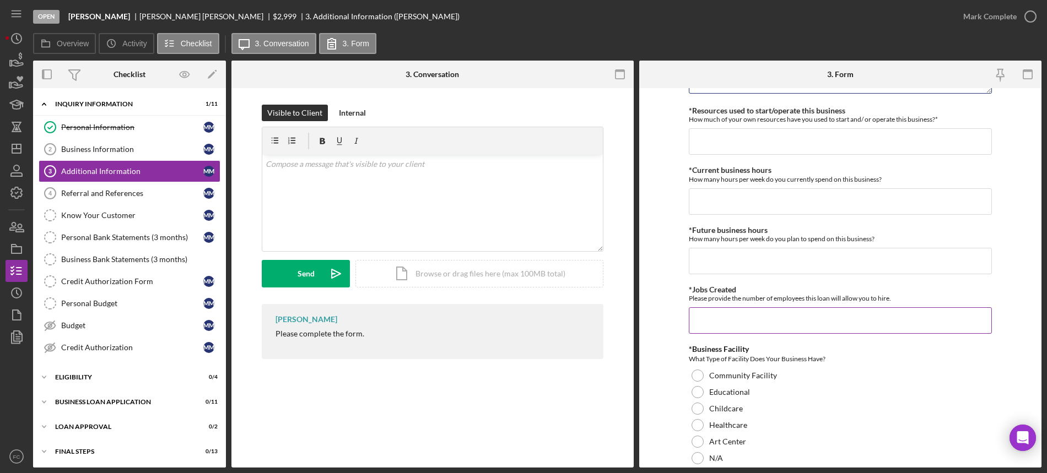
type textarea "10+ years"
click at [730, 321] on input "*Jobs Created" at bounding box center [840, 321] width 303 height 26
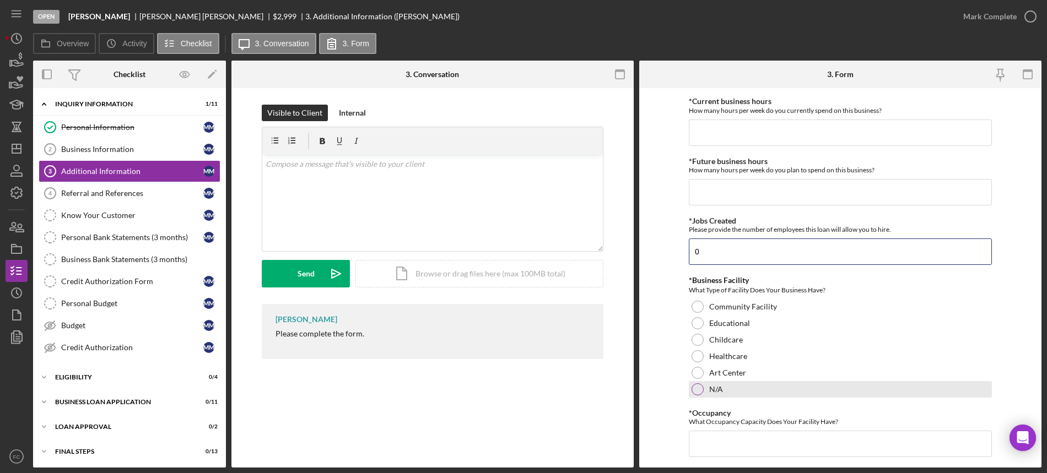
type input "0"
click at [698, 385] on div at bounding box center [698, 390] width 12 height 12
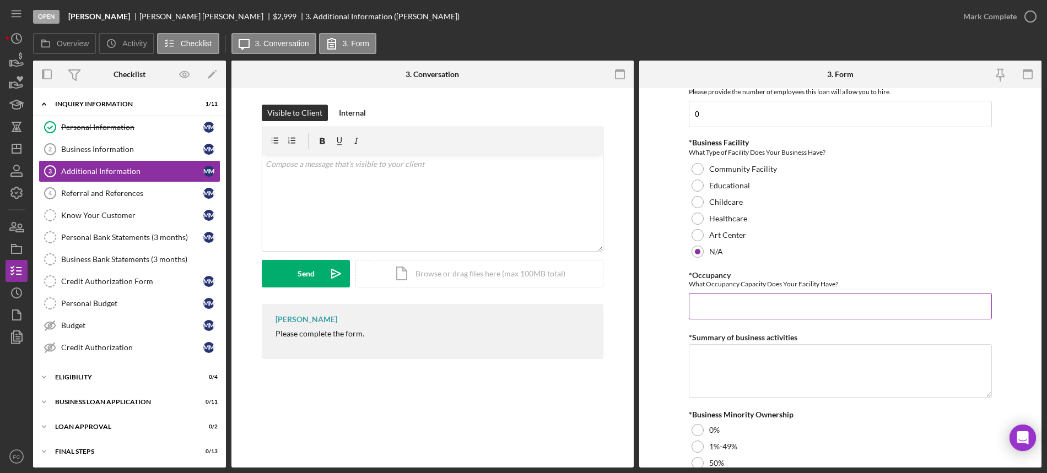
click at [734, 307] on input "*Occupancy" at bounding box center [840, 306] width 303 height 26
click at [727, 310] on input "*Occupancy" at bounding box center [840, 306] width 303 height 26
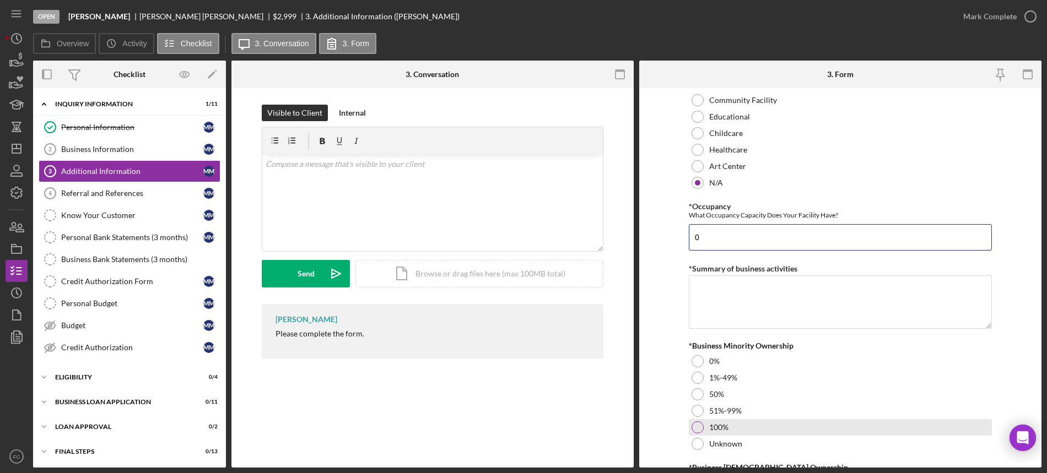
type input "0"
click at [700, 427] on div at bounding box center [698, 428] width 12 height 12
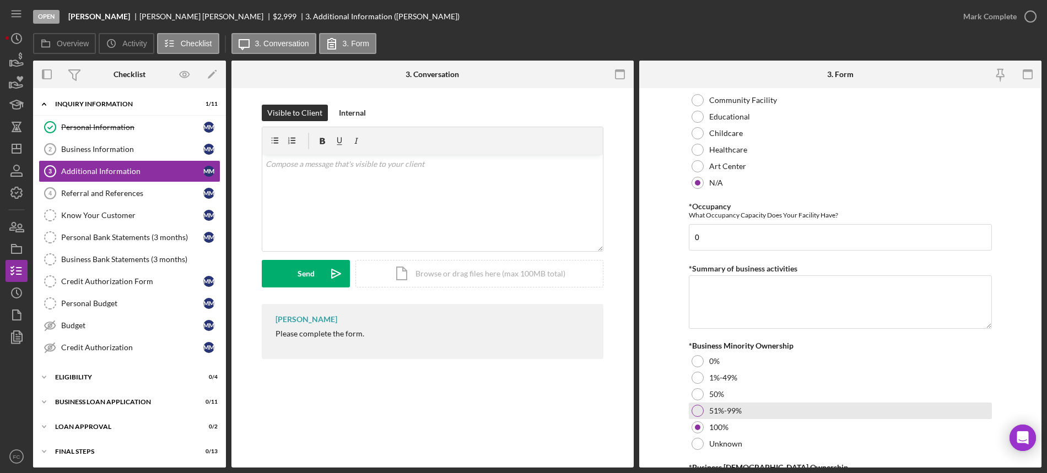
scroll to position [1240, 0]
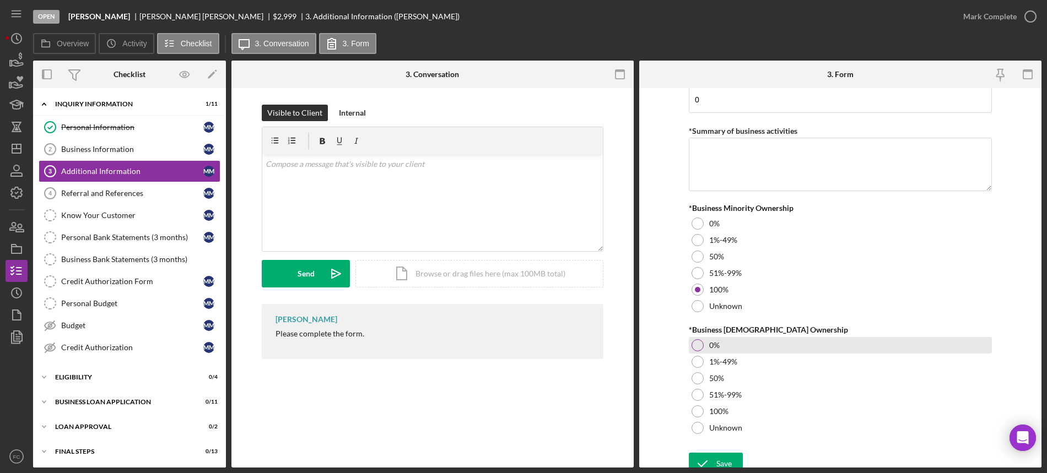
click at [694, 341] on div at bounding box center [698, 345] width 12 height 12
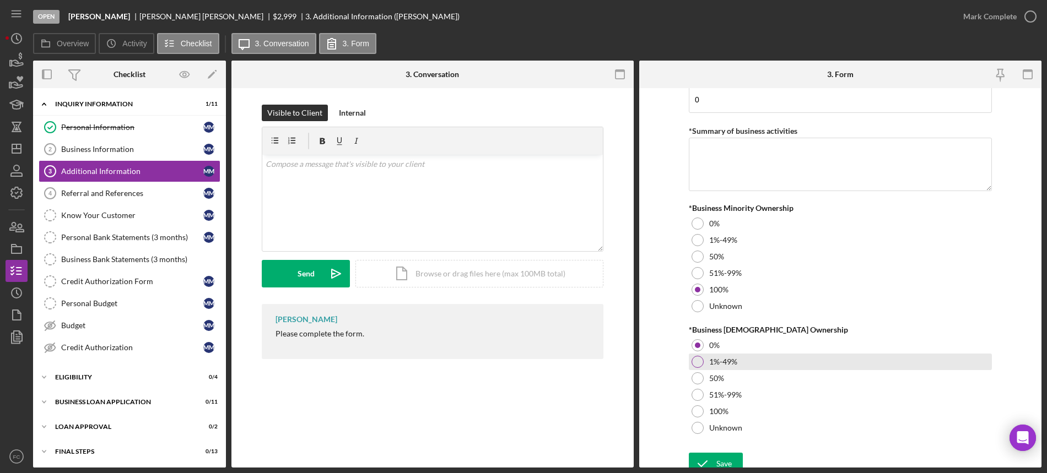
scroll to position [1249, 0]
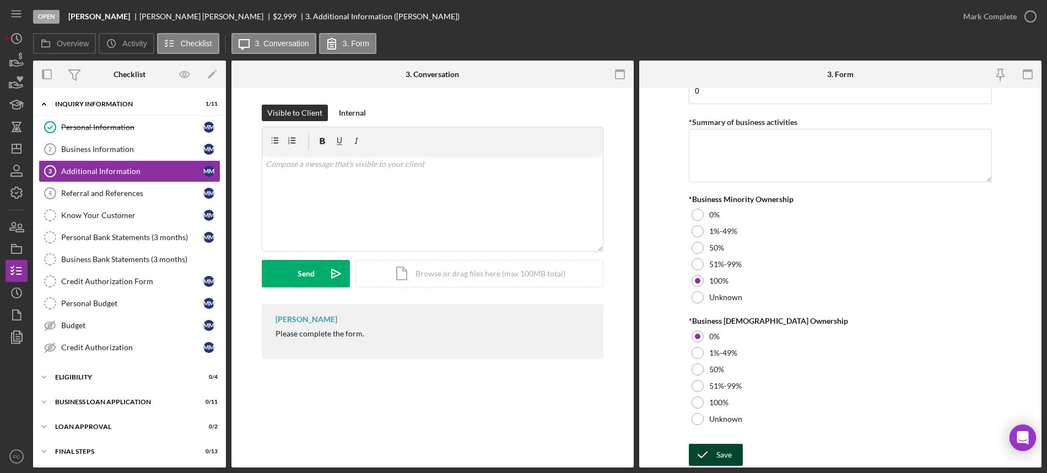
click at [705, 456] on icon "submit" at bounding box center [703, 455] width 28 height 28
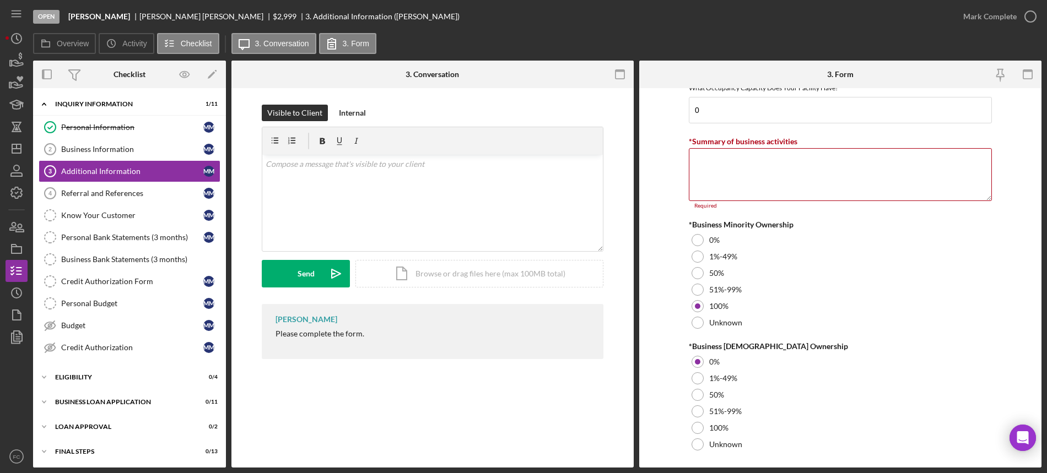
scroll to position [845, 0]
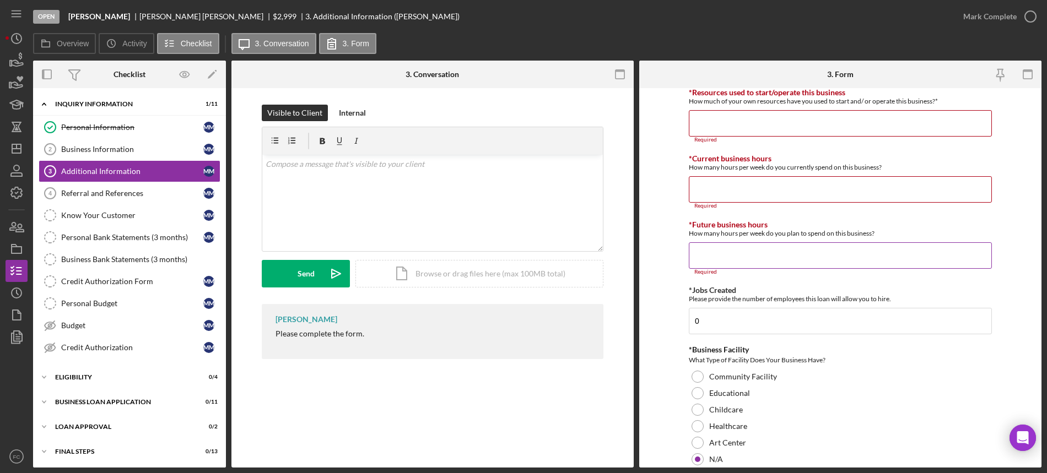
click at [717, 254] on input "*Future business hours" at bounding box center [840, 255] width 303 height 26
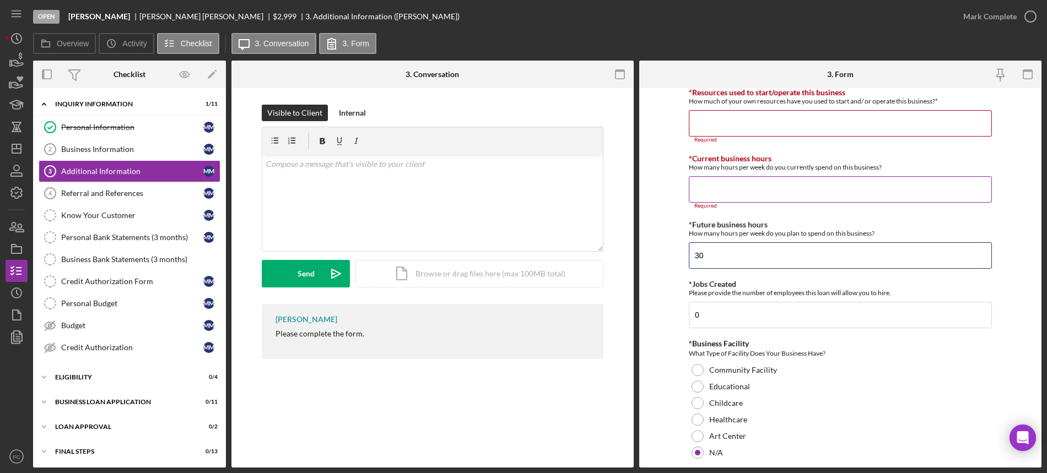
type input "30"
click at [708, 190] on input "*Current business hours" at bounding box center [840, 189] width 303 height 26
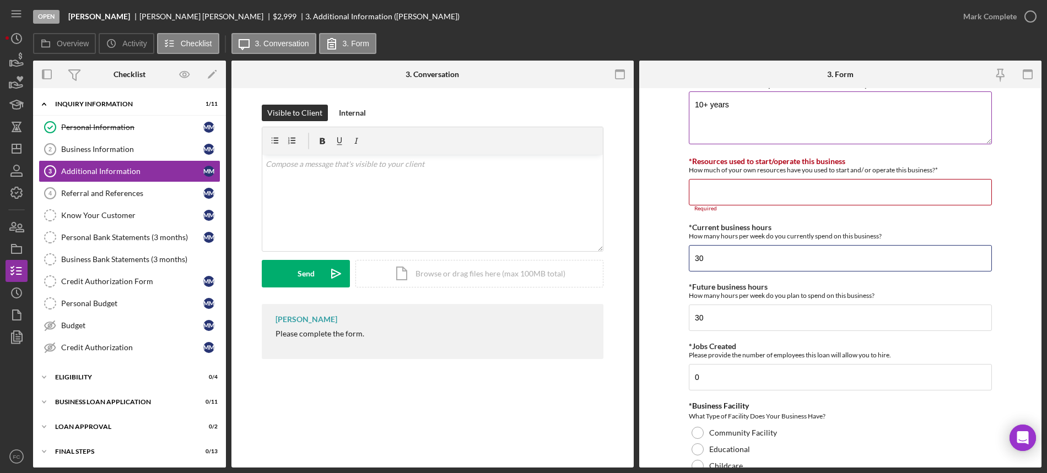
scroll to position [707, 0]
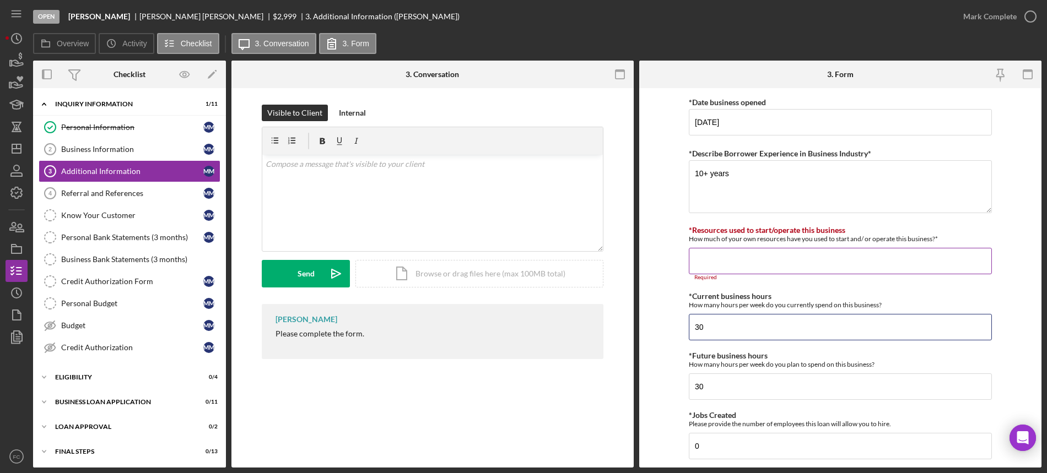
type input "30"
click at [715, 264] on input "*Resources used to start/operate this business" at bounding box center [840, 261] width 303 height 26
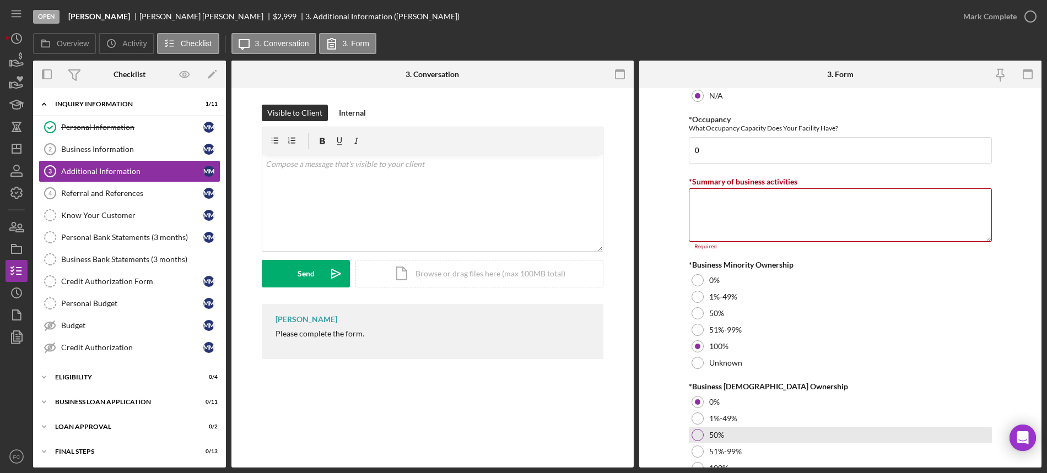
scroll to position [1255, 0]
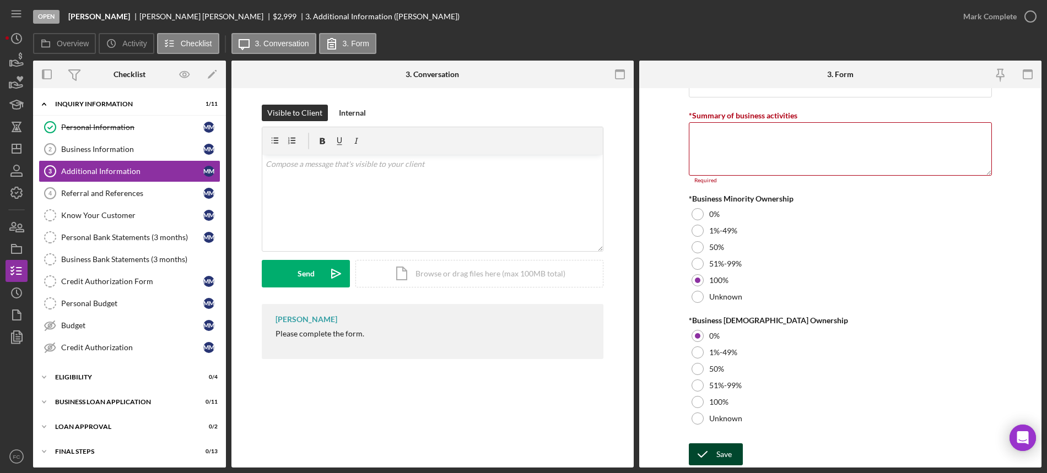
type input "$5,000"
click at [695, 454] on icon "submit" at bounding box center [703, 455] width 28 height 28
click at [779, 149] on textarea "*Summary of business activities" at bounding box center [840, 148] width 303 height 53
type textarea "Florist"
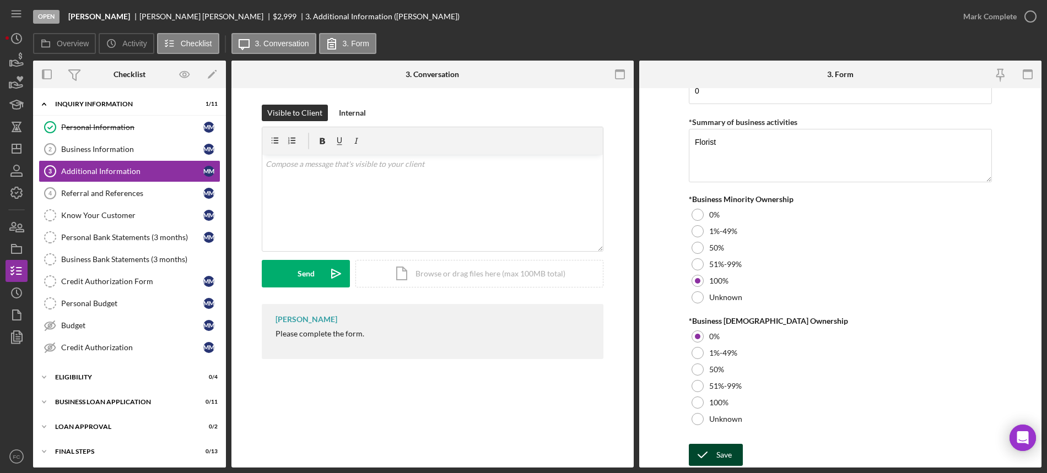
click at [699, 454] on icon "submit" at bounding box center [703, 455] width 28 height 28
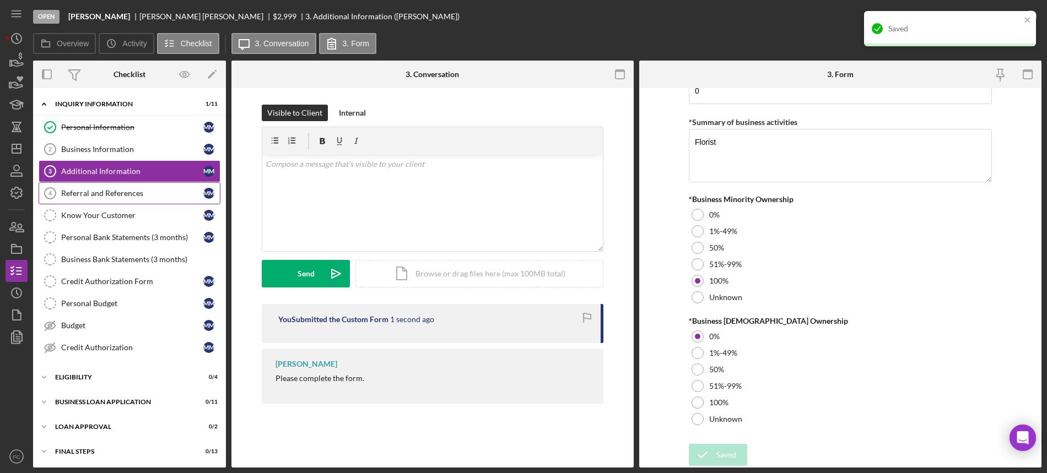
click at [121, 193] on div "Referral and References" at bounding box center [132, 193] width 142 height 9
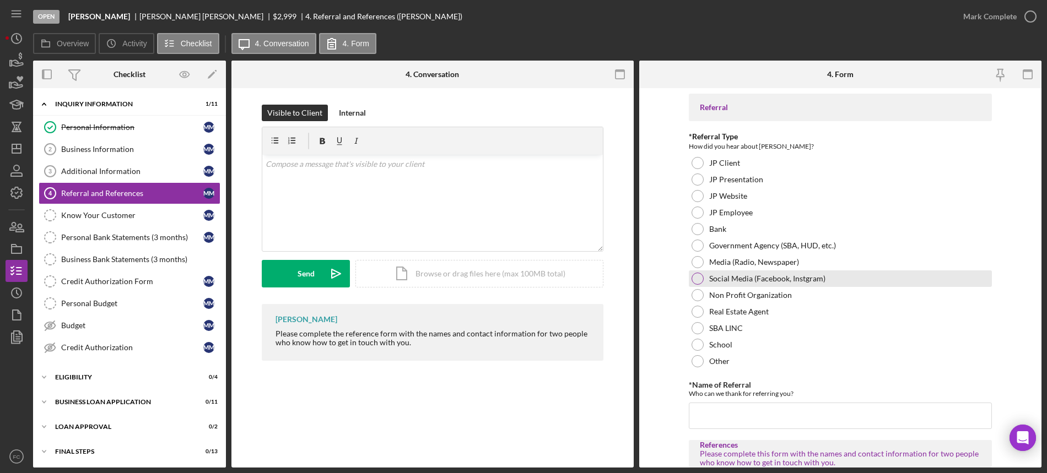
scroll to position [69, 0]
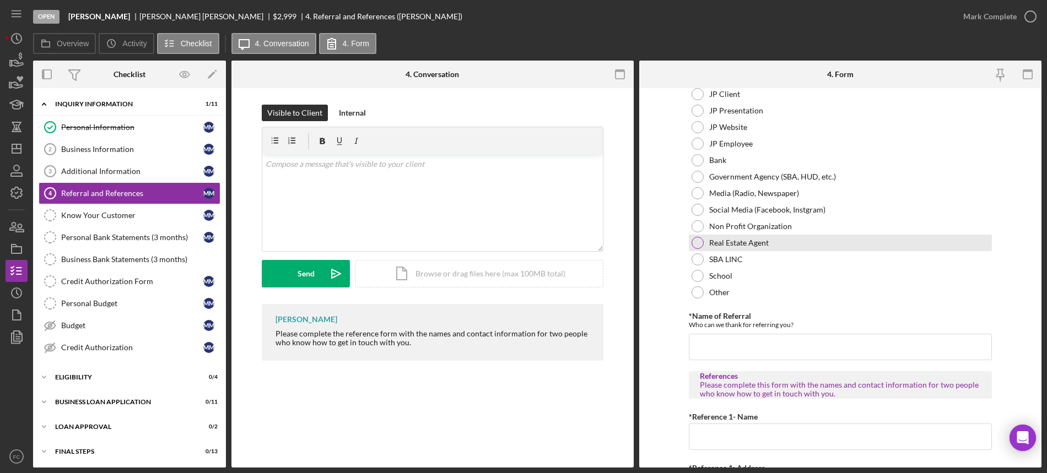
click at [695, 246] on div at bounding box center [698, 243] width 12 height 12
click at [708, 351] on input "*Name of Referral" at bounding box center [840, 347] width 303 height 26
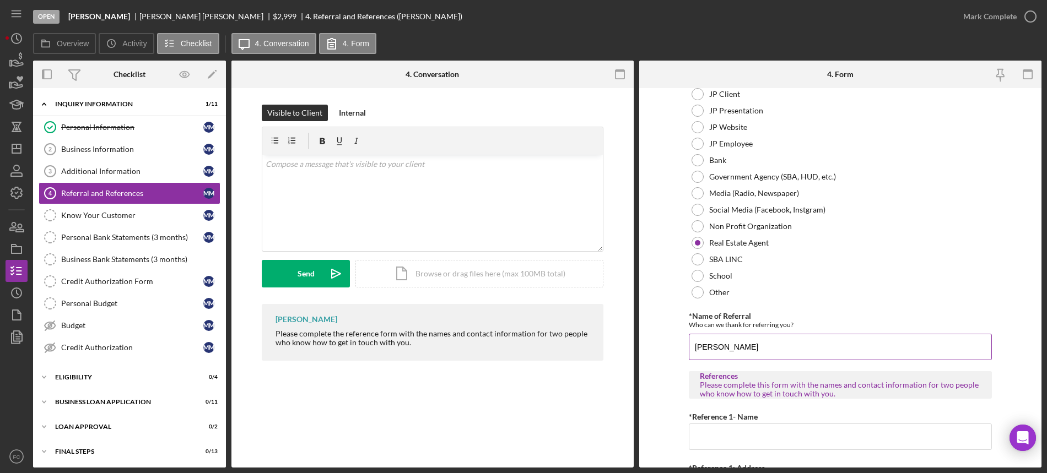
type input "J"
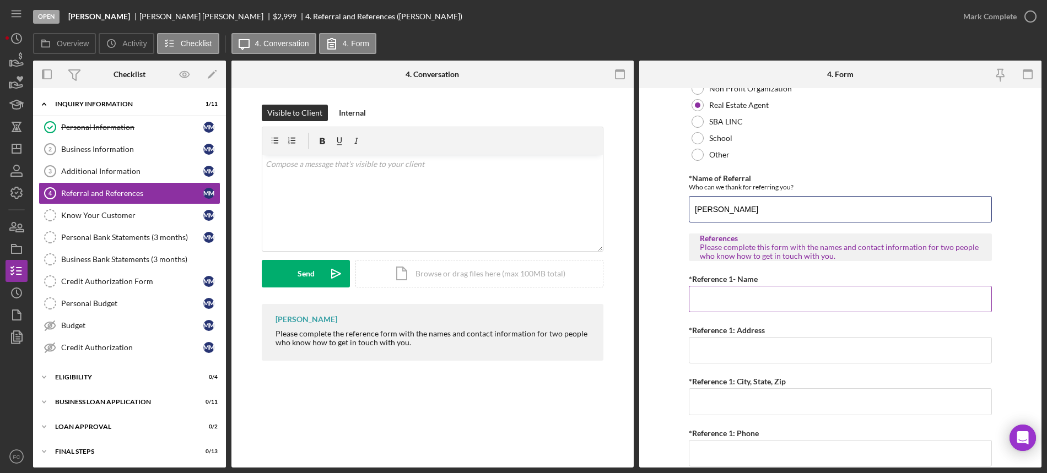
type input "Matt Wunderlich"
click at [726, 303] on input "*Reference 1- Name" at bounding box center [840, 299] width 303 height 26
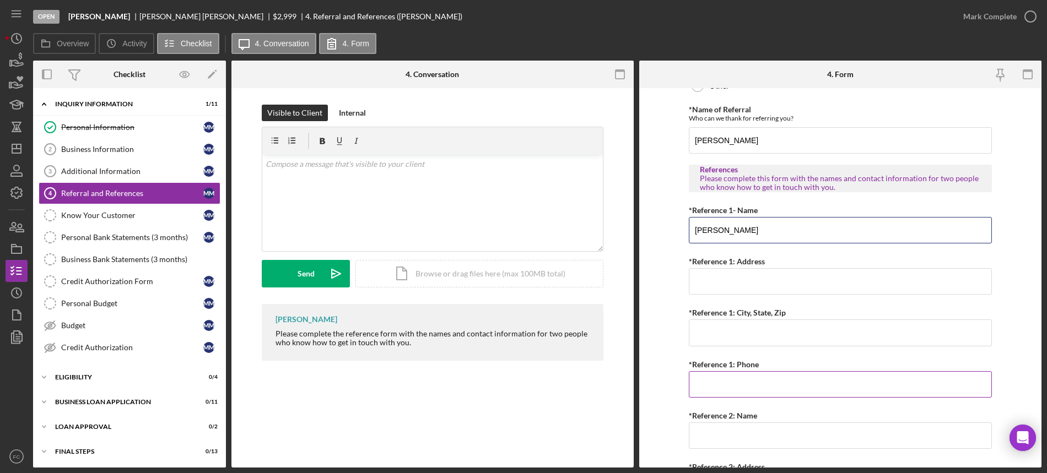
type input "Gwenn Taylor"
click at [710, 379] on input "*Reference 1: Phone" at bounding box center [840, 384] width 303 height 26
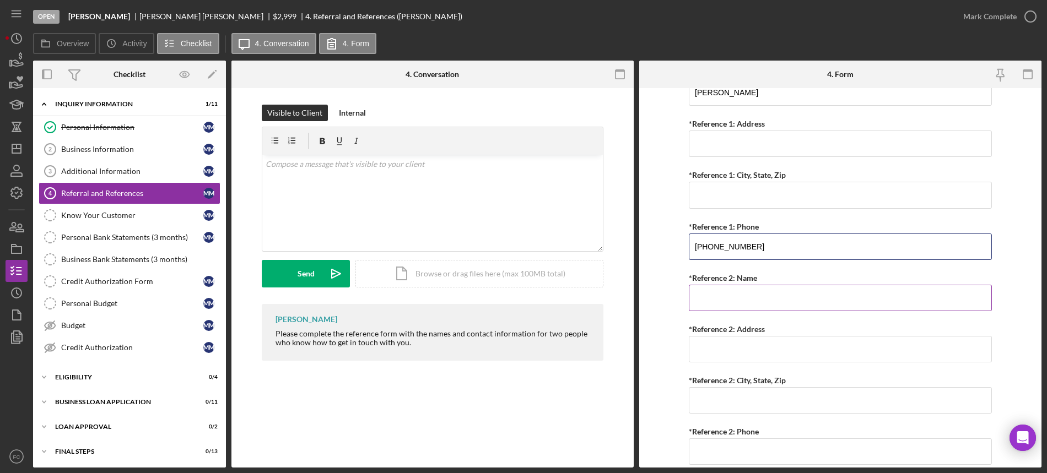
type input "(314) 484-9821"
click at [713, 305] on input "*Reference 2: Name" at bounding box center [840, 298] width 303 height 26
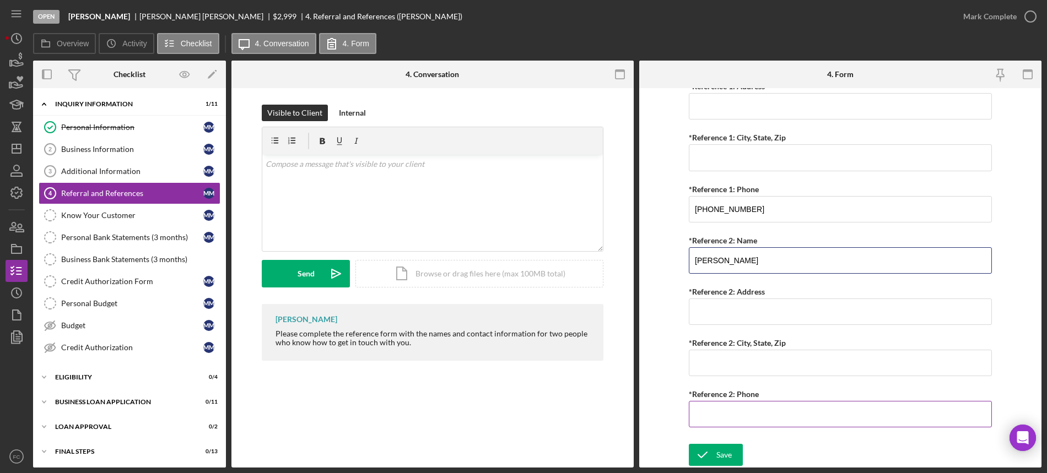
type input "Marva Robinson"
click at [711, 414] on input "*Reference 2: Phone" at bounding box center [840, 414] width 303 height 26
type input "(314) 322-7847"
click at [714, 450] on button "Save" at bounding box center [716, 455] width 54 height 22
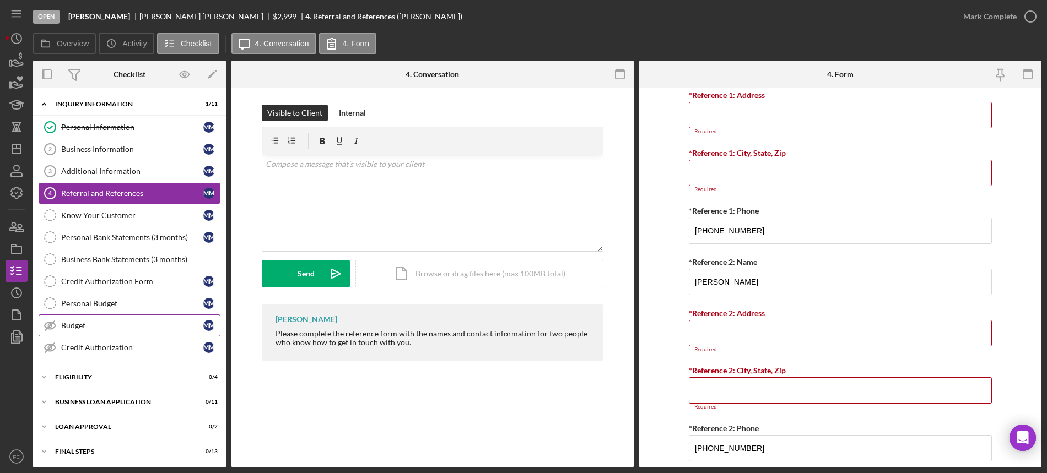
click at [82, 324] on div "Budget" at bounding box center [132, 325] width 142 height 9
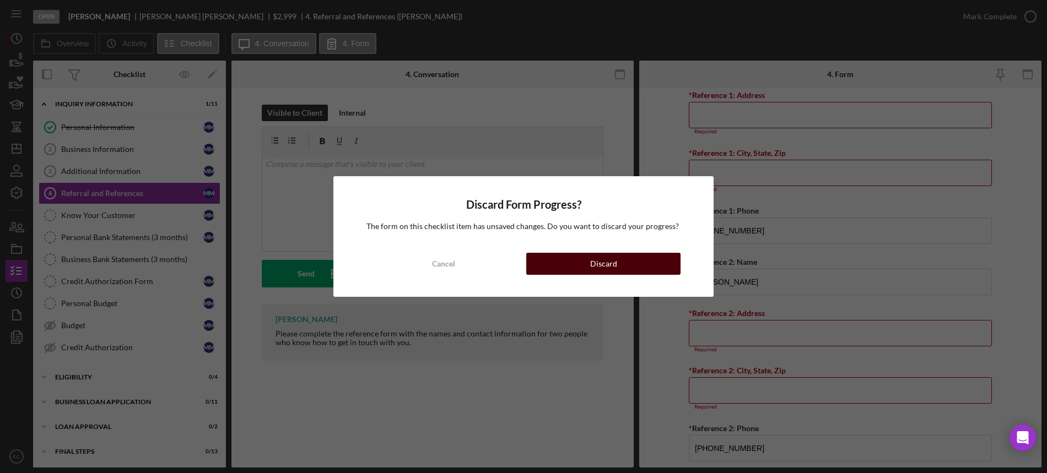
click at [570, 262] on button "Discard" at bounding box center [603, 264] width 154 height 22
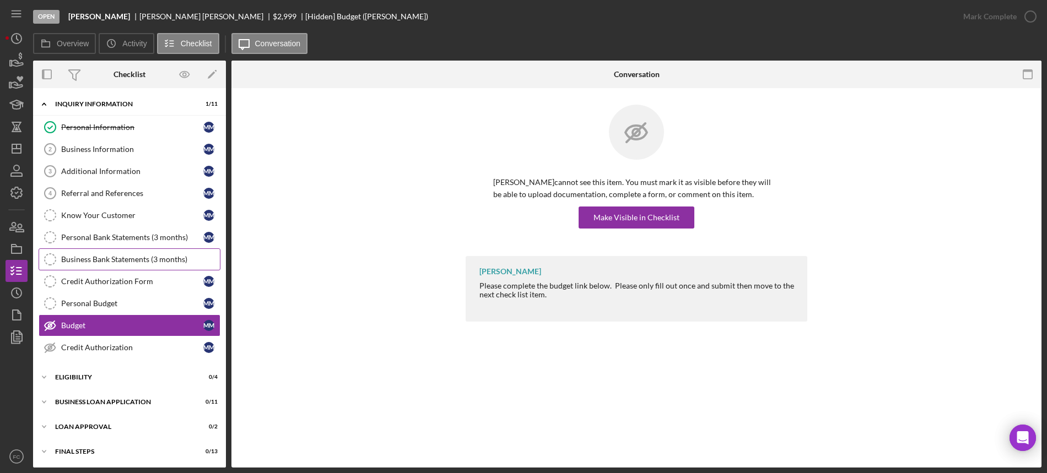
scroll to position [26, 0]
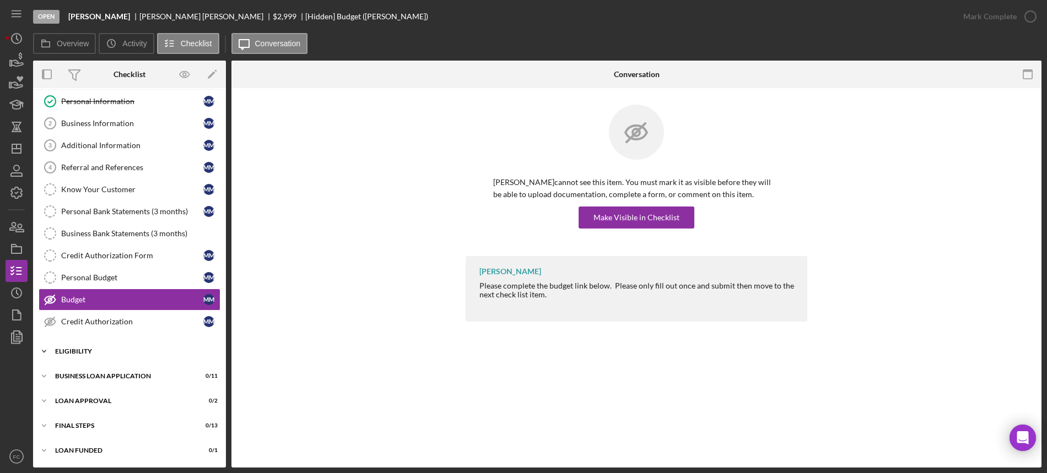
click at [105, 351] on div "Eligibility" at bounding box center [133, 351] width 157 height 7
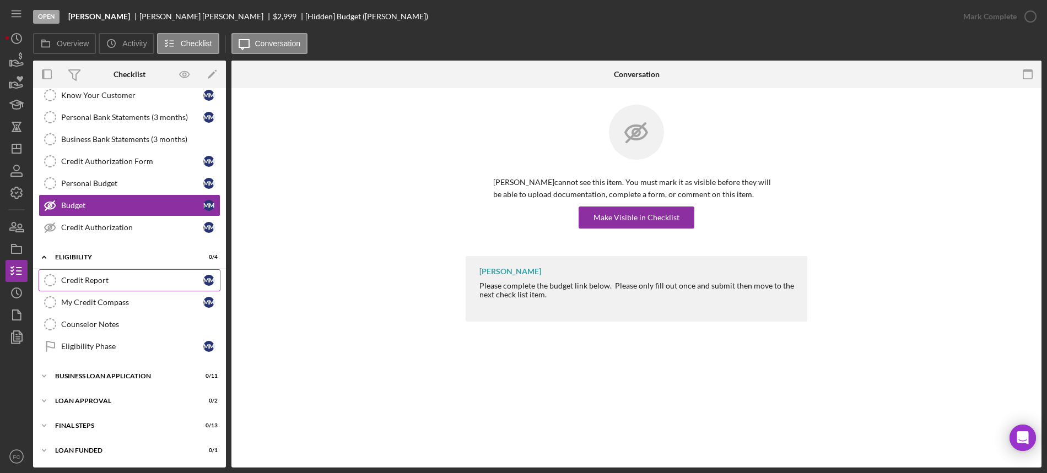
click at [126, 282] on div "Credit Report" at bounding box center [132, 280] width 142 height 9
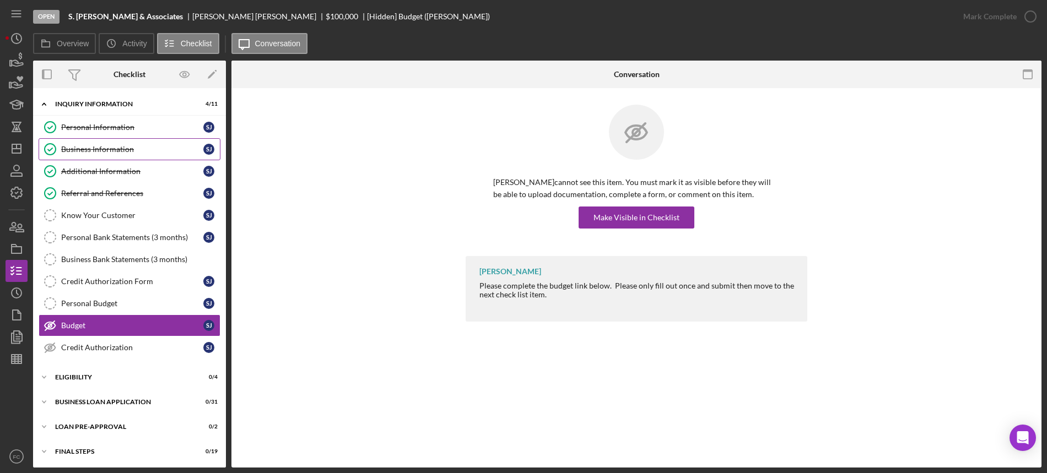
click at [103, 143] on link "Business Information Business Information [PERSON_NAME]" at bounding box center [130, 149] width 182 height 22
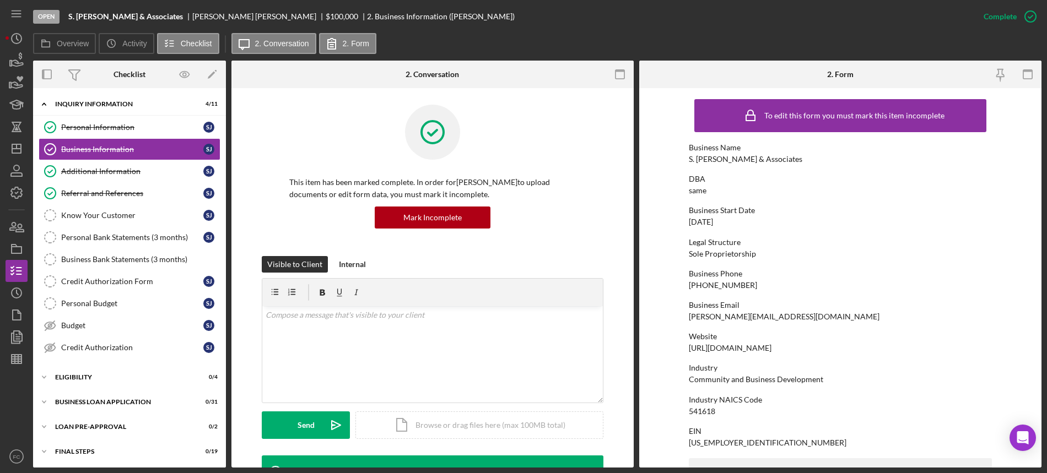
scroll to position [69, 0]
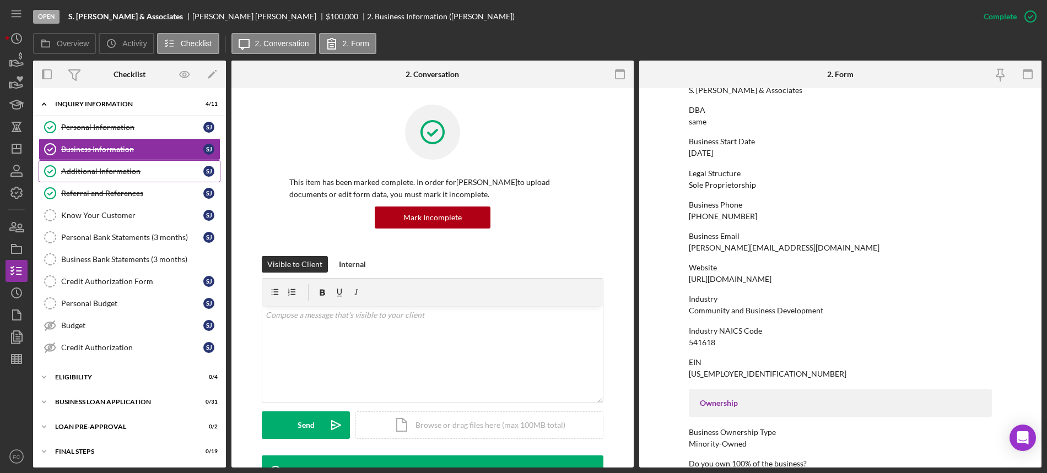
click at [117, 169] on div "Additional Information" at bounding box center [132, 171] width 142 height 9
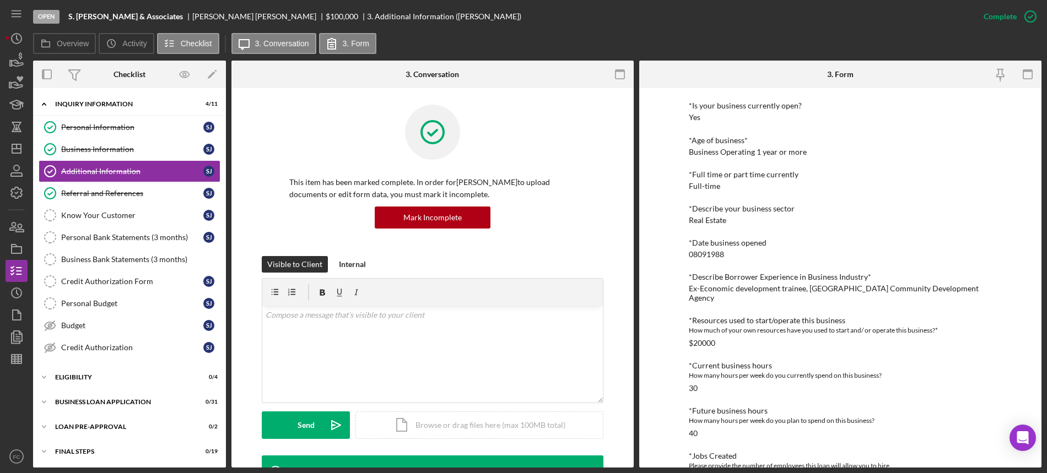
scroll to position [276, 0]
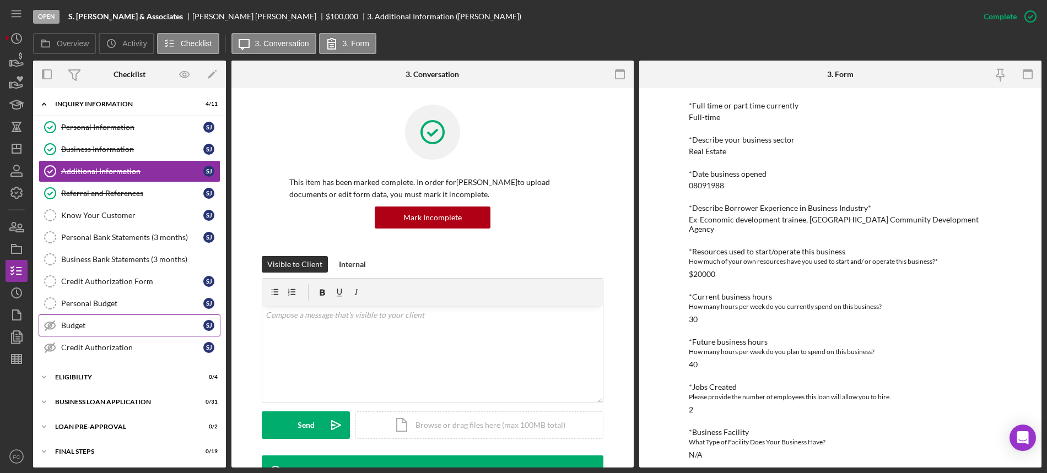
click at [94, 322] on div "Budget" at bounding box center [132, 325] width 142 height 9
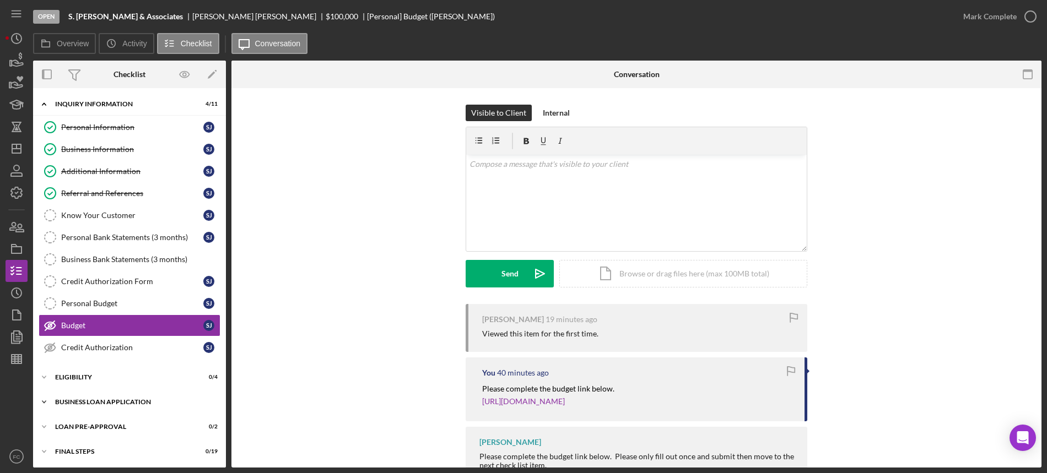
scroll to position [26, 0]
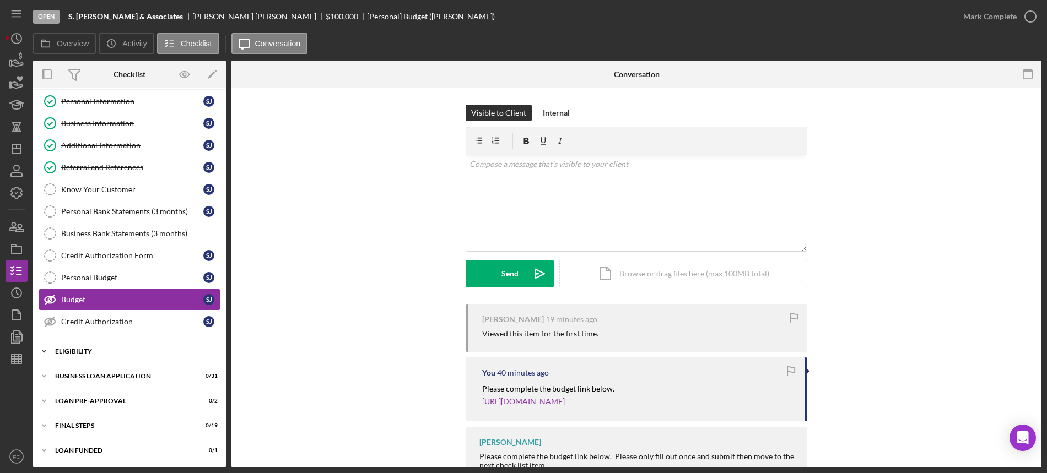
click at [87, 352] on div "ELIGIBILITY" at bounding box center [133, 351] width 157 height 7
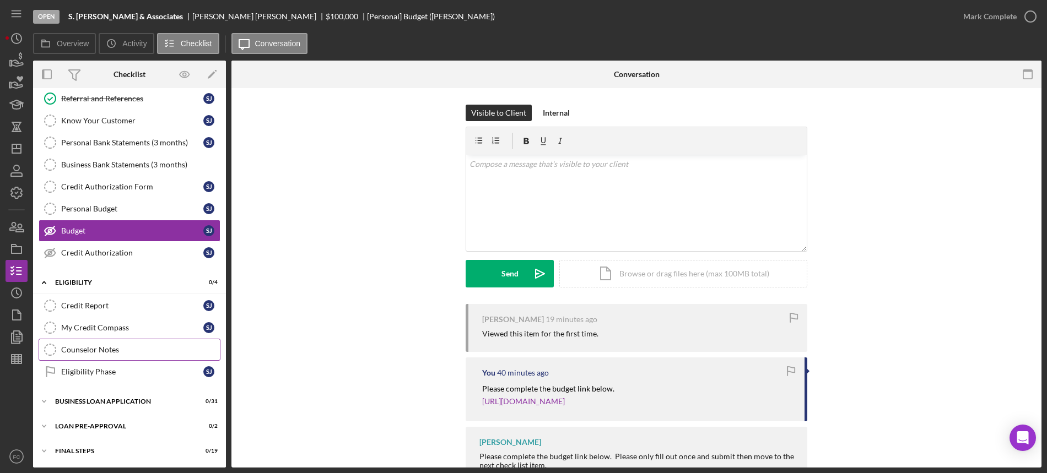
scroll to position [120, 0]
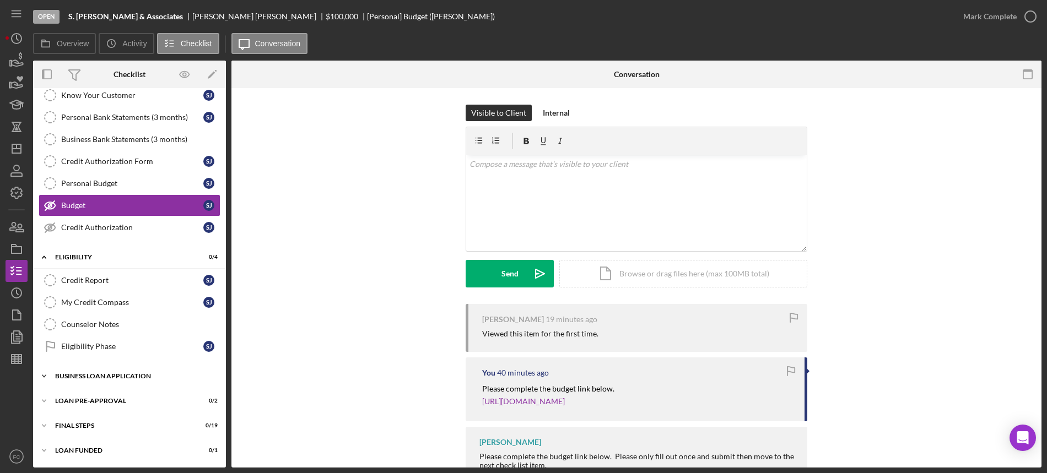
click at [82, 371] on div "Icon/Expander BUSINESS LOAN APPLICATION 0 / 31" at bounding box center [129, 376] width 193 height 22
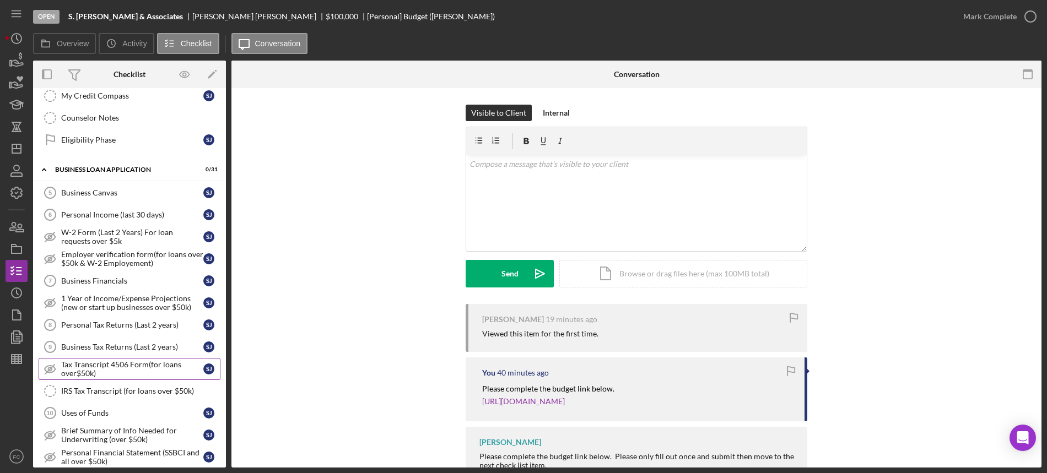
scroll to position [465, 0]
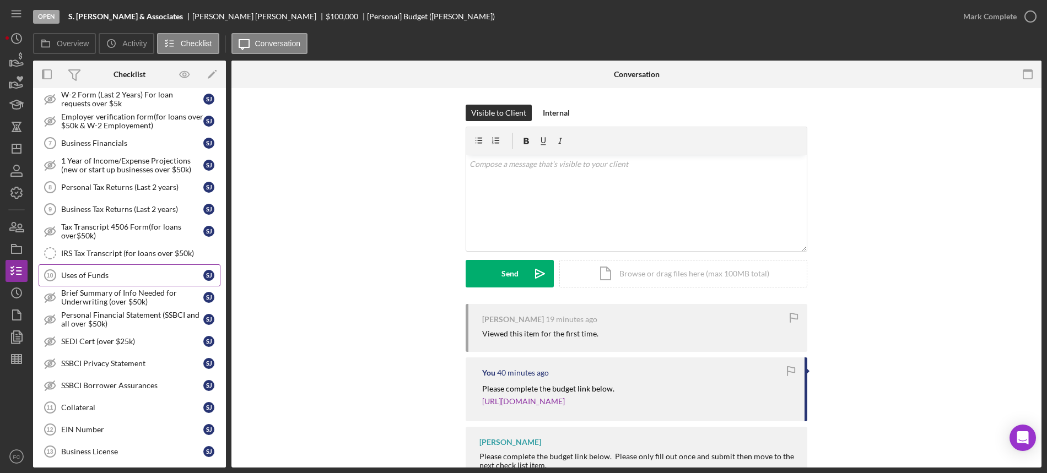
click at [96, 278] on div "Uses of Funds" at bounding box center [132, 275] width 142 height 9
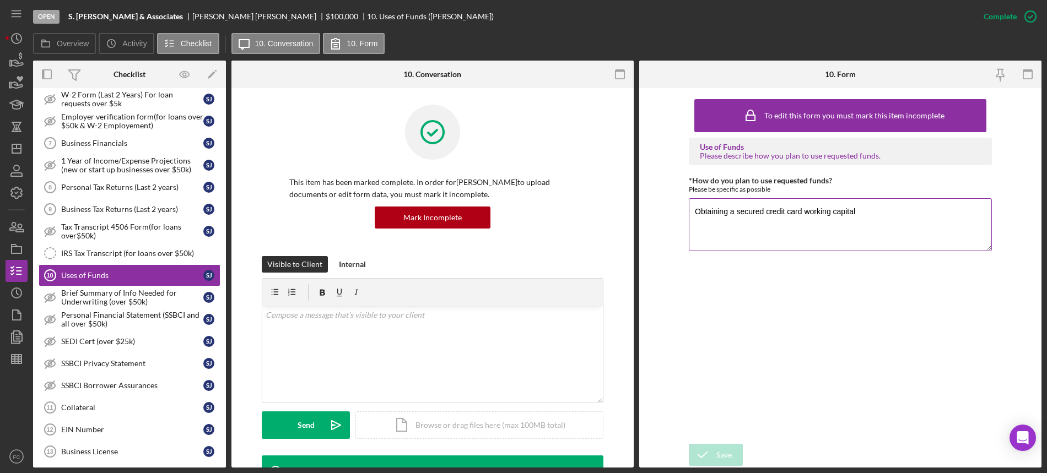
drag, startPoint x: 692, startPoint y: 211, endPoint x: 875, endPoint y: 207, distance: 182.5
click at [875, 207] on textarea "Obtaining a secured credit card working capital" at bounding box center [840, 224] width 303 height 53
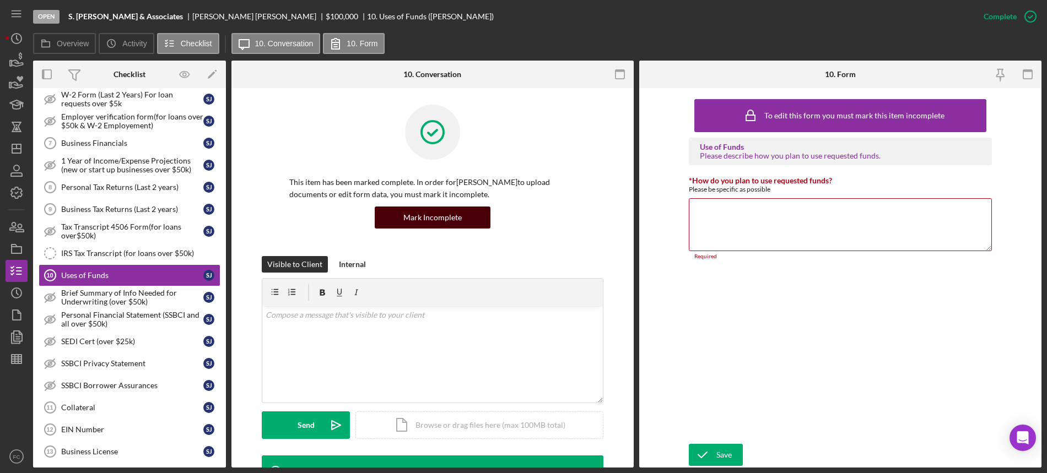
click at [443, 219] on div "Mark Incomplete" at bounding box center [432, 218] width 58 height 22
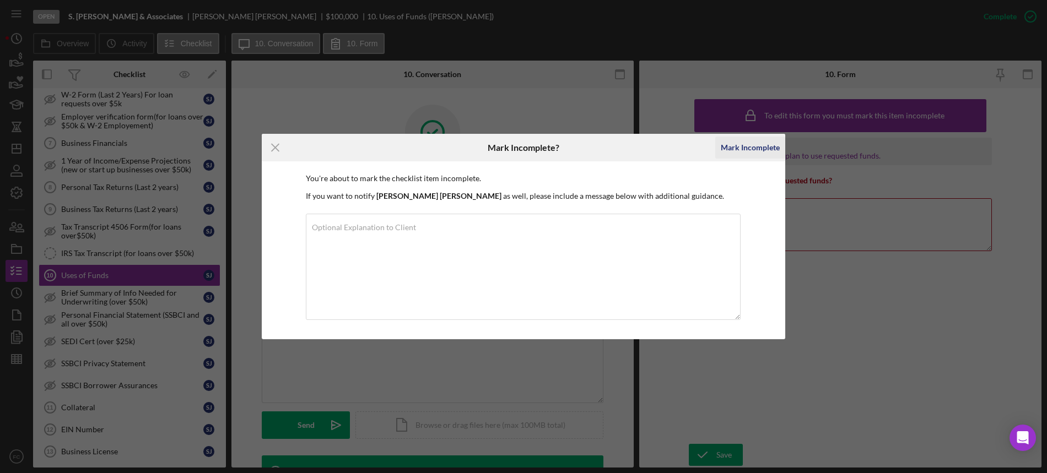
click at [743, 144] on div "Mark Incomplete" at bounding box center [750, 148] width 59 height 22
